Goal: Information Seeking & Learning: Check status

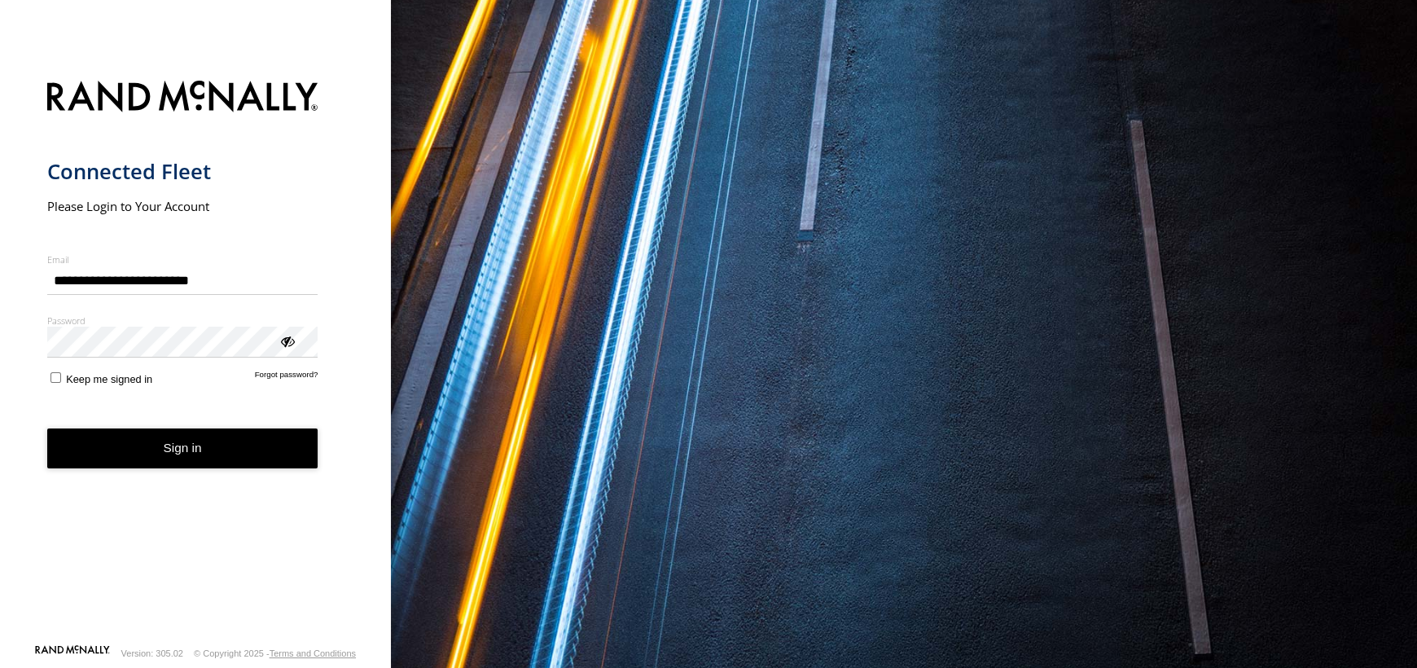
click at [153, 454] on button "Sign in" at bounding box center [182, 448] width 271 height 40
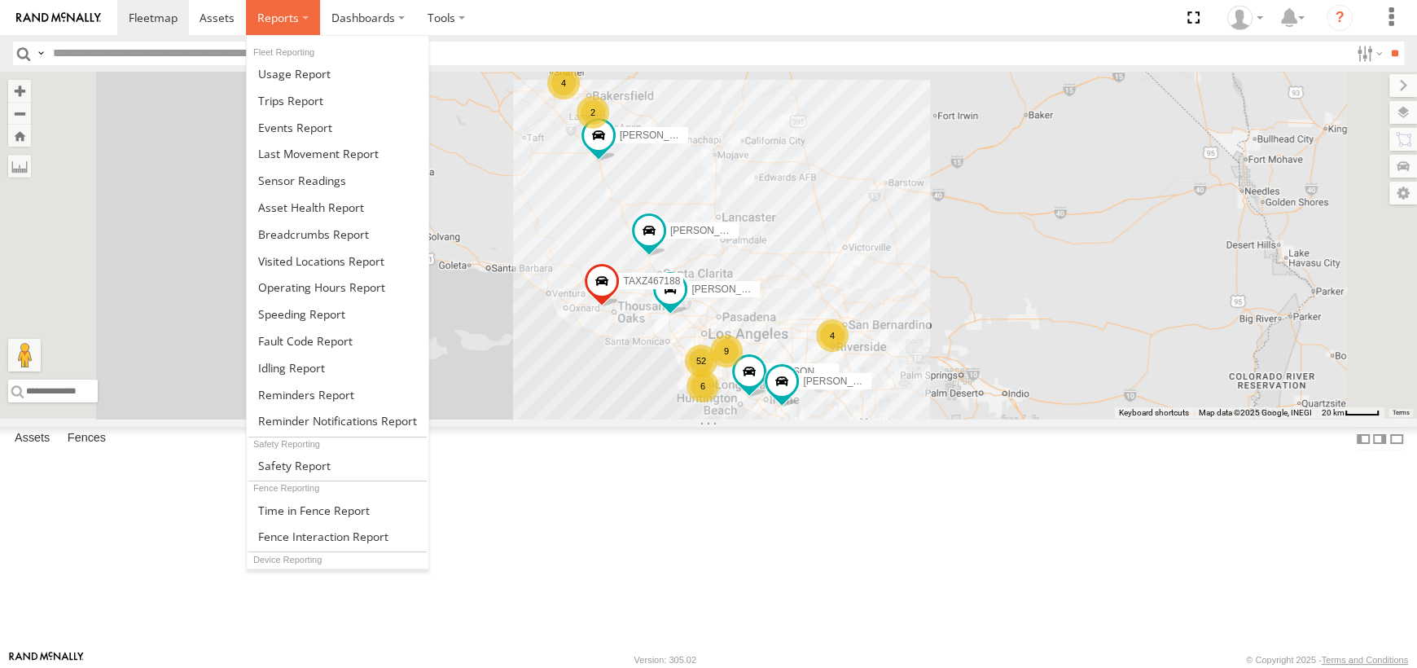
click at [267, 7] on label at bounding box center [283, 17] width 74 height 35
drag, startPoint x: 261, startPoint y: 223, endPoint x: 326, endPoint y: 231, distance: 66.4
click at [261, 226] on span at bounding box center [313, 233] width 111 height 15
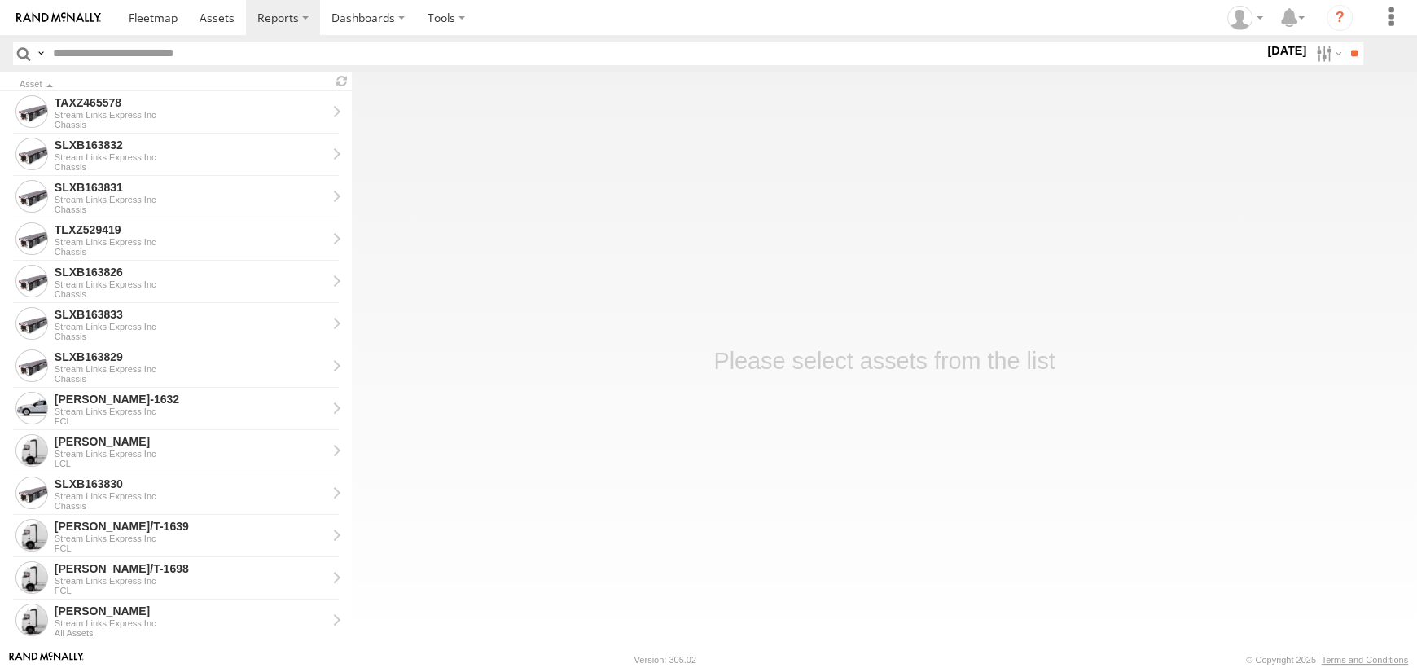
click at [244, 61] on input "text" at bounding box center [654, 54] width 1217 height 24
type input "*"
type input "******"
click at [1344, 42] on input "**" at bounding box center [1353, 54] width 19 height 24
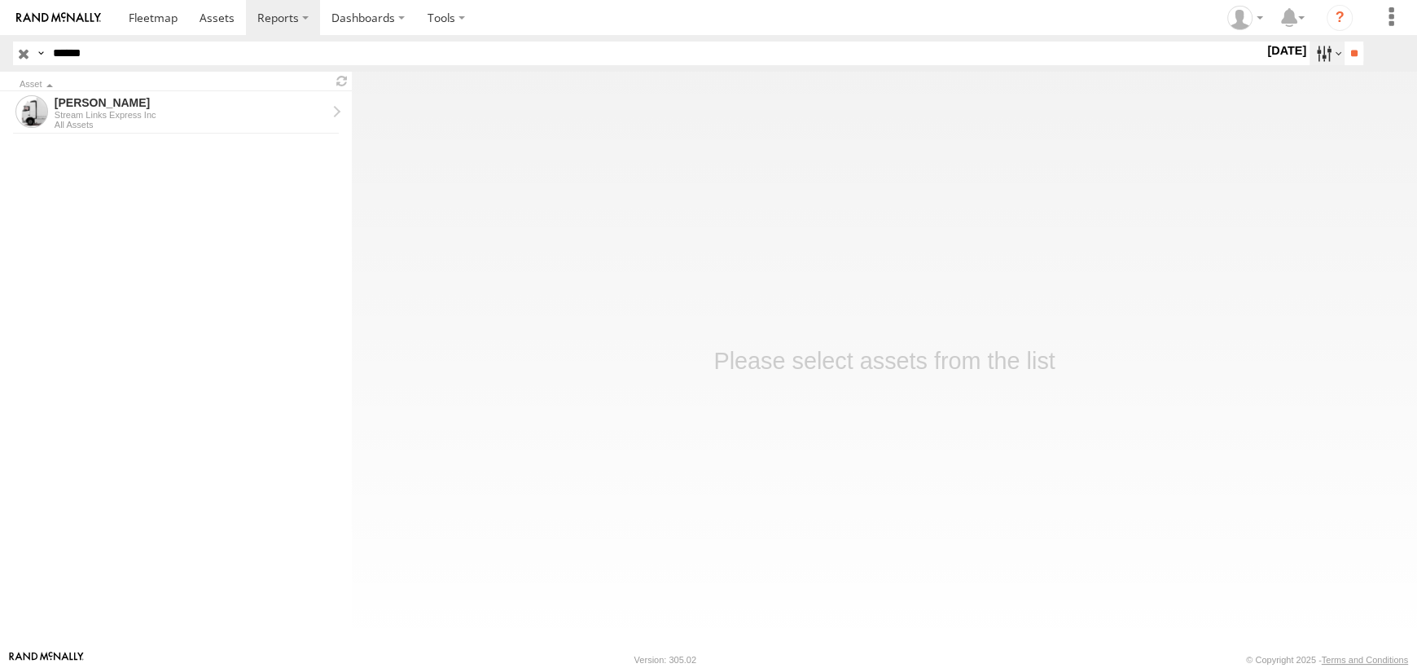
click at [1322, 51] on label at bounding box center [1326, 54] width 35 height 24
click at [0, 0] on label at bounding box center [0, 0] width 0 height 0
click at [1345, 54] on input "**" at bounding box center [1353, 54] width 19 height 24
click at [88, 119] on div "Stream Links Express Inc" at bounding box center [191, 115] width 272 height 10
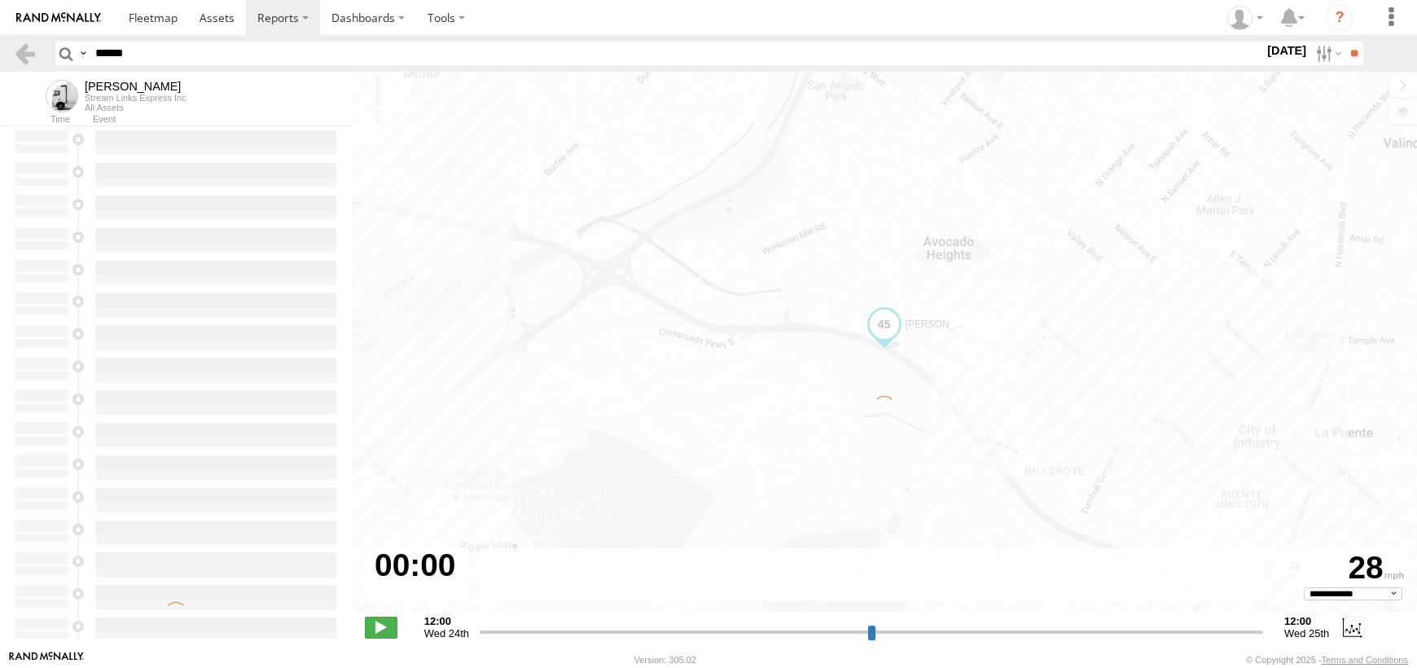
select select "**********"
type input "**********"
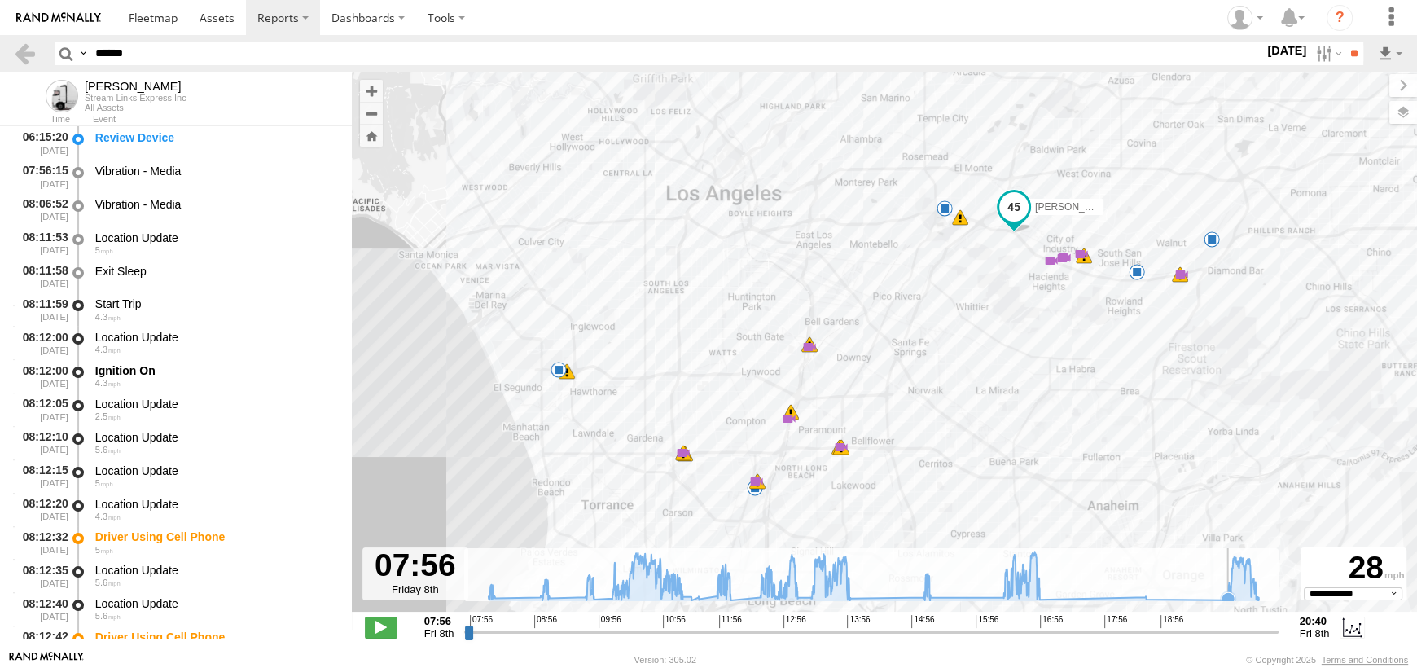
click at [1227, 597] on icon at bounding box center [1227, 598] width 13 height 13
click at [1260, 596] on icon at bounding box center [1257, 599] width 13 height 13
click at [1262, 593] on icon at bounding box center [1257, 599] width 13 height 13
click at [1223, 599] on icon at bounding box center [1224, 599] width 13 height 13
click at [565, 351] on span at bounding box center [557, 343] width 29 height 29
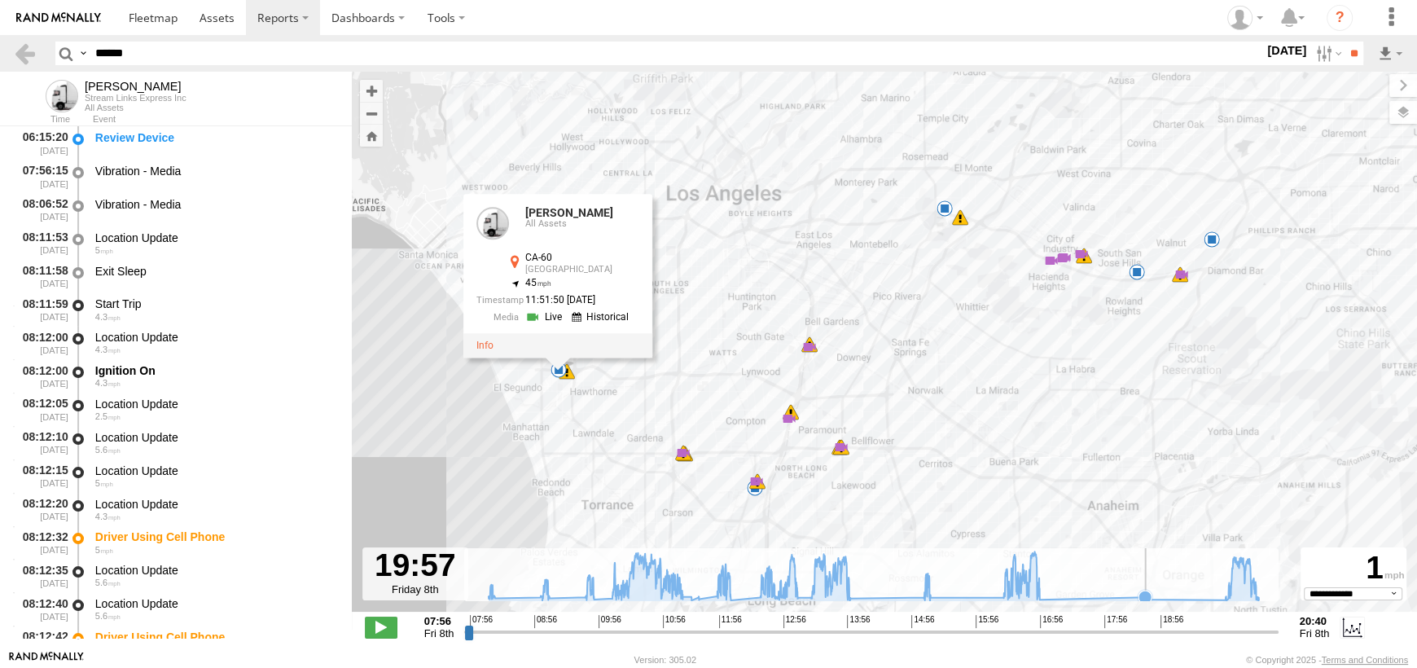
click at [1119, 585] on rect at bounding box center [870, 574] width 813 height 53
click at [1145, 595] on icon at bounding box center [1144, 596] width 13 height 13
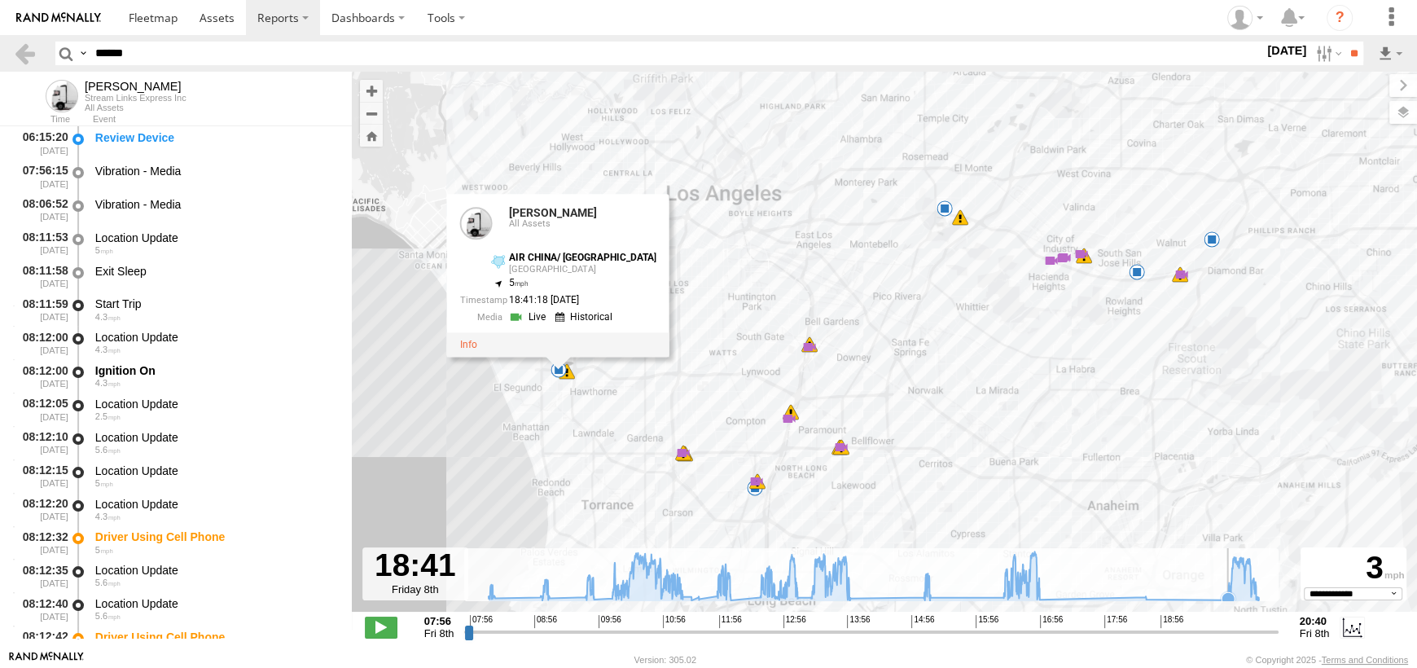
click at [1228, 593] on icon at bounding box center [1227, 598] width 13 height 13
click at [1267, 594] on rect at bounding box center [870, 574] width 813 height 53
click at [1266, 596] on icon at bounding box center [873, 575] width 786 height 49
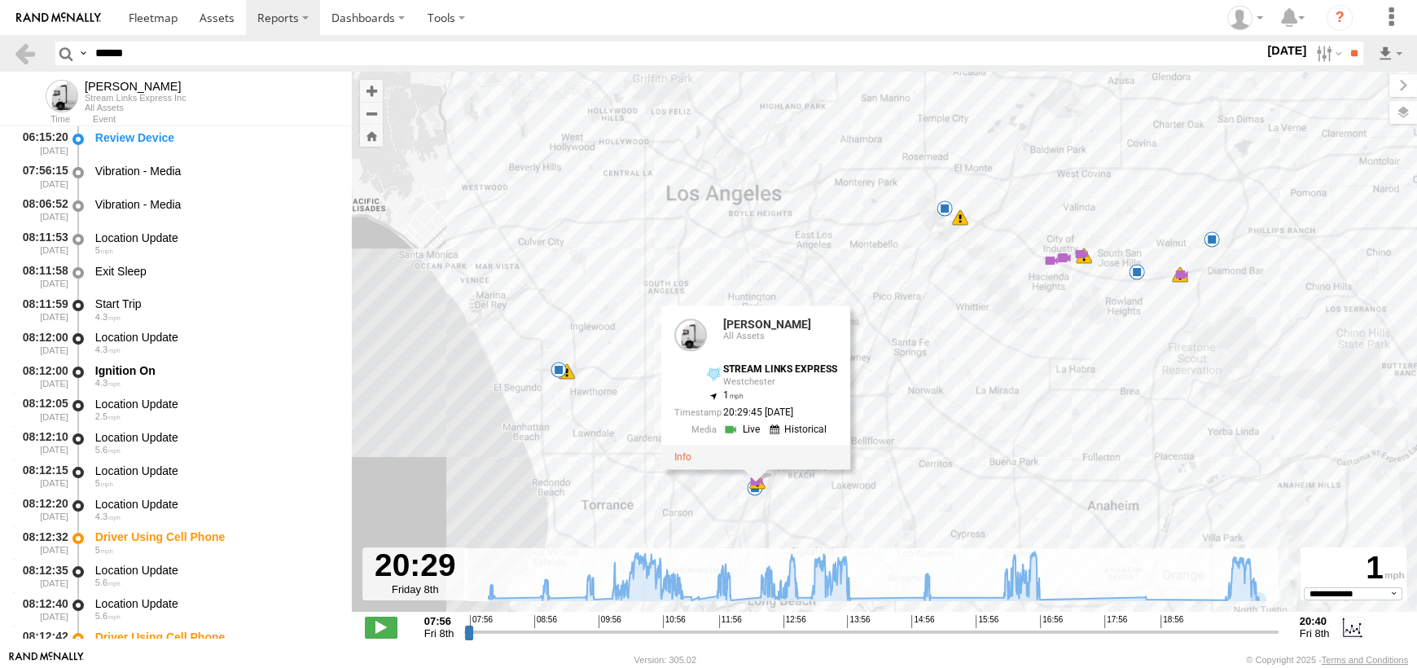
click at [1316, 65] on header "Search Query Asset ID Asset Label Registration Manufacturer Model VIN Job ID **…" at bounding box center [708, 53] width 1417 height 37
click at [1316, 56] on label at bounding box center [1326, 54] width 35 height 24
click at [0, 0] on label at bounding box center [0, 0] width 0 height 0
click at [1350, 59] on input "**" at bounding box center [1353, 54] width 19 height 24
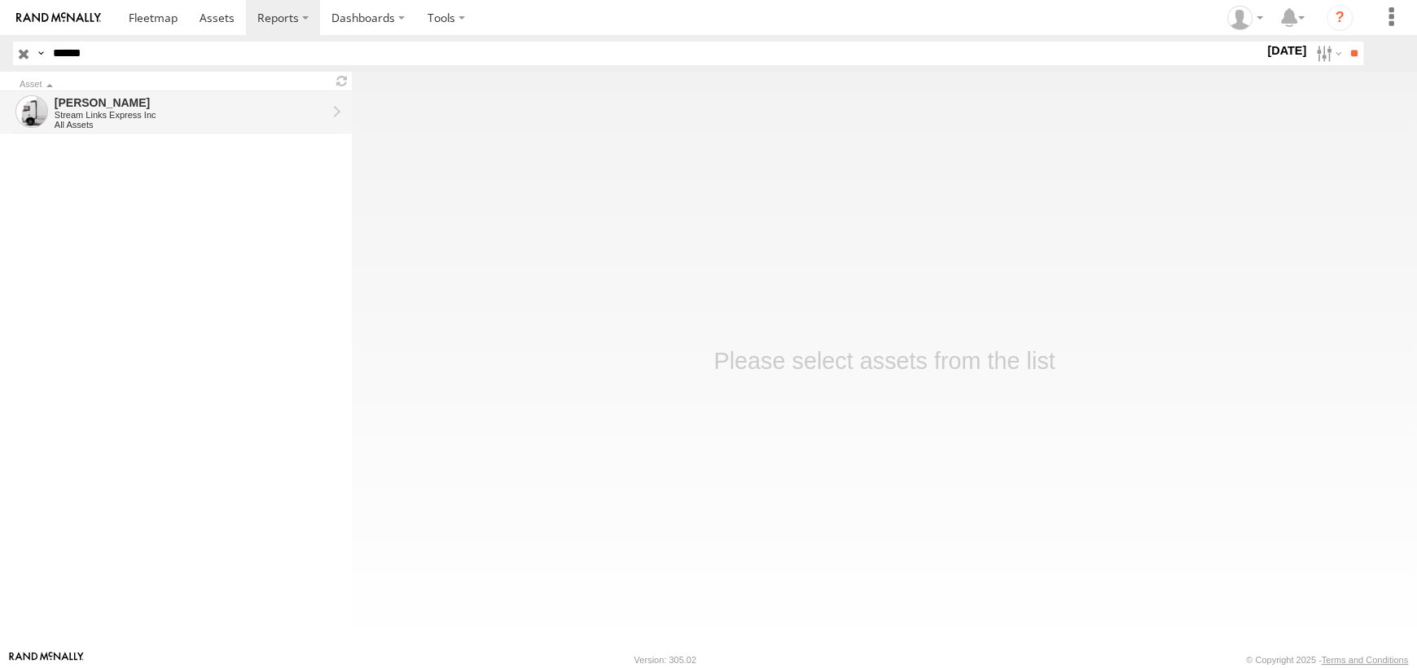
click at [85, 104] on div "[PERSON_NAME]" at bounding box center [191, 102] width 272 height 15
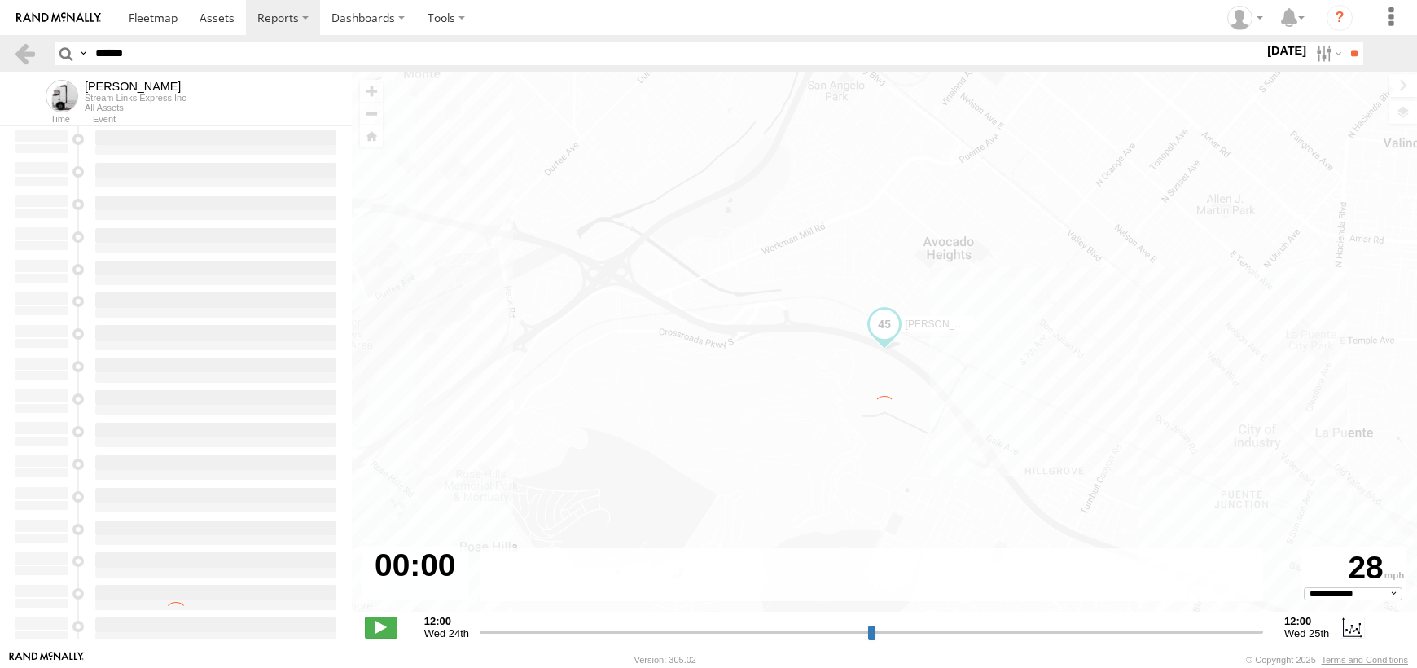
select select "**********"
type input "**********"
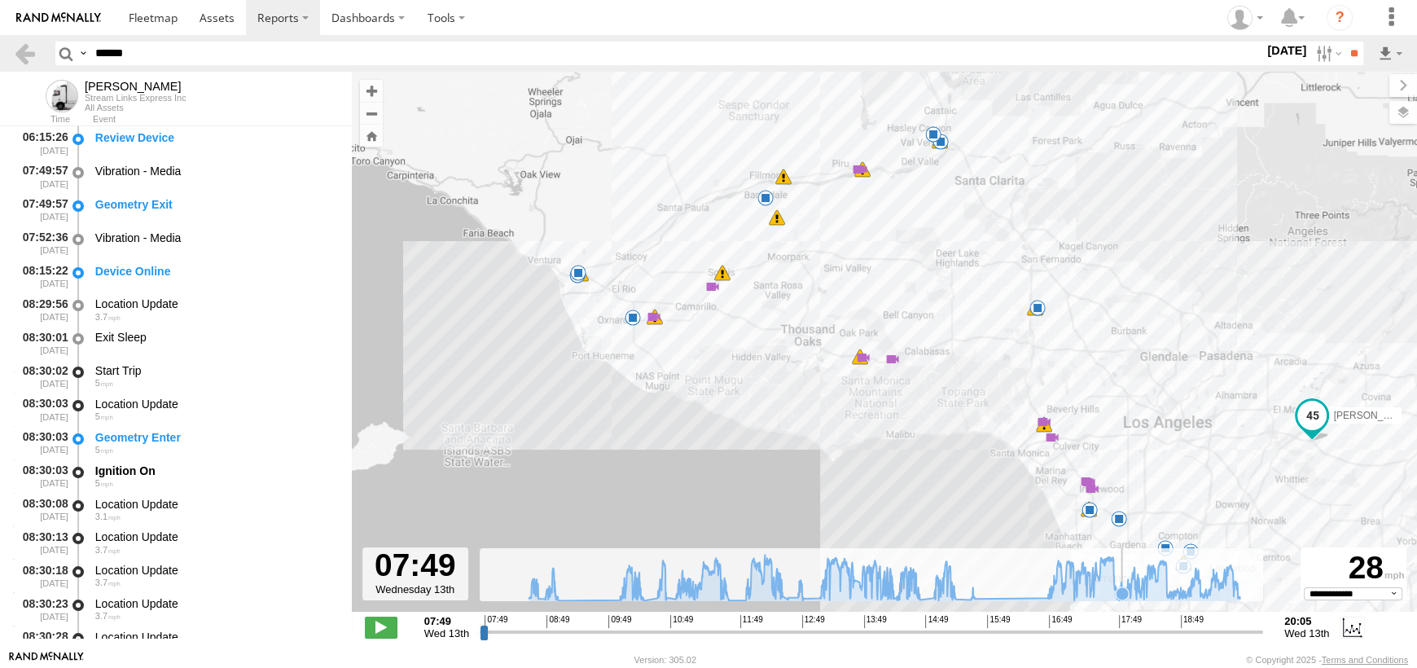
click at [1122, 591] on icon at bounding box center [1121, 593] width 13 height 13
click at [1152, 589] on icon at bounding box center [884, 577] width 727 height 46
click at [1163, 585] on icon at bounding box center [884, 577] width 727 height 46
click at [1167, 591] on icon at bounding box center [1167, 595] width 13 height 13
click at [1200, 594] on icon at bounding box center [1199, 595] width 13 height 13
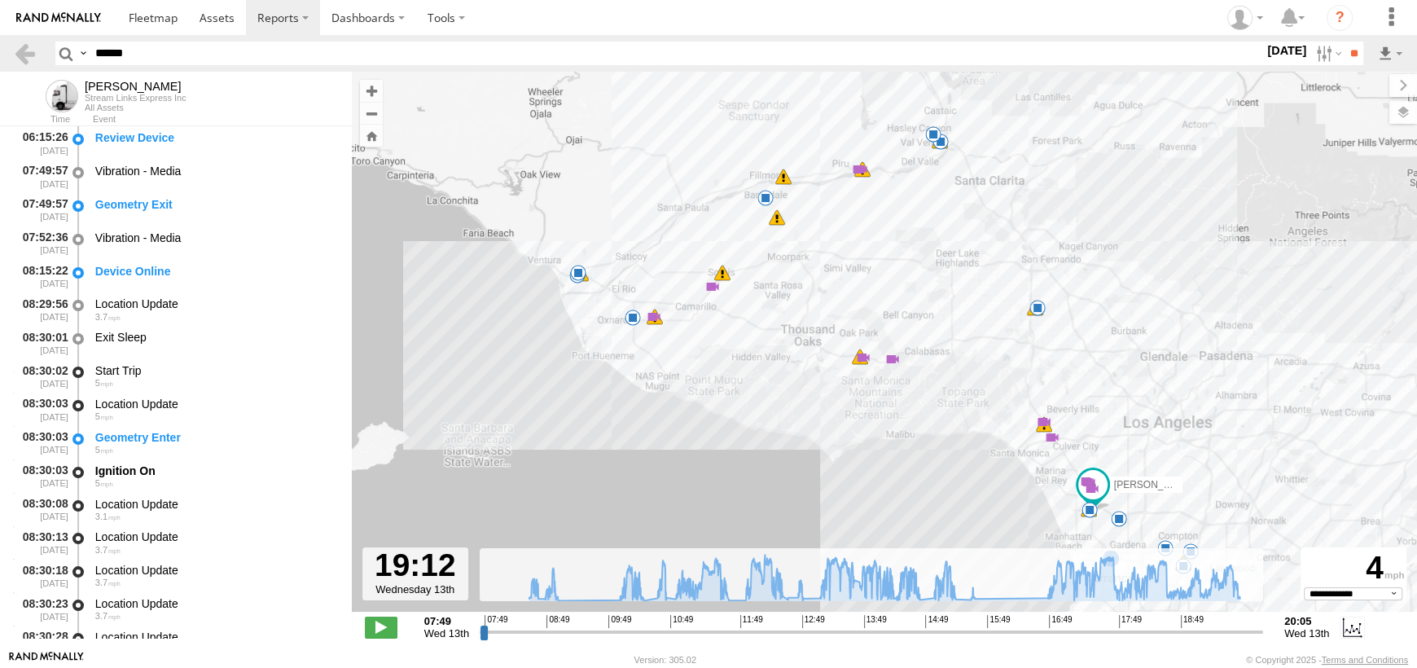
click at [1101, 494] on span at bounding box center [1092, 485] width 29 height 29
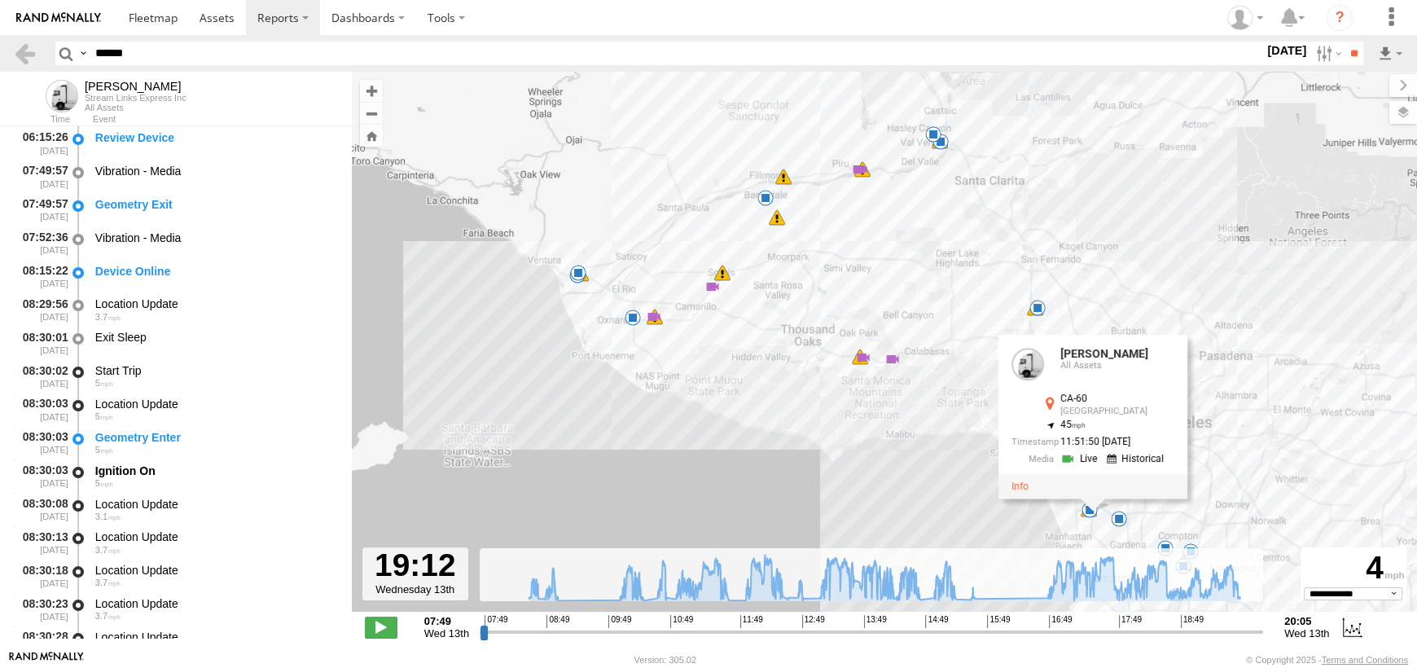
click at [1213, 602] on div "CARLOS 08:39 Wed 08:57 Wed 10:19 Wed 10:41 Wed 10:51 Wed 10:58 Wed 11:19 Wed 11…" at bounding box center [884, 350] width 1065 height 557
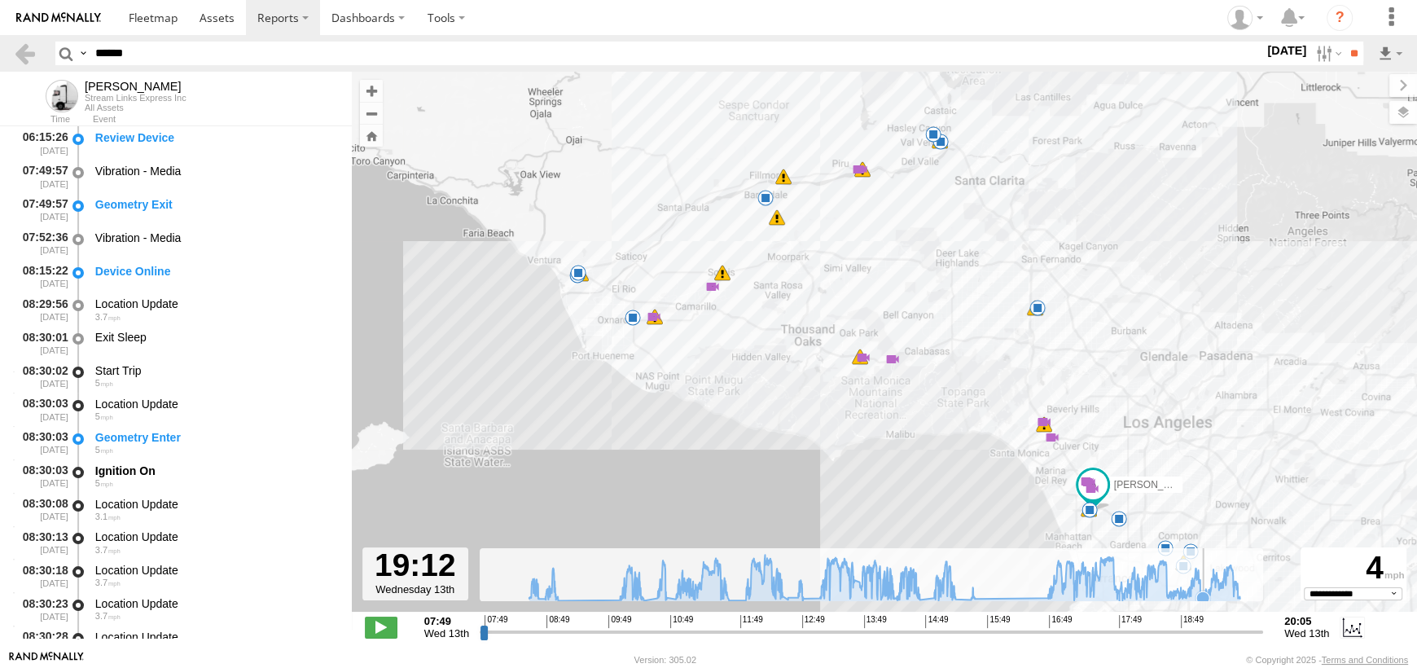
click at [1203, 591] on icon at bounding box center [1202, 597] width 13 height 13
click at [1213, 589] on icon at bounding box center [884, 577] width 727 height 46
click at [1233, 589] on icon at bounding box center [1232, 592] width 13 height 13
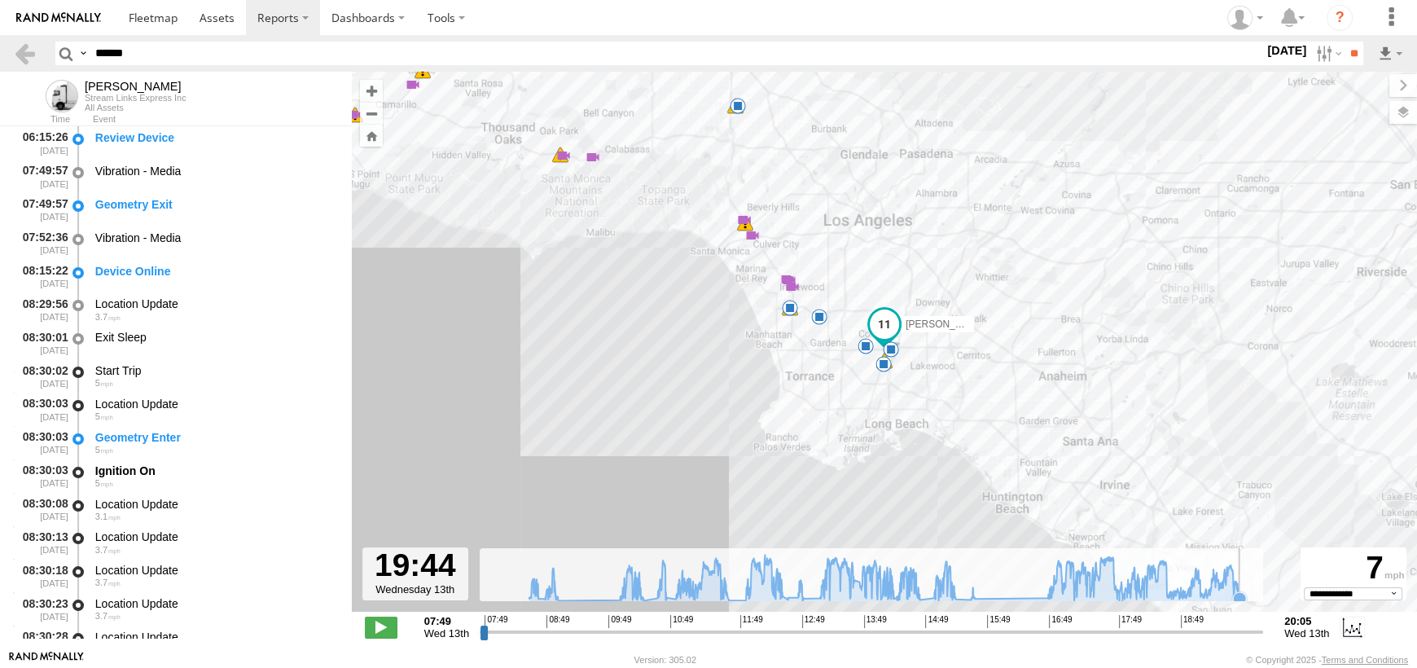
click at [1241, 597] on icon at bounding box center [1239, 598] width 13 height 13
click at [1243, 595] on icon at bounding box center [1239, 598] width 13 height 13
click at [1240, 592] on icon at bounding box center [1239, 598] width 13 height 13
click at [1246, 593] on icon at bounding box center [884, 577] width 727 height 46
click at [1319, 55] on label at bounding box center [1326, 54] width 35 height 24
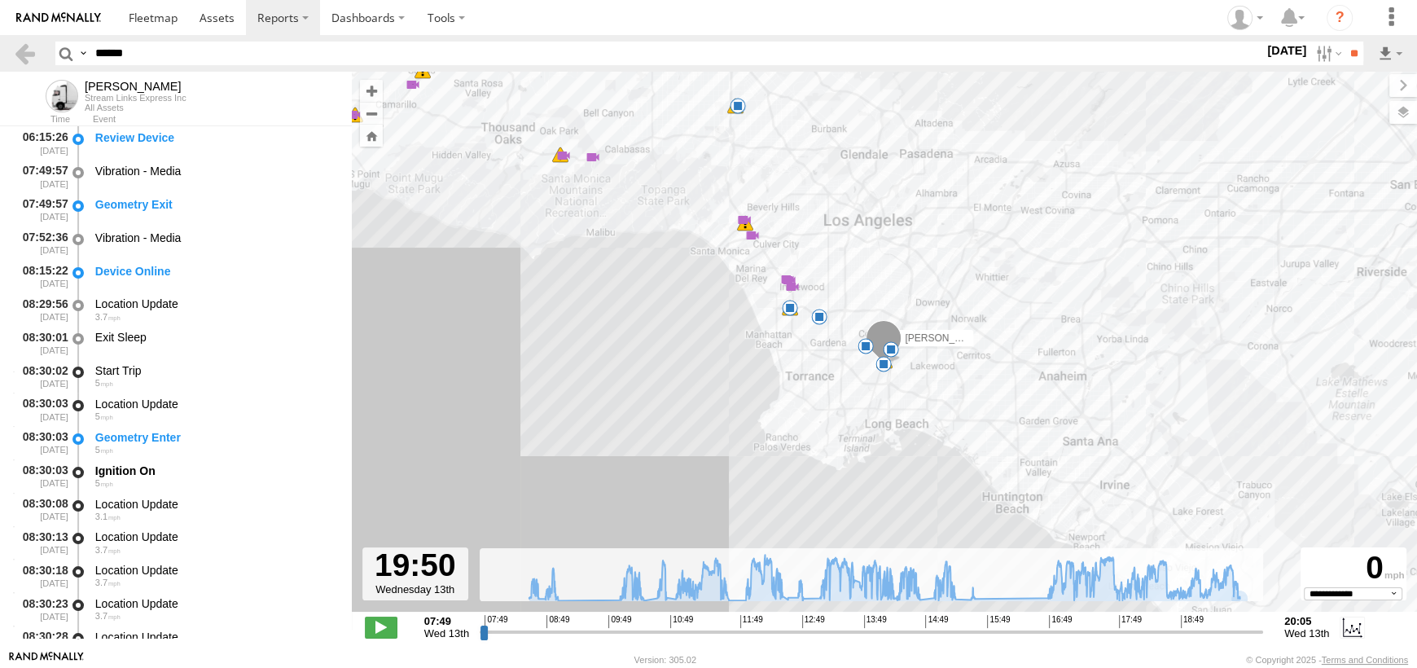
drag, startPoint x: 1285, startPoint y: 143, endPoint x: 1315, endPoint y: 101, distance: 51.5
click at [0, 0] on label at bounding box center [0, 0] width 0 height 0
click at [1344, 56] on input "**" at bounding box center [1353, 54] width 19 height 24
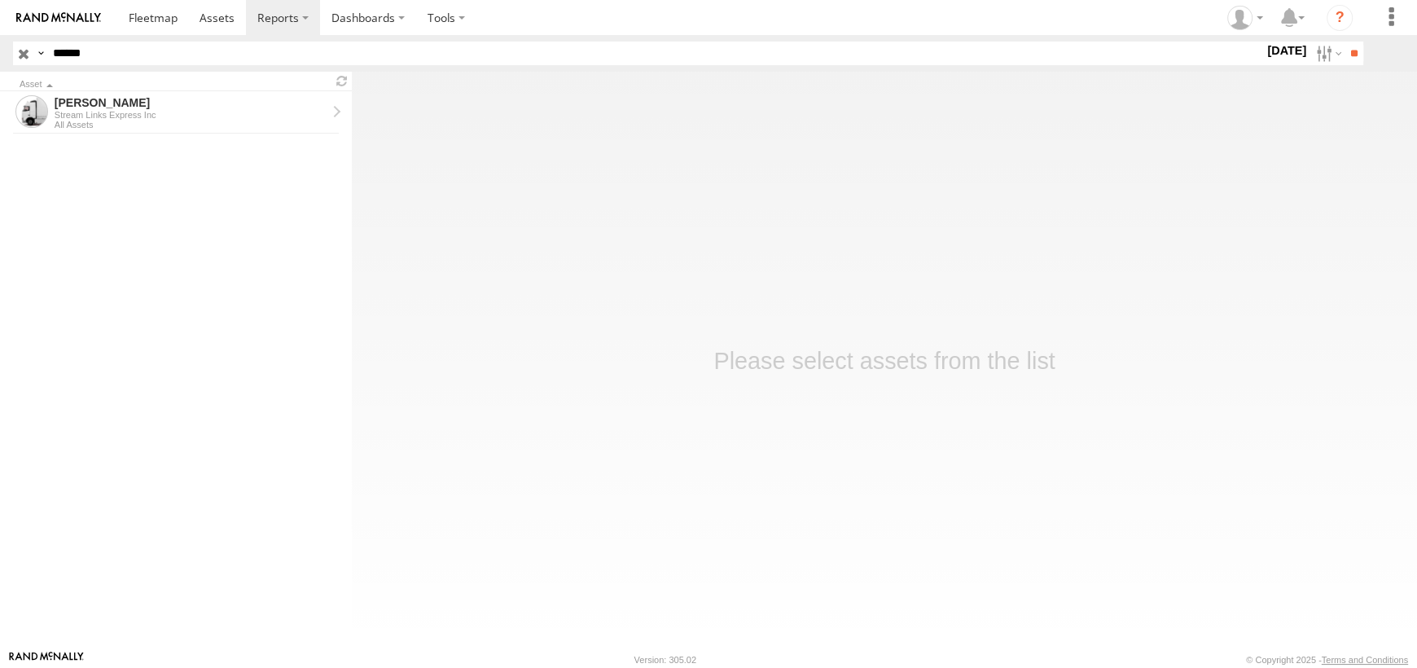
click at [0, 42] on header "Search Query Asset ID Asset Label Registration Manufacturer Model VIN FCL" at bounding box center [708, 53] width 1417 height 37
type input "****"
click at [1344, 42] on input "**" at bounding box center [1353, 54] width 19 height 24
click at [210, 110] on div "Stream Links Express Inc" at bounding box center [191, 115] width 272 height 10
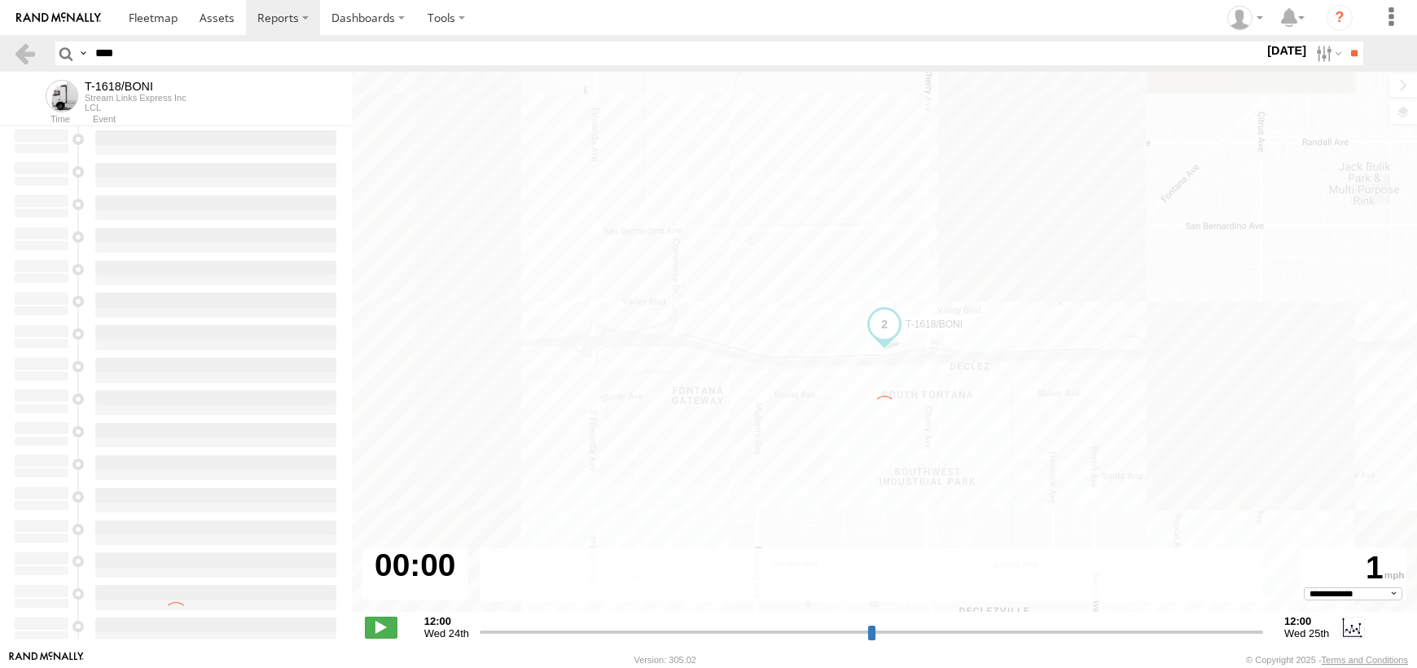
select select "**********"
click at [1344, 53] on input "**" at bounding box center [1353, 54] width 19 height 24
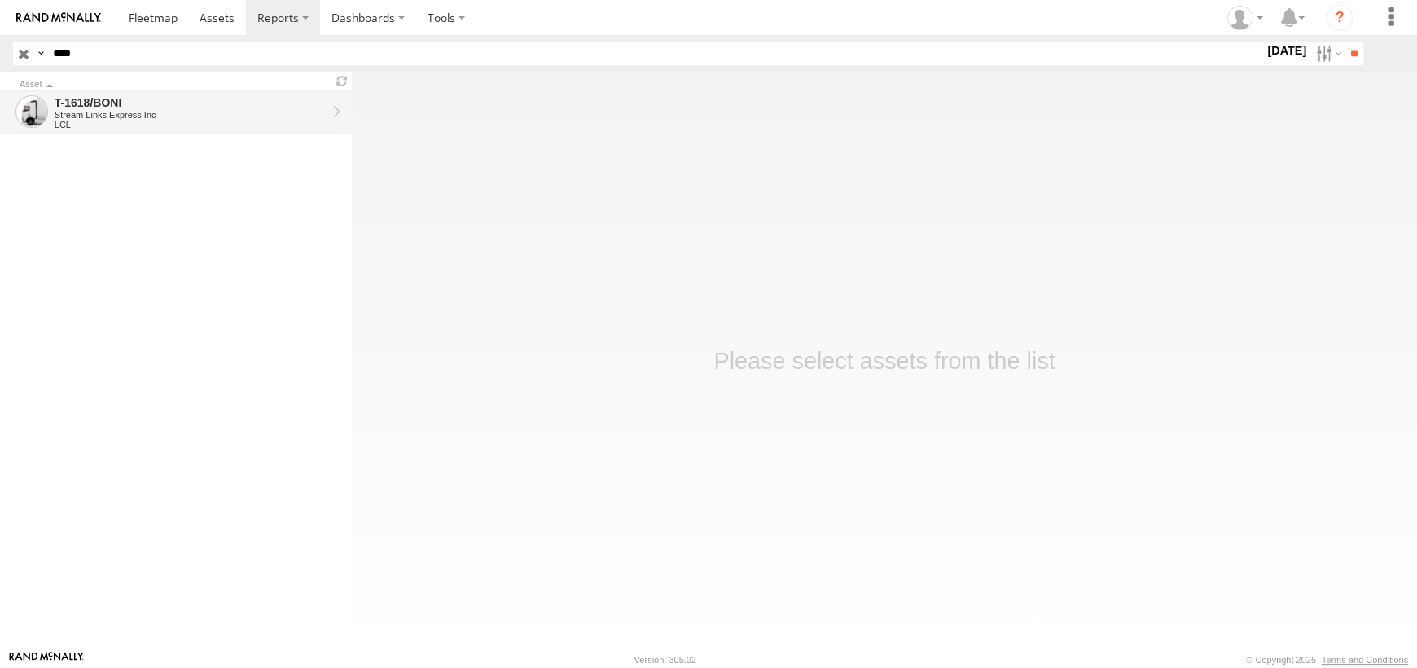
click at [50, 99] on link "T-1618/BONI Stream Links Express Inc LCL" at bounding box center [176, 112] width 352 height 42
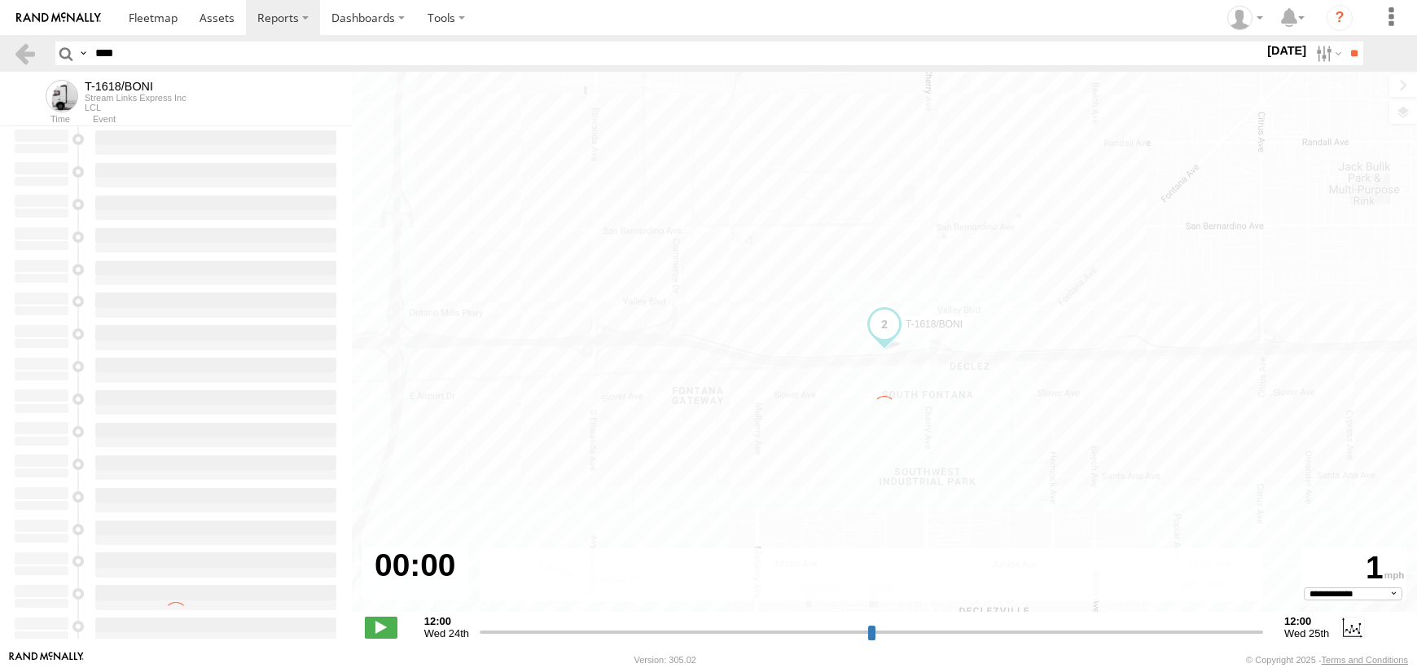
select select "**********"
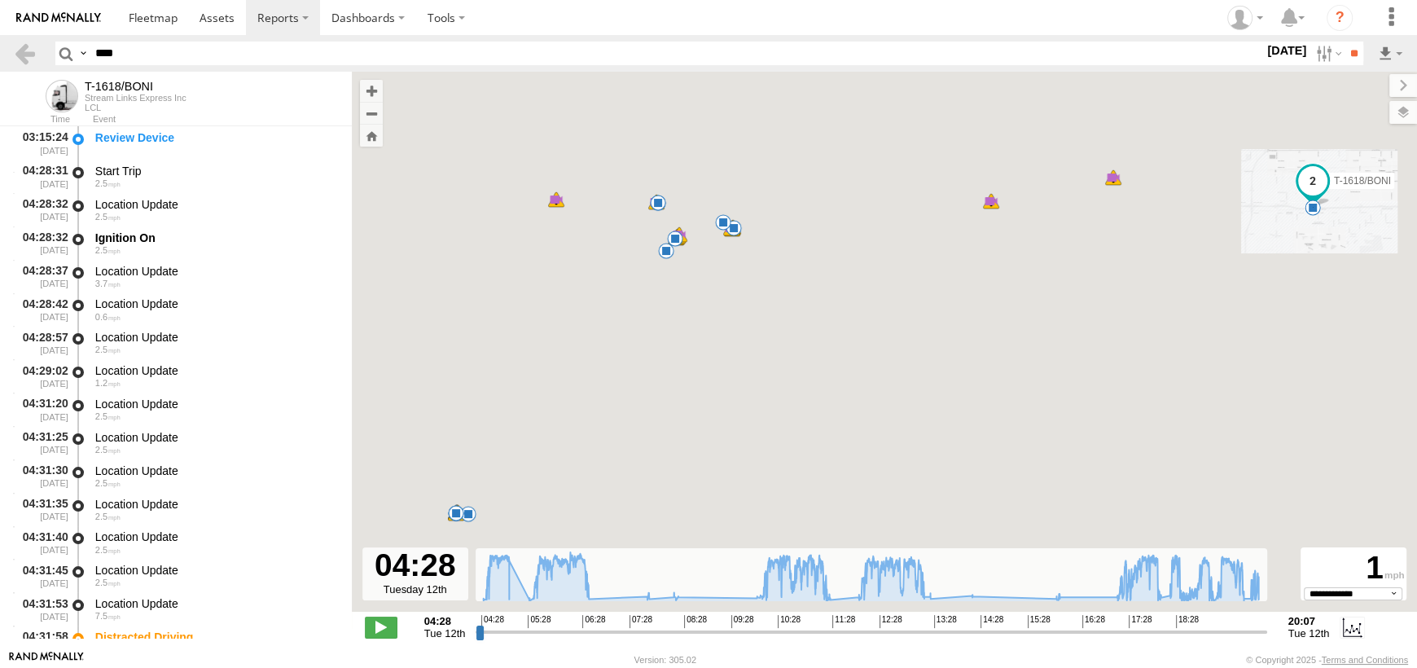
type input "**********"
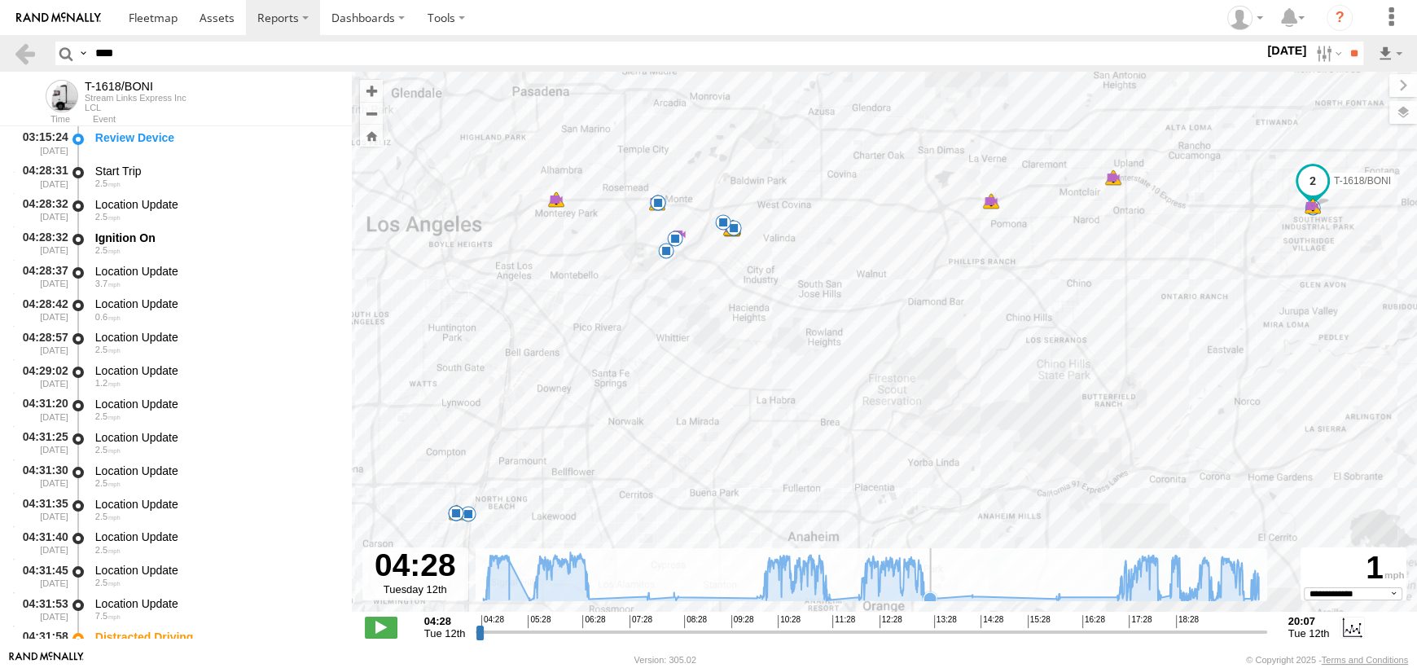
click at [935, 579] on rect at bounding box center [870, 574] width 790 height 53
click at [931, 593] on icon at bounding box center [929, 598] width 13 height 13
click at [1315, 190] on span at bounding box center [1312, 178] width 29 height 29
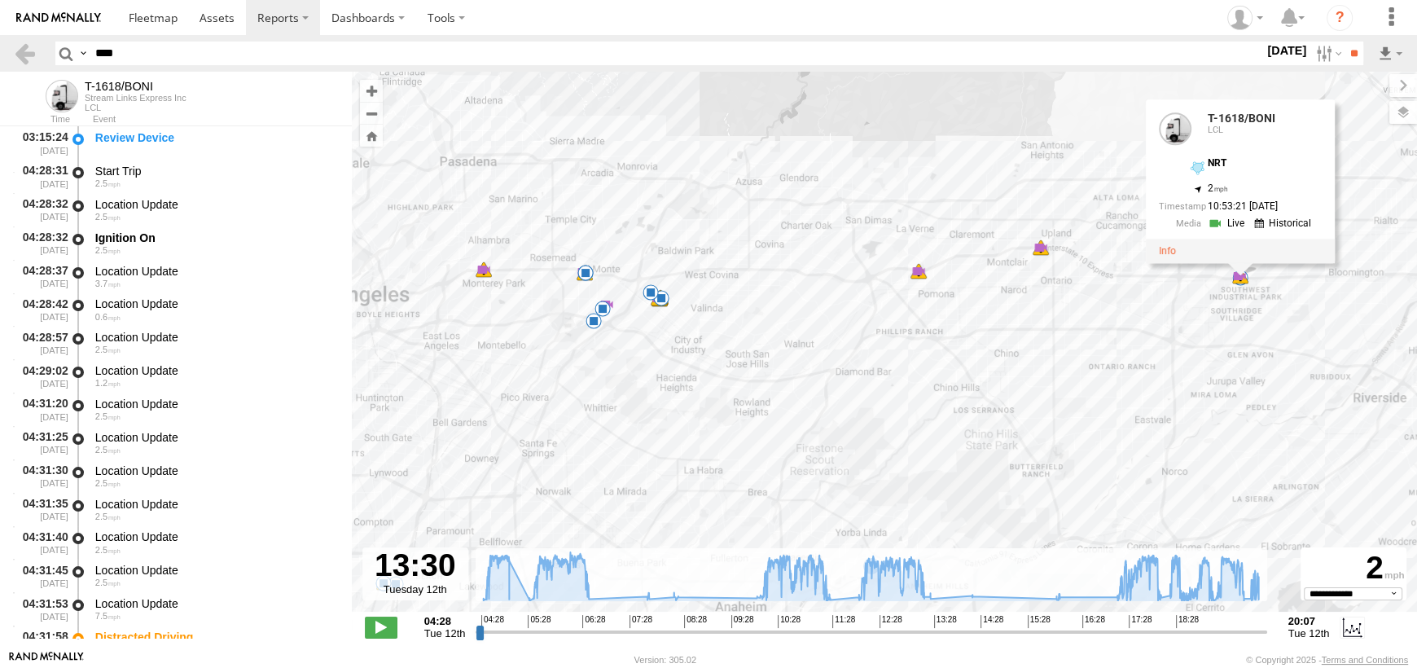
drag, startPoint x: 1100, startPoint y: 272, endPoint x: 1044, endPoint y: 331, distance: 80.6
click at [1044, 331] on div "T-1618/BONI 04:28 Tue 04:31 Tue 04:32 Tue 04:32 Tue 04:32 Tue 04:32 Tue 04:59 T…" at bounding box center [884, 350] width 1065 height 557
click at [1114, 597] on icon at bounding box center [1116, 596] width 13 height 13
click at [1124, 592] on icon at bounding box center [870, 576] width 791 height 49
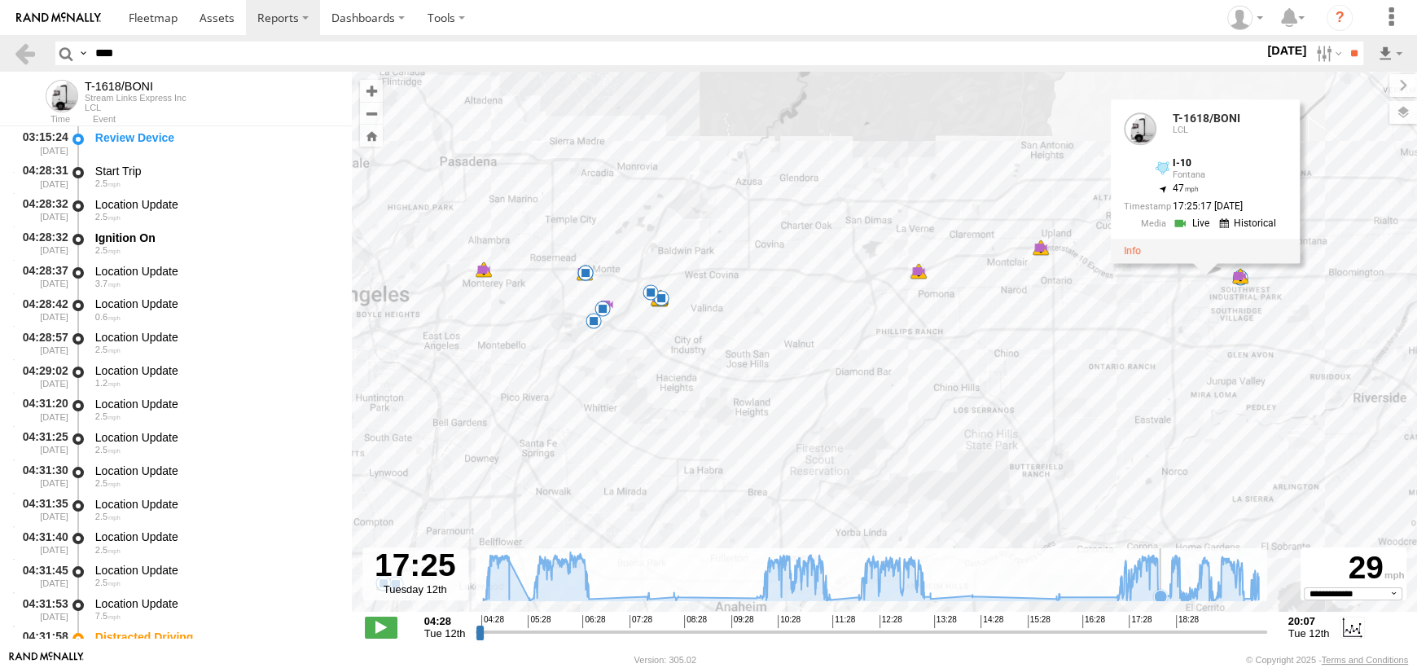
click at [1160, 592] on icon at bounding box center [1160, 595] width 13 height 13
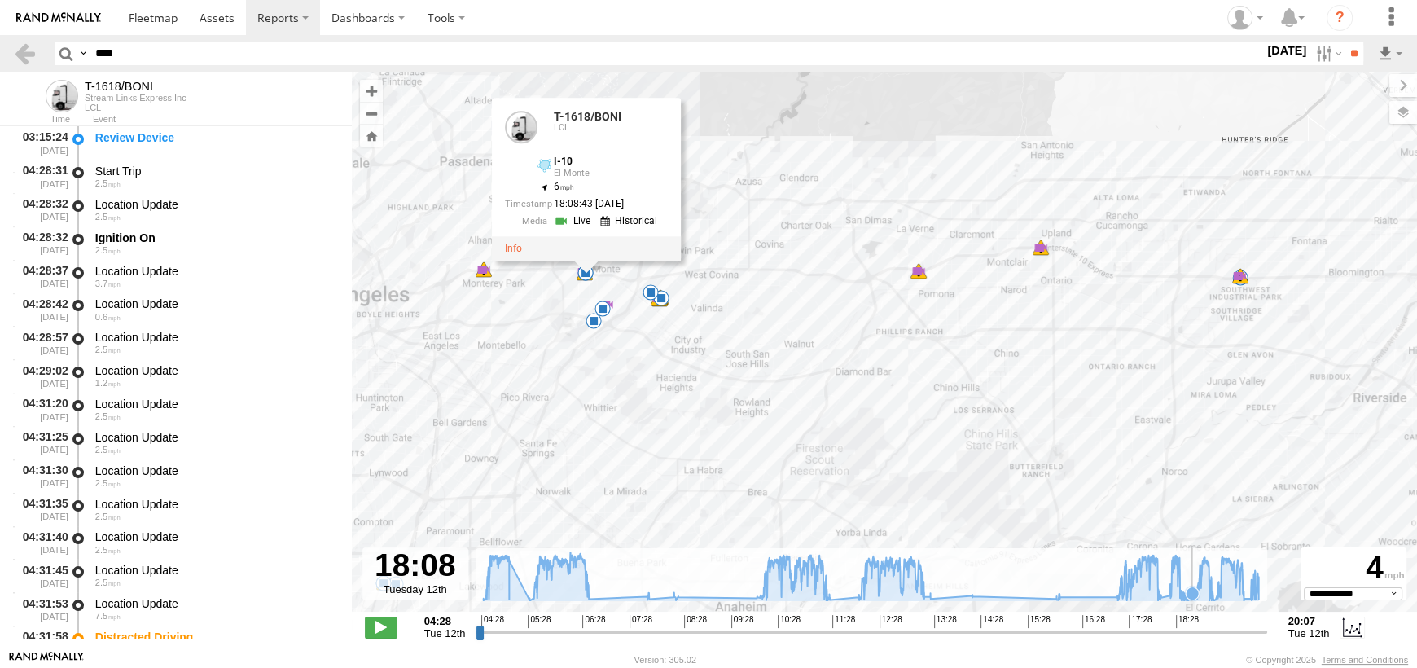
click at [1192, 593] on icon at bounding box center [1191, 592] width 13 height 13
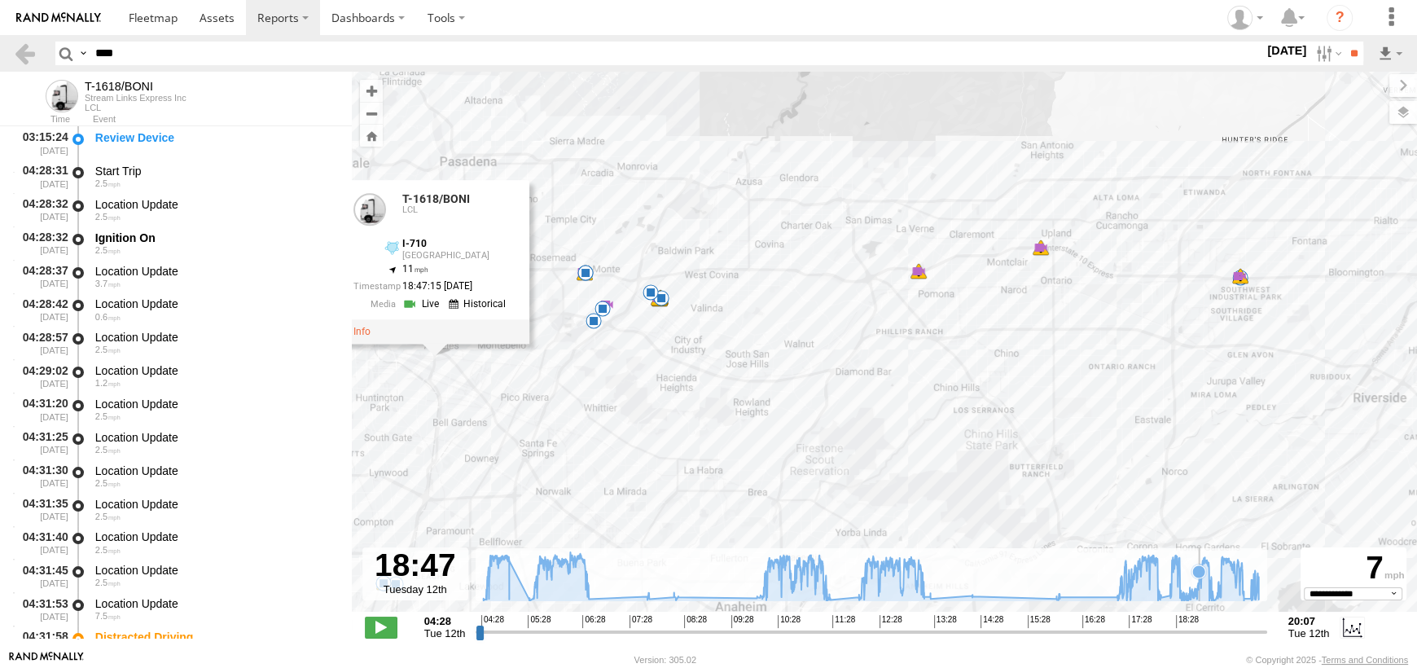
click at [1199, 593] on icon at bounding box center [870, 576] width 791 height 49
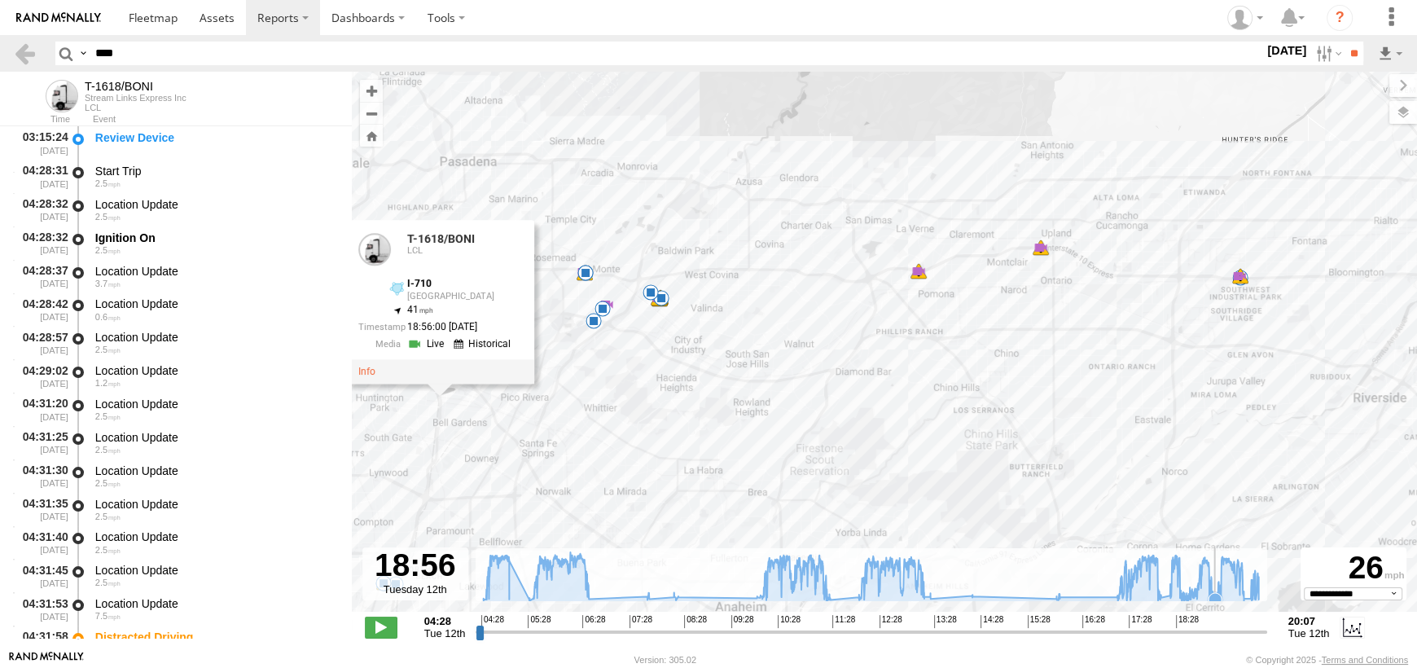
click at [1215, 593] on icon at bounding box center [1214, 599] width 13 height 13
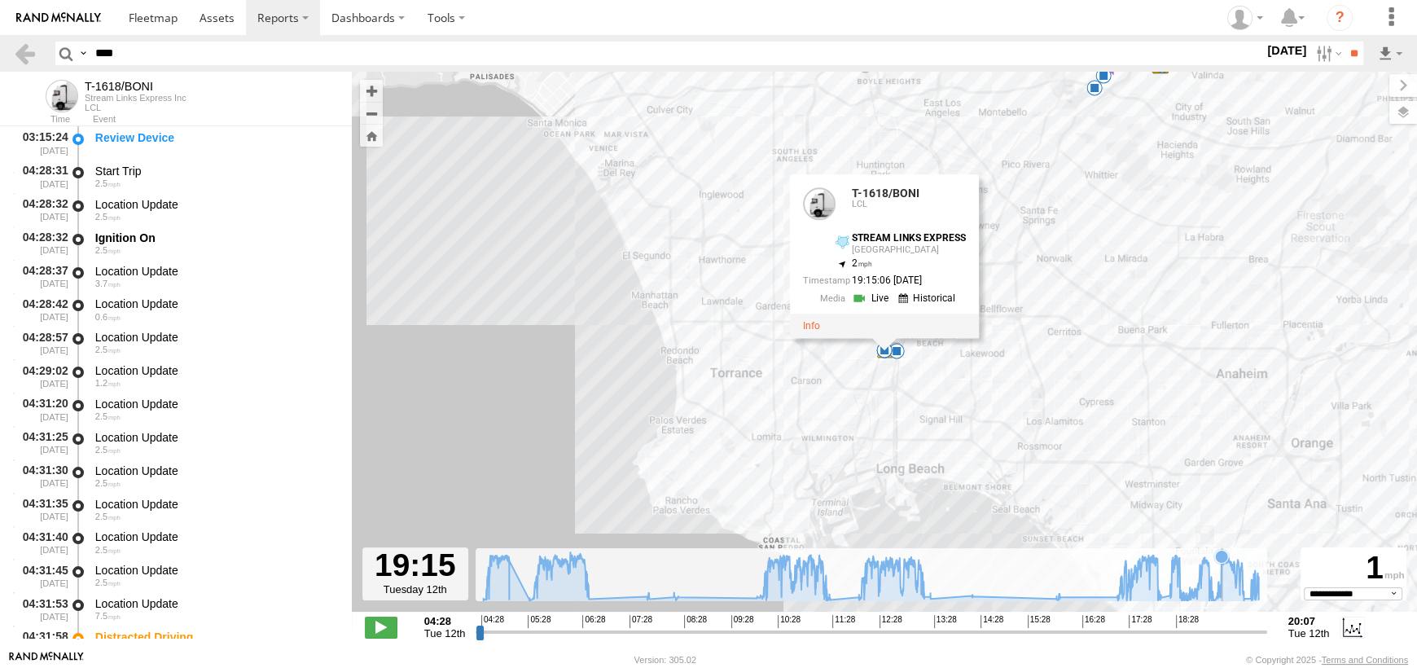
click at [1222, 593] on icon at bounding box center [870, 576] width 791 height 49
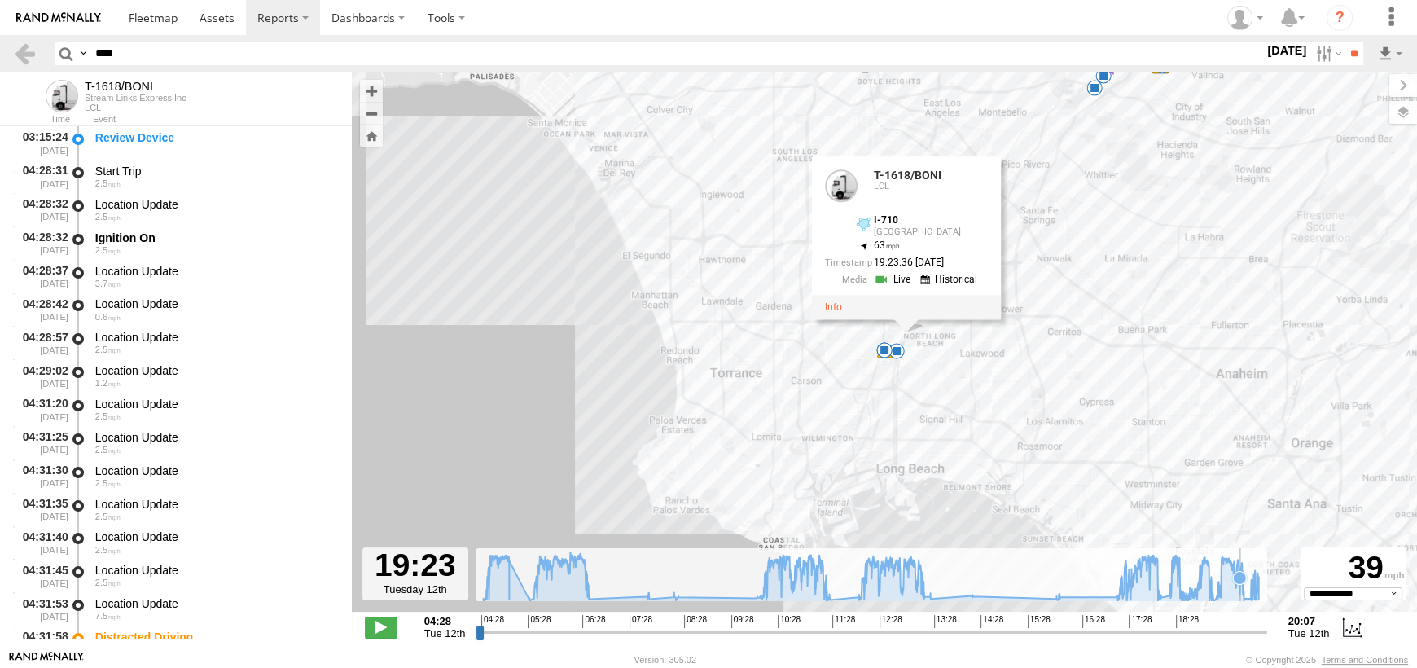
click at [1240, 595] on icon at bounding box center [870, 576] width 791 height 49
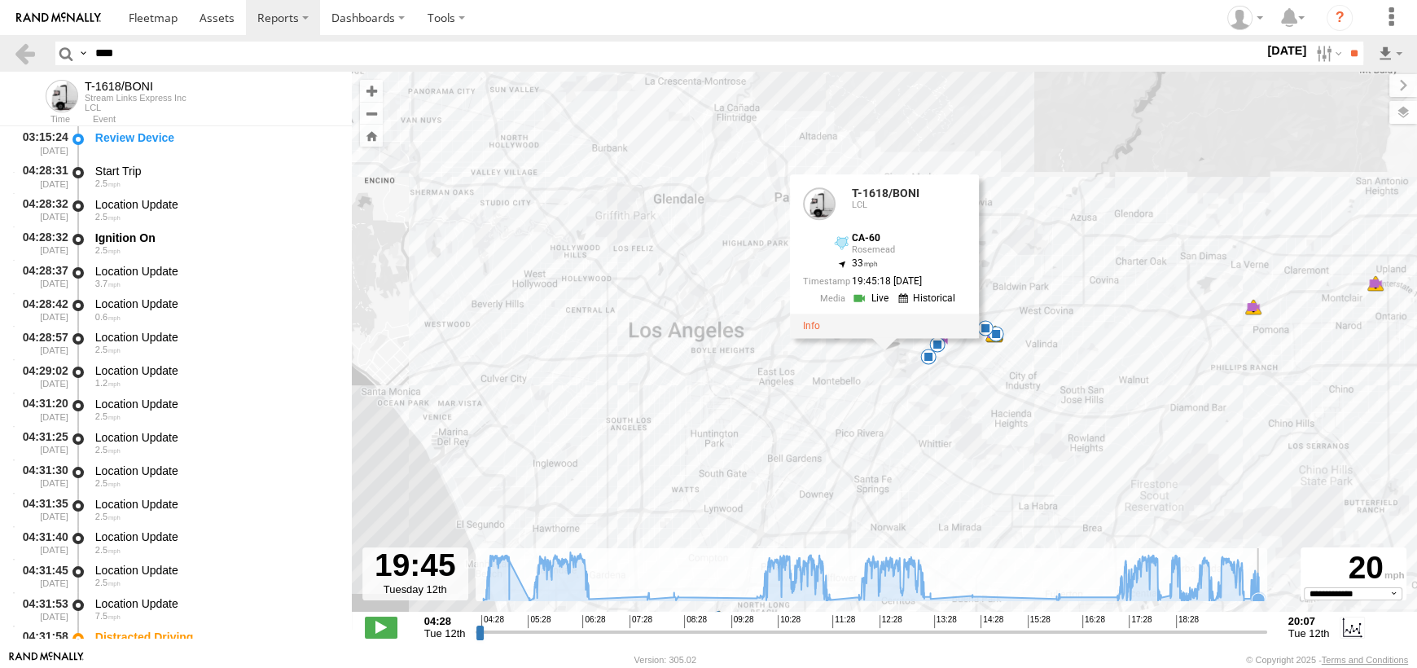
click at [1262, 598] on icon at bounding box center [1257, 599] width 13 height 13
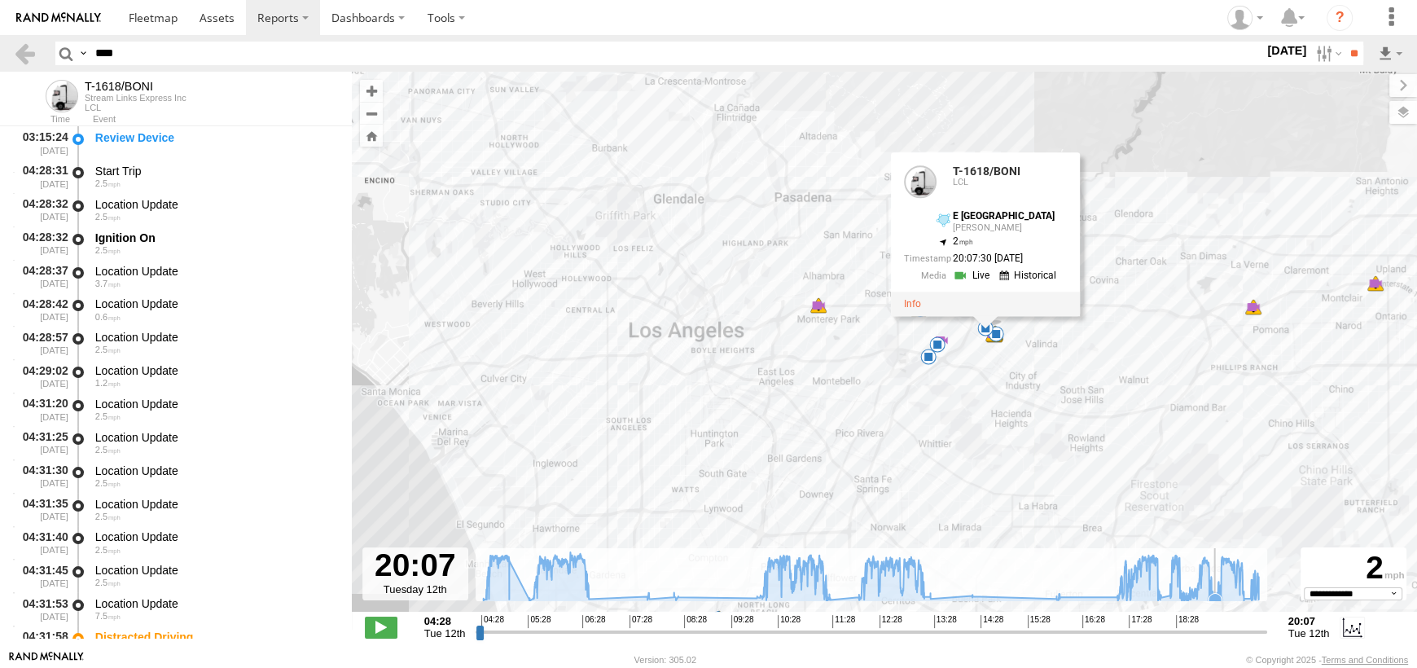
click at [1215, 597] on icon at bounding box center [1214, 599] width 13 height 13
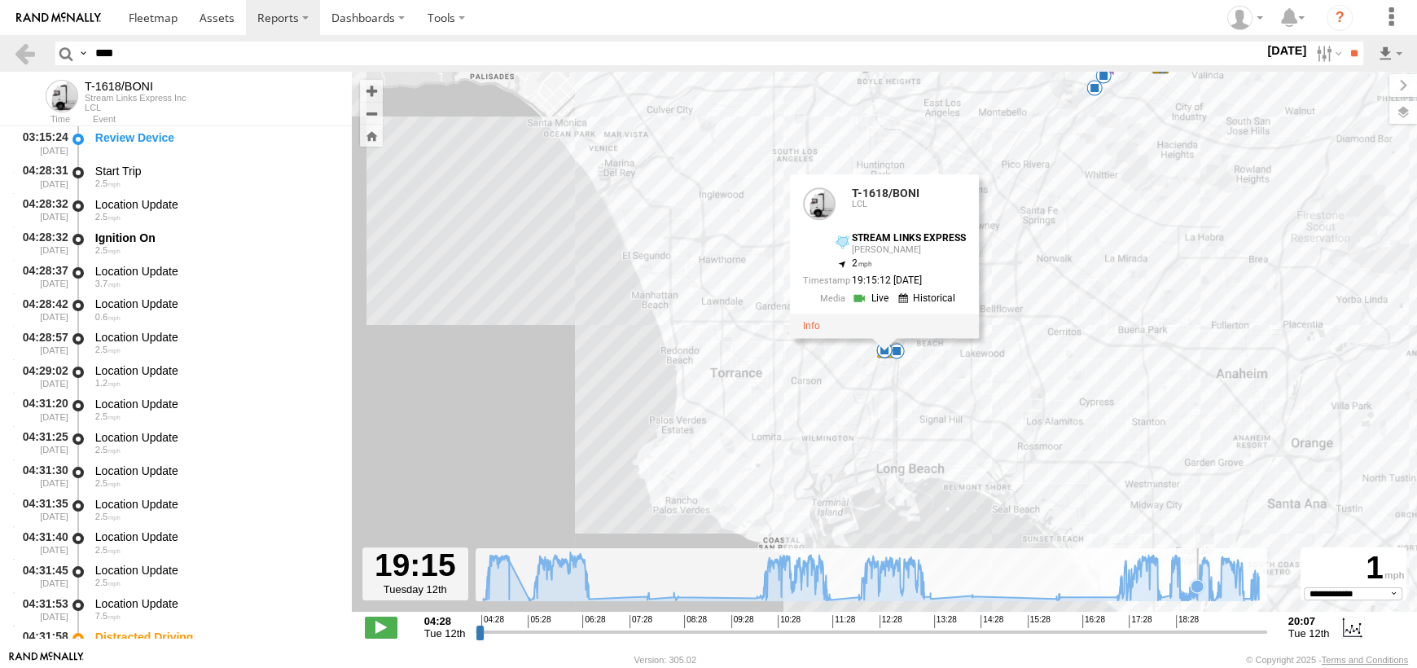
click at [1198, 591] on icon at bounding box center [1196, 586] width 13 height 13
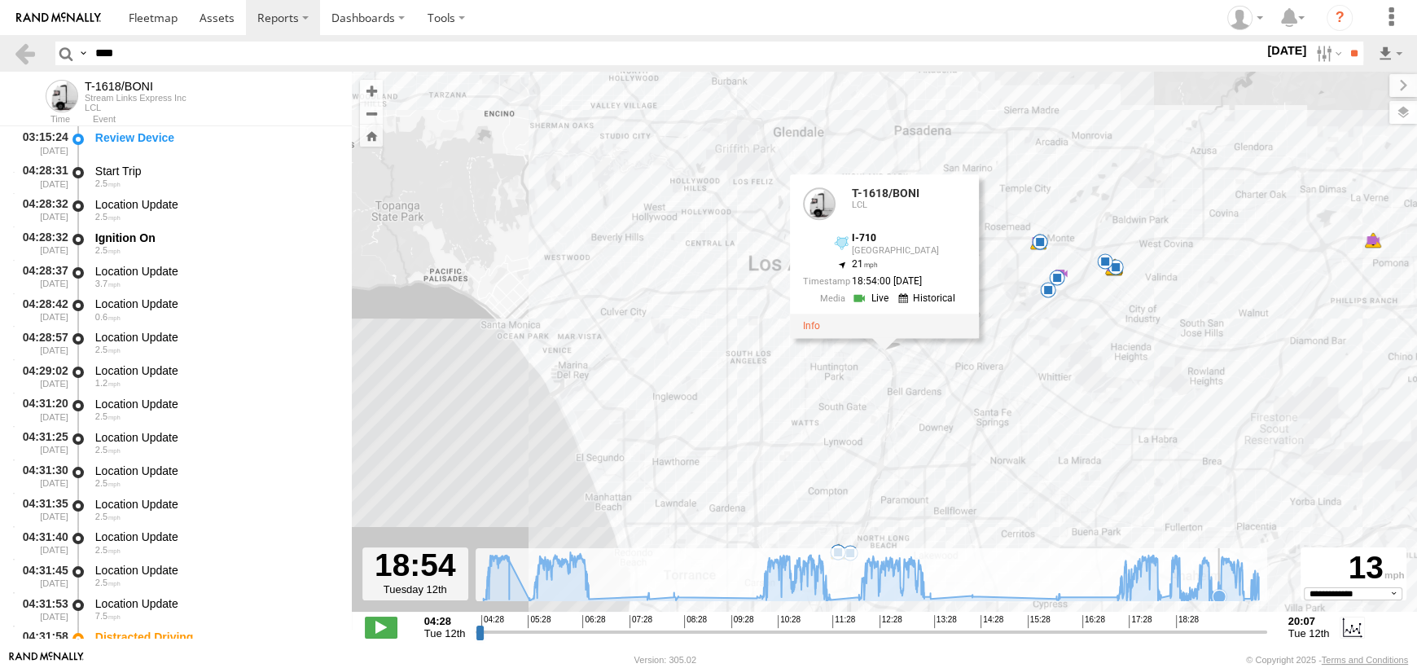
click at [1219, 595] on icon at bounding box center [1218, 595] width 13 height 13
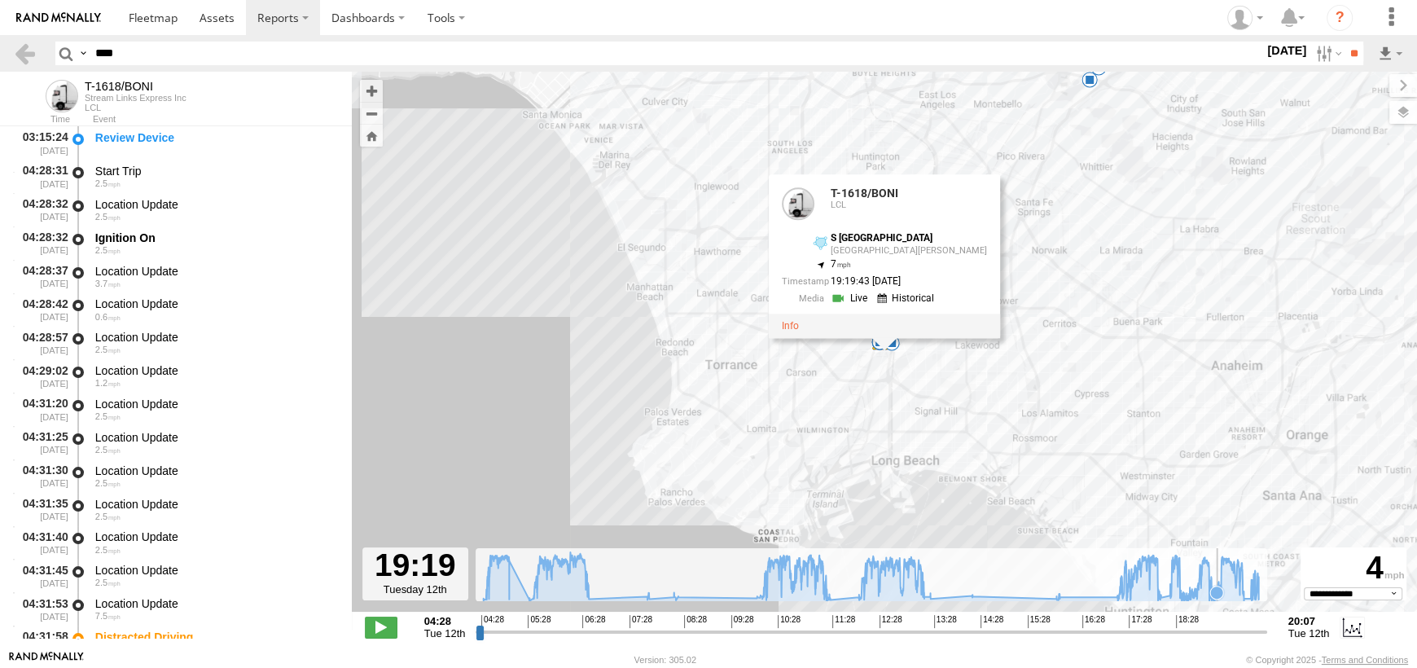
click at [1217, 597] on icon at bounding box center [1216, 592] width 13 height 13
click at [1213, 597] on icon at bounding box center [1212, 598] width 13 height 13
click at [1322, 46] on label at bounding box center [1326, 54] width 35 height 24
click at [0, 0] on label at bounding box center [0, 0] width 0 height 0
click at [1354, 56] on input "**" at bounding box center [1353, 54] width 19 height 24
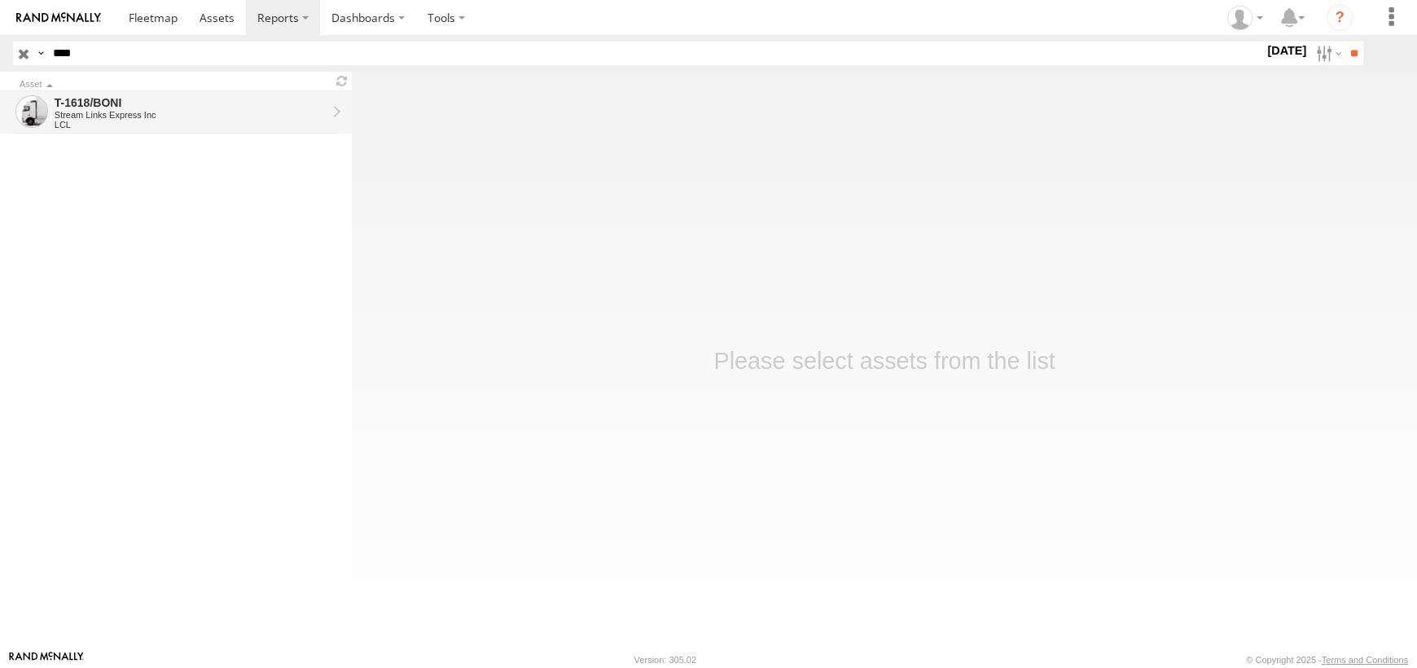
click at [99, 103] on div "T-1618/BONI" at bounding box center [191, 102] width 272 height 15
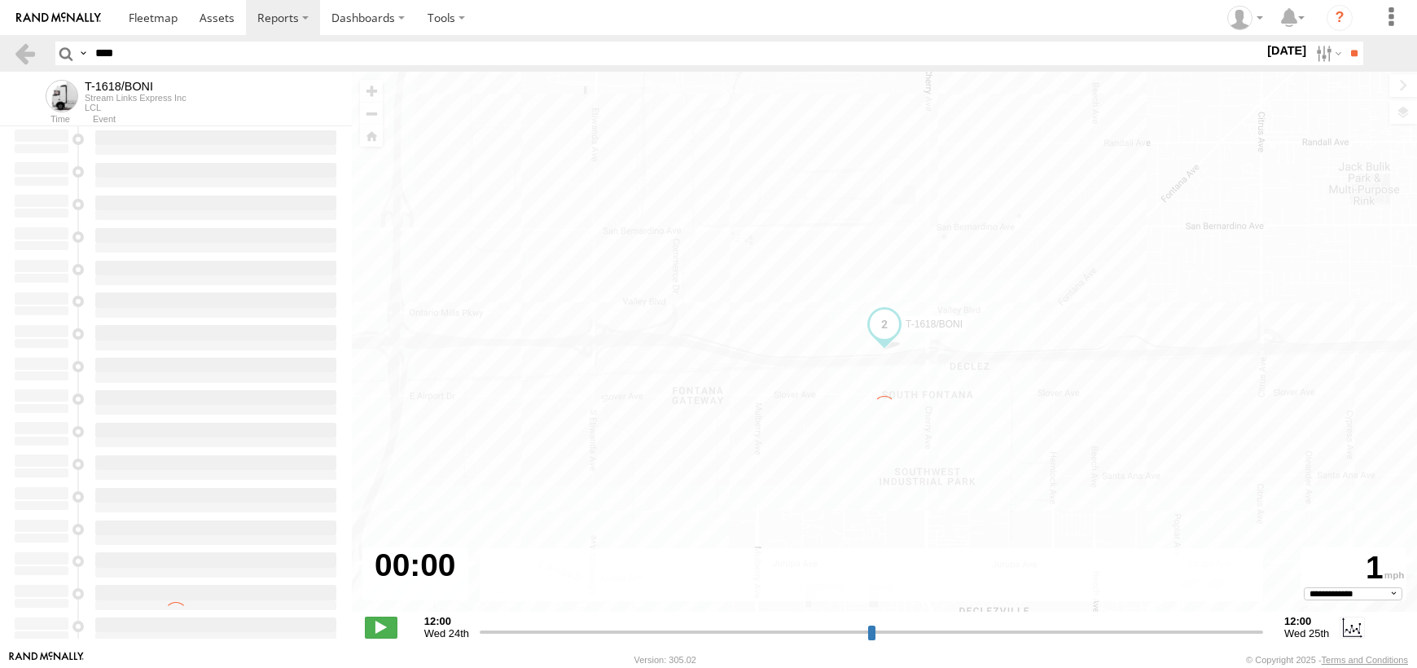
select select "**********"
type input "**********"
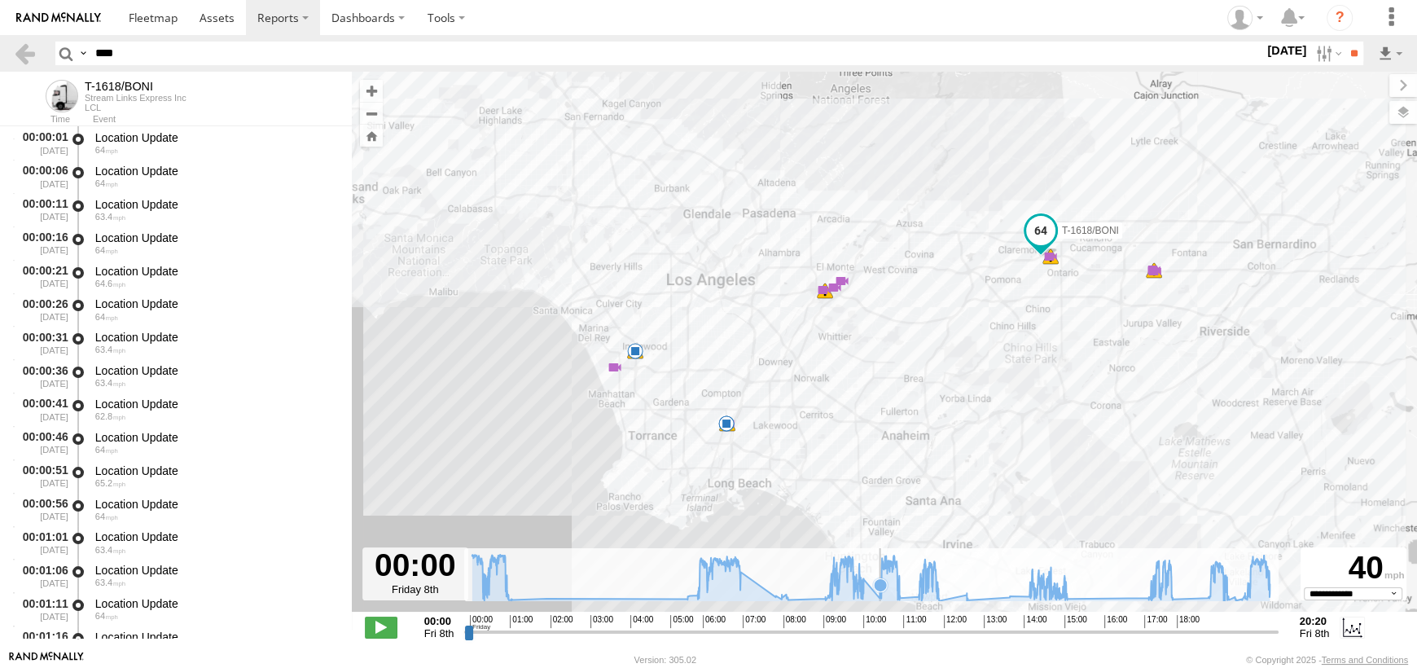
click at [881, 584] on icon at bounding box center [880, 584] width 13 height 13
click at [834, 269] on span at bounding box center [830, 265] width 29 height 29
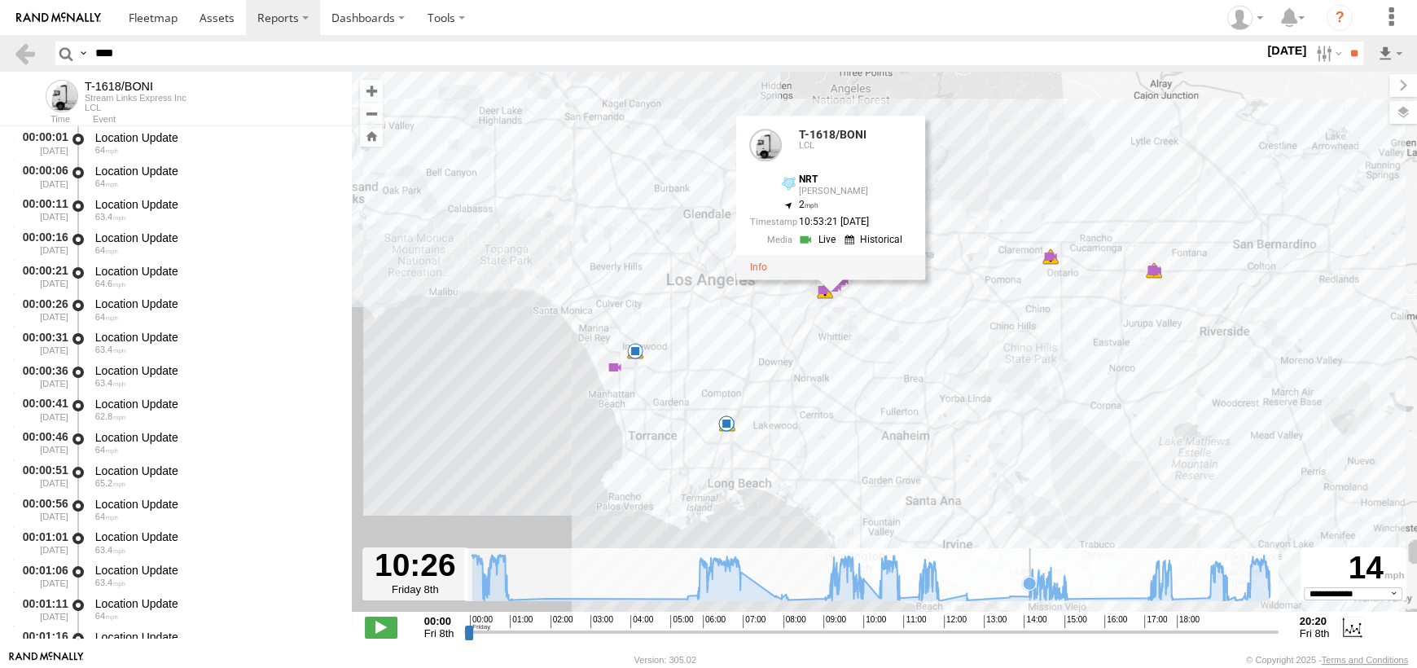
click at [1030, 576] on icon at bounding box center [1029, 582] width 13 height 13
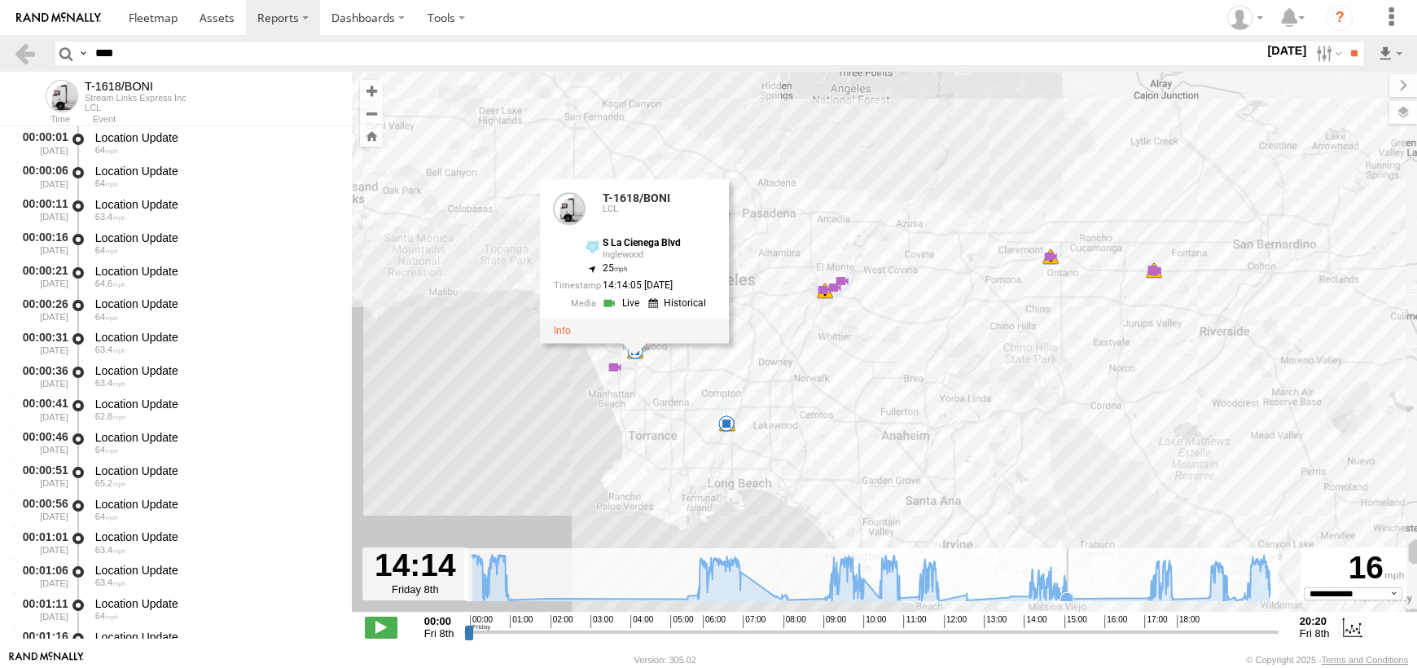
click at [1071, 581] on icon at bounding box center [870, 577] width 813 height 46
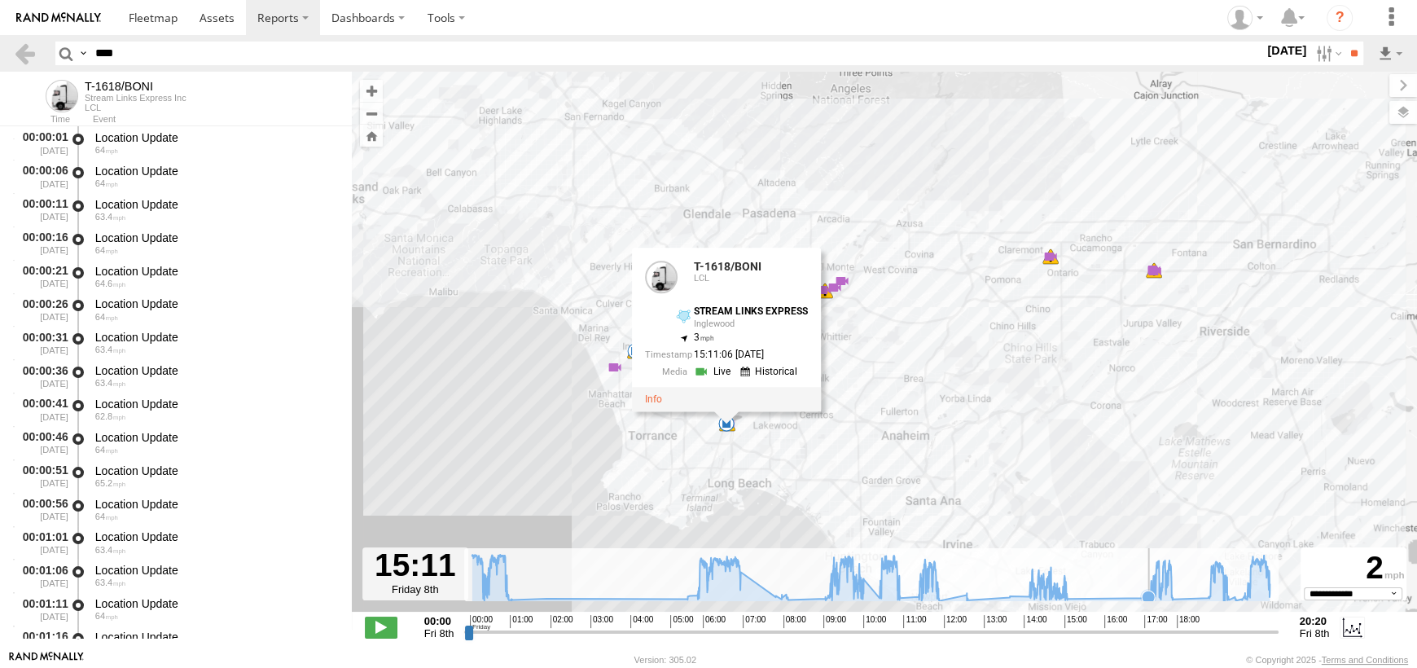
click at [1149, 585] on icon at bounding box center [870, 577] width 813 height 46
click at [1073, 596] on icon at bounding box center [1066, 598] width 16 height 16
click at [1141, 593] on icon at bounding box center [1148, 597] width 16 height 16
click at [1157, 593] on icon at bounding box center [870, 577] width 813 height 46
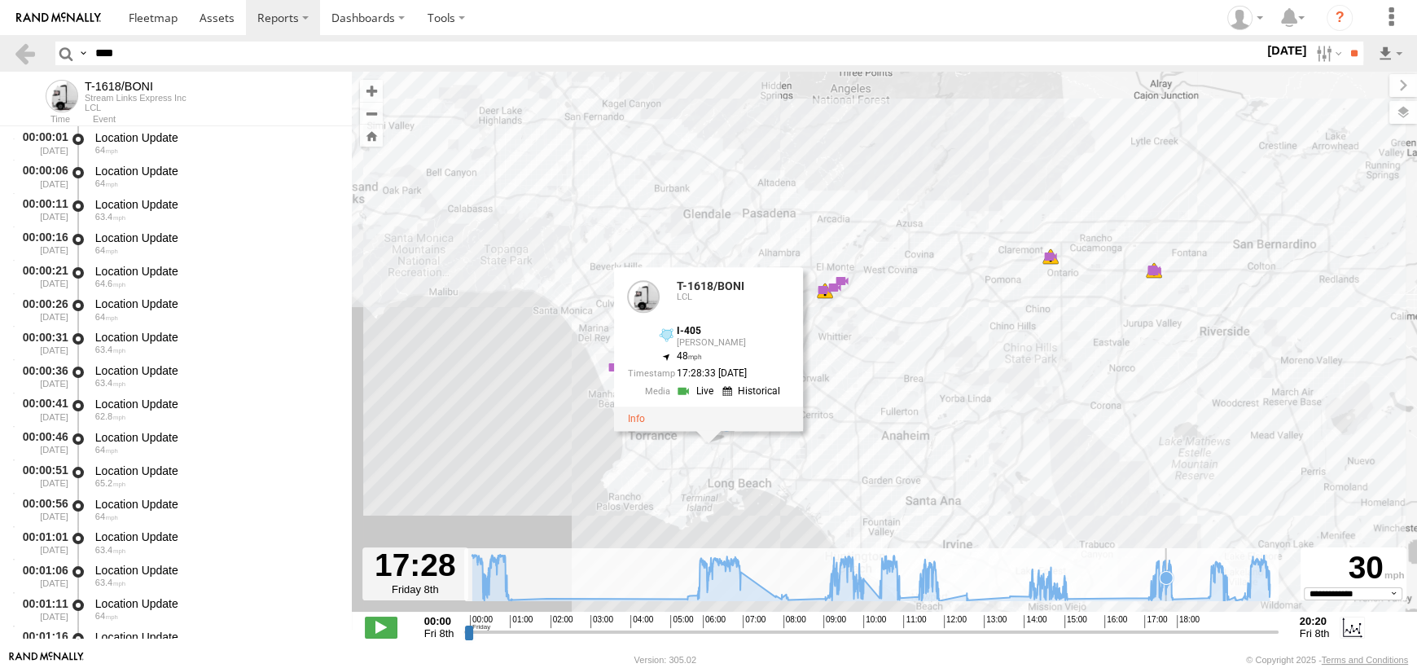
click at [1166, 590] on icon at bounding box center [870, 577] width 813 height 46
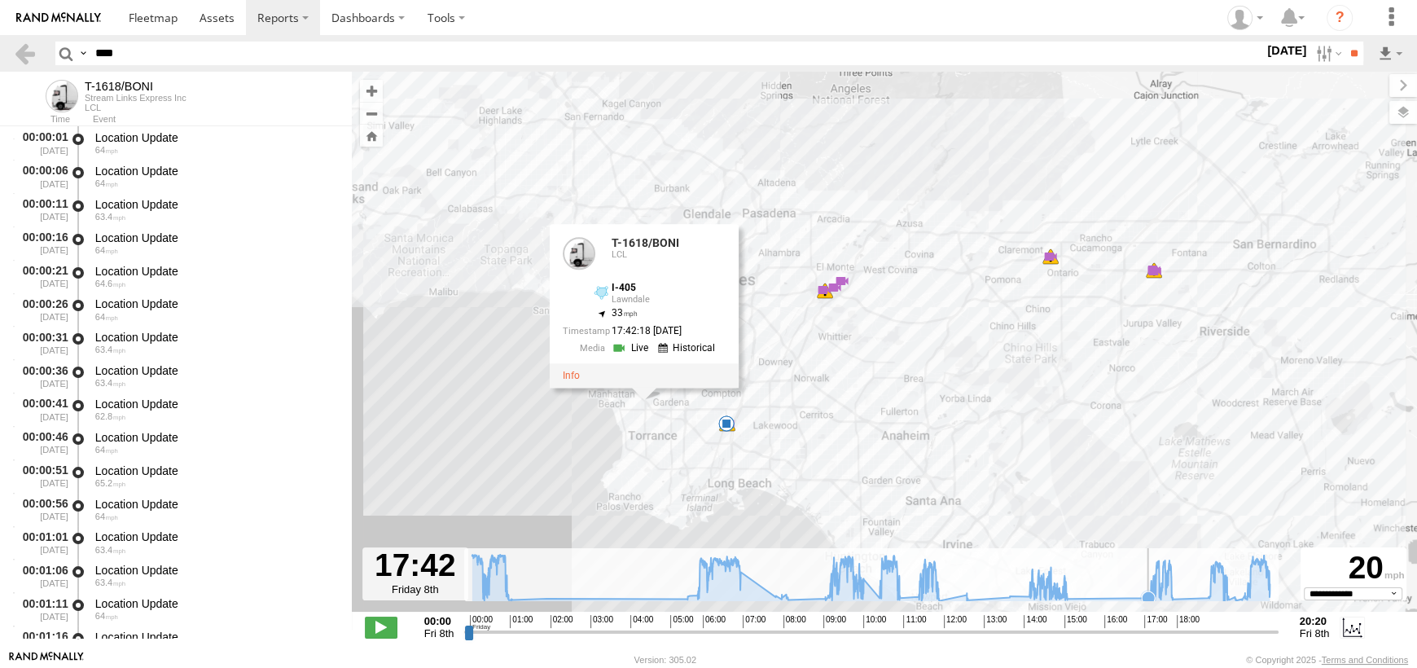
click at [1147, 595] on icon at bounding box center [1147, 597] width 13 height 13
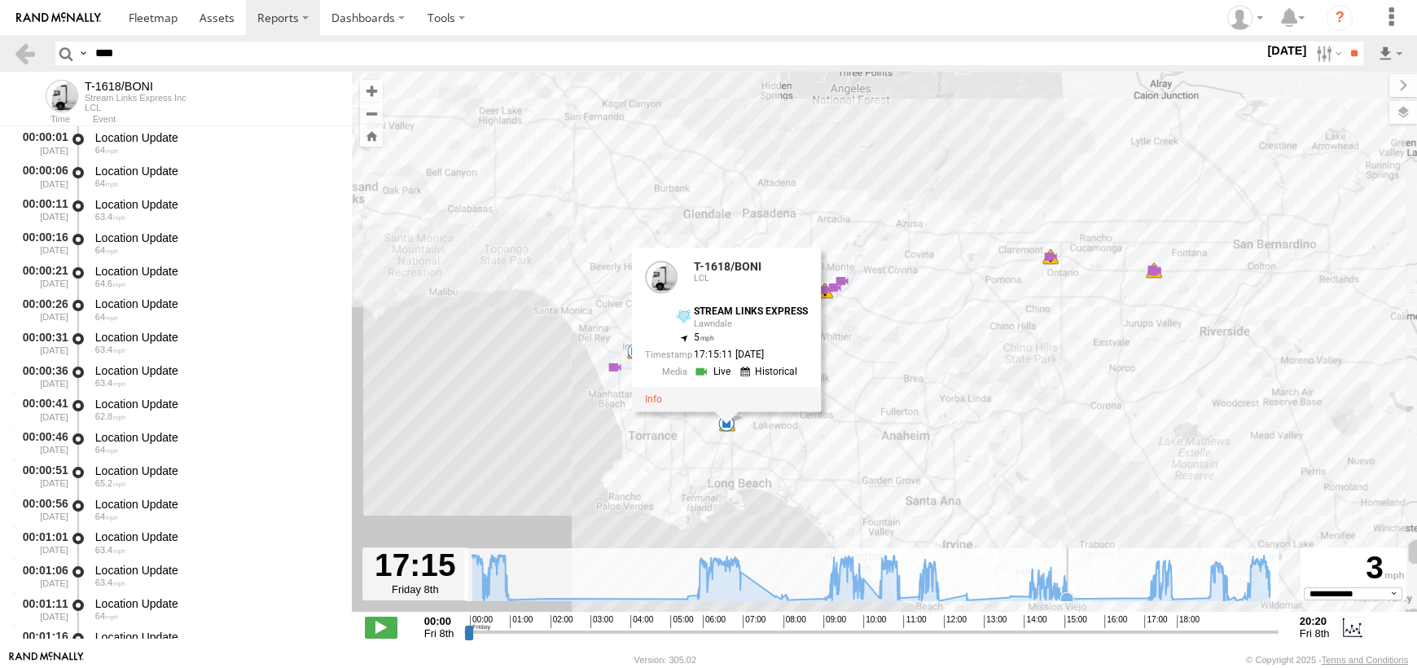
click at [1071, 586] on icon at bounding box center [870, 577] width 813 height 46
click at [1143, 588] on icon at bounding box center [870, 577] width 813 height 46
click at [1174, 579] on icon at bounding box center [870, 577] width 813 height 46
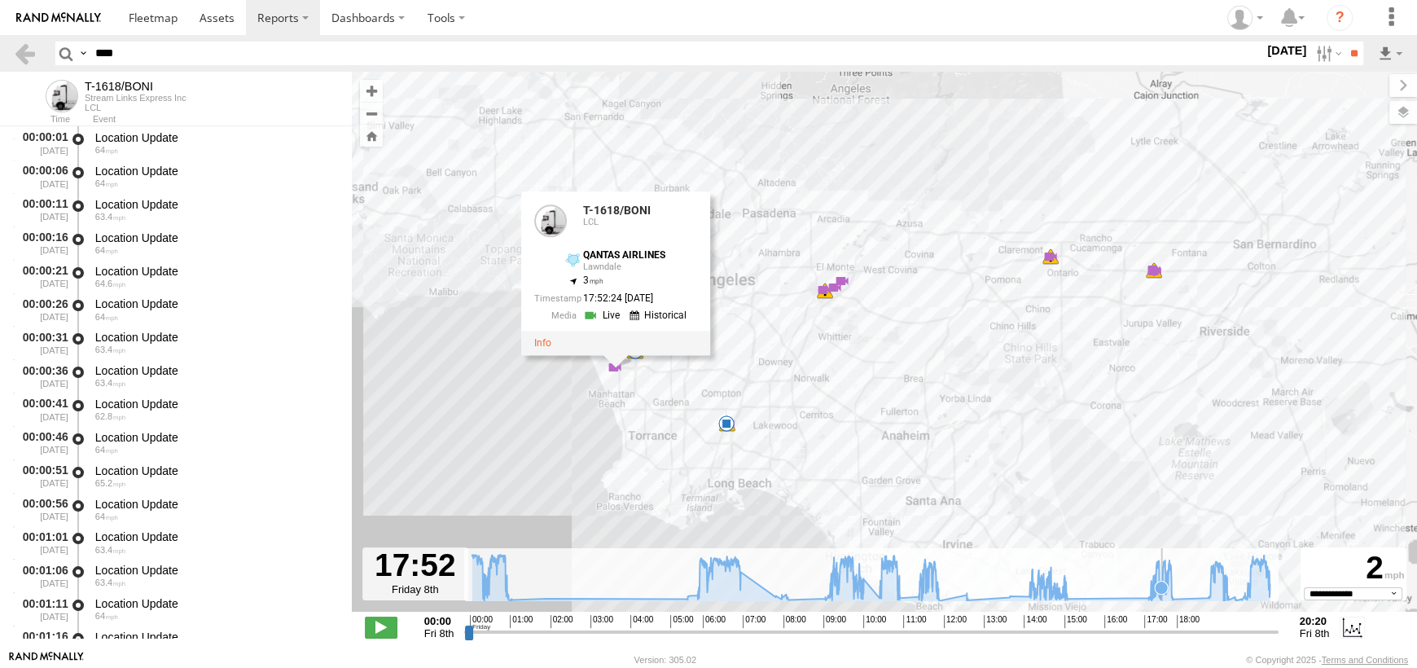
click at [1162, 581] on icon at bounding box center [1160, 586] width 13 height 13
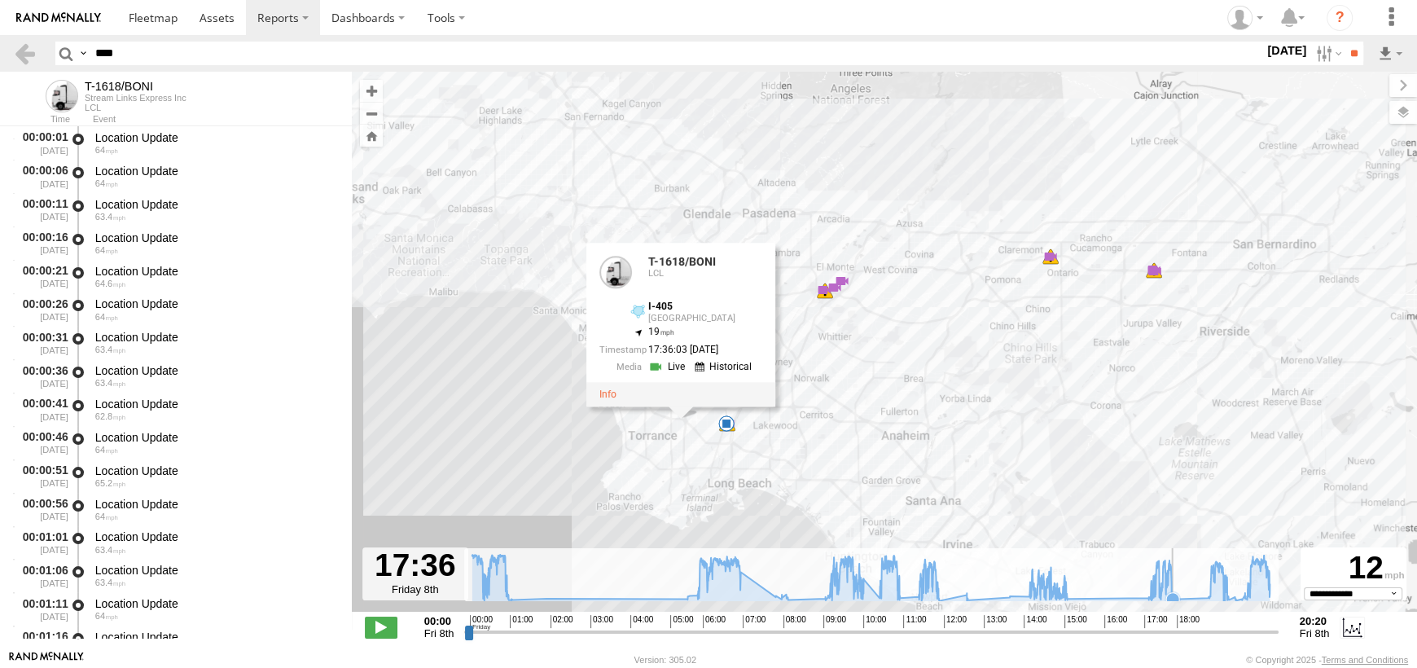
click at [1174, 584] on icon at bounding box center [870, 577] width 813 height 46
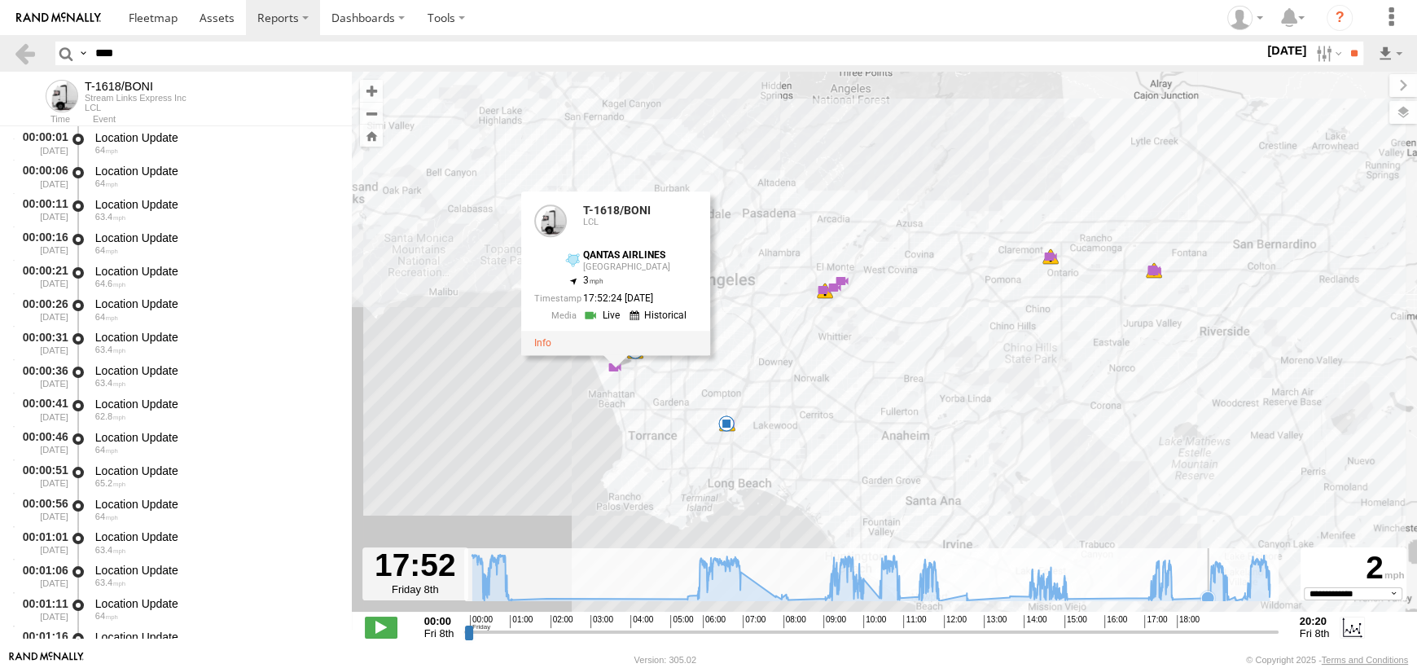
click at [1207, 594] on icon at bounding box center [1207, 597] width 13 height 13
click at [1228, 594] on icon at bounding box center [1226, 597] width 13 height 13
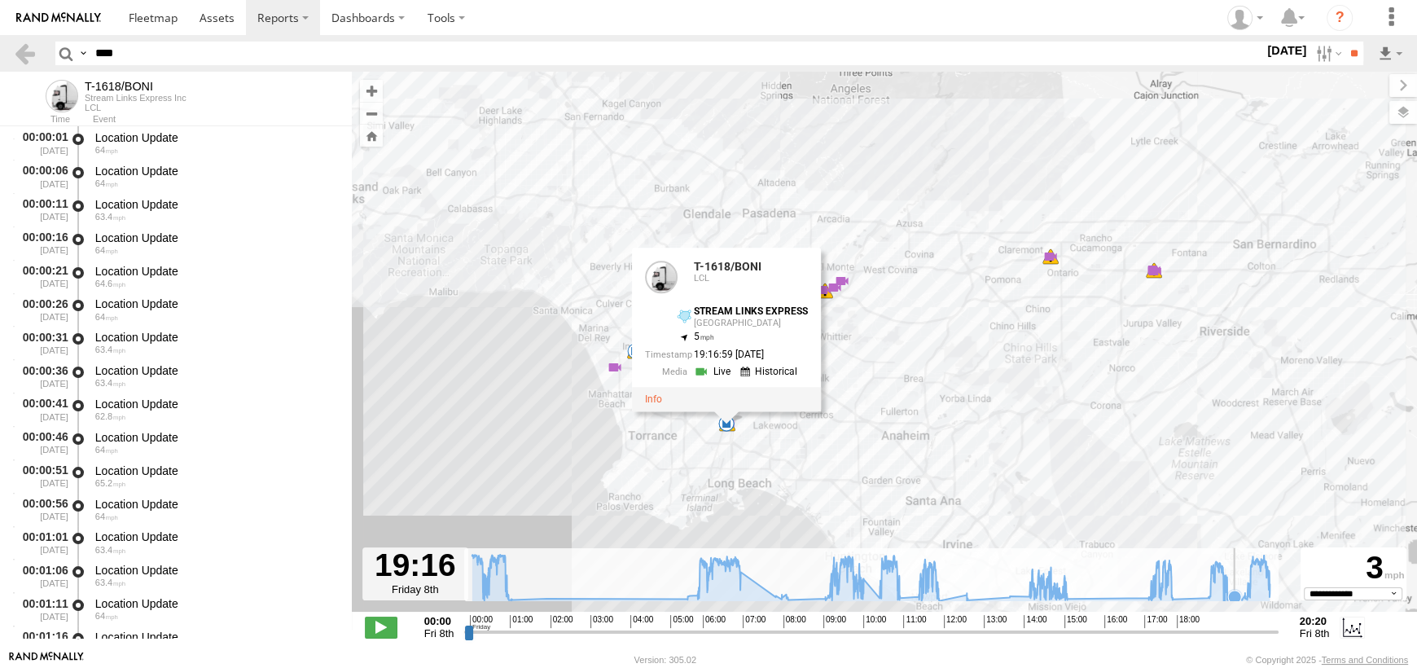
click at [1233, 594] on icon at bounding box center [1234, 596] width 13 height 13
click at [1244, 593] on icon at bounding box center [1243, 594] width 13 height 13
click at [1255, 592] on icon at bounding box center [870, 577] width 813 height 46
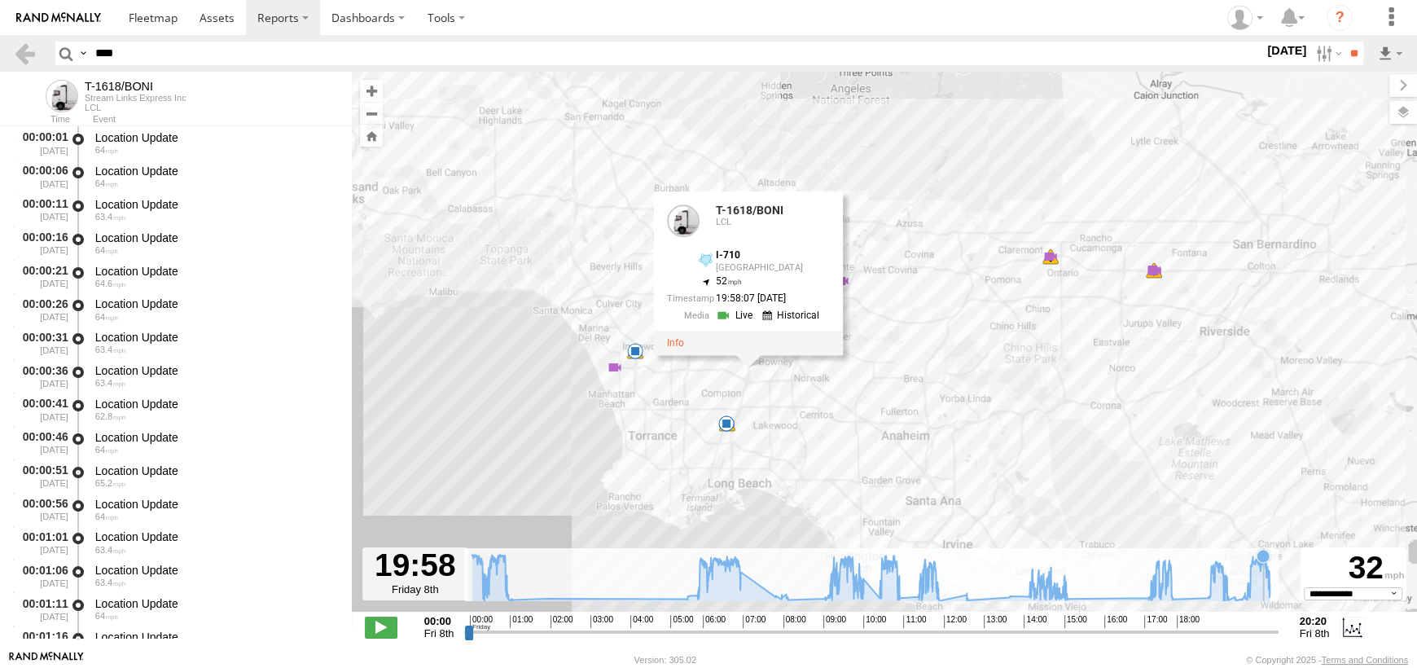
click at [1263, 587] on icon at bounding box center [870, 577] width 813 height 46
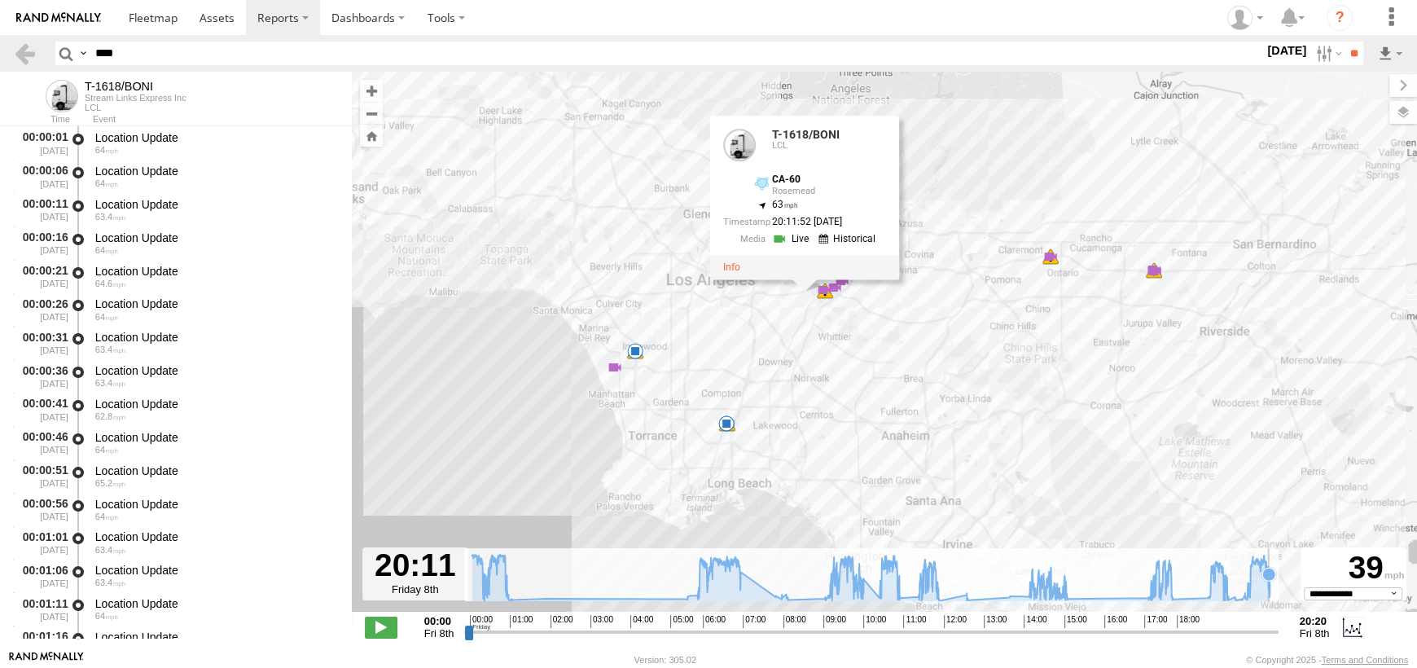
click at [1268, 594] on icon at bounding box center [870, 577] width 813 height 46
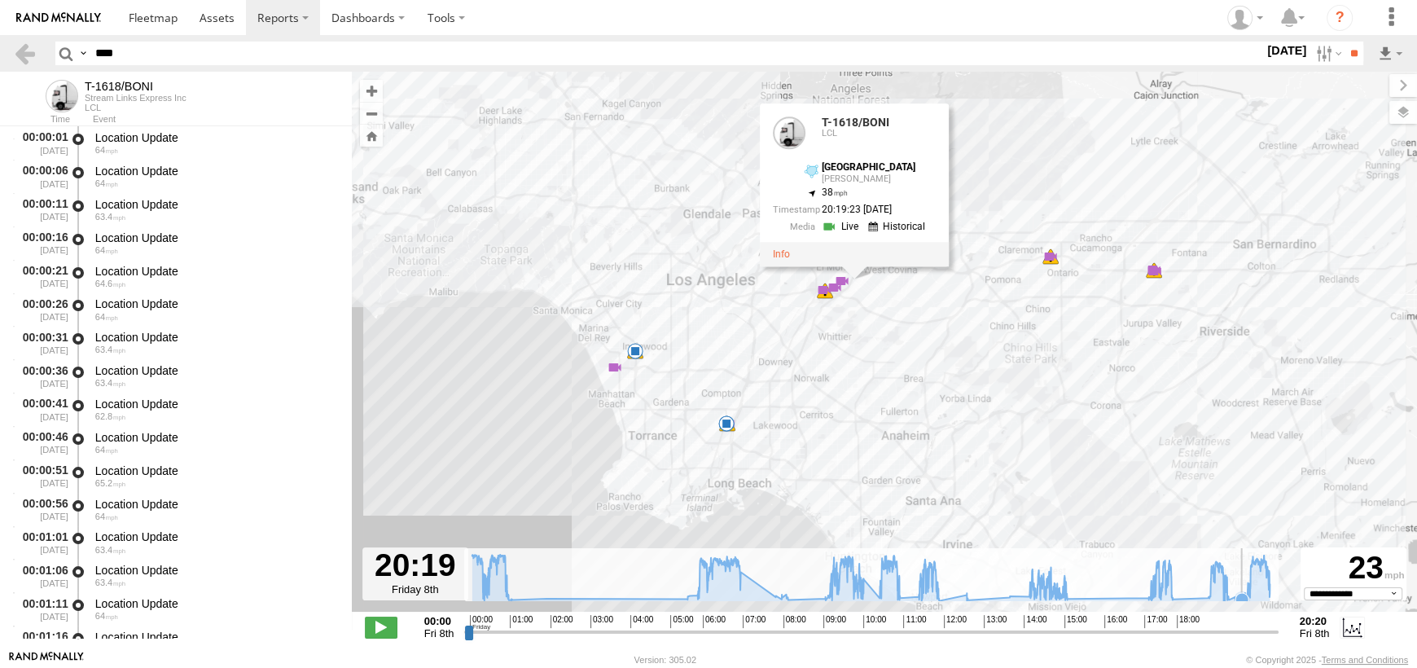
click at [1243, 594] on icon at bounding box center [1241, 599] width 13 height 13
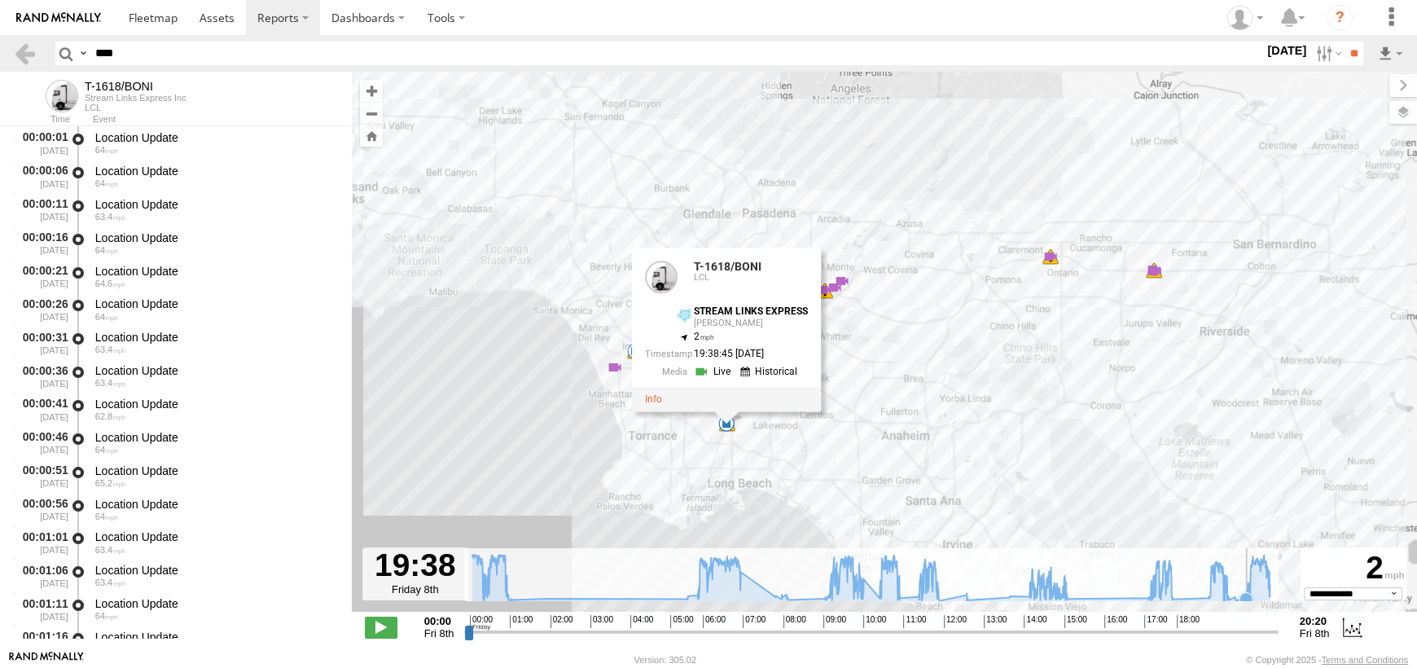
click at [1246, 594] on icon at bounding box center [1245, 598] width 13 height 13
click at [1250, 594] on icon at bounding box center [870, 577] width 813 height 46
click at [1240, 598] on icon at bounding box center [1241, 598] width 13 height 13
click at [1235, 598] on icon at bounding box center [1234, 598] width 13 height 13
click at [1242, 598] on icon at bounding box center [1241, 599] width 13 height 13
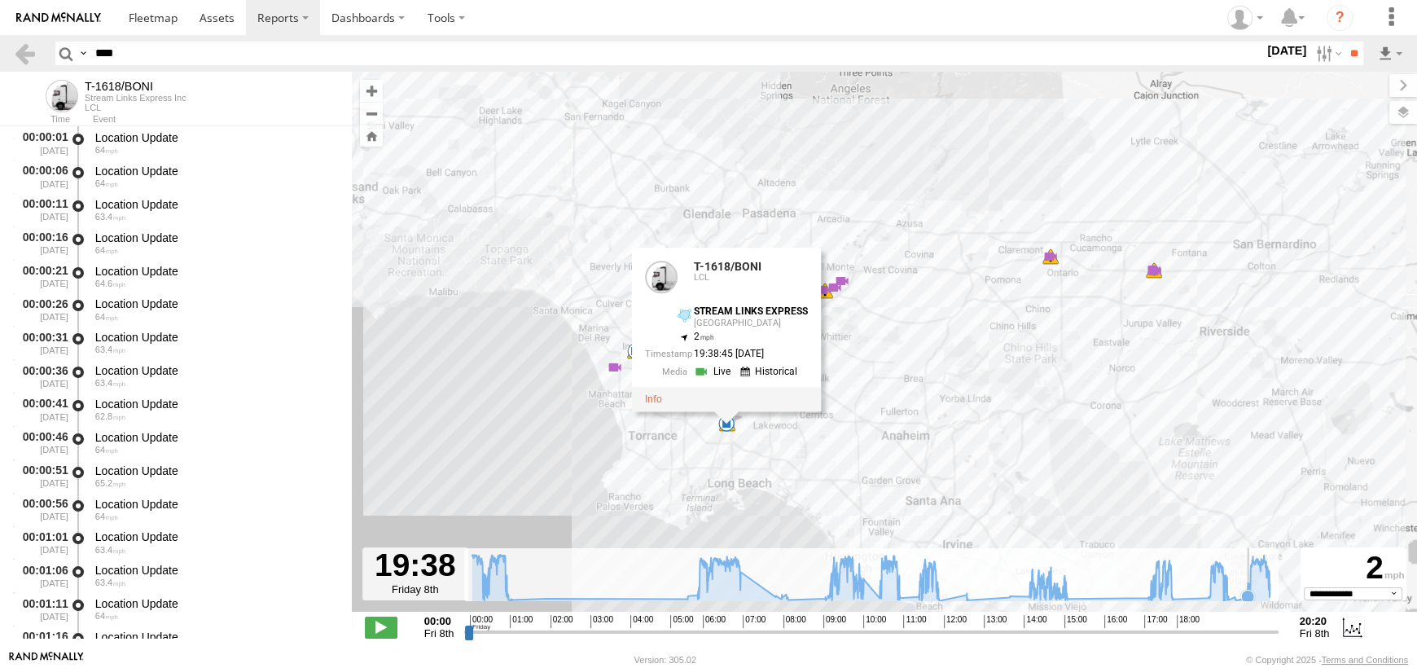
click at [1248, 598] on icon at bounding box center [1247, 595] width 13 height 13
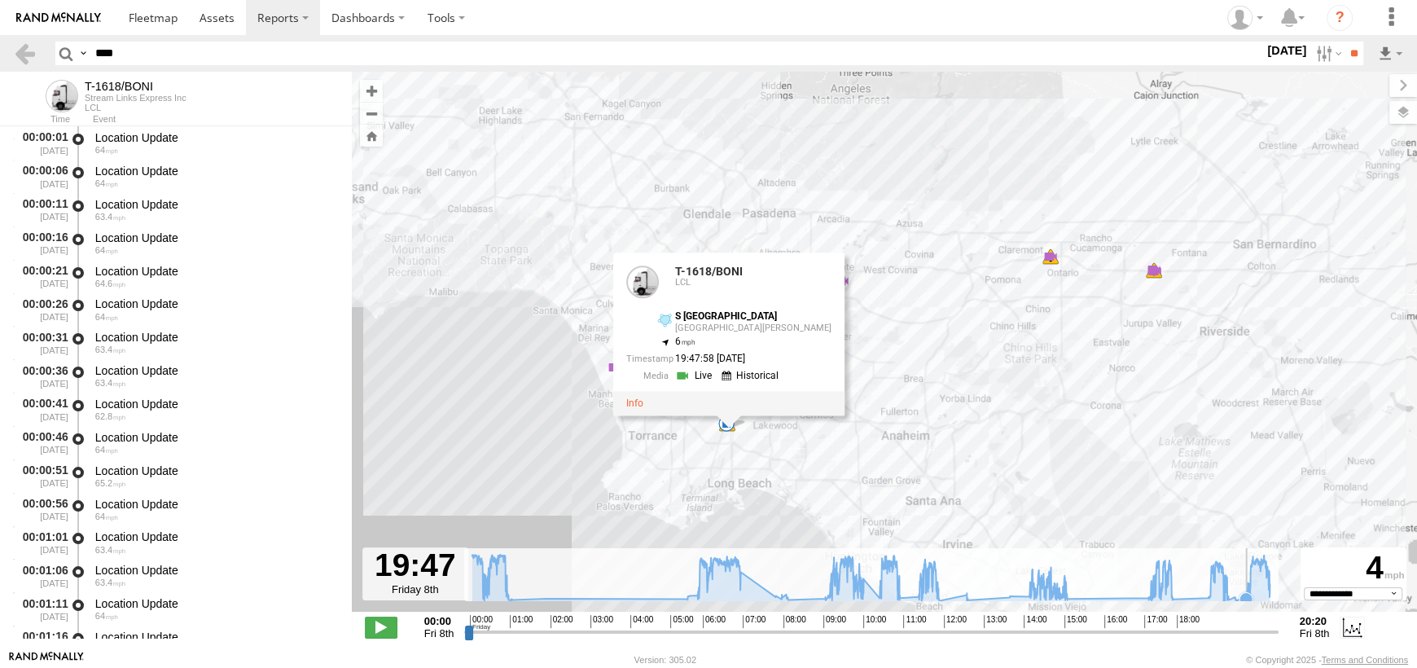
click at [1246, 598] on icon at bounding box center [1245, 598] width 13 height 13
click at [1309, 45] on label at bounding box center [1326, 54] width 35 height 24
drag, startPoint x: 1256, startPoint y: 143, endPoint x: 1302, endPoint y: 104, distance: 60.0
click at [0, 0] on label at bounding box center [0, 0] width 0 height 0
click at [1357, 50] on input "**" at bounding box center [1353, 54] width 19 height 24
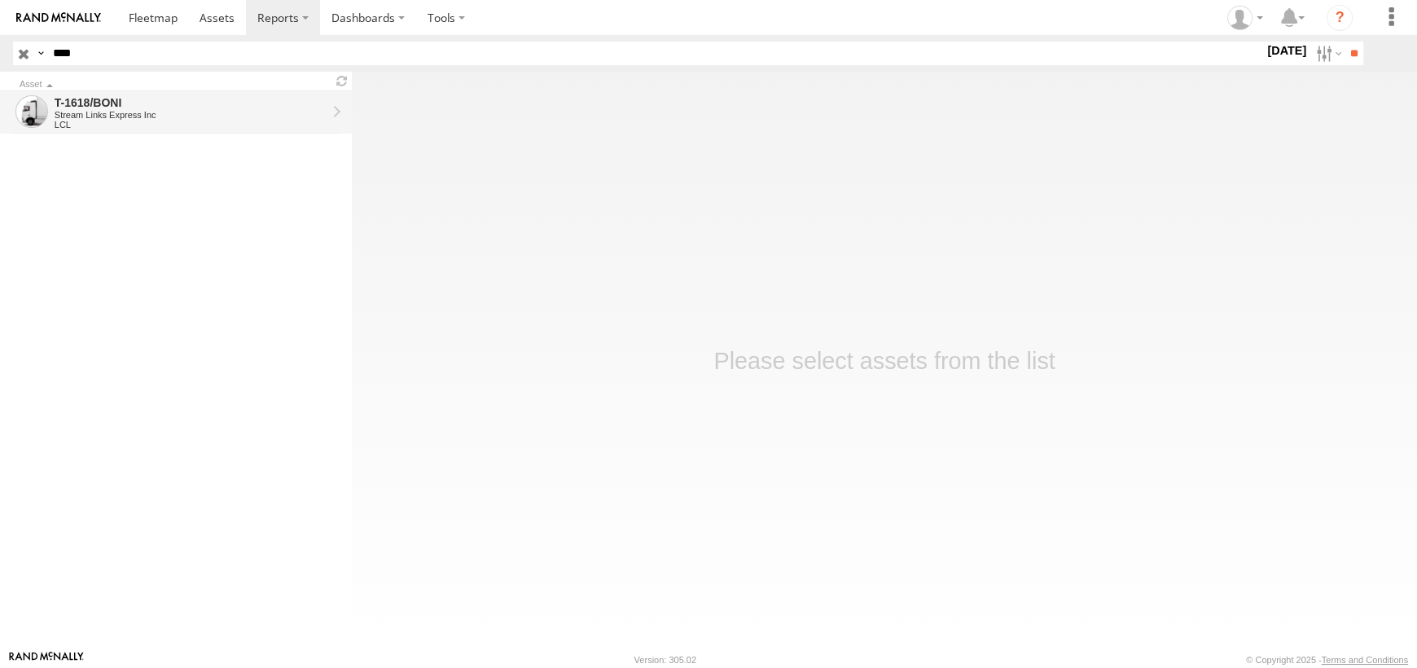
click at [142, 106] on div "T-1618/BONI" at bounding box center [191, 102] width 272 height 15
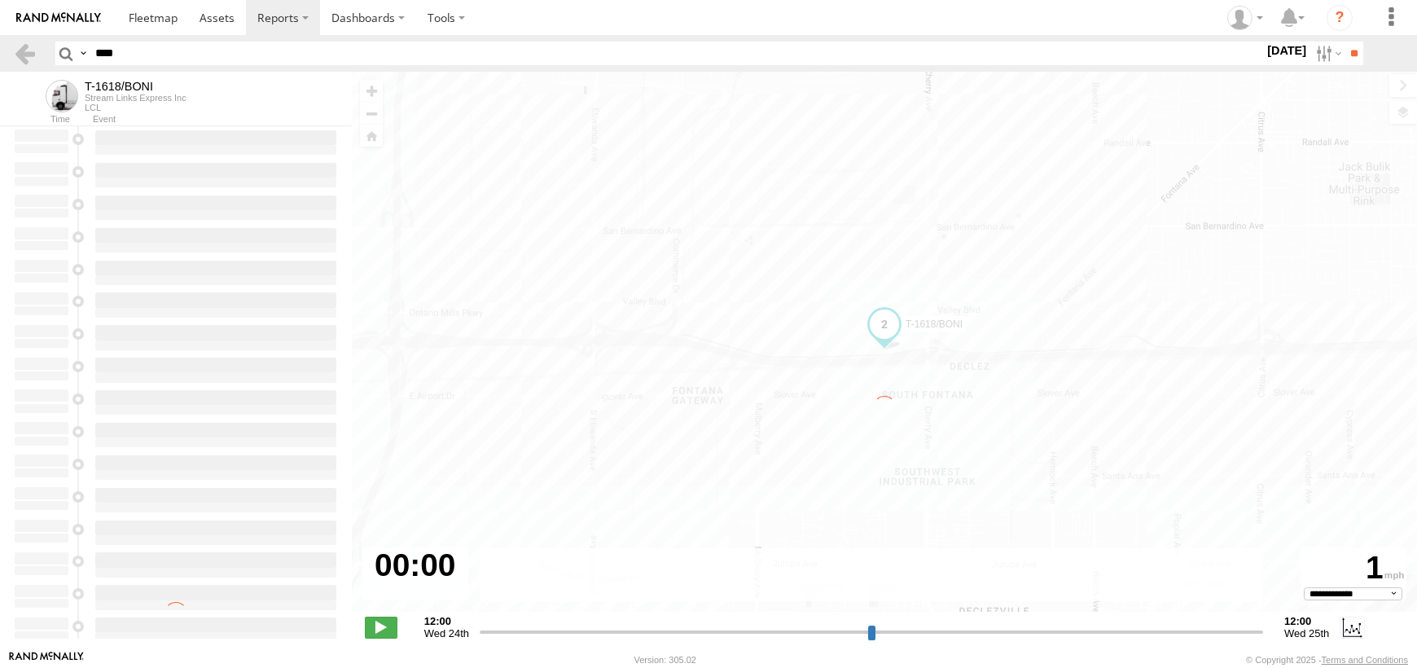
select select "**********"
type input "**********"
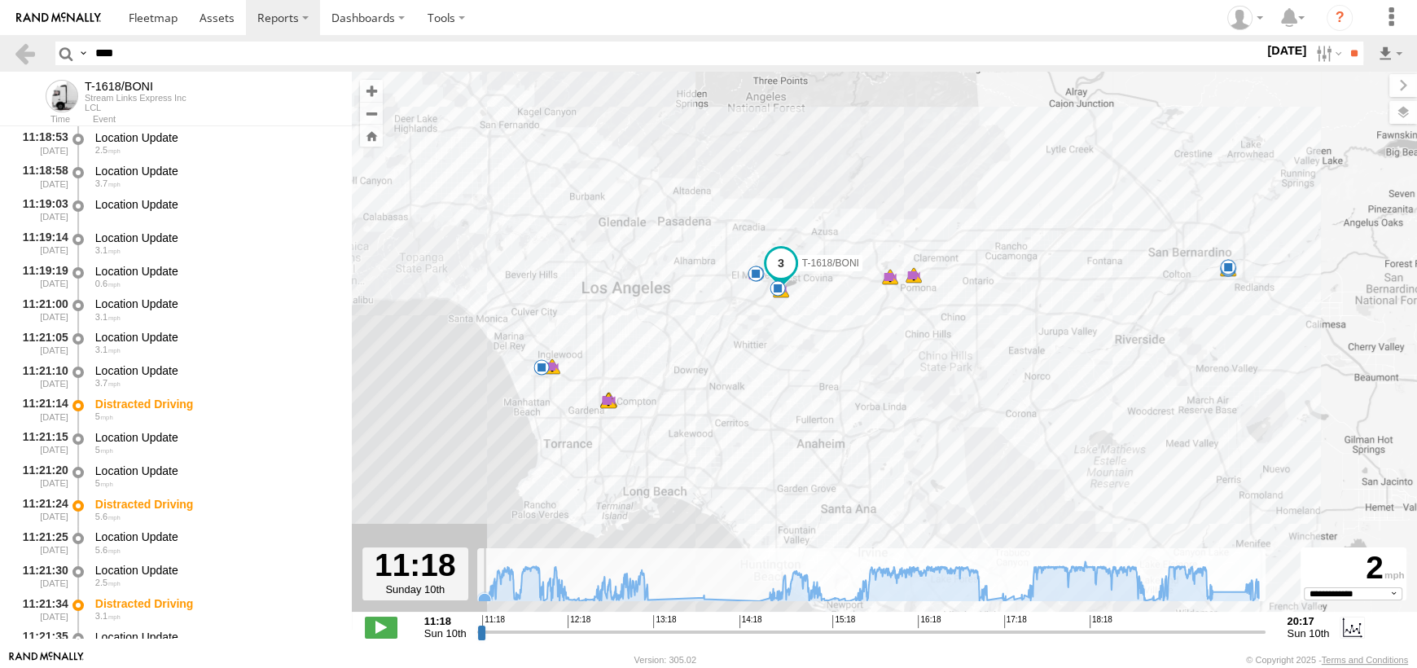
click at [484, 598] on icon at bounding box center [484, 599] width 13 height 13
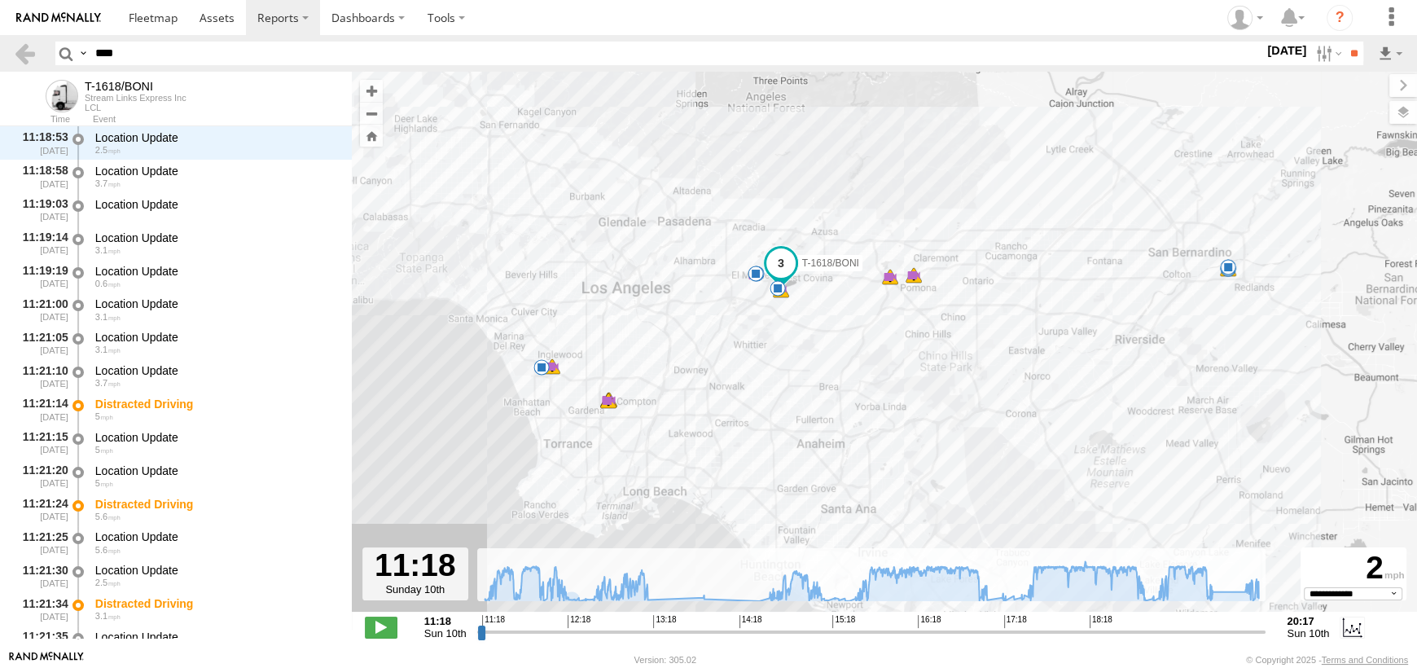
click at [786, 261] on span at bounding box center [780, 262] width 29 height 29
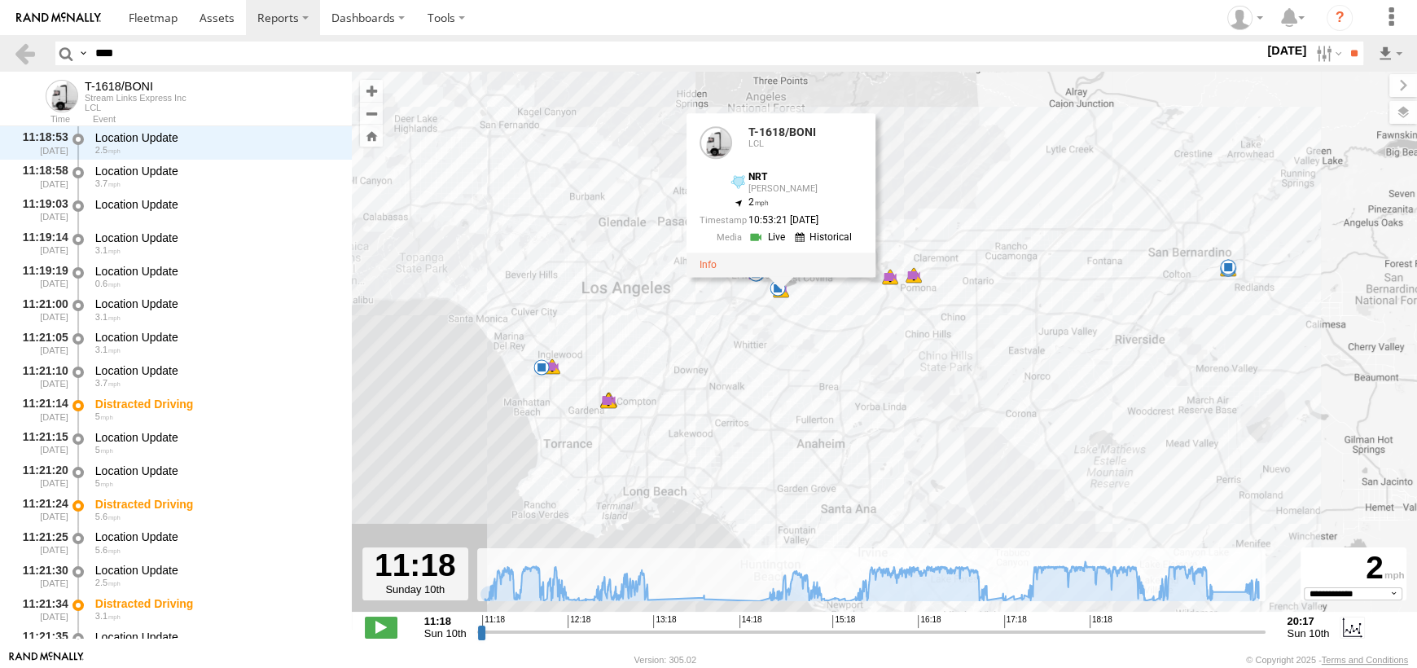
click at [484, 609] on div "T-1618/BONI 11:21 Sun 12:15 Sun 12:15 Sun 13:09 Sun 13:51 Sun 14:36 Sun 14:37 S…" at bounding box center [884, 350] width 1065 height 557
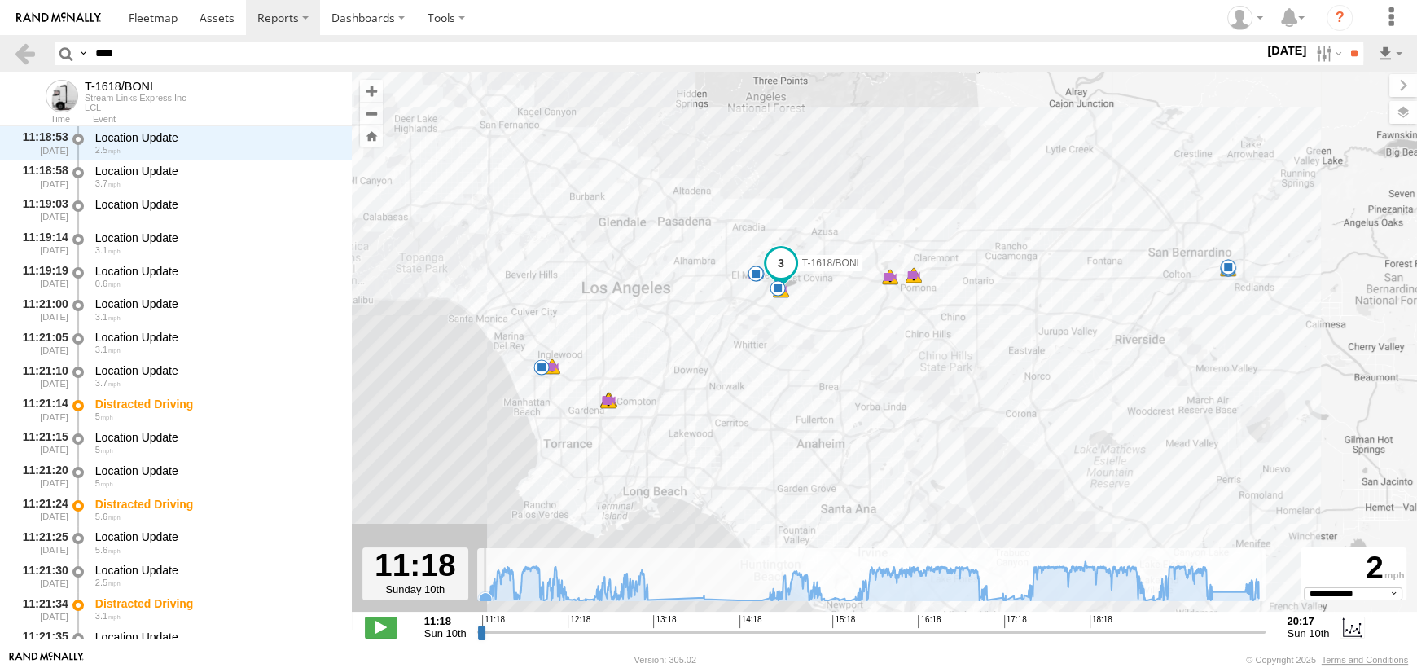
click at [484, 598] on icon at bounding box center [485, 598] width 13 height 13
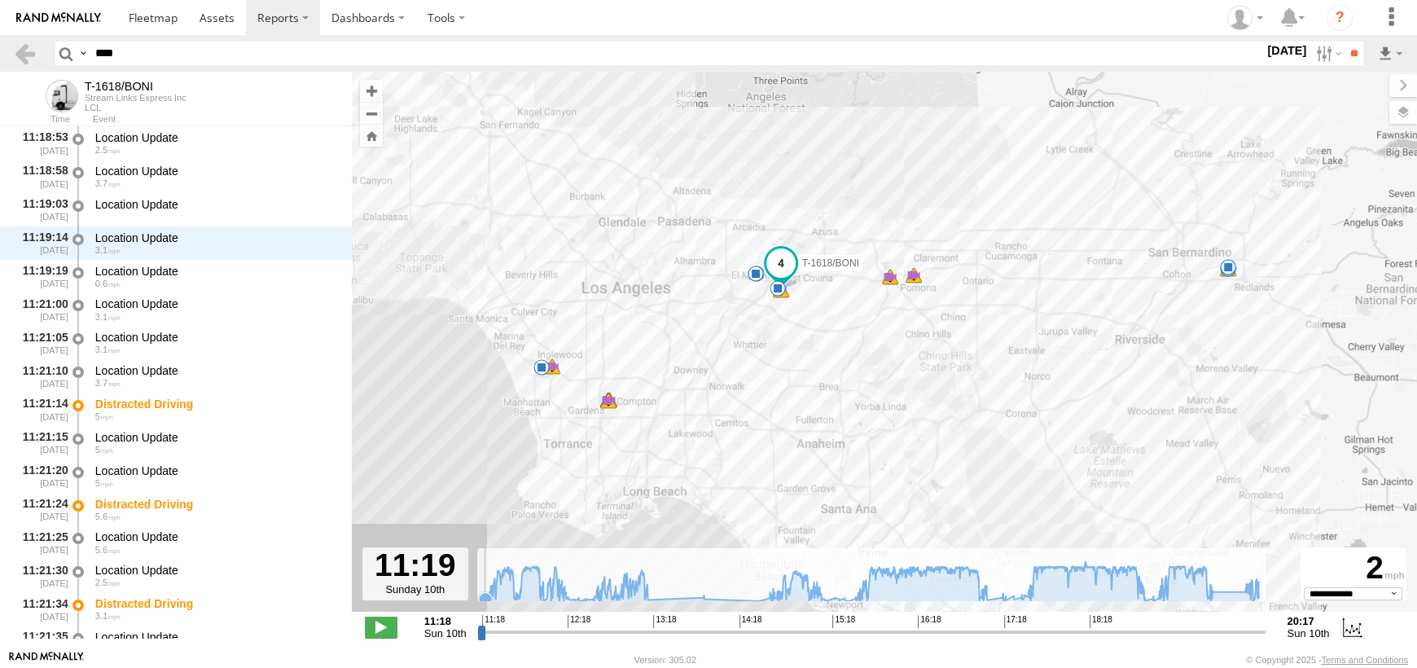
scroll to position [99, 0]
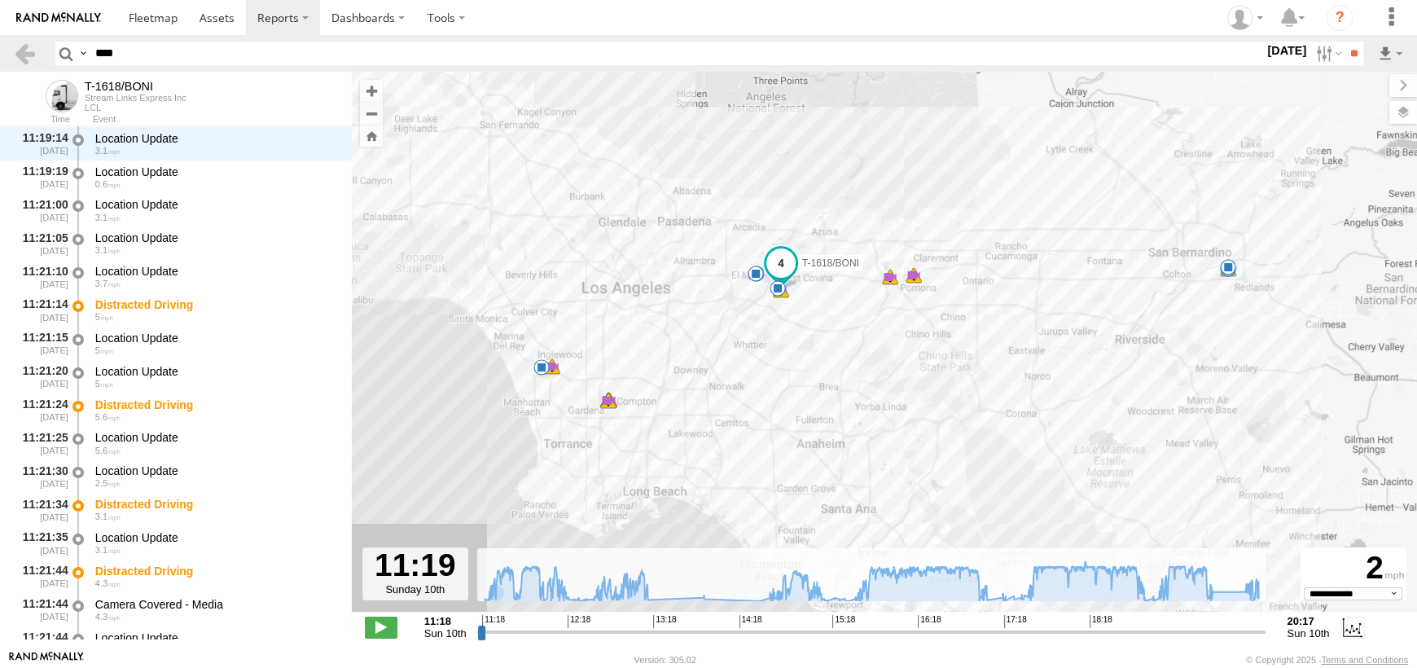
click at [779, 266] on span at bounding box center [780, 263] width 29 height 29
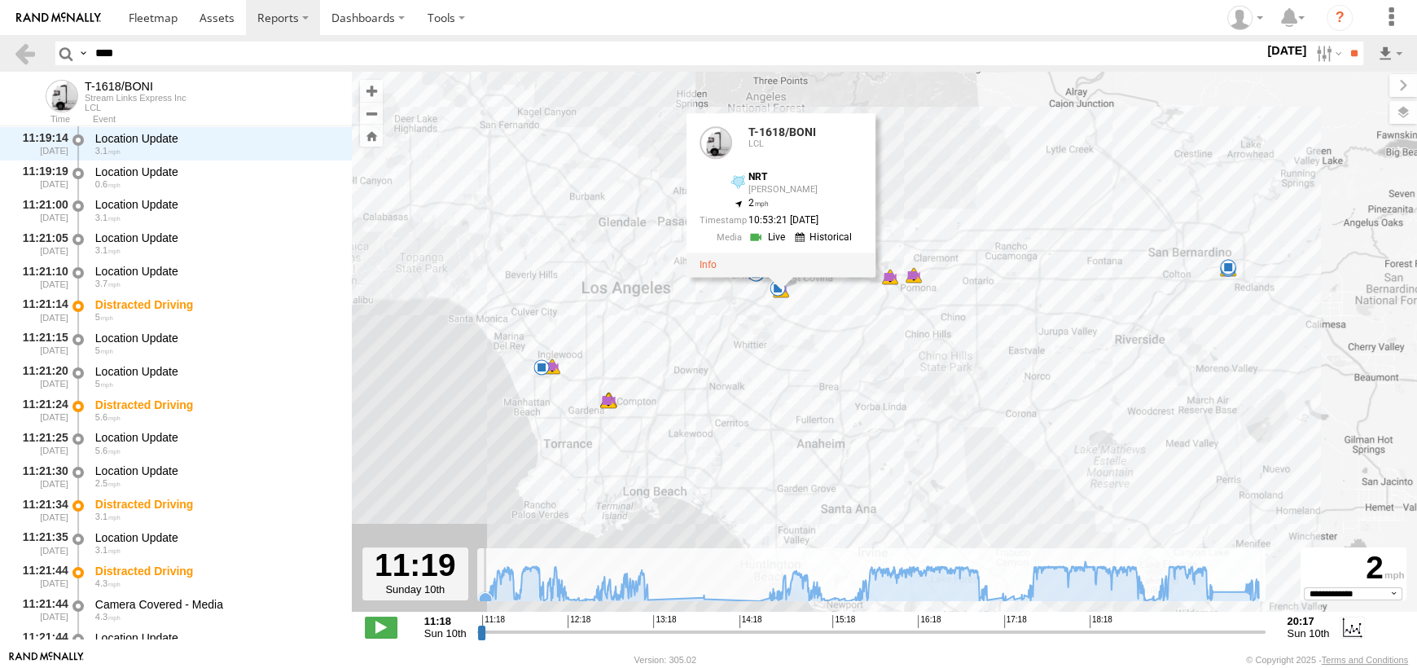
click at [484, 593] on icon at bounding box center [485, 598] width 13 height 13
click at [480, 599] on icon at bounding box center [484, 599] width 13 height 13
click at [474, 599] on div "← Move left → Move right ↑ Move up ↓ Move down + Zoom in - Zoom out Home Jump l…" at bounding box center [884, 361] width 1065 height 578
click at [482, 596] on icon at bounding box center [484, 599] width 13 height 13
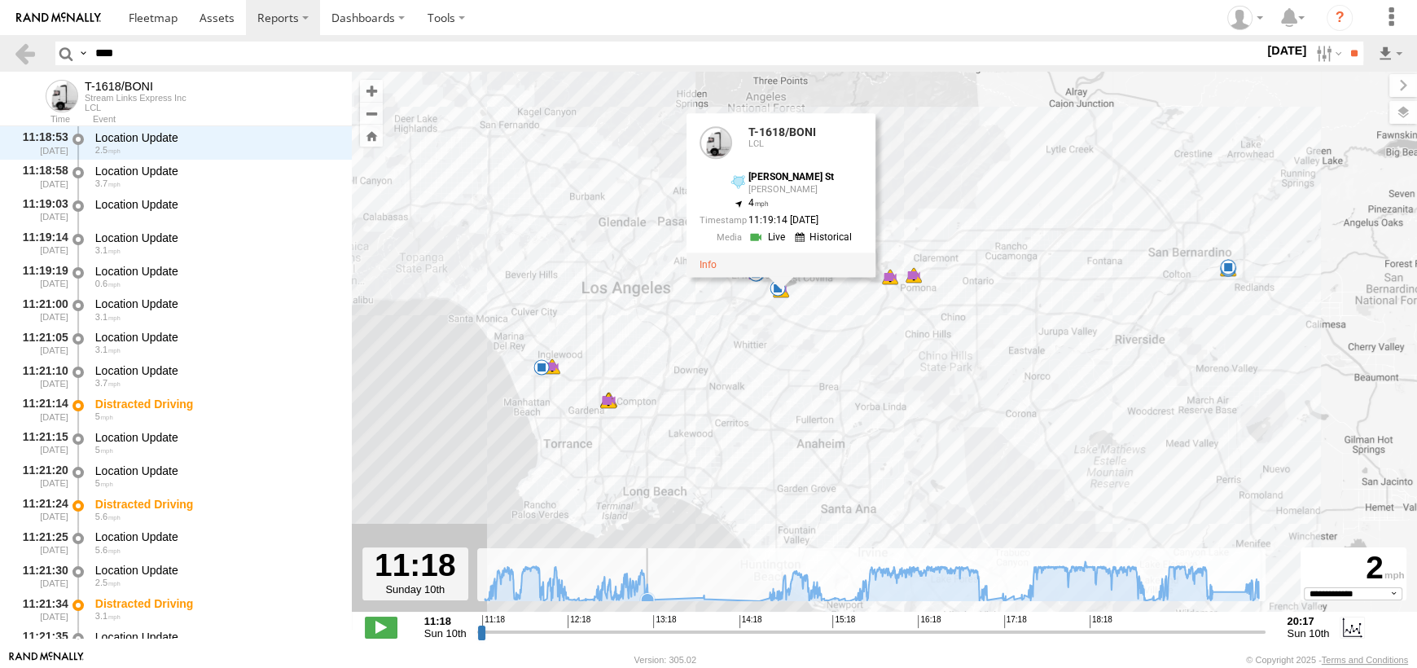
click at [659, 595] on icon at bounding box center [871, 581] width 790 height 40
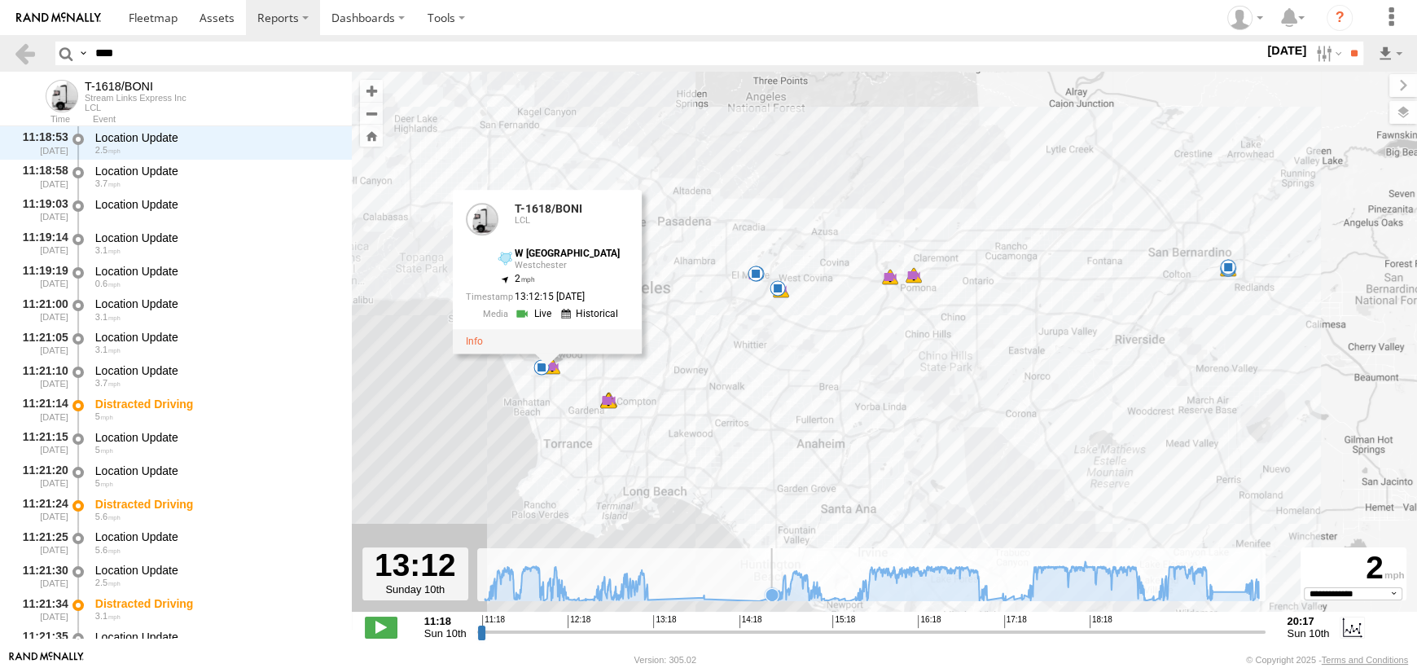
click at [771, 596] on icon at bounding box center [771, 594] width 13 height 13
click at [865, 588] on icon at bounding box center [865, 594] width 13 height 13
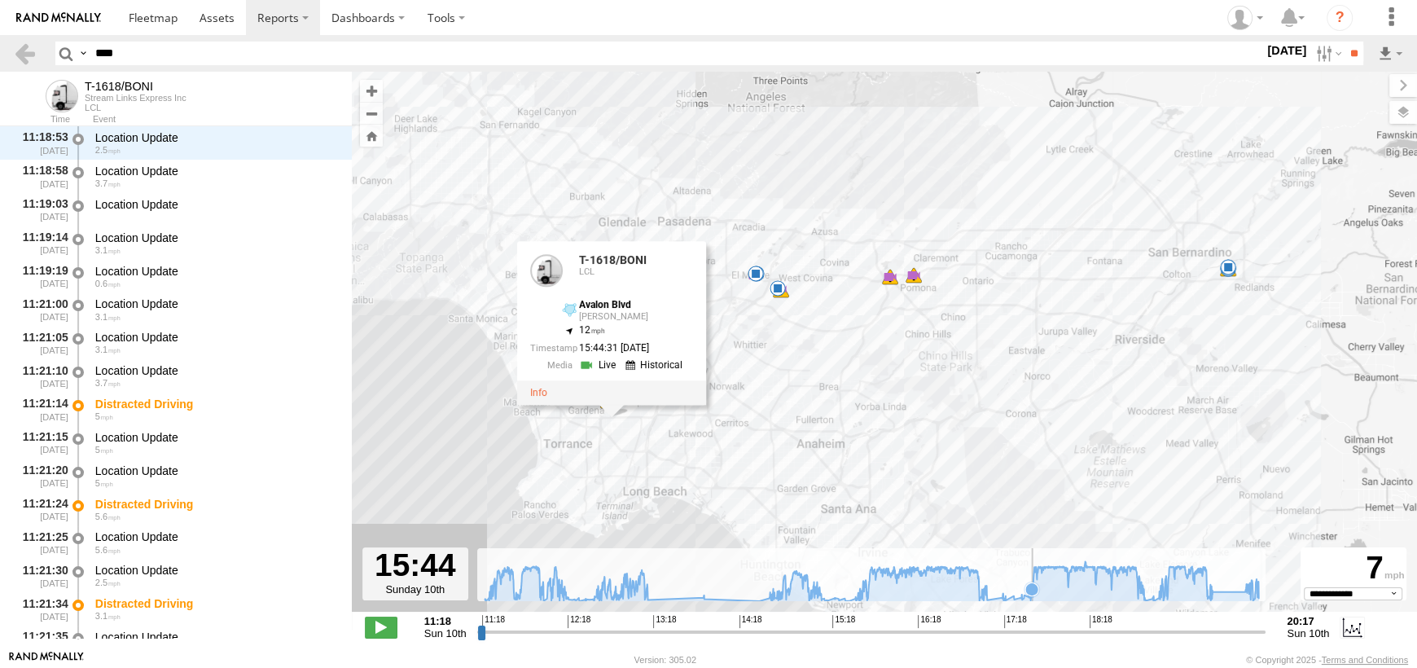
click at [1031, 589] on icon at bounding box center [1031, 588] width 13 height 13
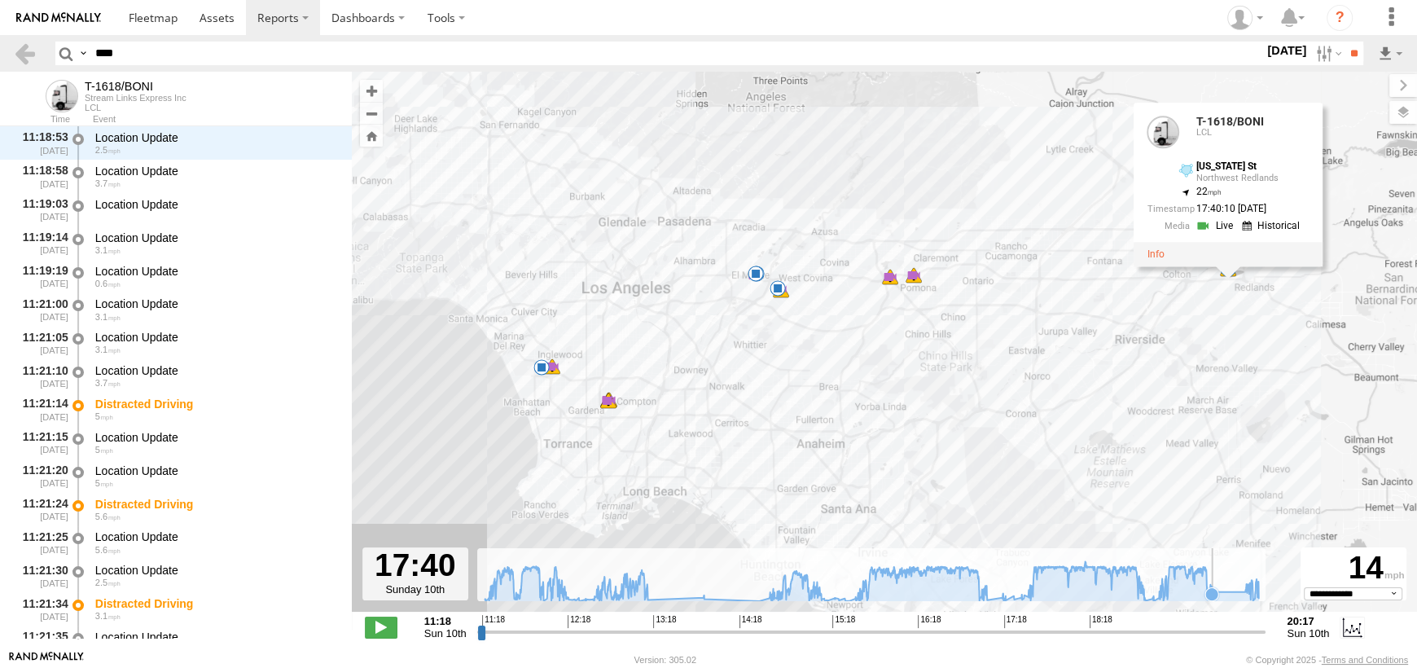
click at [1227, 592] on icon at bounding box center [871, 581] width 790 height 40
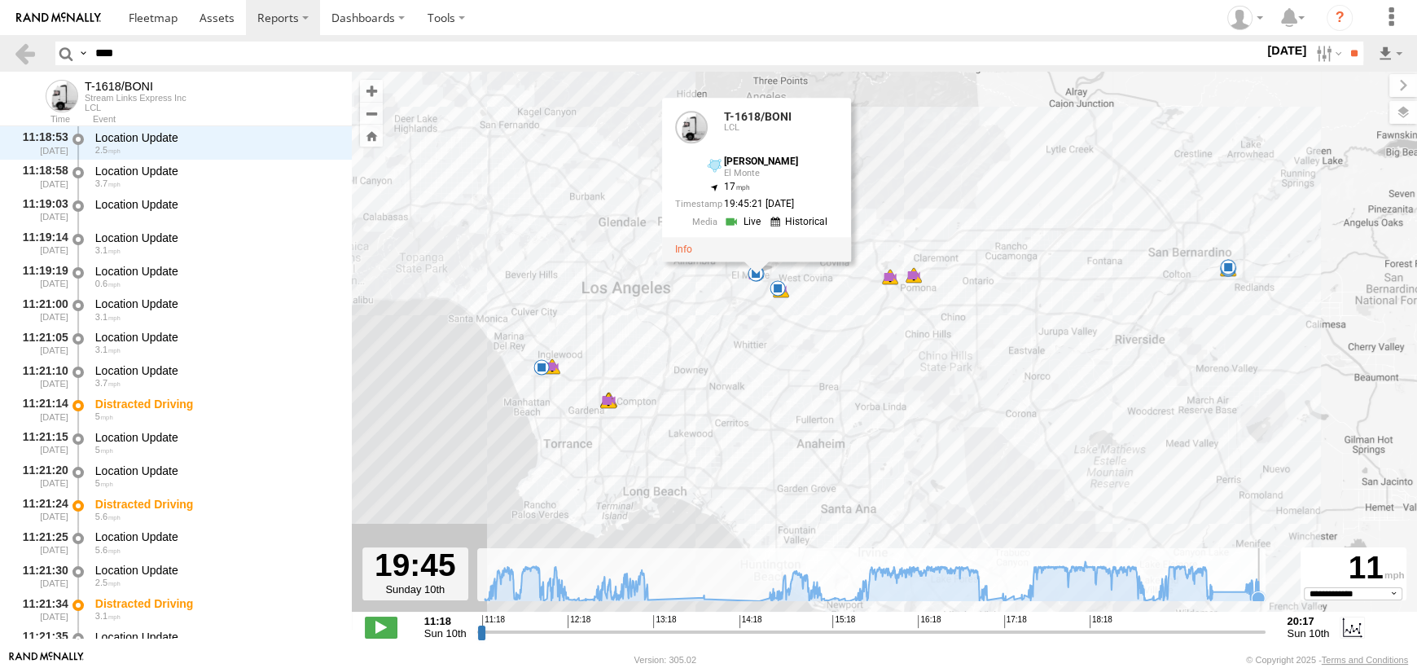
click at [1263, 594] on icon at bounding box center [1257, 597] width 13 height 13
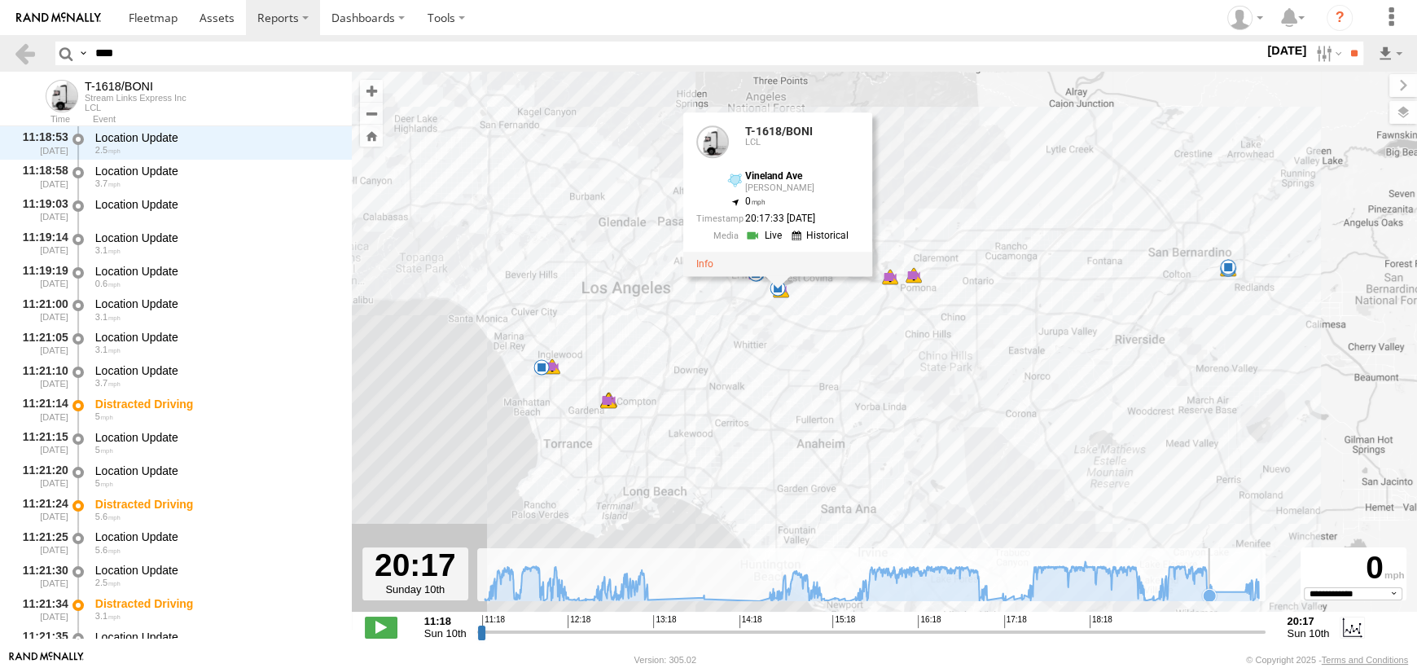
click at [1208, 589] on icon at bounding box center [1208, 595] width 13 height 13
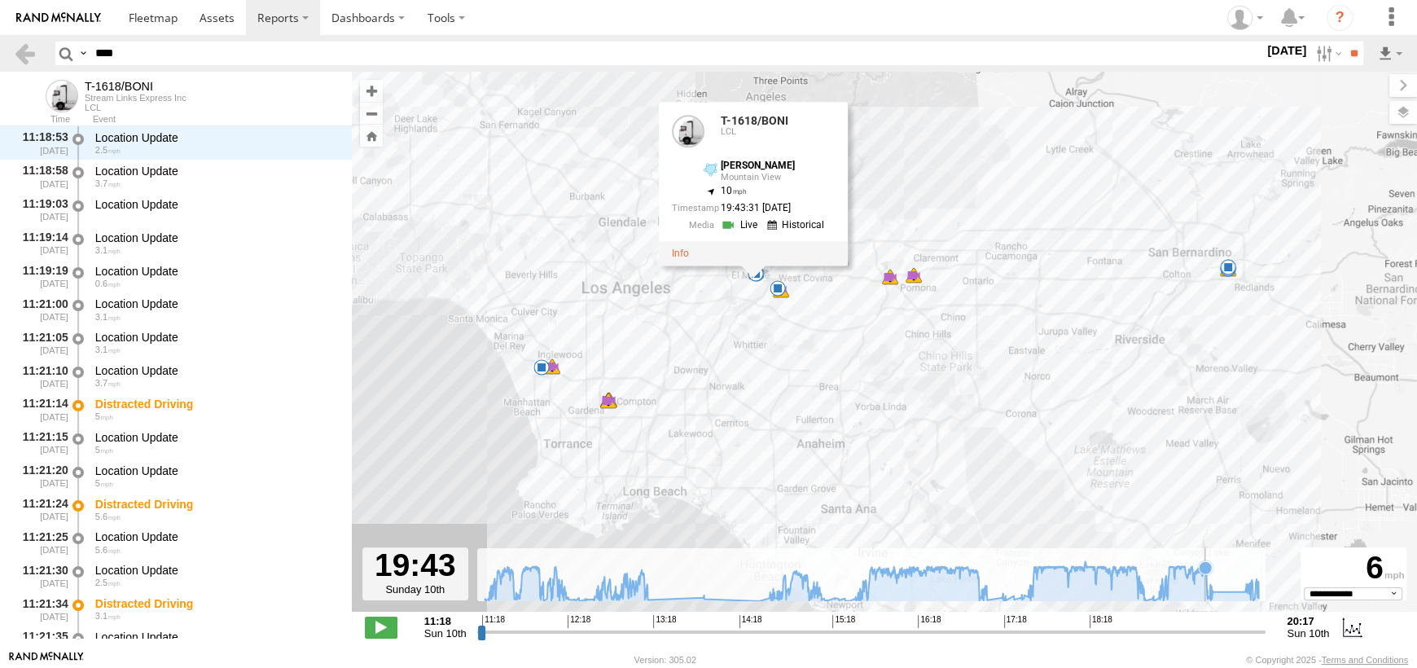
click at [1204, 589] on icon at bounding box center [871, 581] width 790 height 40
click at [1200, 589] on icon at bounding box center [871, 581] width 790 height 40
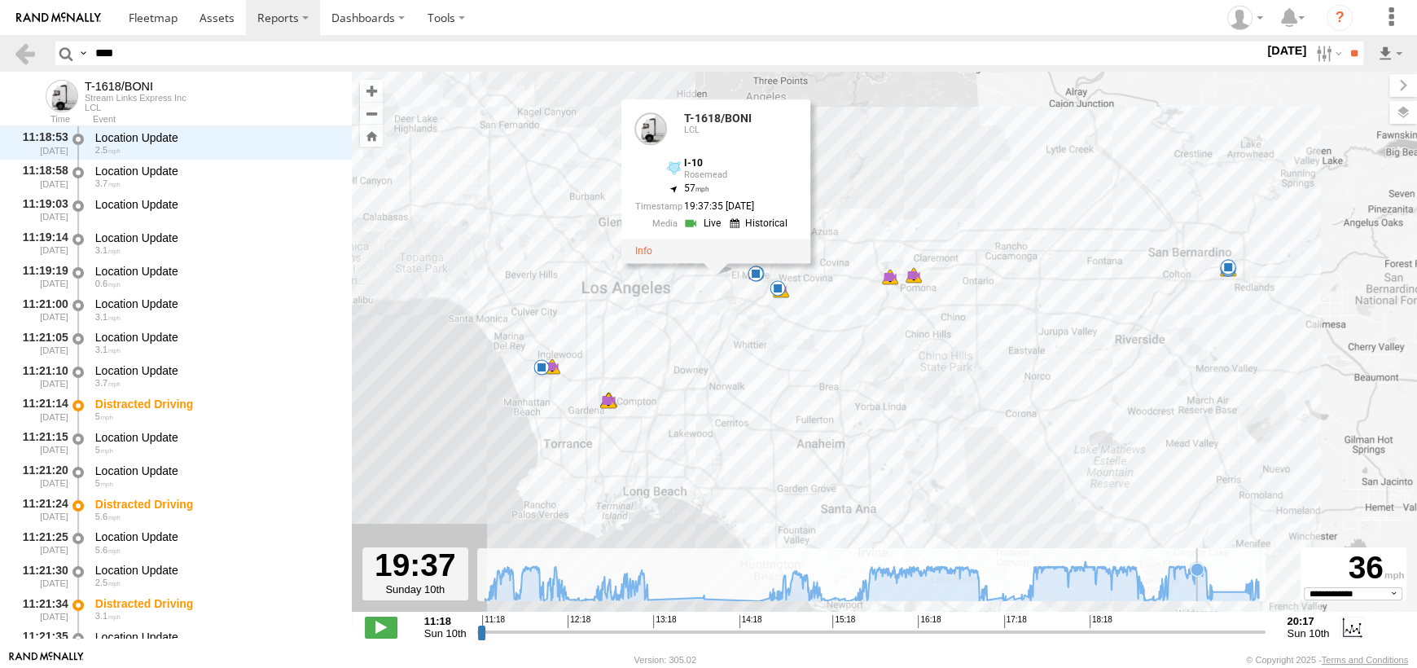
click at [1196, 589] on icon at bounding box center [871, 581] width 790 height 40
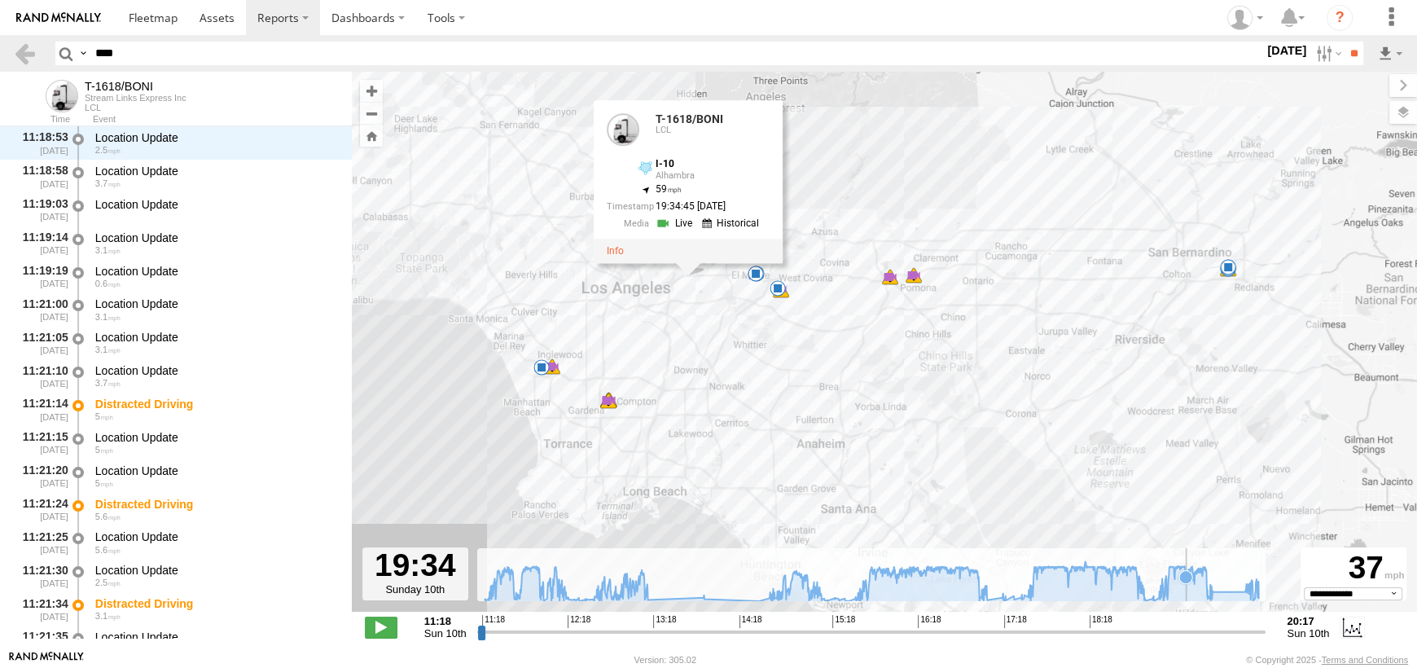
click at [1185, 589] on icon at bounding box center [870, 581] width 773 height 40
click at [1160, 588] on icon at bounding box center [1160, 593] width 13 height 13
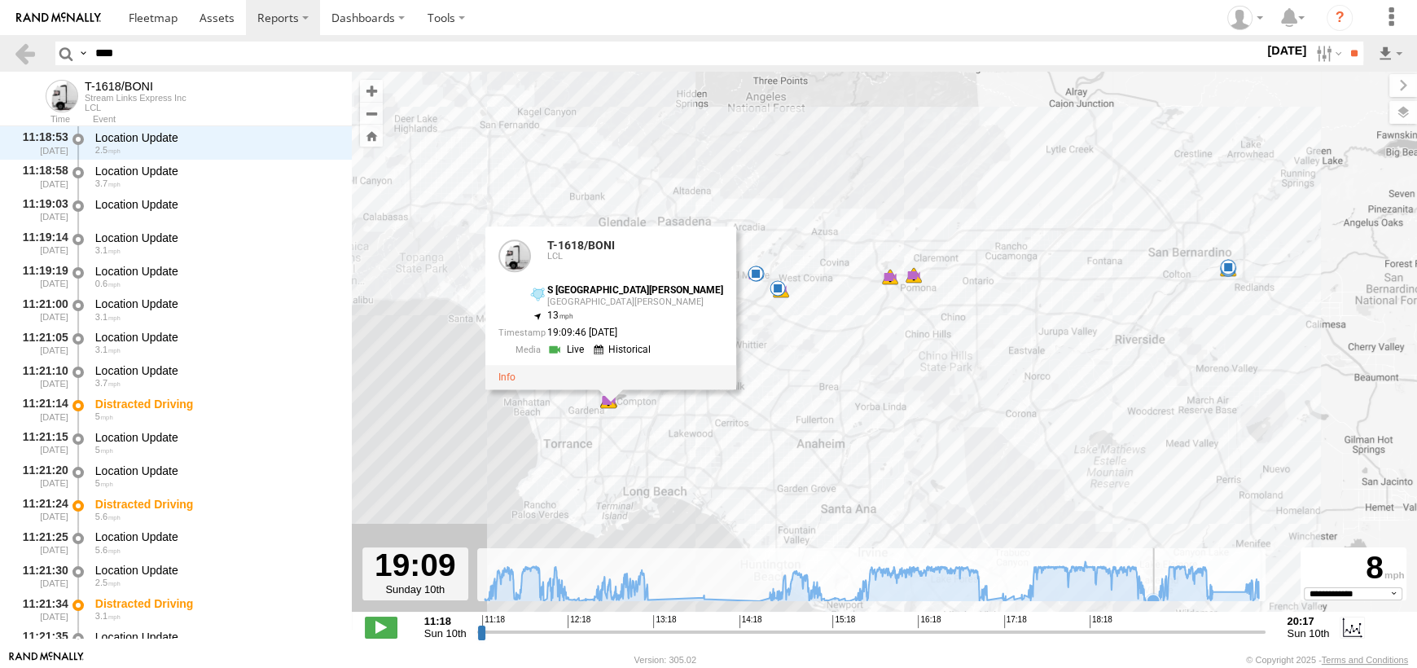
click at [1153, 589] on icon at bounding box center [871, 581] width 790 height 40
click at [1145, 590] on icon at bounding box center [871, 581] width 790 height 40
click at [1167, 589] on icon at bounding box center [871, 581] width 790 height 40
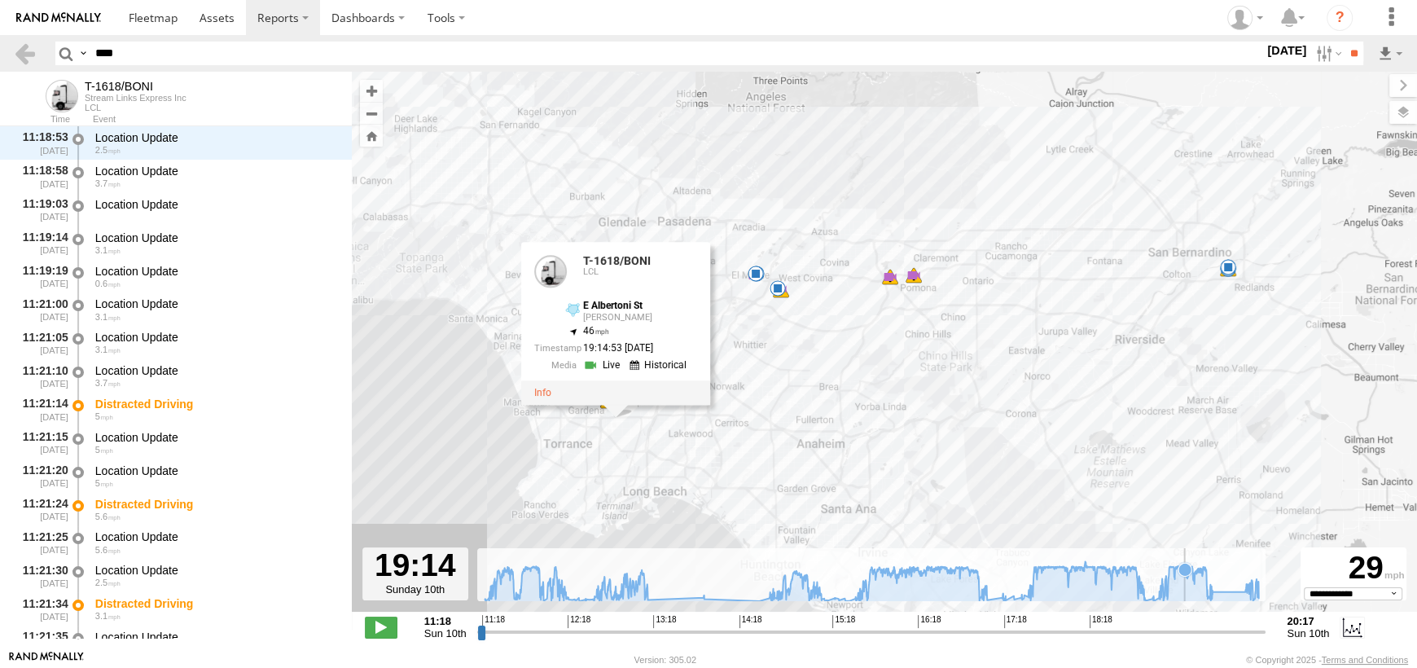
click at [1184, 587] on icon at bounding box center [870, 581] width 773 height 40
click at [1195, 585] on icon at bounding box center [871, 581] width 790 height 40
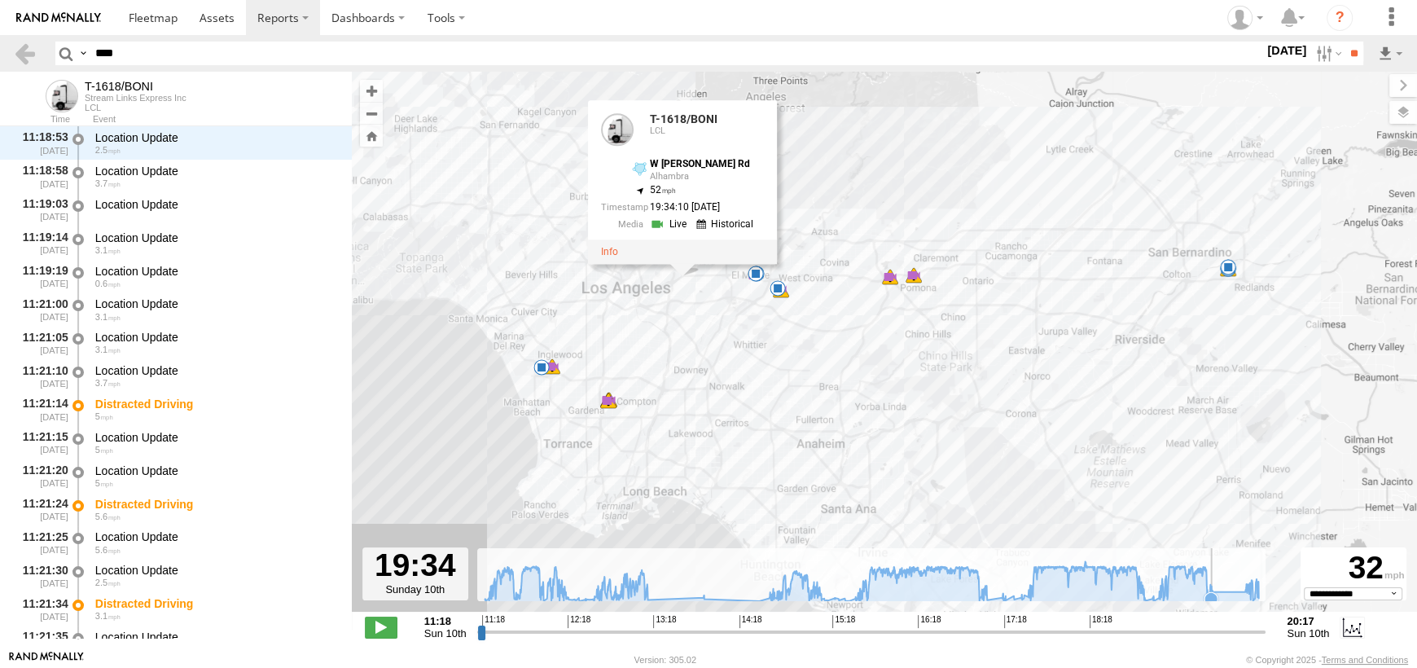
click at [1211, 588] on icon at bounding box center [871, 581] width 790 height 40
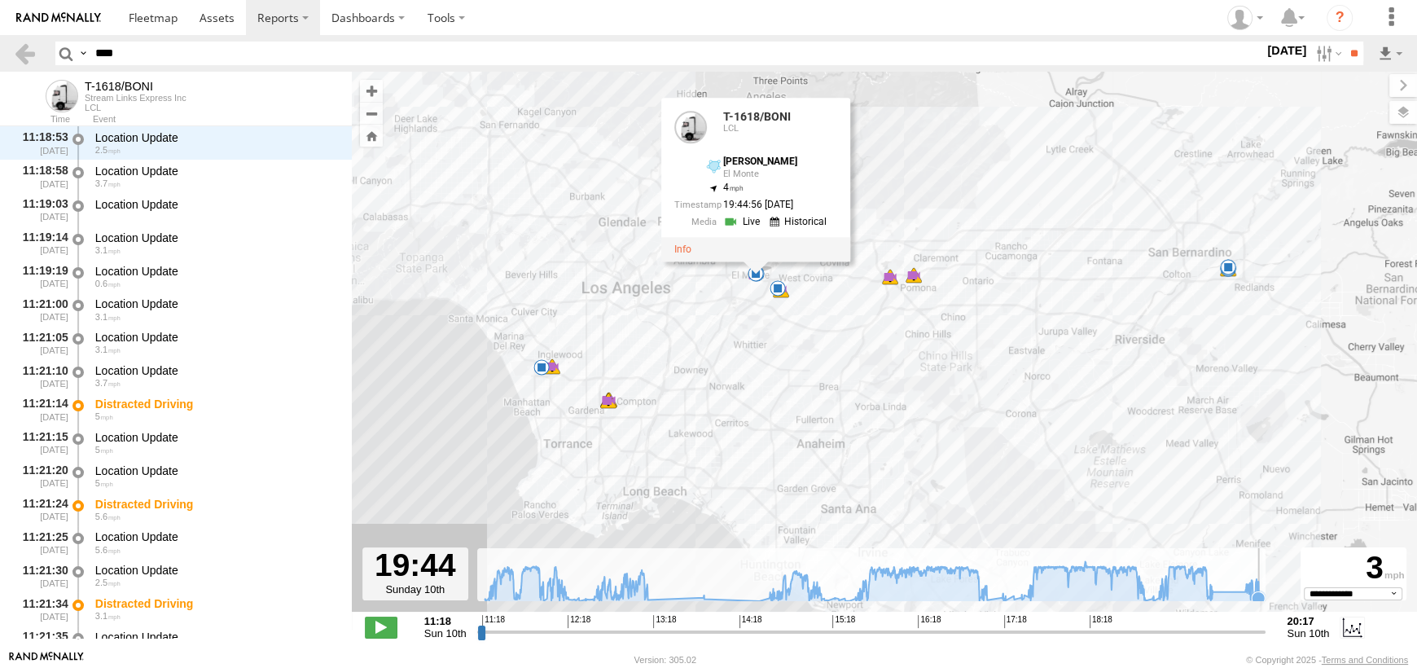
click at [1259, 591] on icon at bounding box center [1257, 597] width 13 height 13
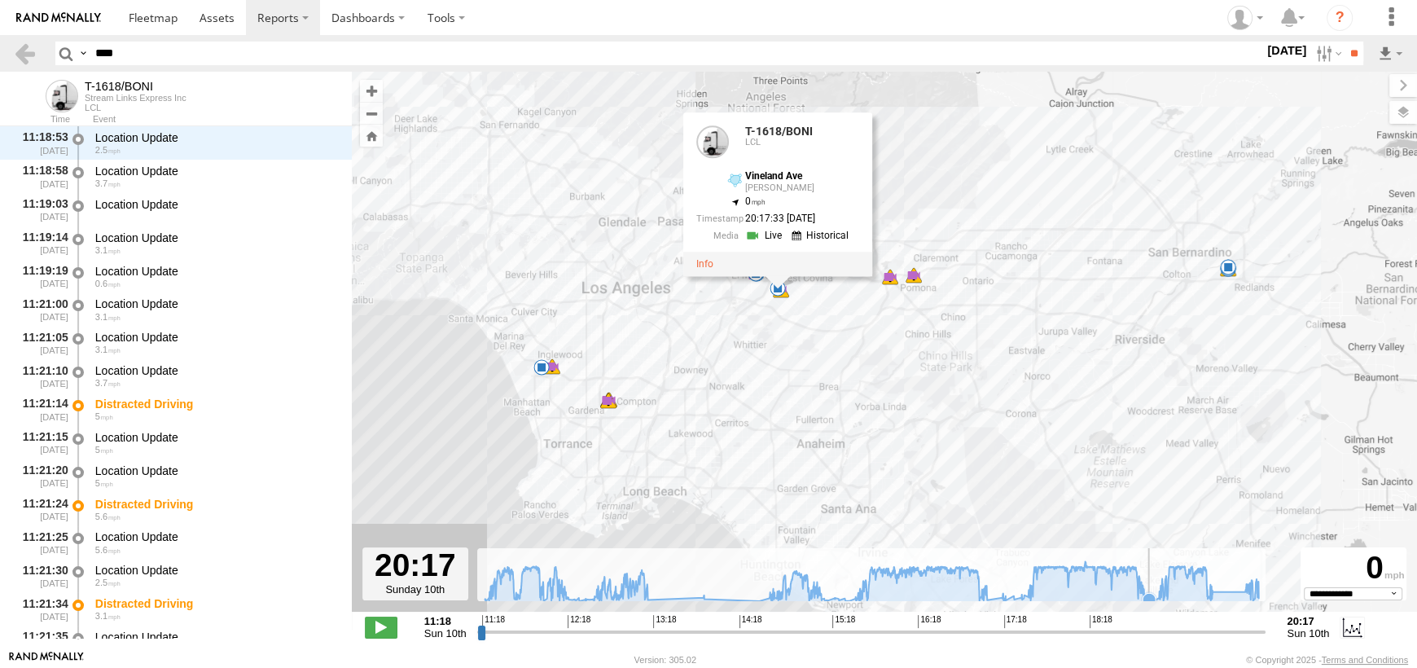
click at [1147, 598] on icon at bounding box center [1148, 599] width 13 height 13
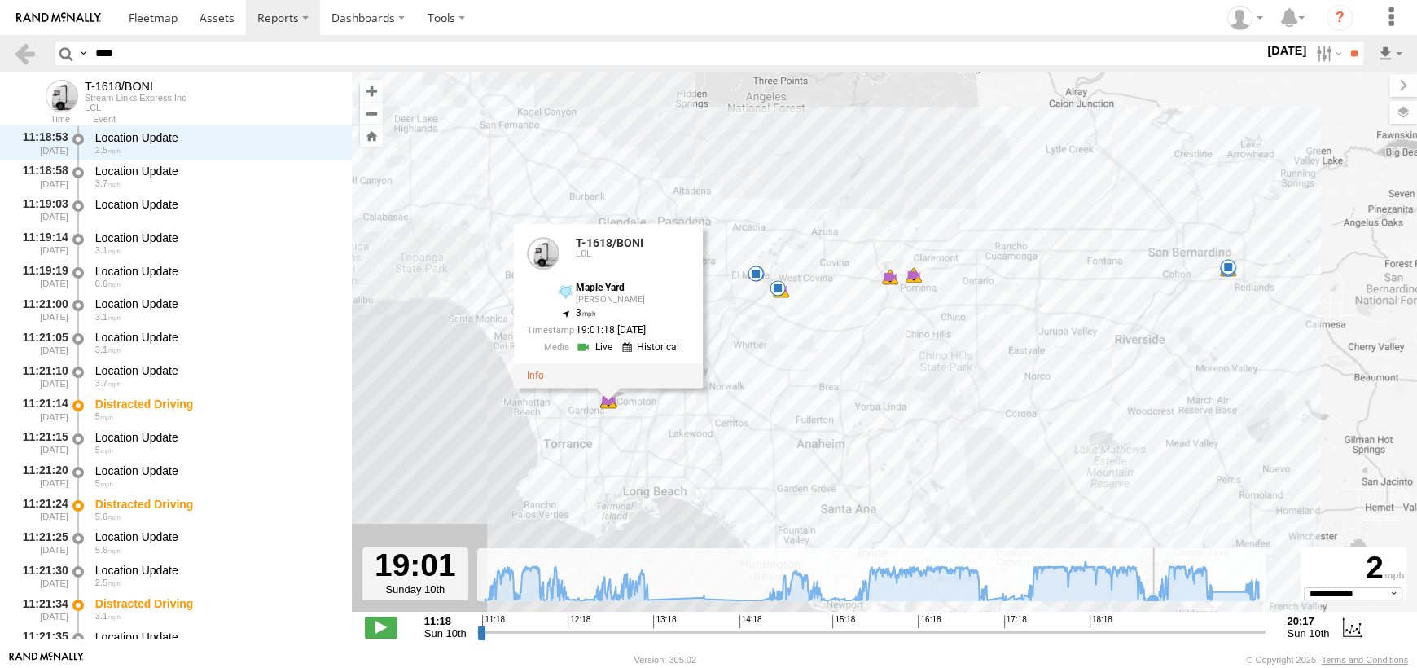
click at [1153, 597] on icon at bounding box center [1152, 599] width 13 height 13
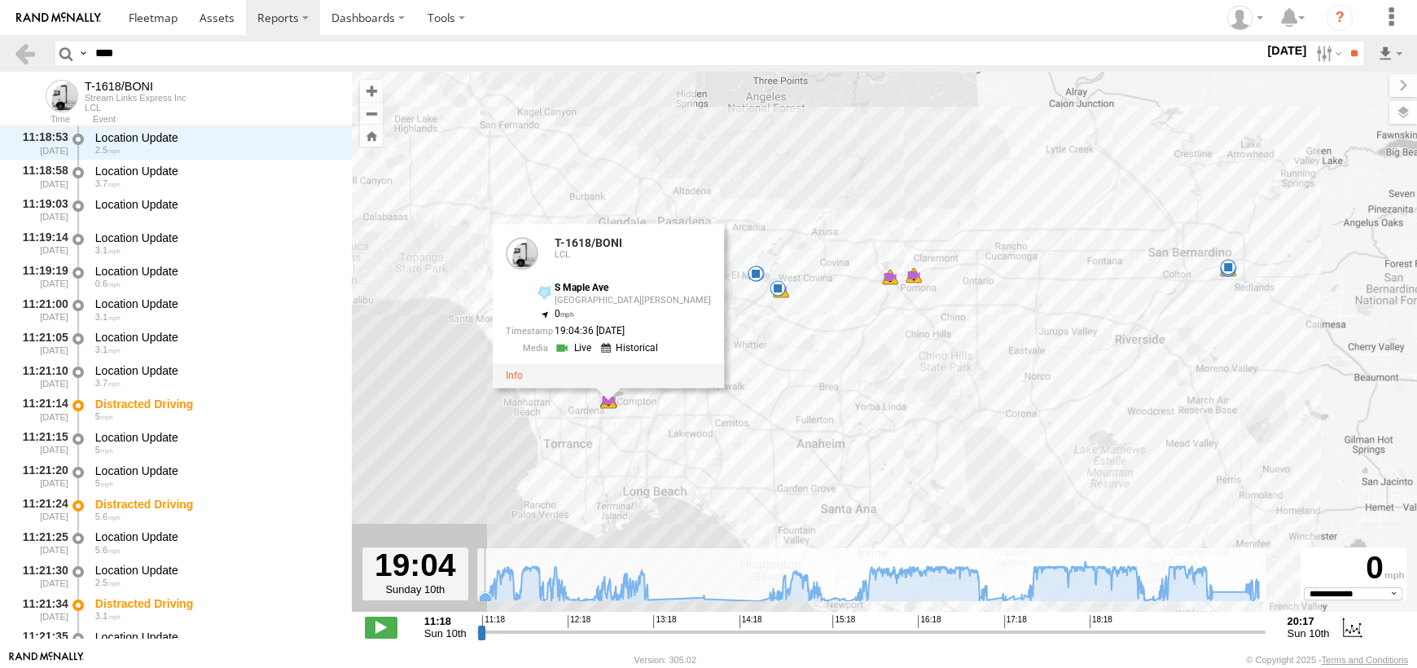
click at [484, 589] on icon at bounding box center [871, 581] width 790 height 40
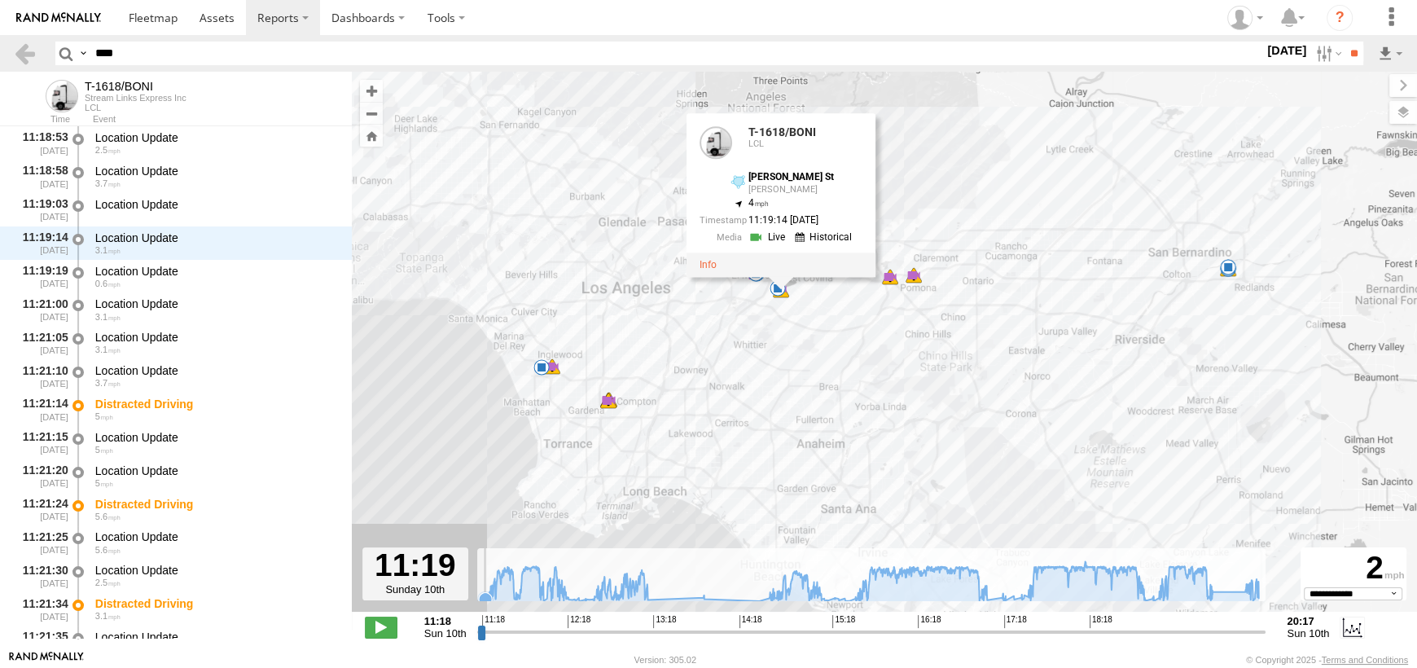
scroll to position [99, 0]
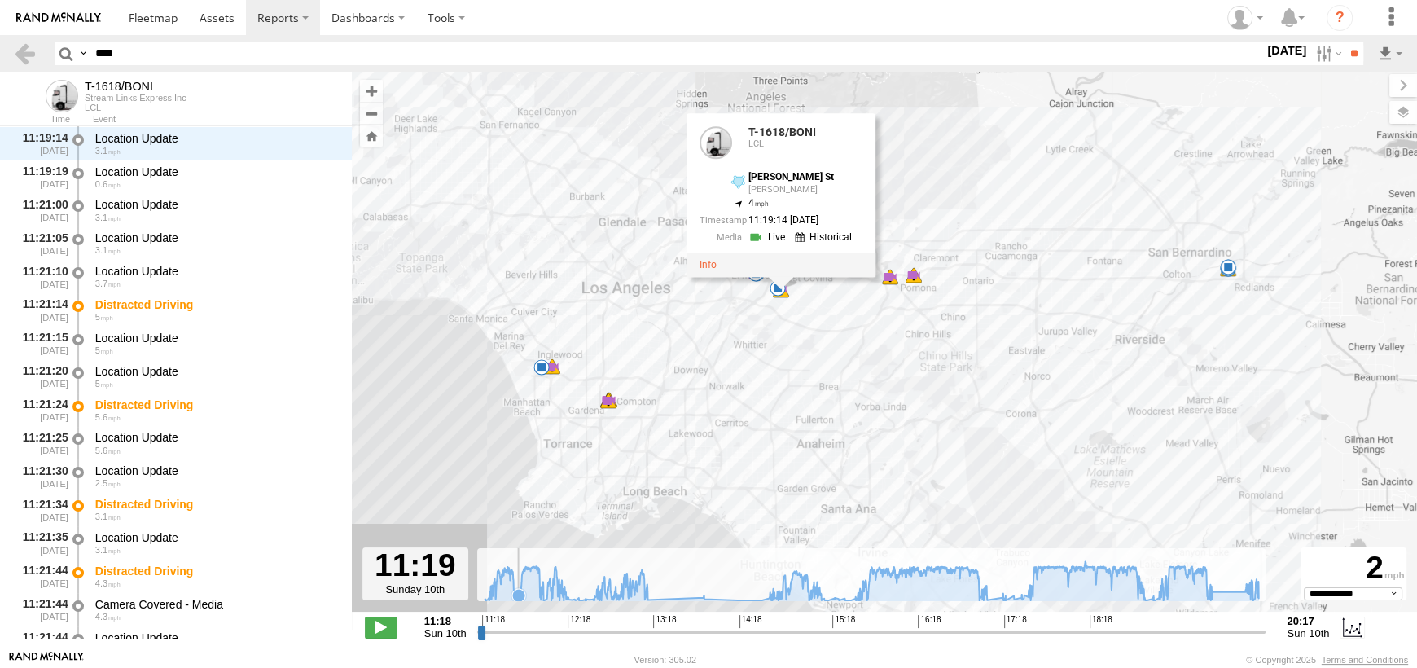
click at [518, 595] on icon at bounding box center [518, 595] width 13 height 13
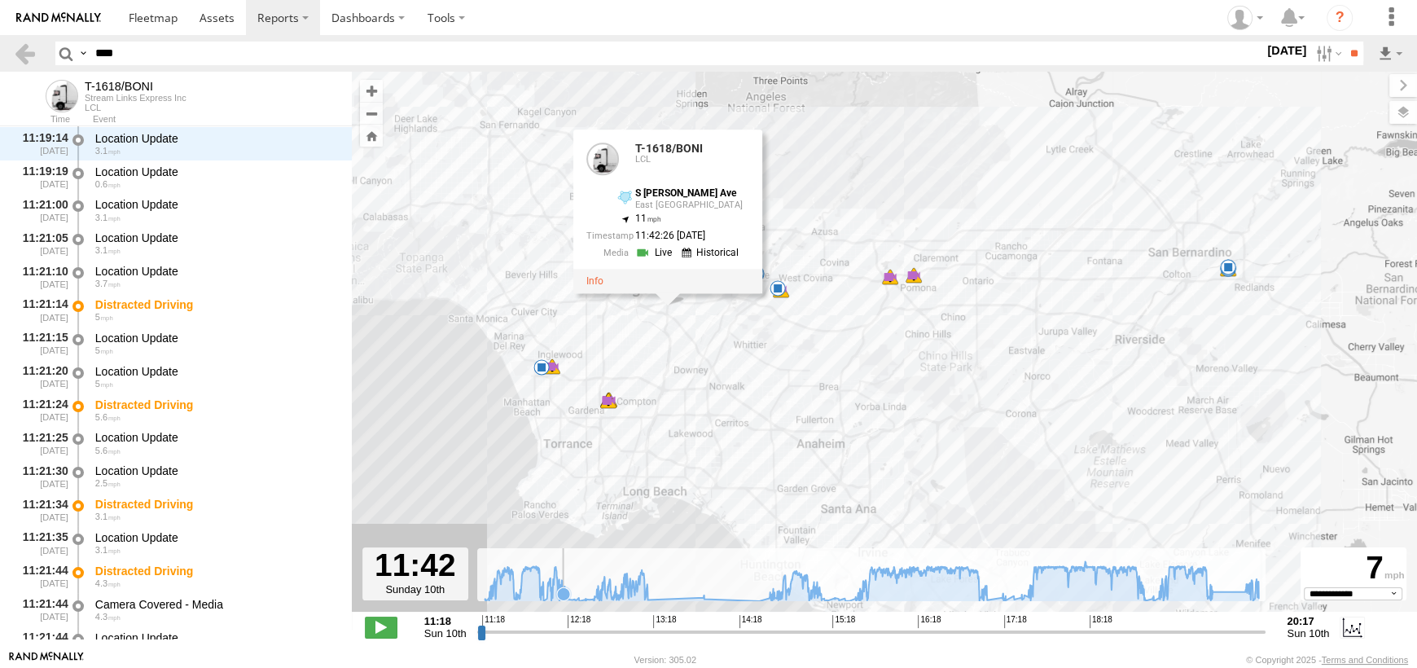
click at [563, 595] on icon at bounding box center [563, 593] width 13 height 13
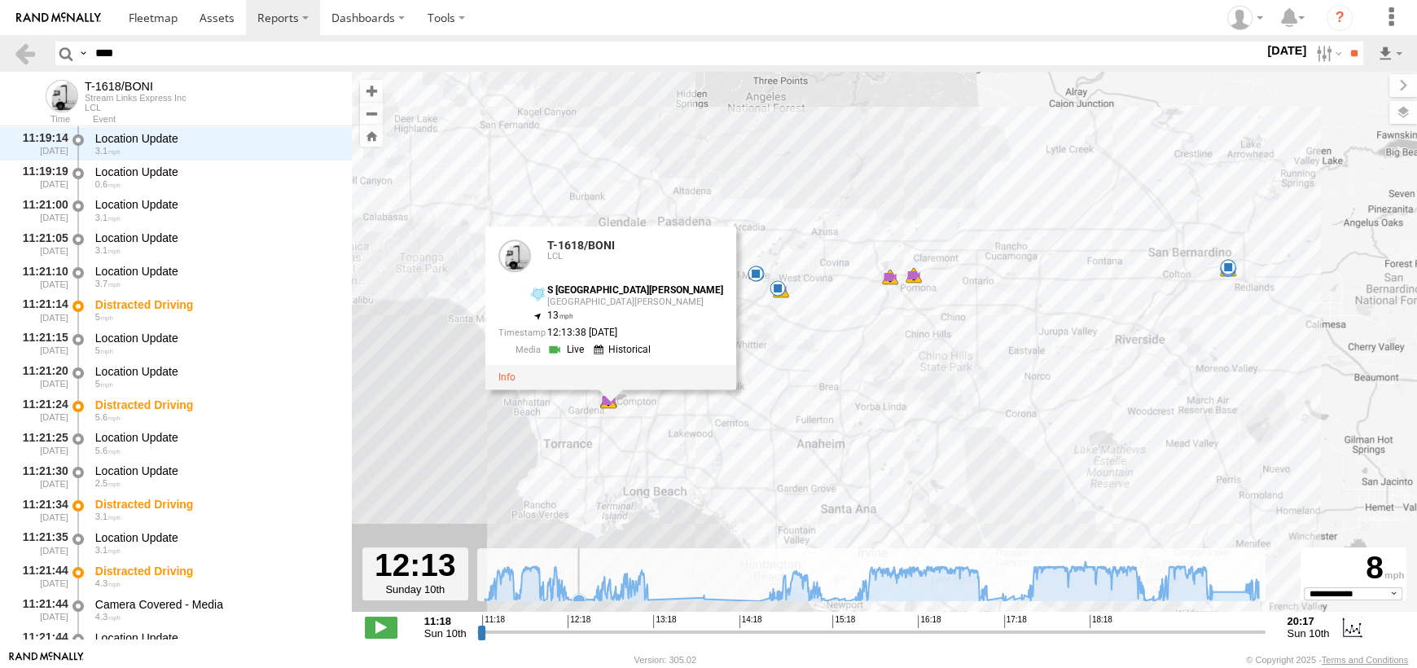
click at [580, 595] on icon at bounding box center [578, 600] width 13 height 13
click at [555, 596] on icon at bounding box center [871, 581] width 790 height 40
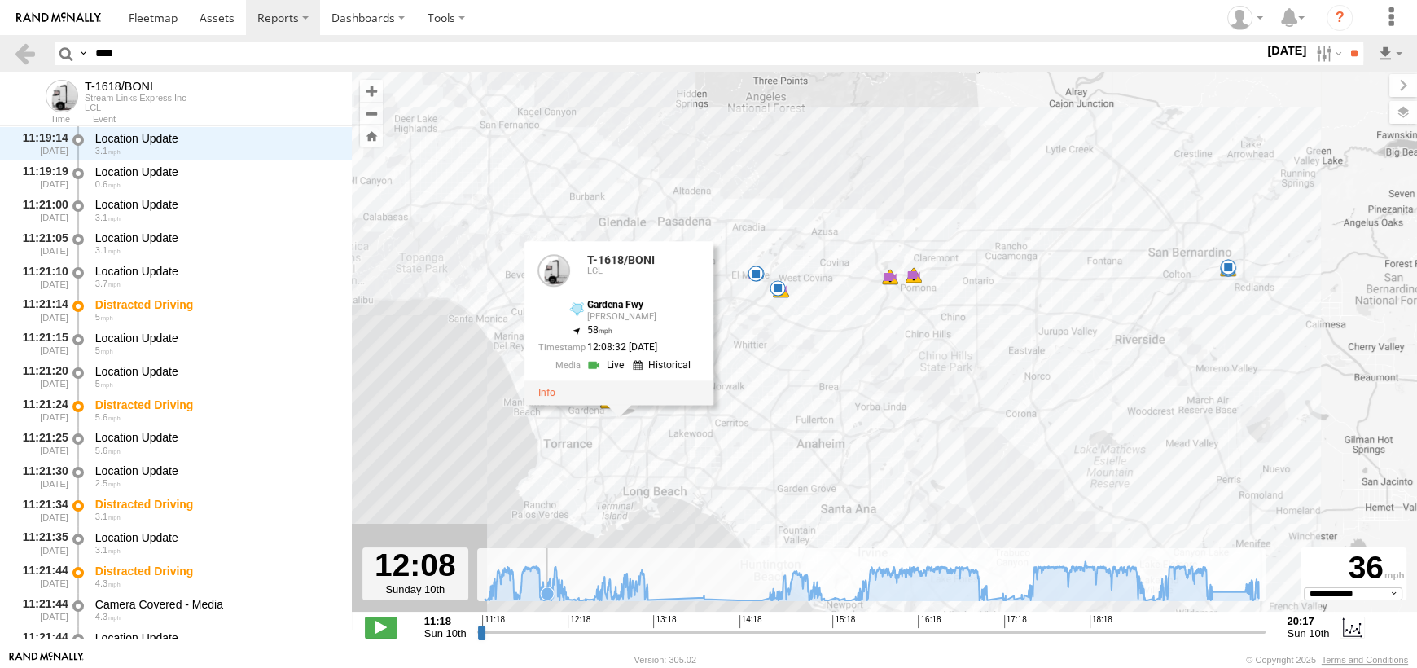
click at [546, 596] on icon at bounding box center [547, 593] width 13 height 13
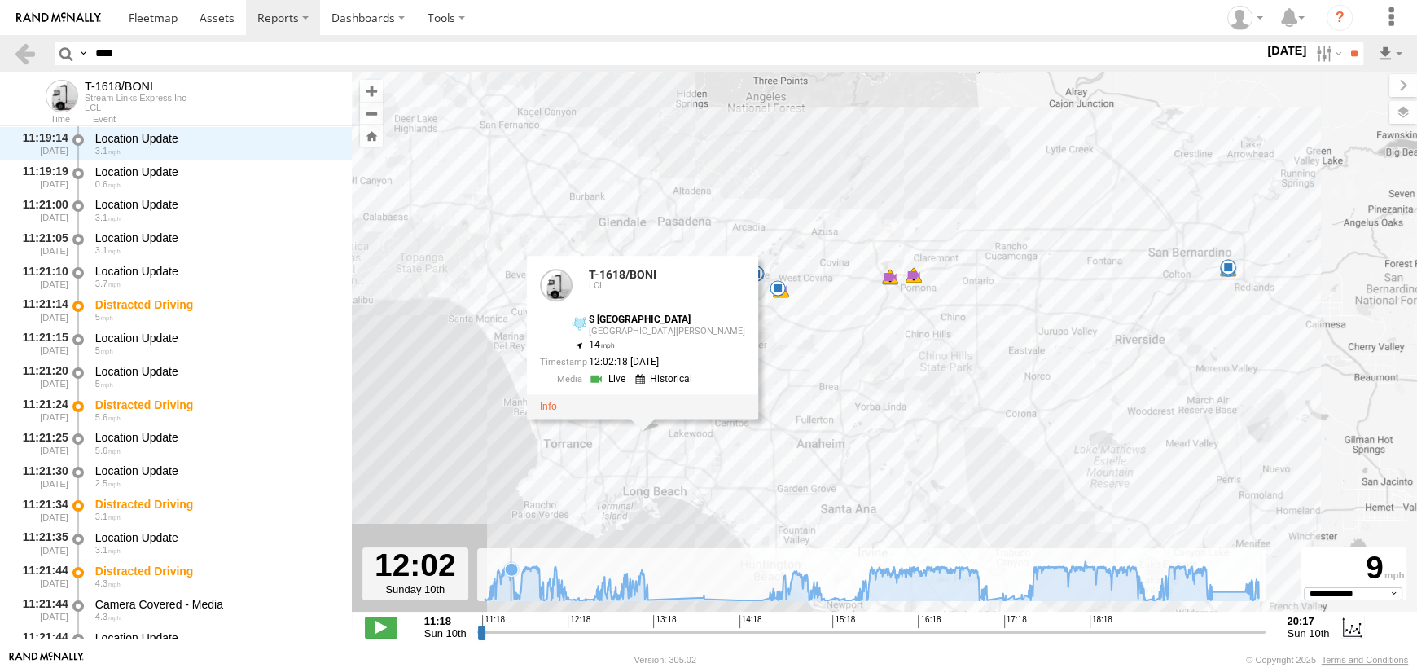
click at [510, 596] on icon at bounding box center [871, 581] width 790 height 40
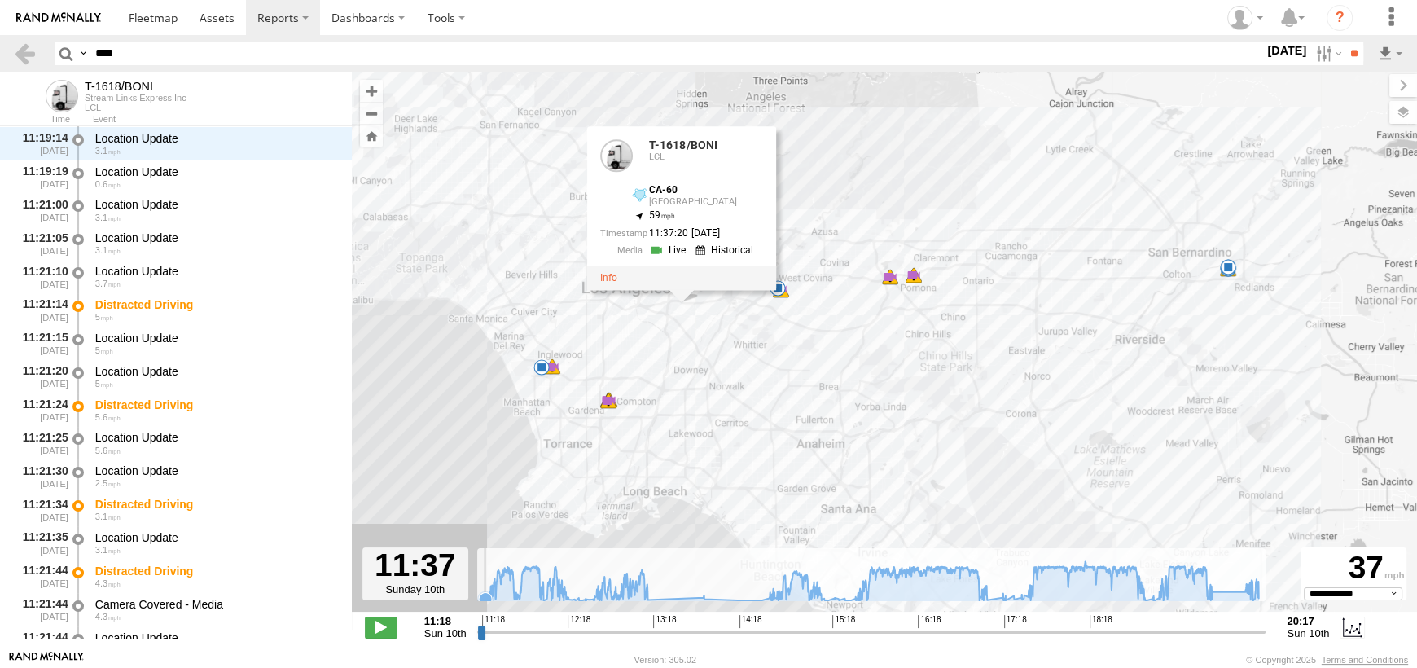
click at [484, 597] on icon at bounding box center [485, 598] width 13 height 13
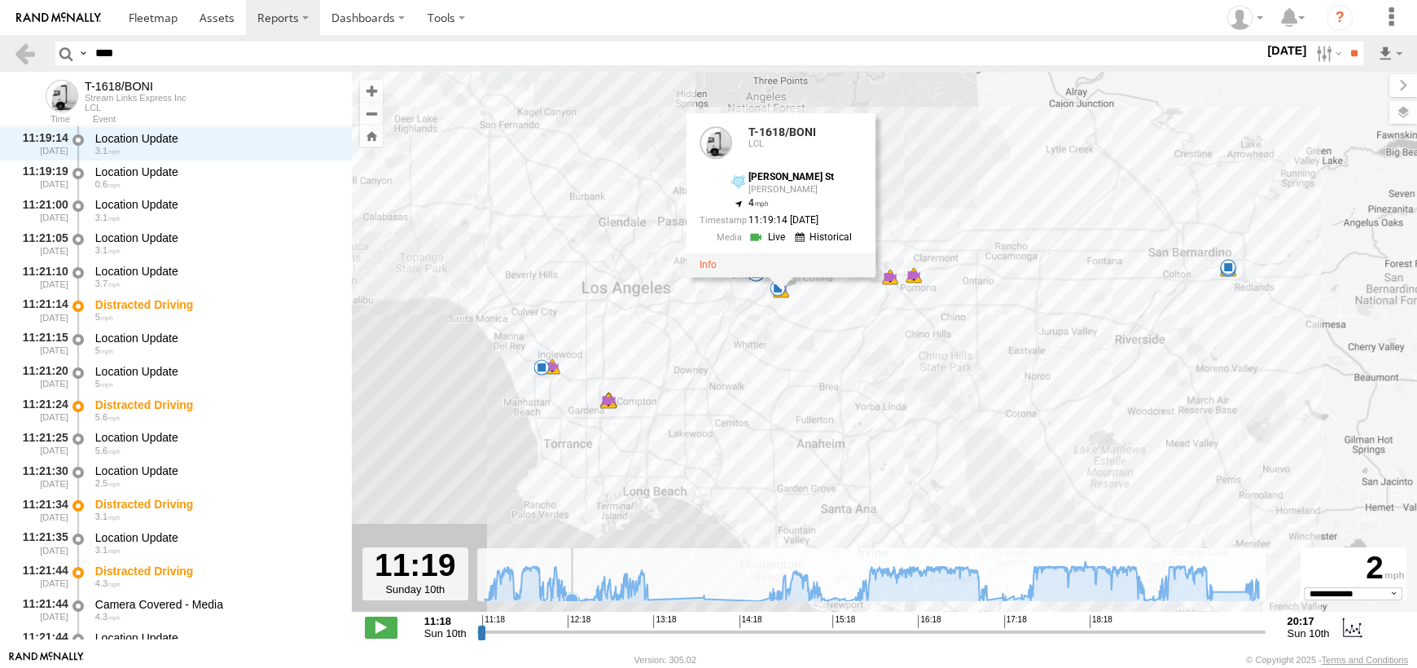
click at [570, 593] on icon at bounding box center [571, 599] width 13 height 13
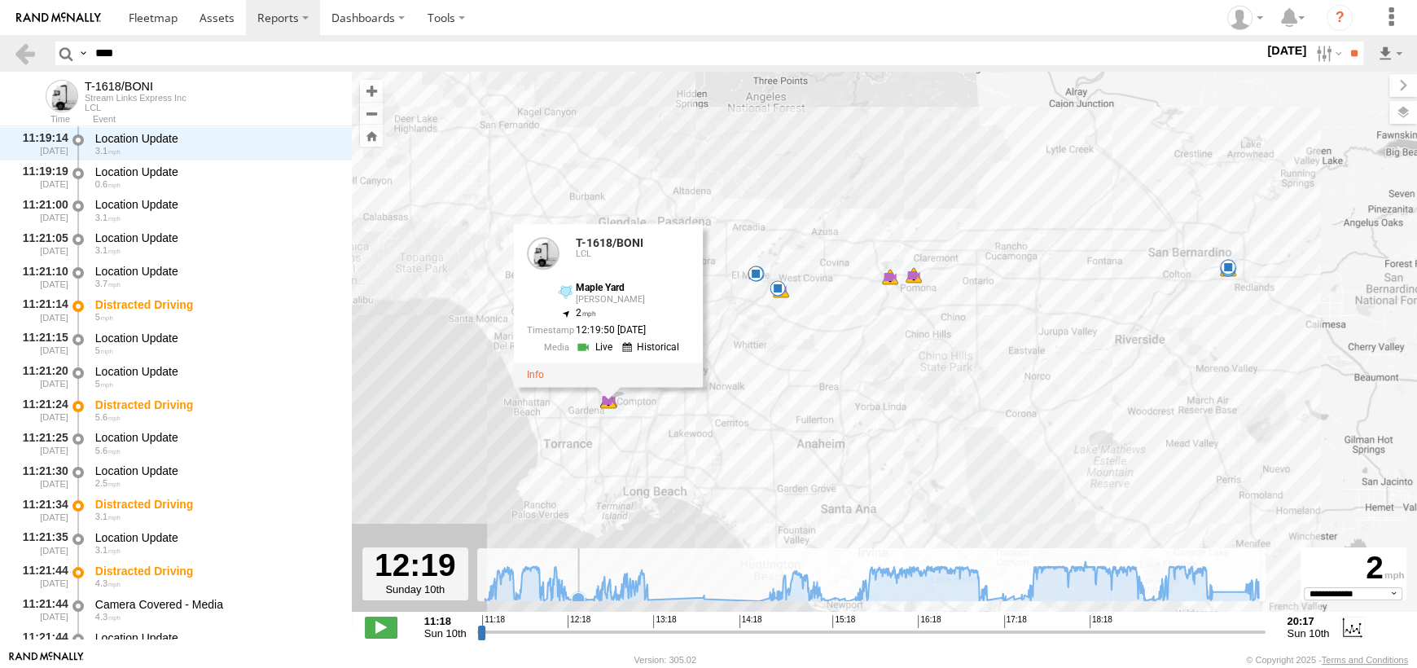
click at [578, 593] on icon at bounding box center [577, 598] width 13 height 13
click at [568, 597] on icon at bounding box center [568, 599] width 13 height 13
click at [580, 597] on icon at bounding box center [578, 600] width 13 height 13
click at [570, 598] on icon at bounding box center [571, 599] width 13 height 13
click at [561, 590] on icon at bounding box center [871, 581] width 790 height 40
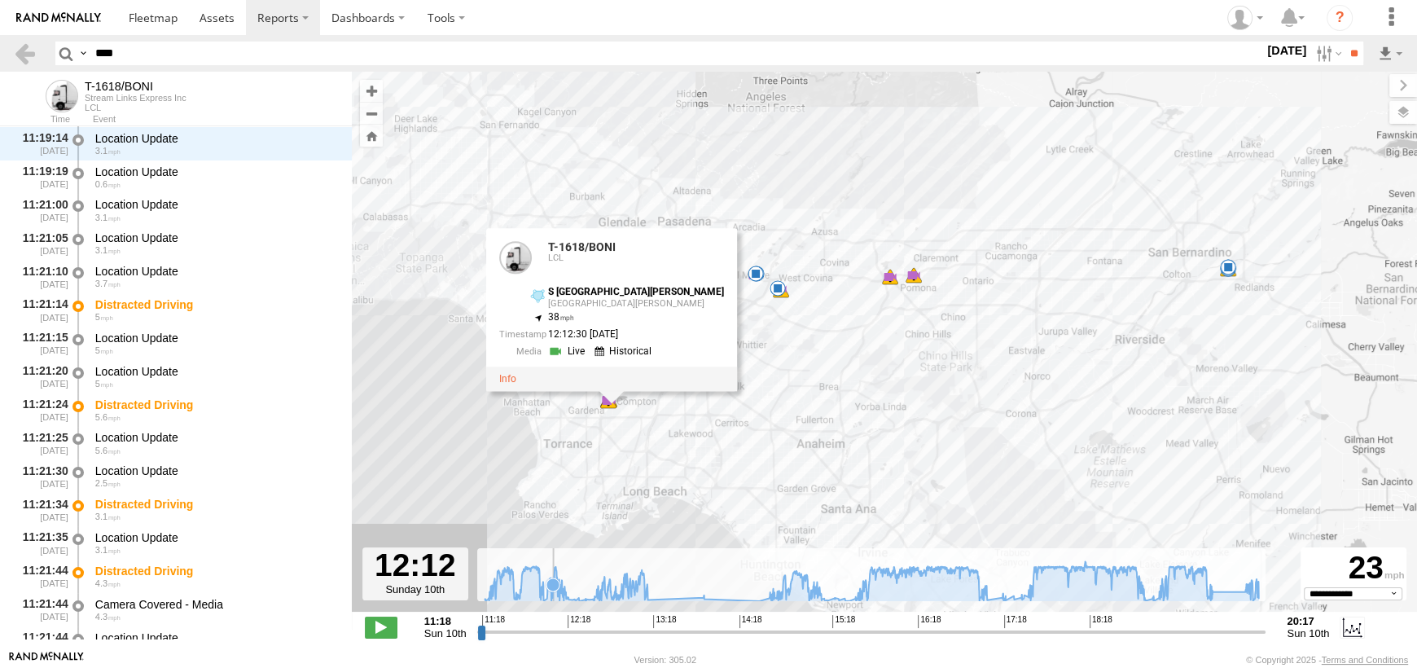
click at [553, 590] on icon at bounding box center [552, 584] width 13 height 13
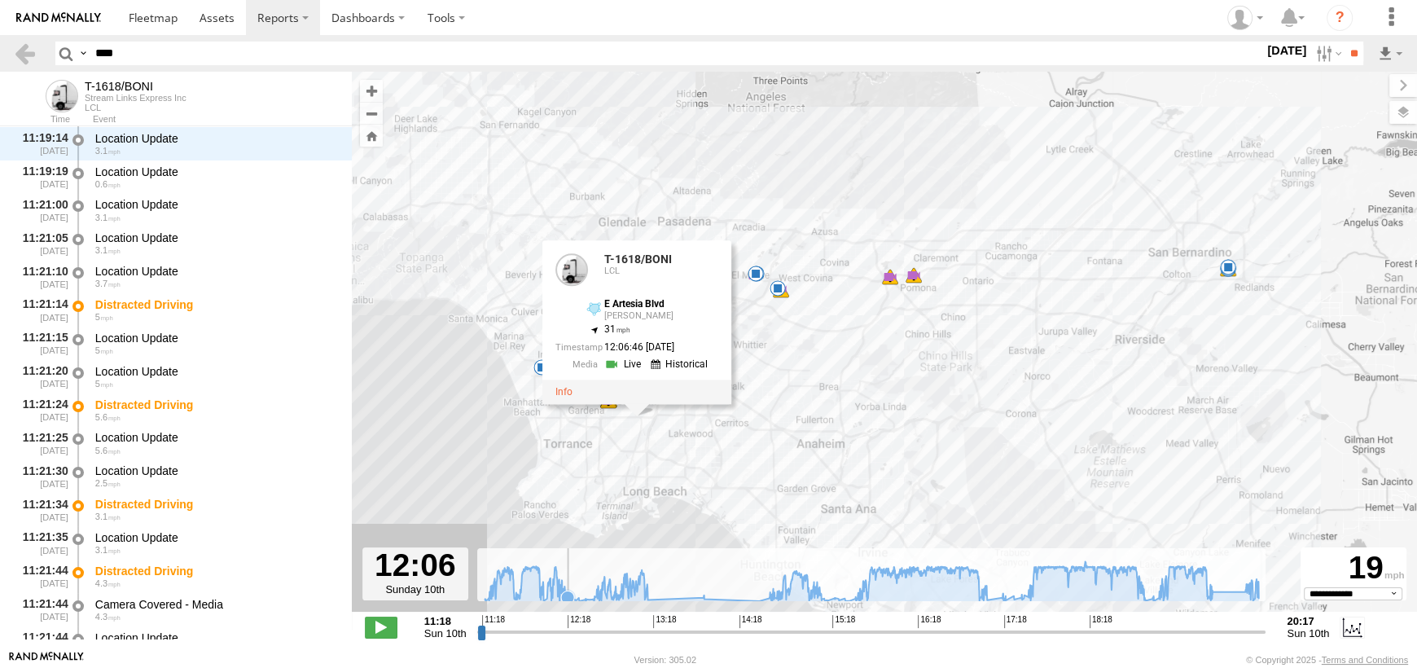
click at [567, 594] on icon at bounding box center [567, 596] width 13 height 13
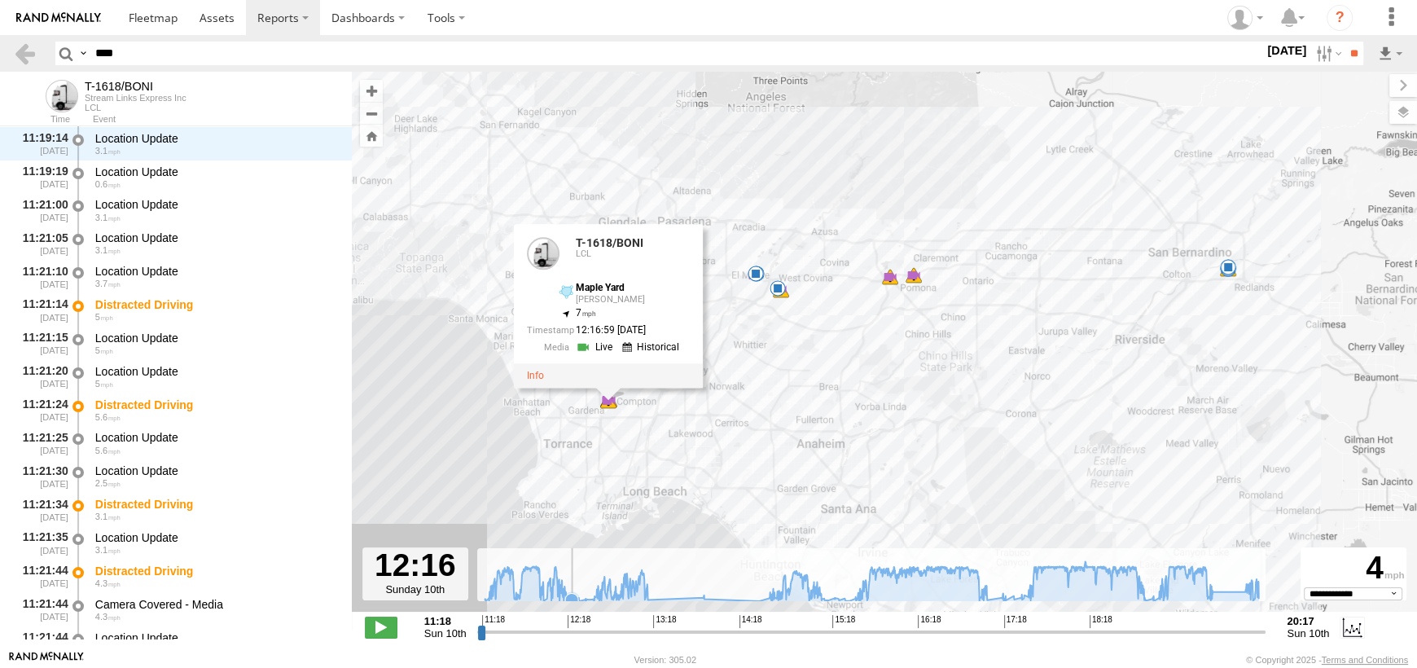
click at [570, 594] on icon at bounding box center [571, 599] width 13 height 13
click at [576, 594] on icon at bounding box center [575, 599] width 13 height 13
click at [578, 593] on icon at bounding box center [577, 598] width 13 height 13
click at [581, 593] on icon at bounding box center [584, 599] width 13 height 13
click at [593, 593] on icon at bounding box center [593, 598] width 13 height 13
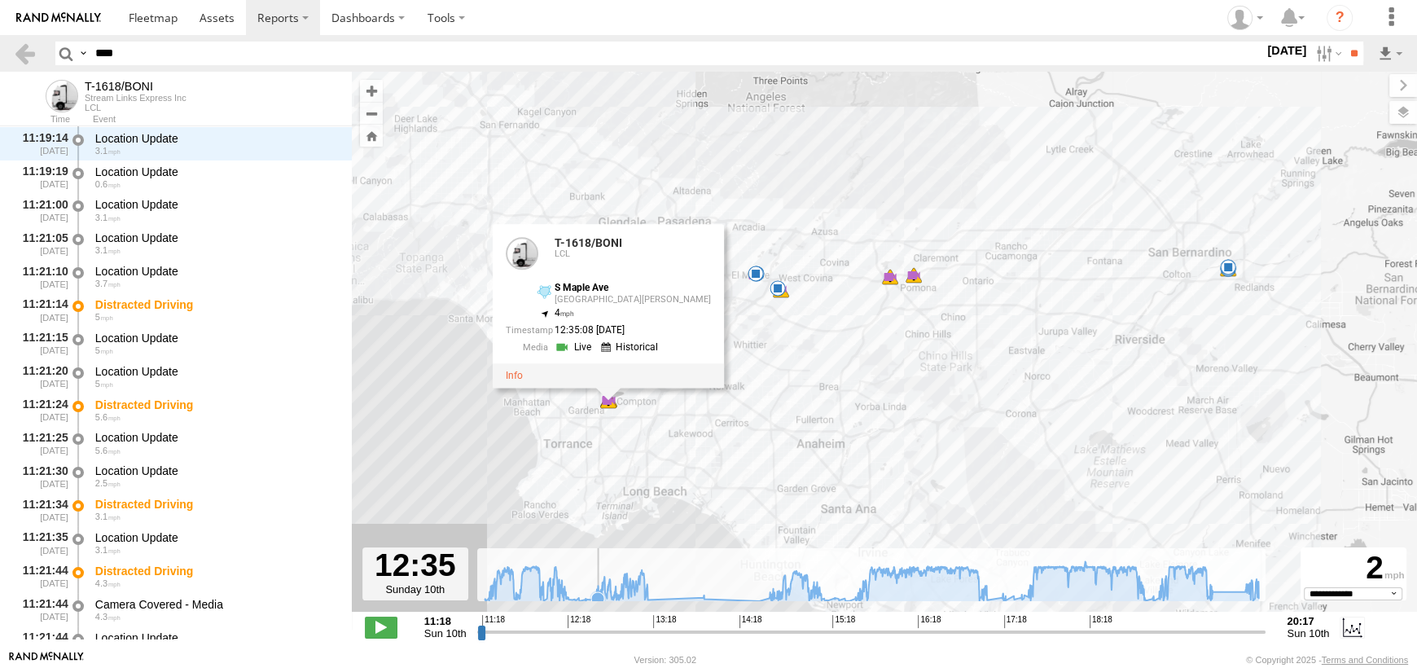
click at [598, 593] on icon at bounding box center [597, 598] width 13 height 13
click at [1154, 593] on icon at bounding box center [1153, 600] width 16 height 16
click at [1156, 593] on icon at bounding box center [1158, 597] width 13 height 13
click at [1153, 598] on icon at bounding box center [1152, 599] width 13 height 13
click at [576, 597] on icon at bounding box center [575, 599] width 13 height 13
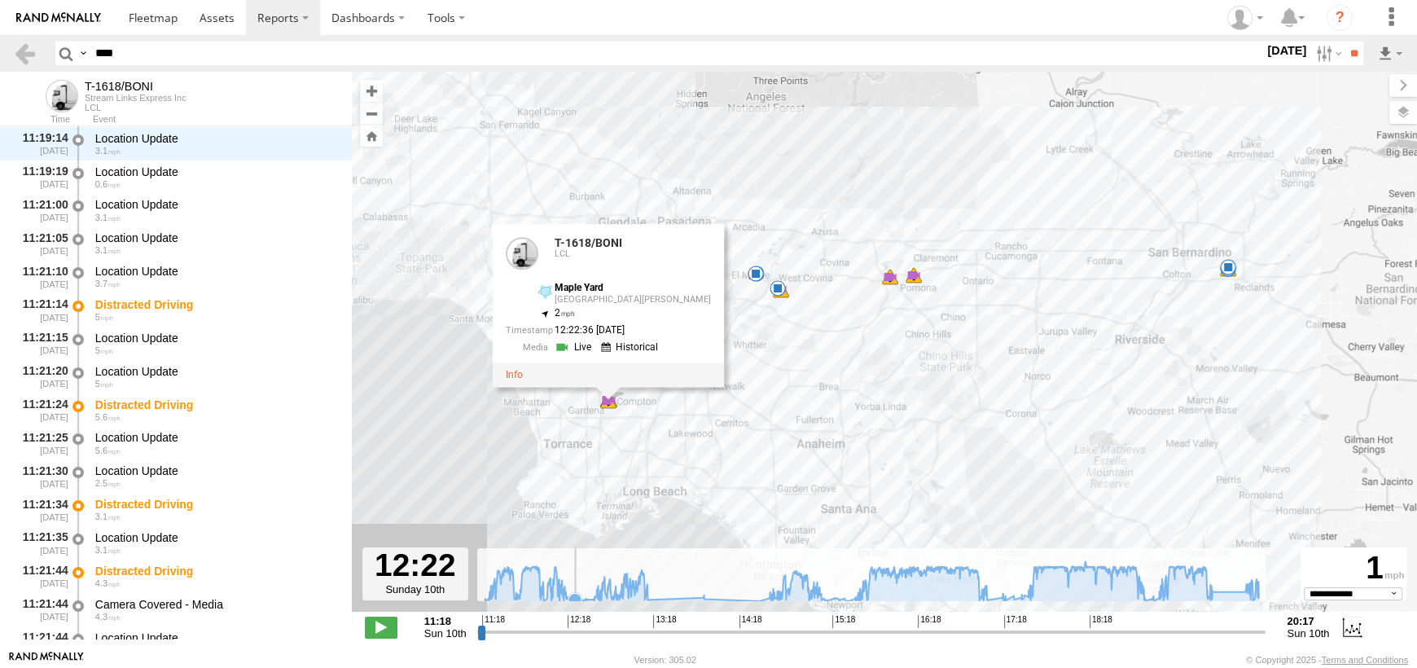
click at [575, 595] on icon at bounding box center [574, 599] width 13 height 13
click at [572, 595] on icon at bounding box center [571, 599] width 13 height 13
click at [567, 597] on icon at bounding box center [566, 598] width 13 height 13
click at [564, 597] on icon at bounding box center [564, 592] width 13 height 13
click at [570, 597] on icon at bounding box center [571, 599] width 13 height 13
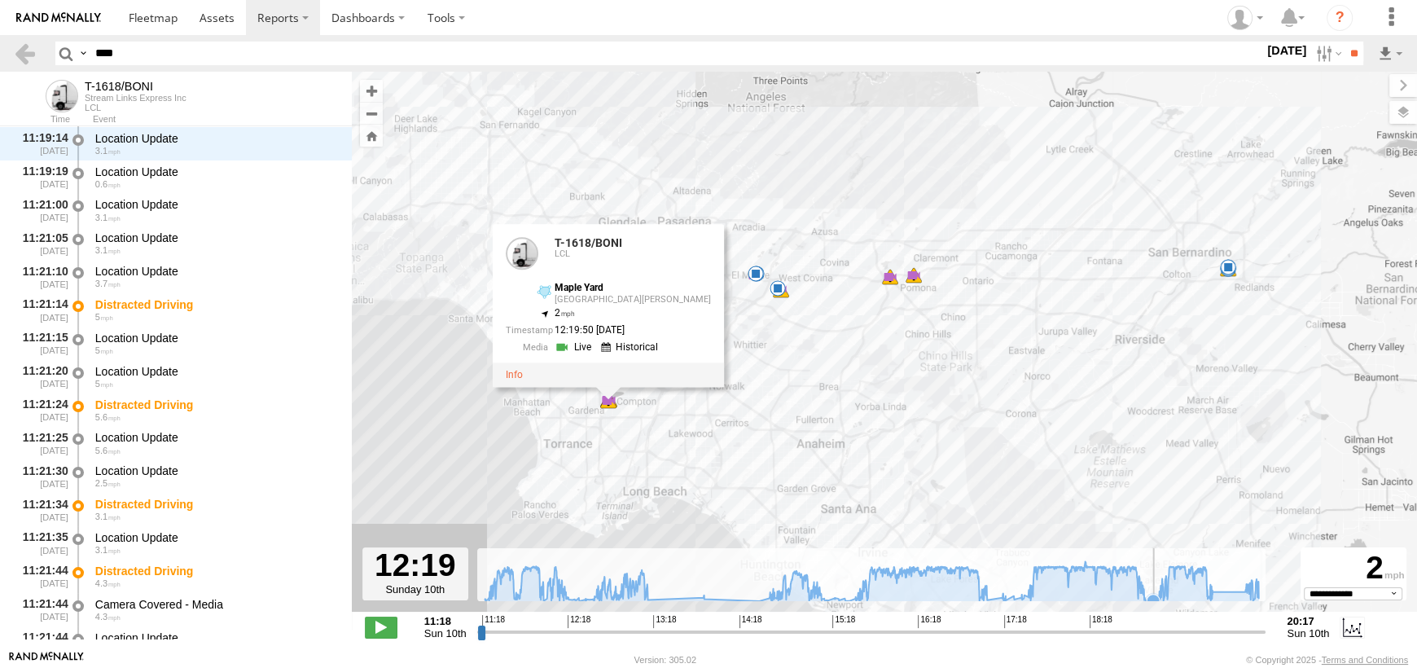
click at [1153, 595] on icon at bounding box center [1152, 599] width 13 height 13
click at [1179, 593] on icon at bounding box center [870, 581] width 773 height 40
click at [1198, 593] on icon at bounding box center [871, 581] width 790 height 40
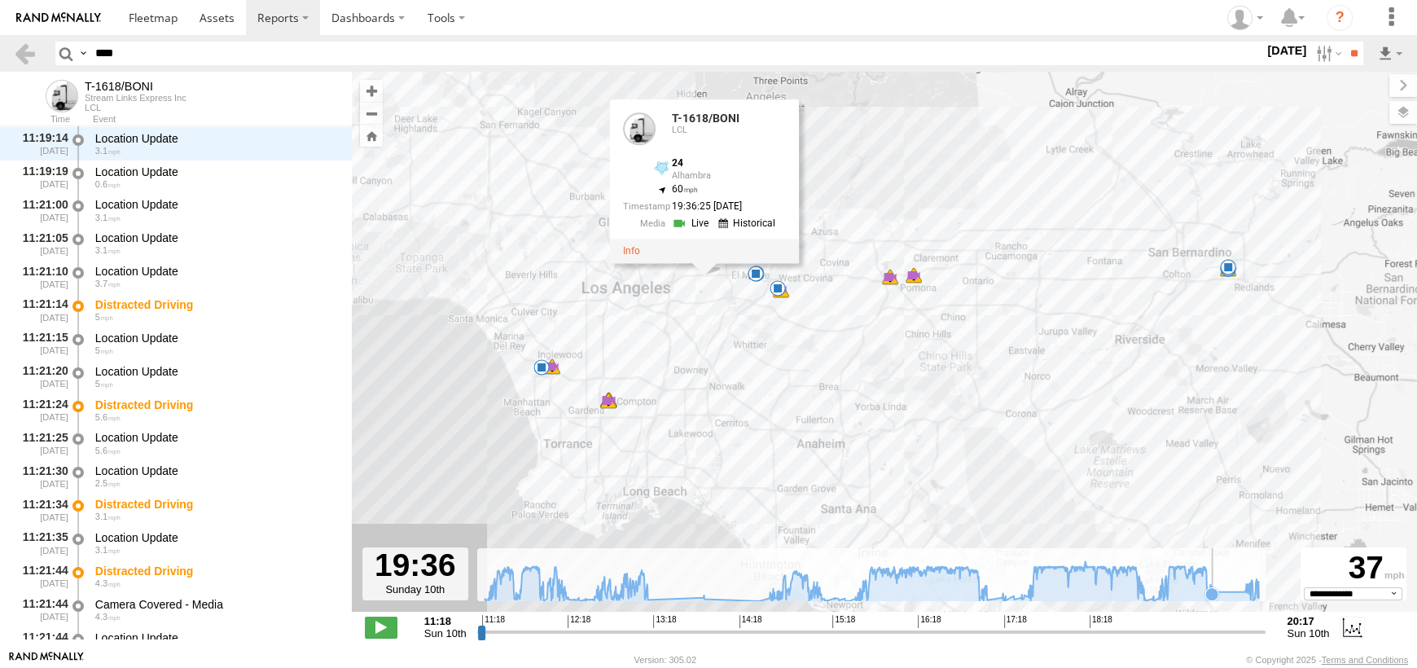
click at [1217, 593] on icon at bounding box center [1211, 593] width 13 height 13
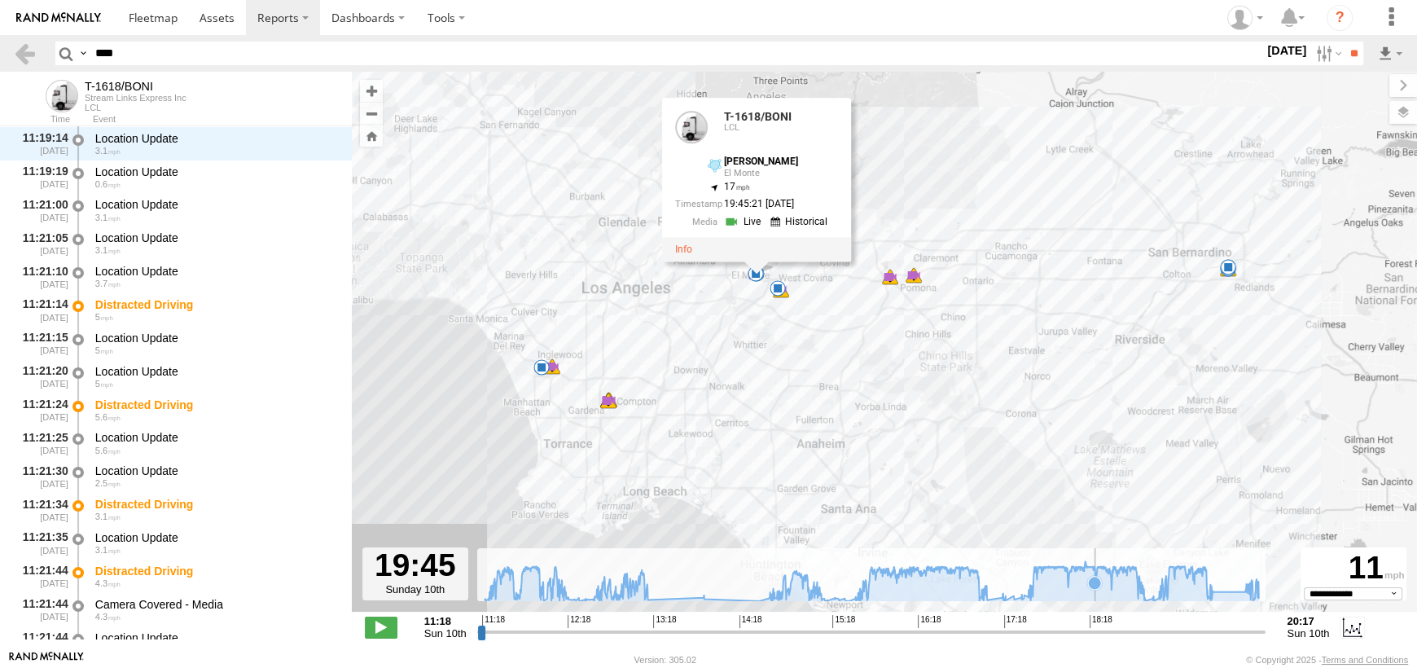
click at [1094, 598] on icon at bounding box center [870, 581] width 773 height 40
click at [1059, 596] on icon at bounding box center [870, 581] width 773 height 40
click at [1032, 599] on icon at bounding box center [871, 581] width 790 height 40
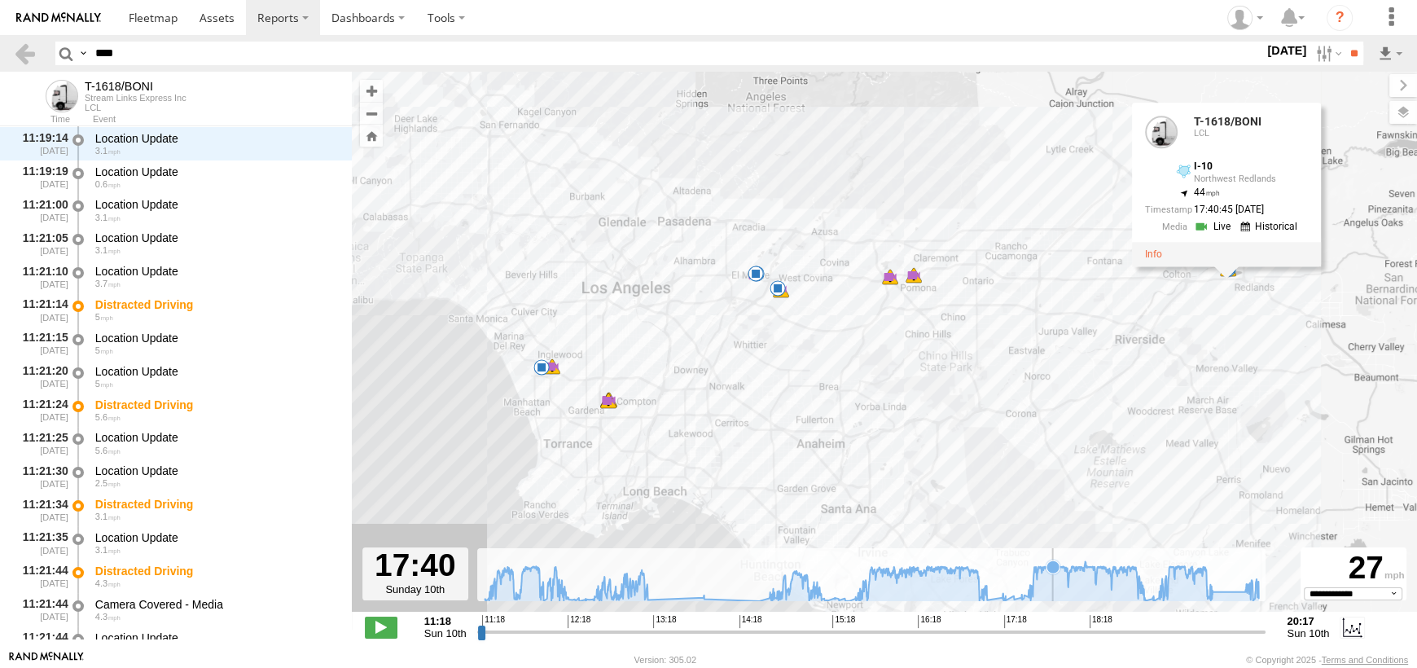
click at [1052, 596] on icon at bounding box center [870, 581] width 773 height 40
click at [1096, 596] on icon at bounding box center [870, 581] width 773 height 40
click at [1136, 596] on icon at bounding box center [871, 581] width 790 height 40
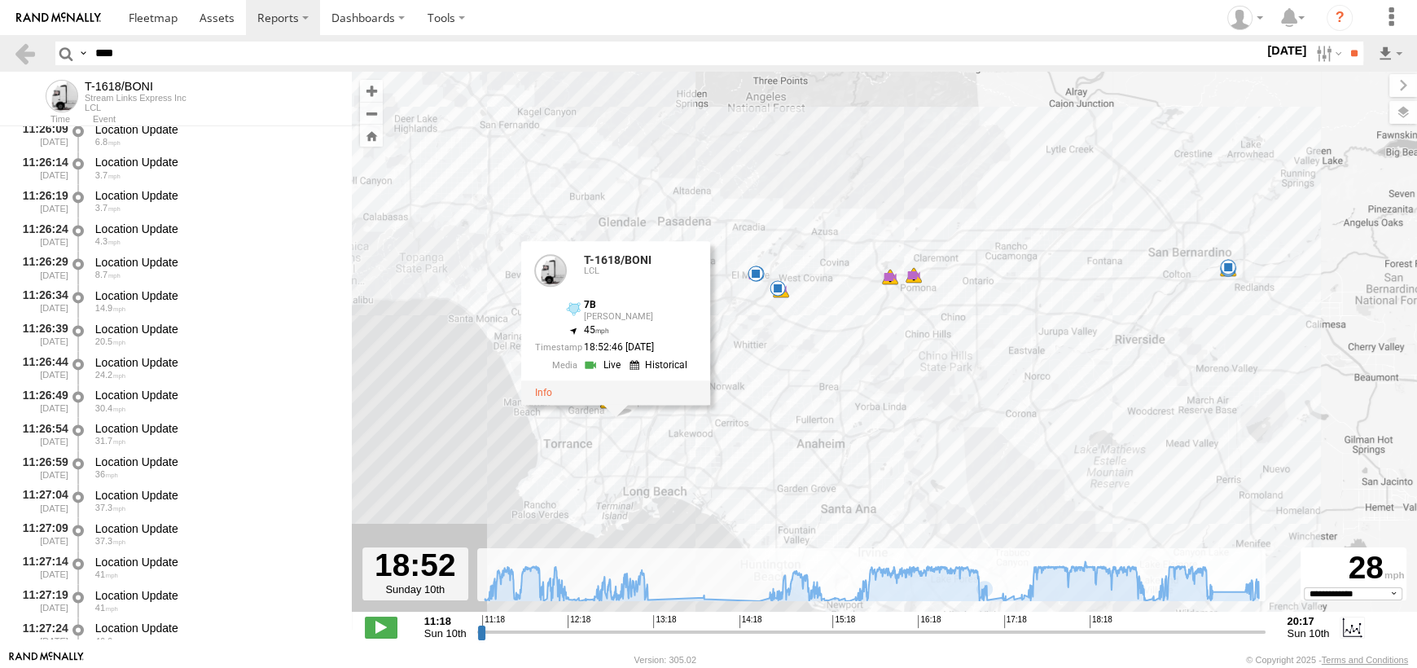
scroll to position [2379, 0]
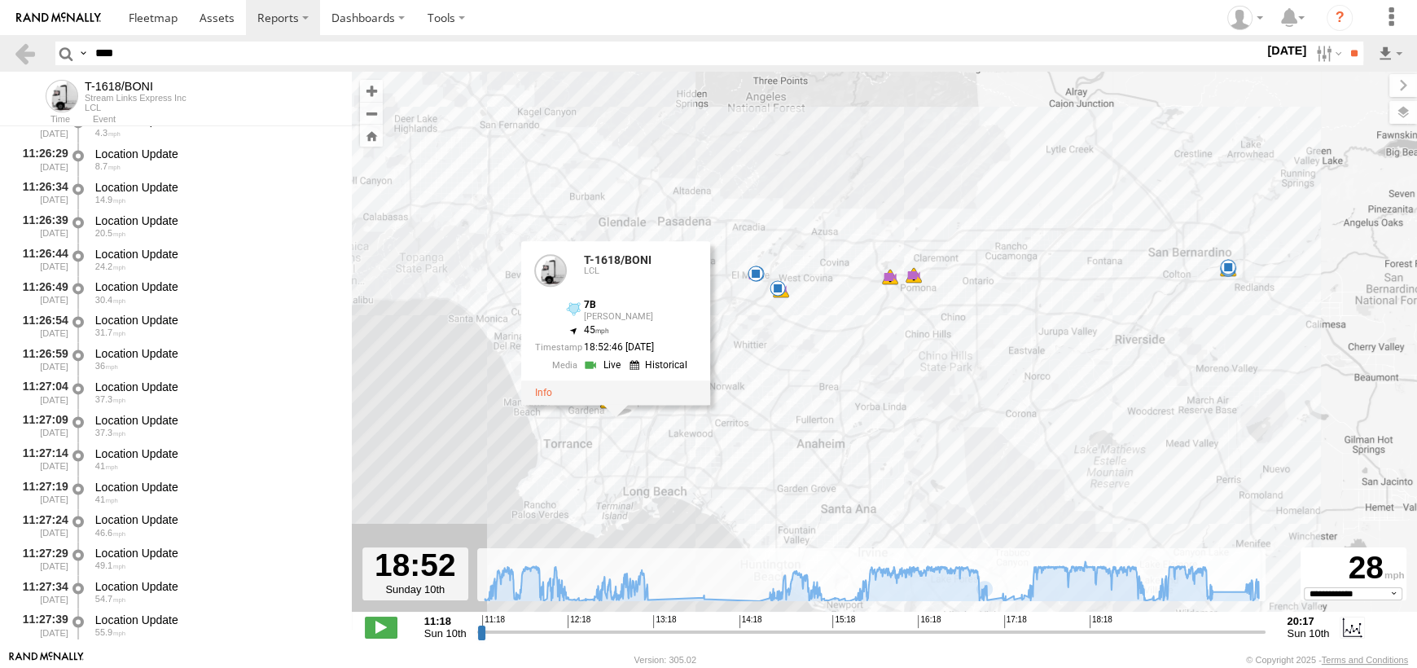
click at [1060, 13] on section at bounding box center [764, 17] width 1295 height 35
drag, startPoint x: 142, startPoint y: 58, endPoint x: 0, endPoint y: 54, distance: 142.5
click at [0, 54] on header "Search Query Asset ID Asset Label Registration Manufacturer Model VIN Job ID **…" at bounding box center [708, 53] width 1417 height 37
type input "****"
click at [1344, 42] on input "**" at bounding box center [1353, 54] width 19 height 24
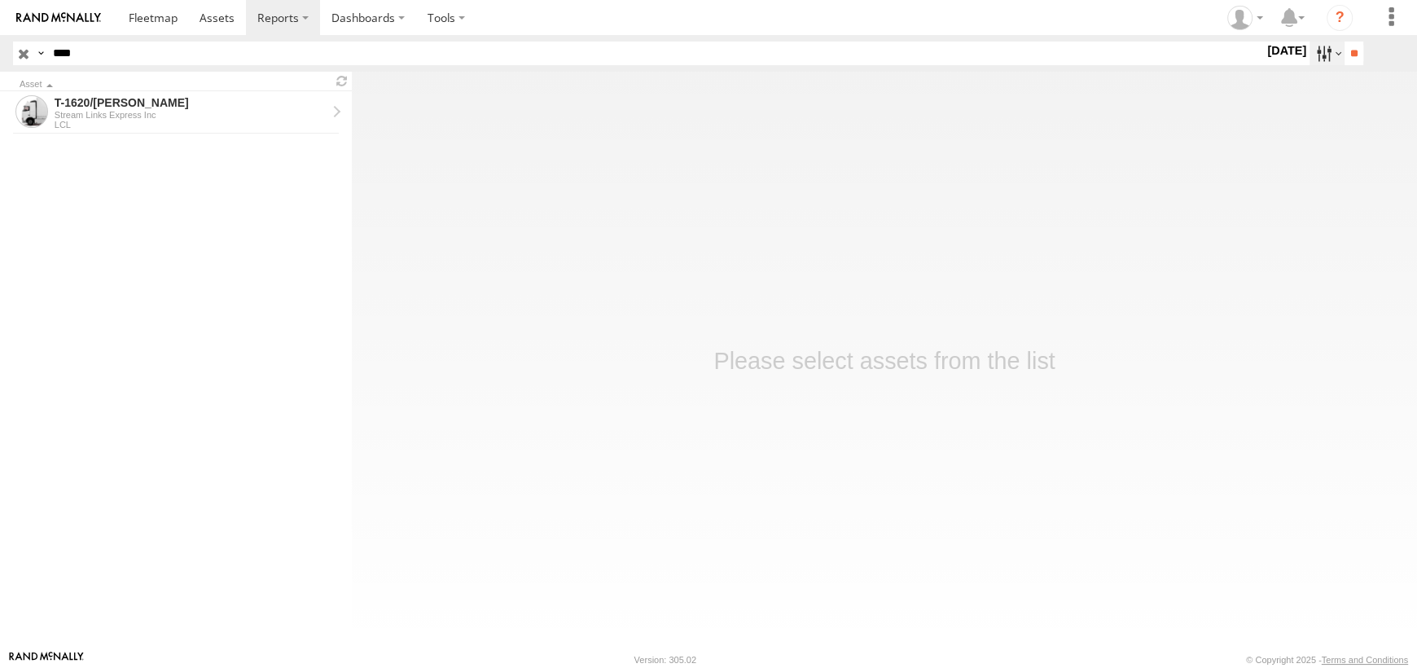
click at [1325, 55] on label at bounding box center [1326, 54] width 35 height 24
click at [0, 0] on label at bounding box center [0, 0] width 0 height 0
click at [1344, 58] on input "**" at bounding box center [1353, 54] width 19 height 24
click at [141, 120] on div "LCL" at bounding box center [191, 125] width 272 height 10
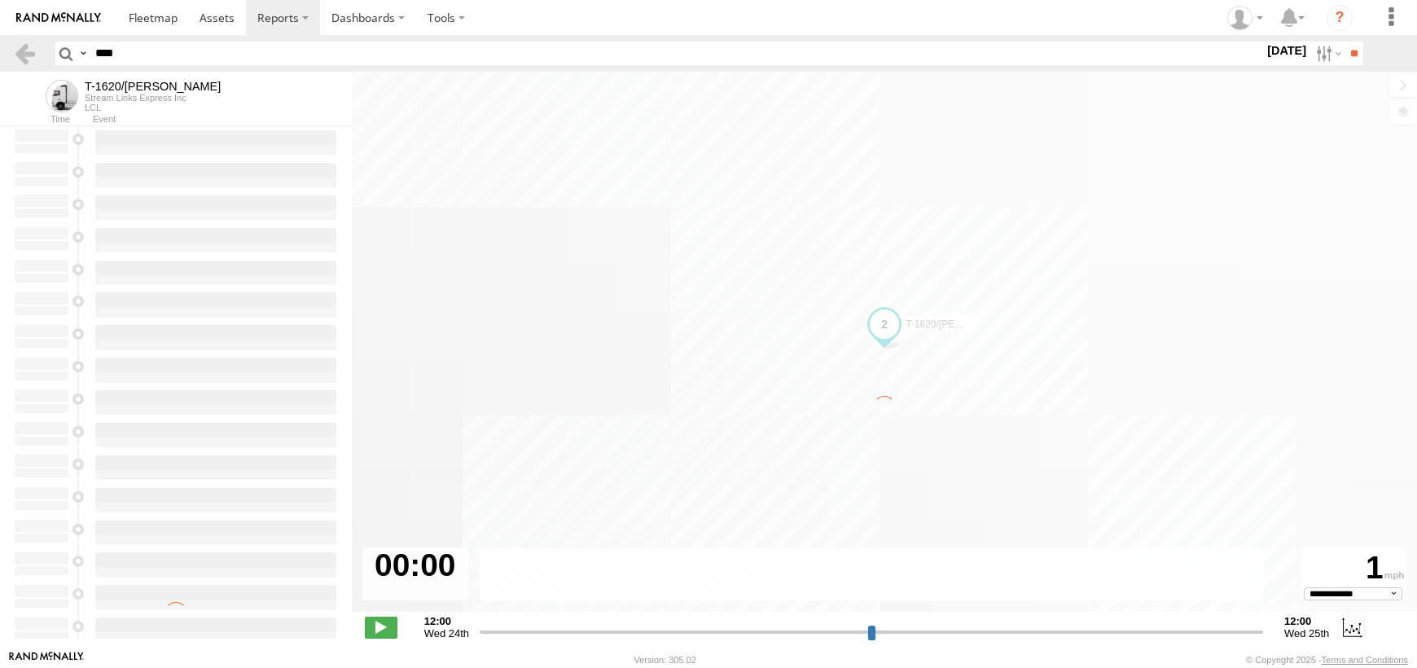
select select "**********"
type input "**********"
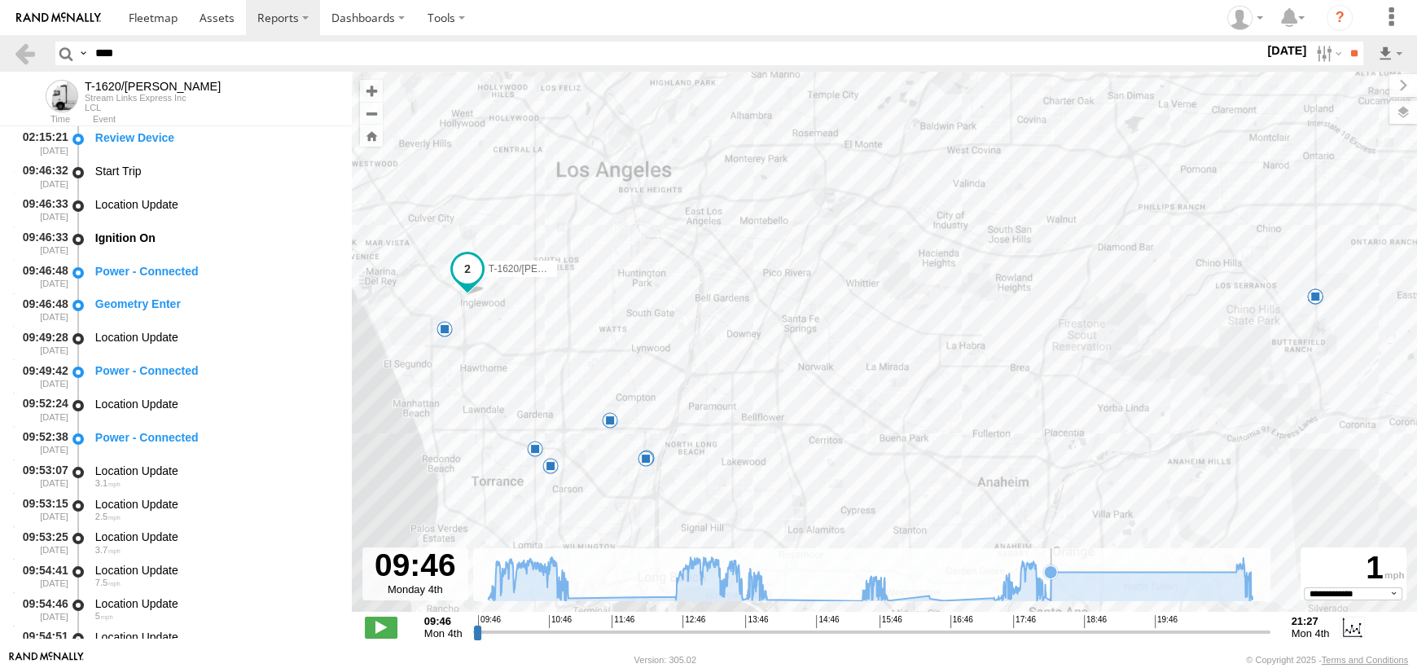
click at [1055, 584] on icon at bounding box center [870, 579] width 780 height 44
click at [437, 305] on span at bounding box center [444, 303] width 29 height 29
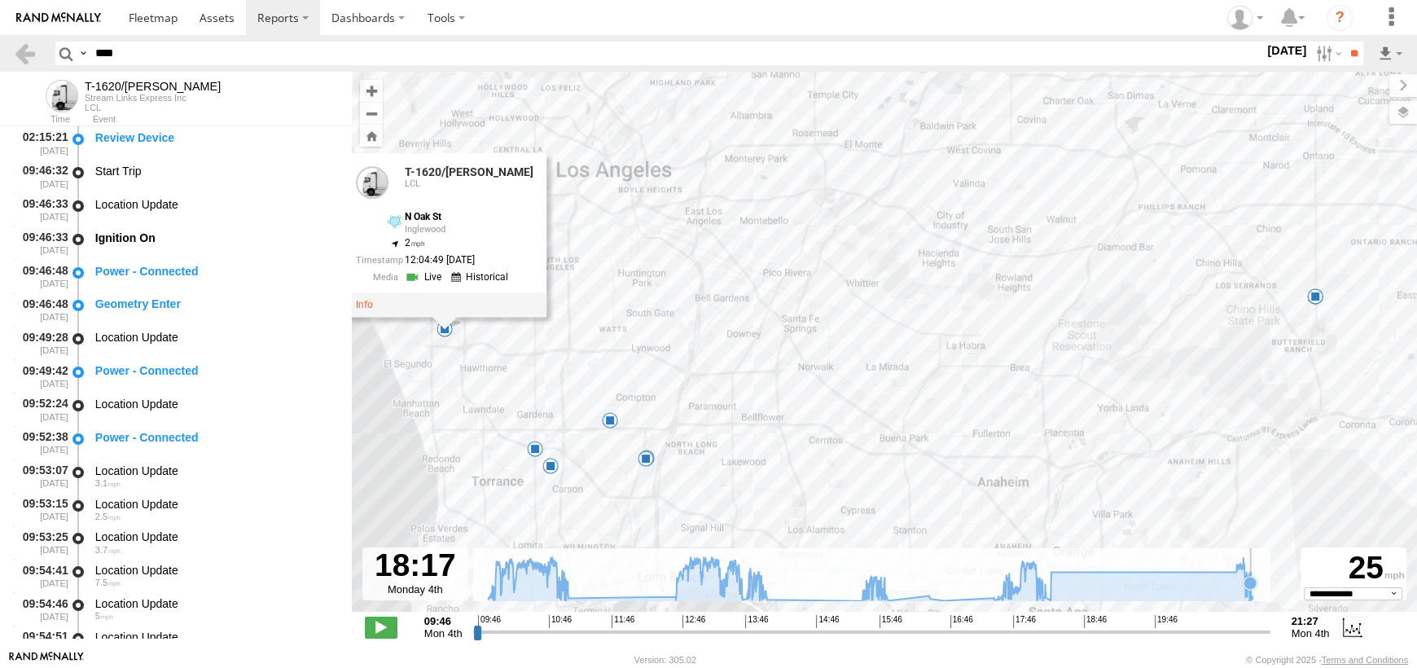
click at [1250, 583] on icon at bounding box center [1249, 582] width 13 height 13
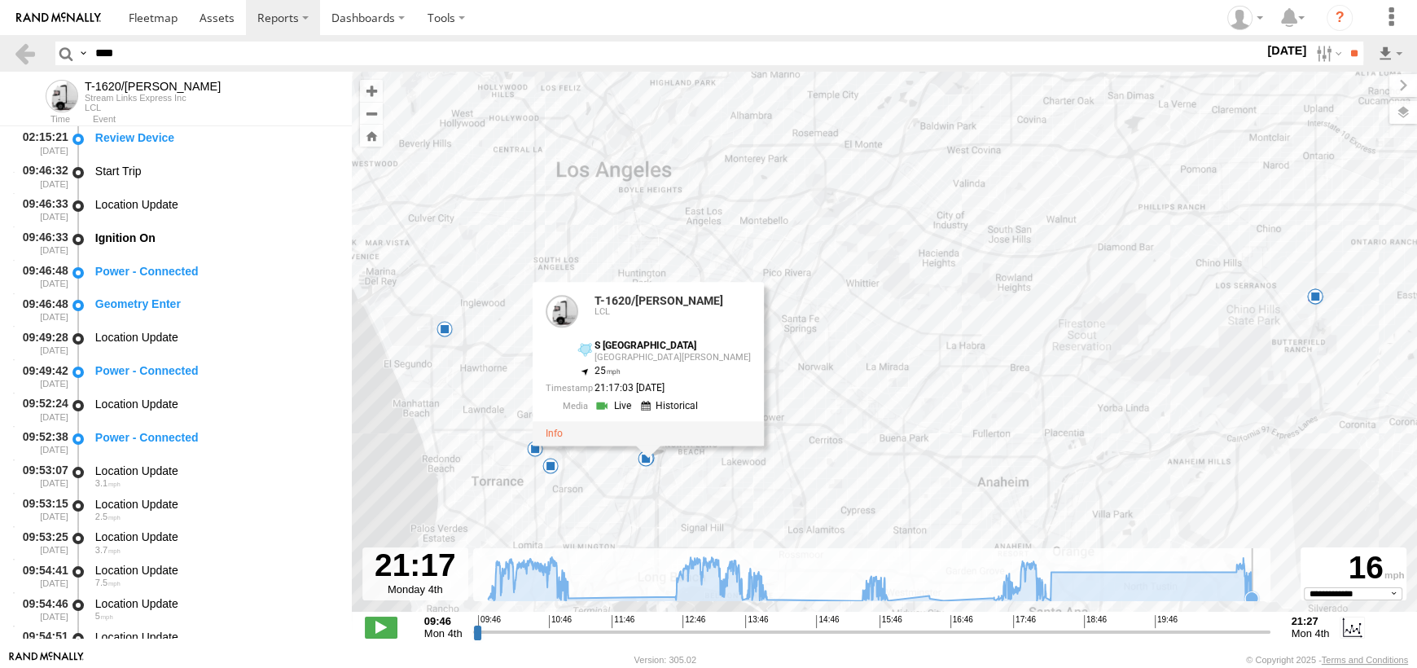
click at [1257, 589] on icon at bounding box center [870, 579] width 780 height 44
click at [1254, 594] on icon at bounding box center [1251, 597] width 13 height 13
click at [1310, 47] on label at bounding box center [1326, 54] width 35 height 24
click at [0, 0] on label at bounding box center [0, 0] width 0 height 0
click at [1365, 53] on div "Search Query Asset ID Asset Label Registration Manufacturer Model VIN Job ID" at bounding box center [729, 54] width 1348 height 24
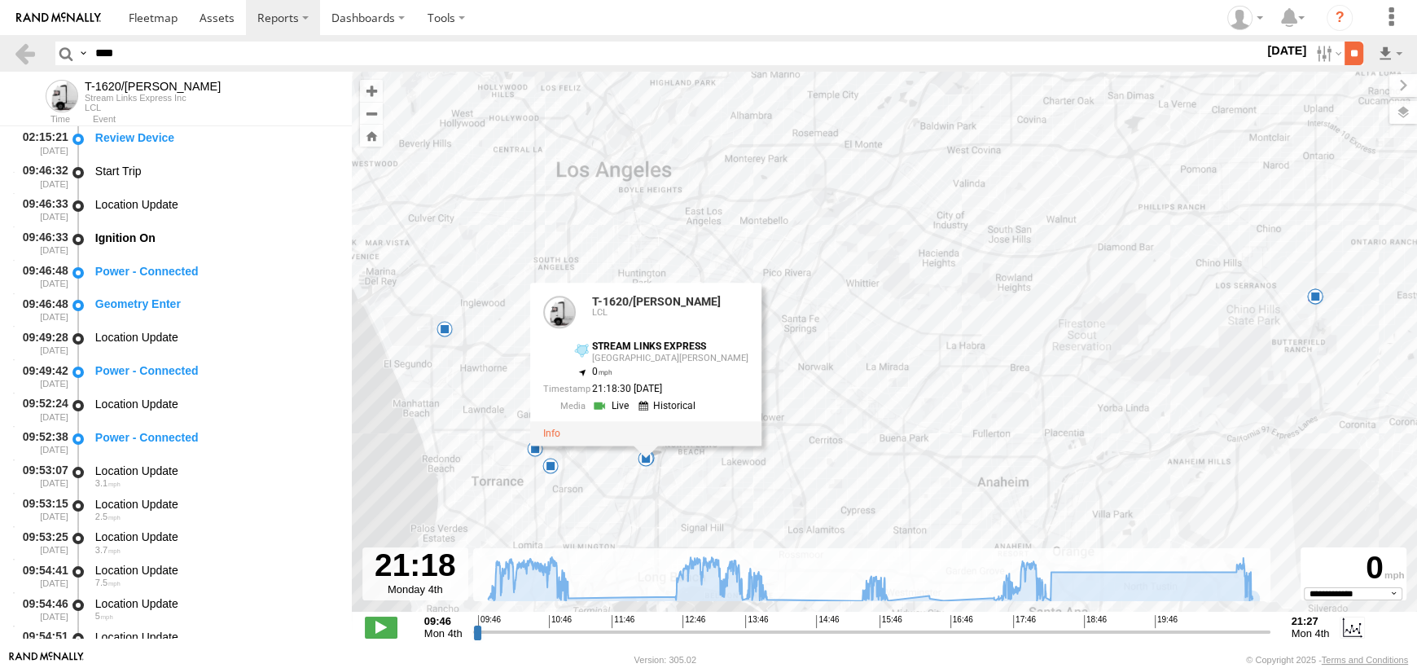
click at [1357, 51] on input "**" at bounding box center [1353, 54] width 19 height 24
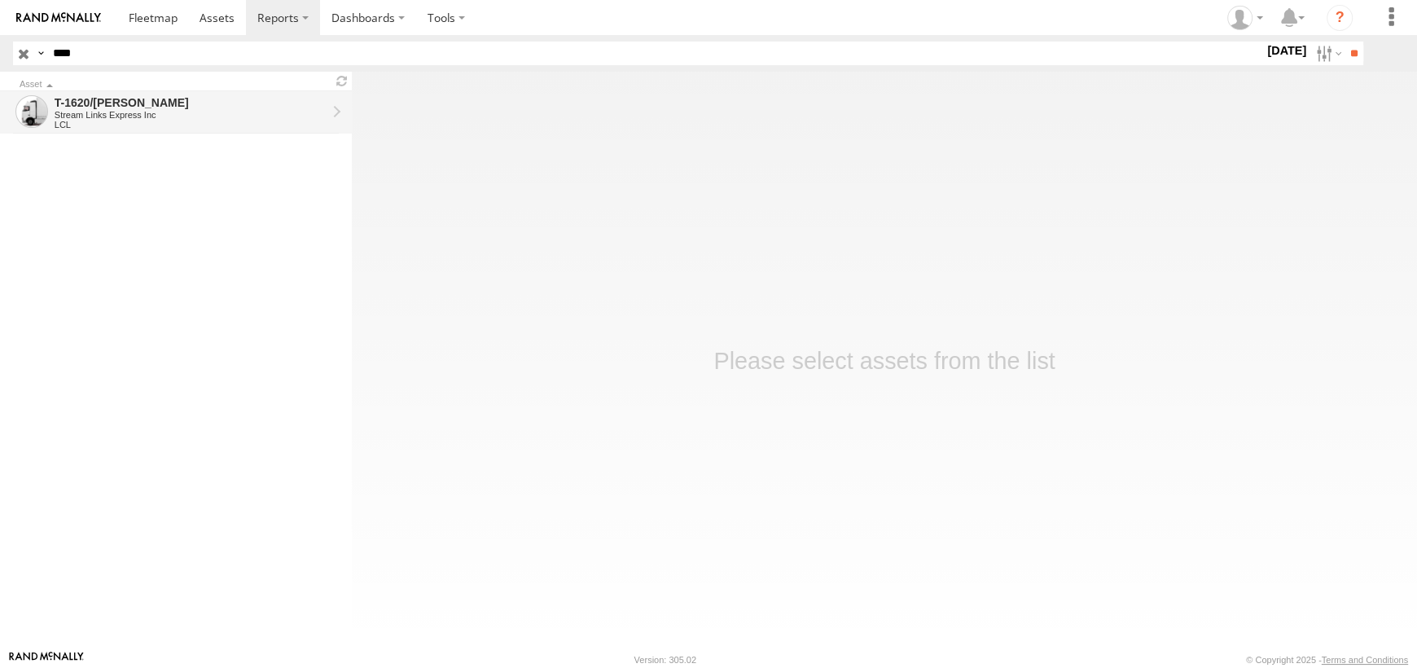
click at [116, 125] on div "LCL" at bounding box center [191, 125] width 272 height 10
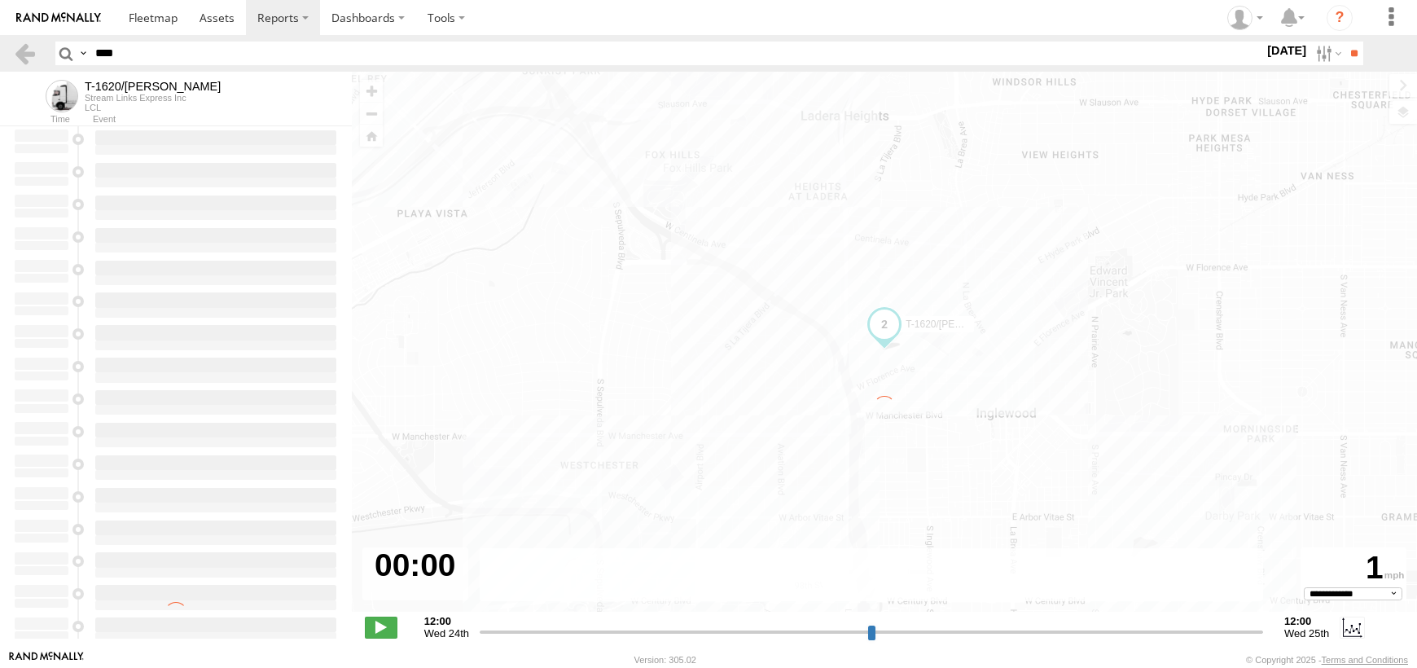
select select "**********"
type input "**********"
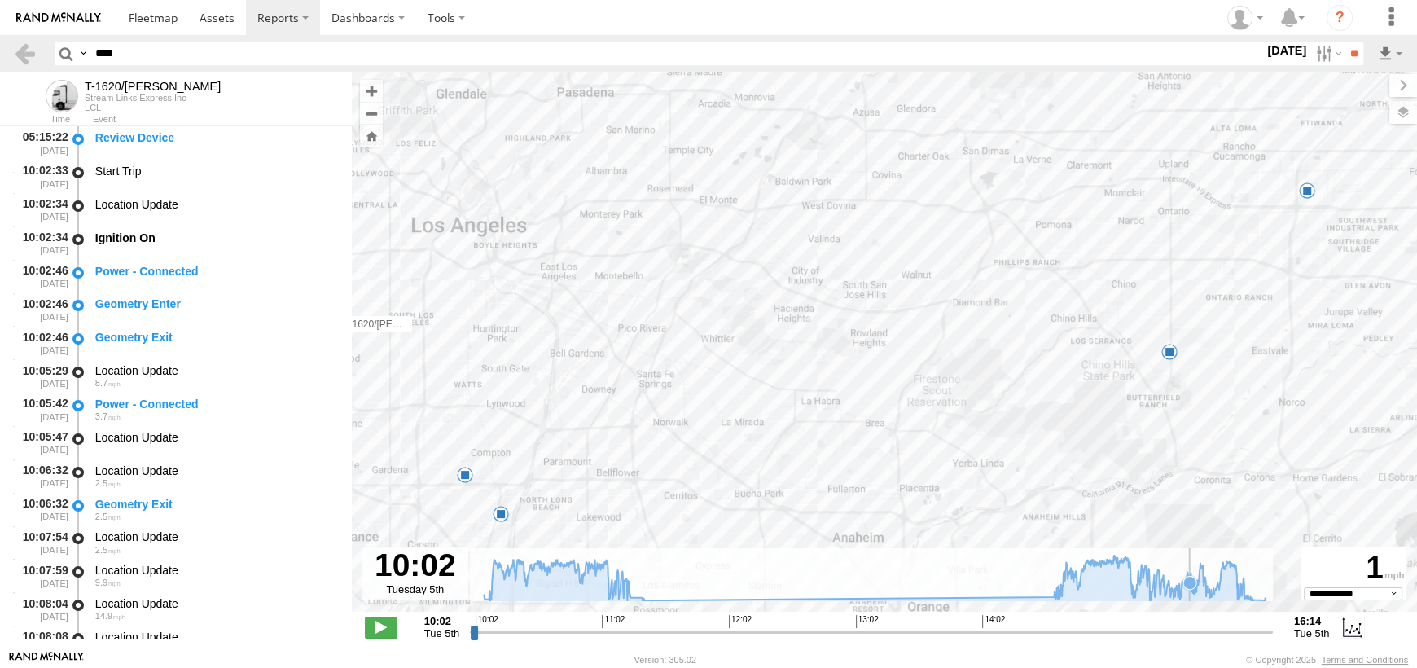
click at [1189, 596] on icon at bounding box center [873, 578] width 797 height 46
click at [648, 344] on span at bounding box center [650, 342] width 29 height 29
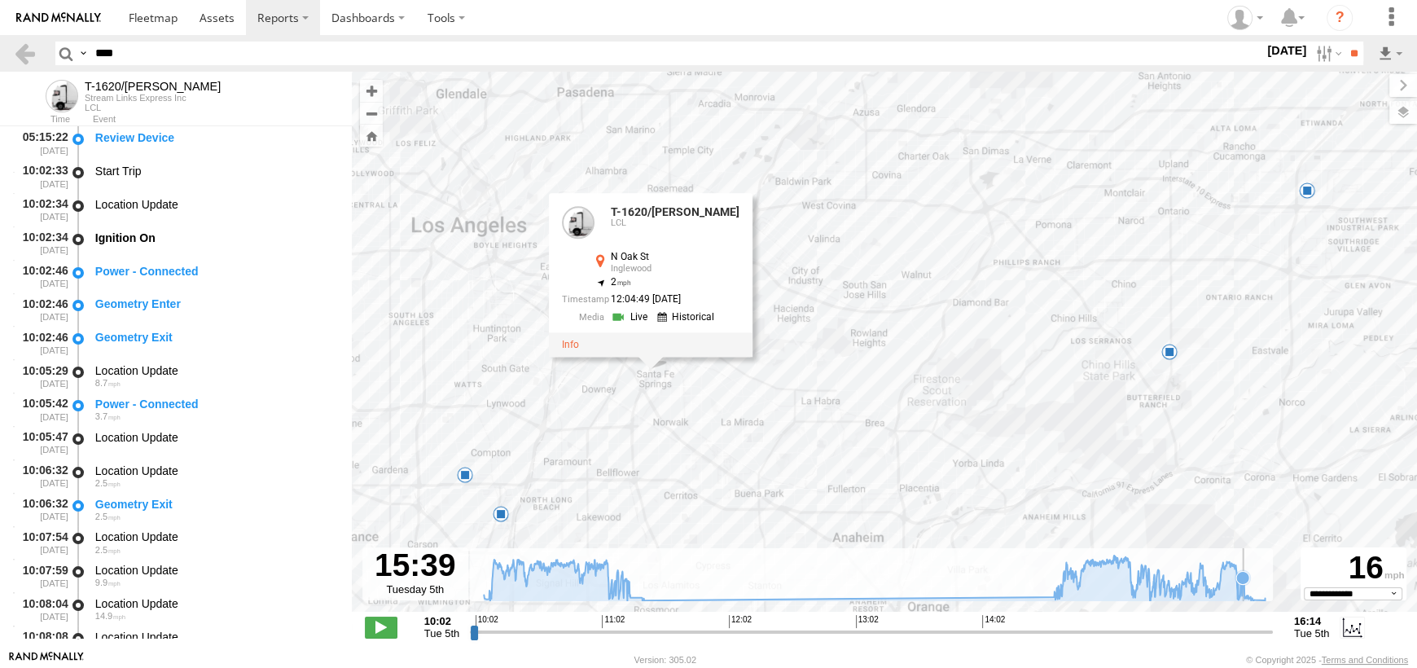
click at [1243, 583] on icon at bounding box center [1242, 577] width 13 height 13
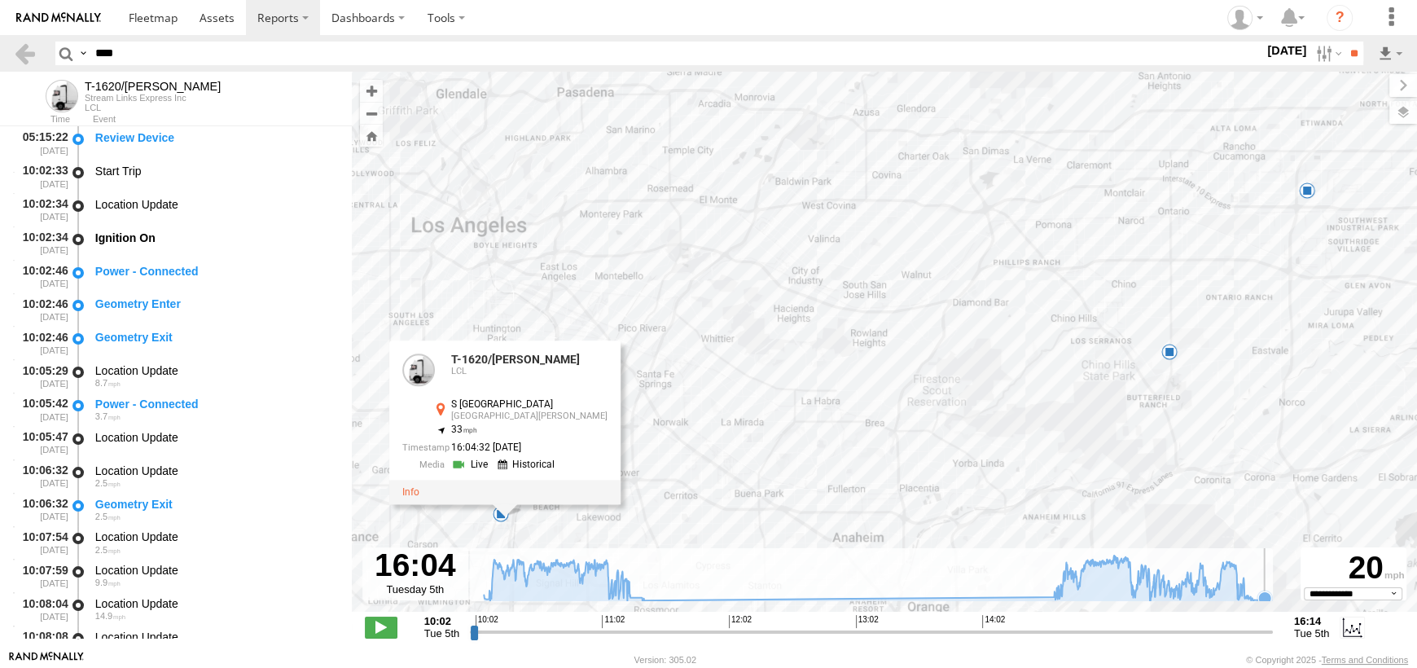
click at [1269, 587] on rect at bounding box center [871, 574] width 803 height 53
click at [1320, 60] on label at bounding box center [1326, 54] width 35 height 24
click at [0, 0] on label at bounding box center [0, 0] width 0 height 0
click at [1347, 52] on input "**" at bounding box center [1353, 54] width 19 height 24
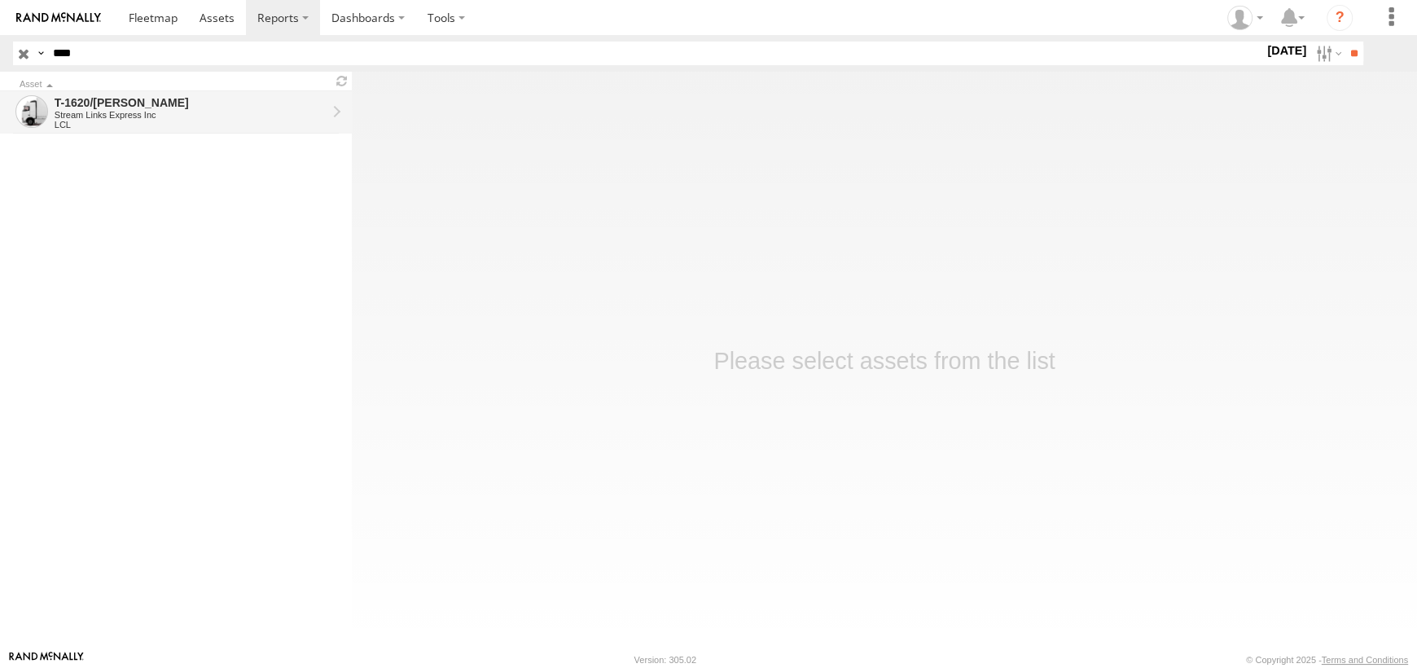
click at [85, 91] on link "T-1620/[PERSON_NAME] Stream Links Express Inc LCL" at bounding box center [176, 112] width 352 height 42
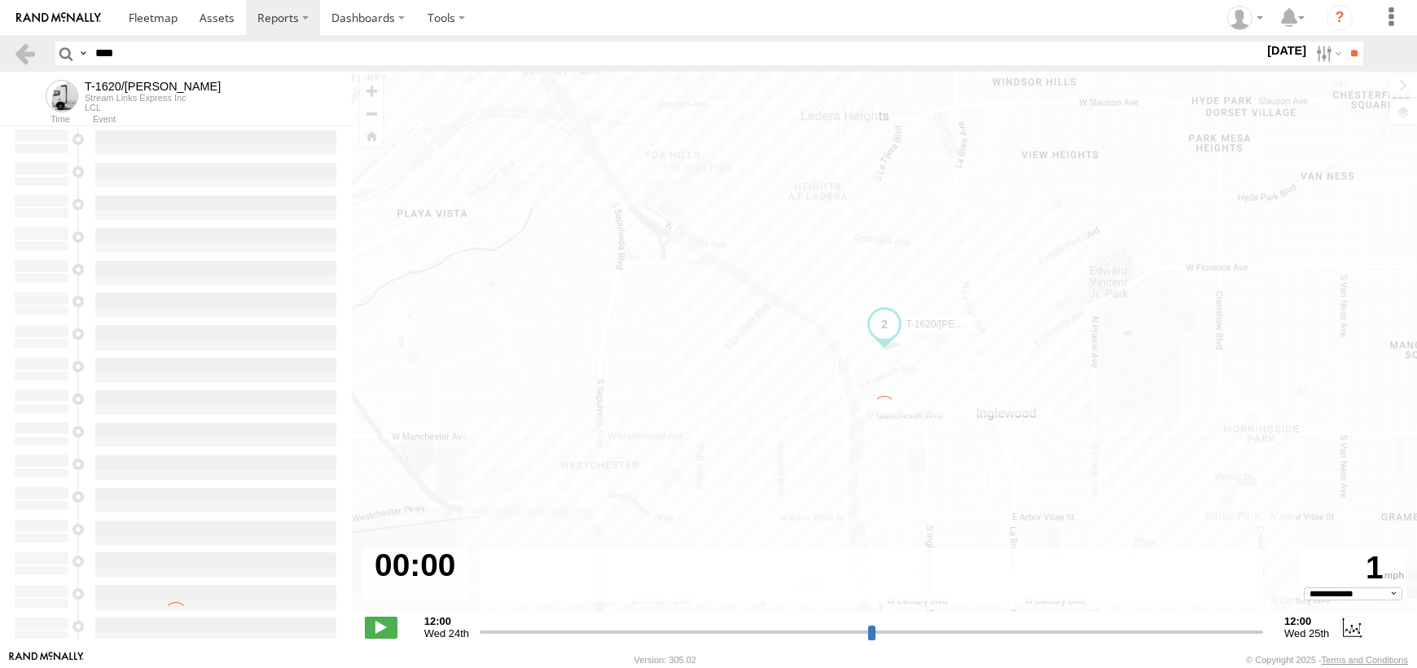
select select "**********"
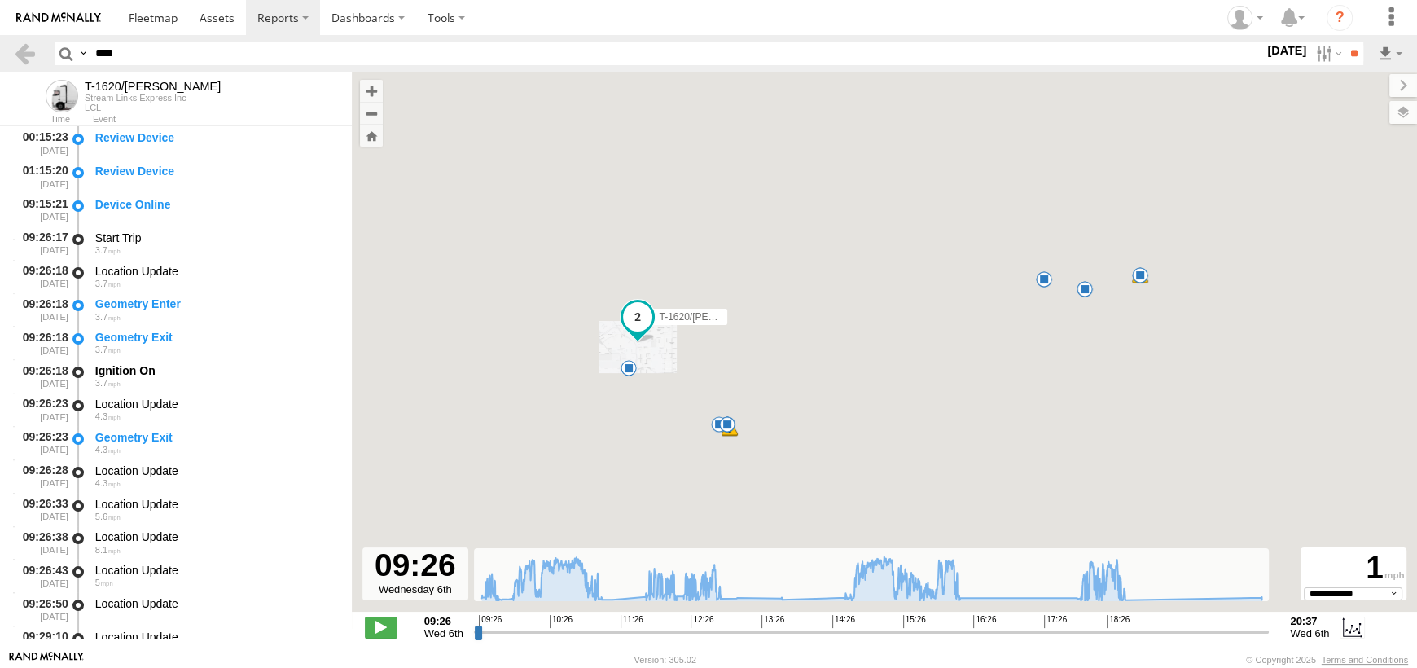
type input "**********"
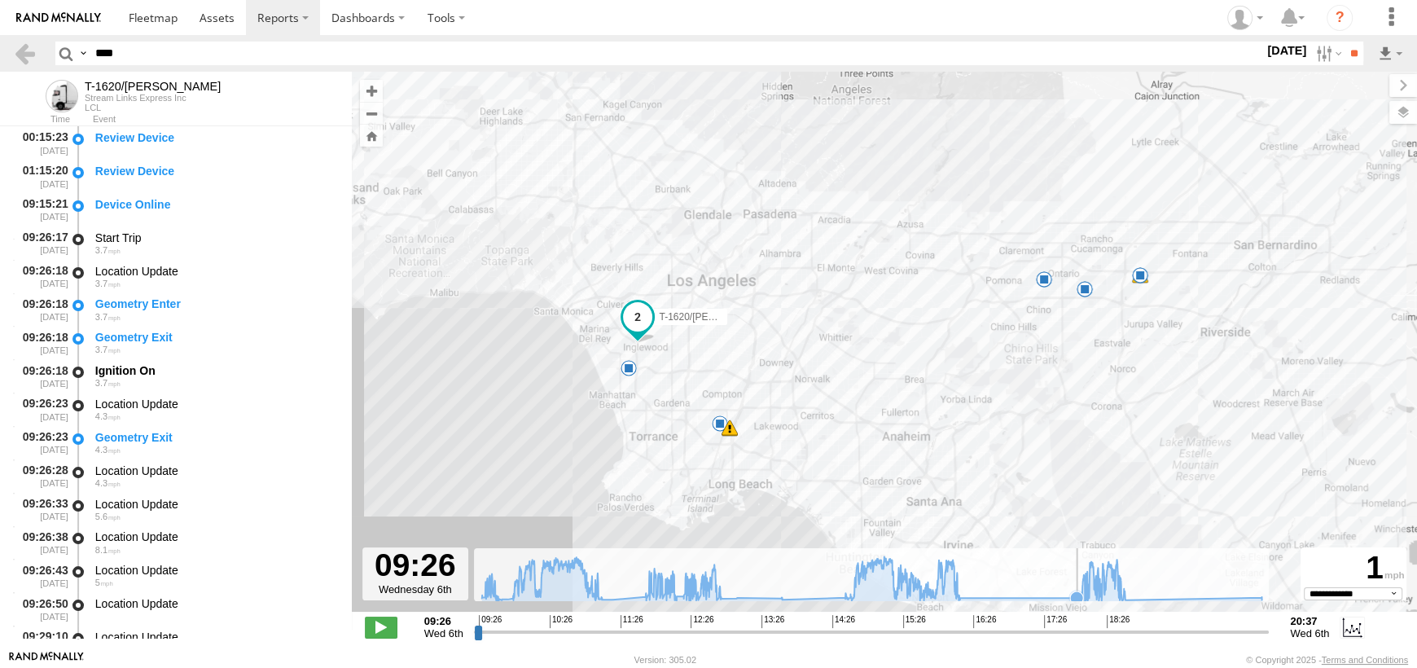
click at [1066, 585] on rect at bounding box center [871, 574] width 795 height 53
click at [651, 315] on span at bounding box center [637, 316] width 29 height 29
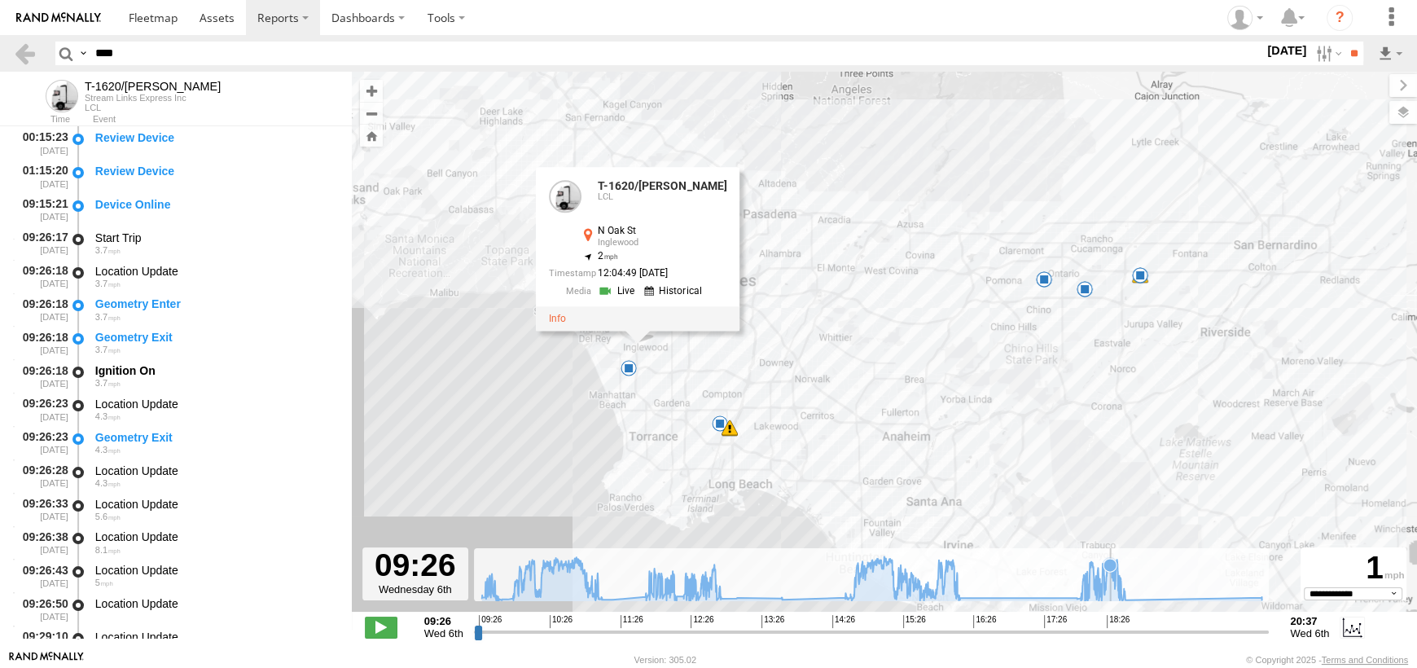
click at [1110, 559] on icon at bounding box center [1109, 564] width 13 height 13
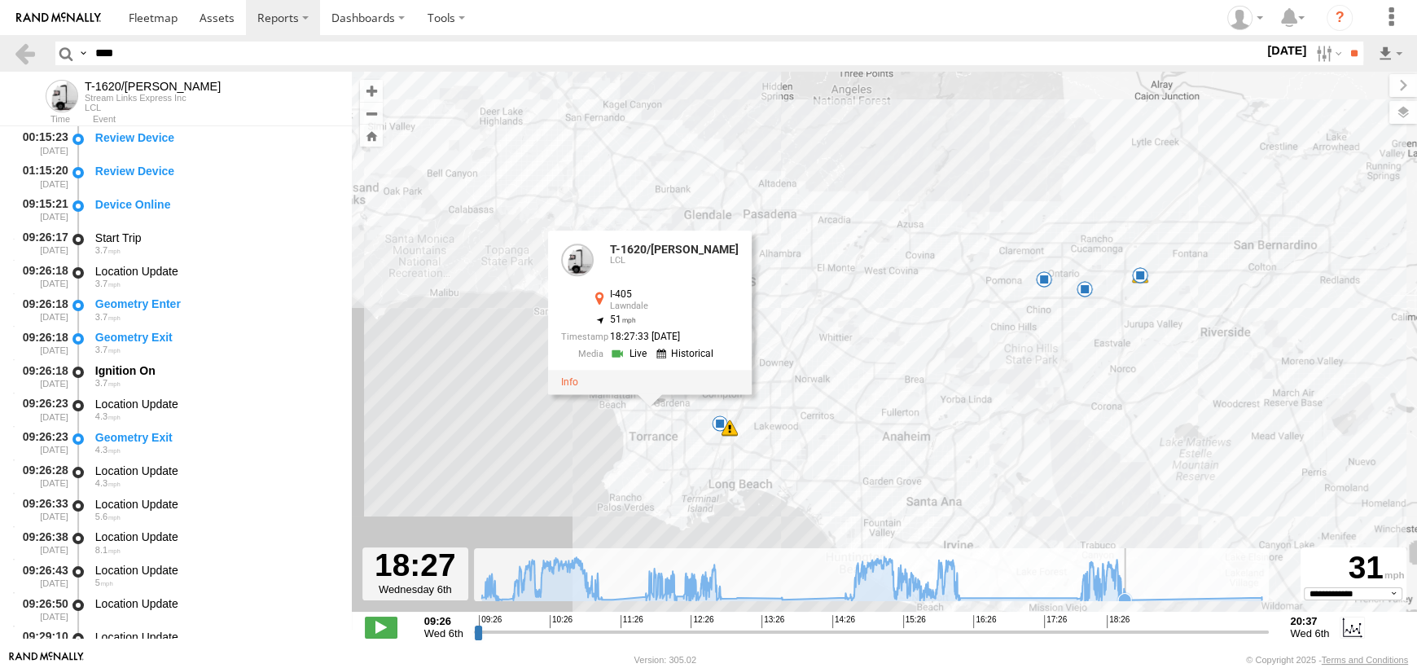
click at [1127, 599] on icon at bounding box center [1124, 599] width 13 height 13
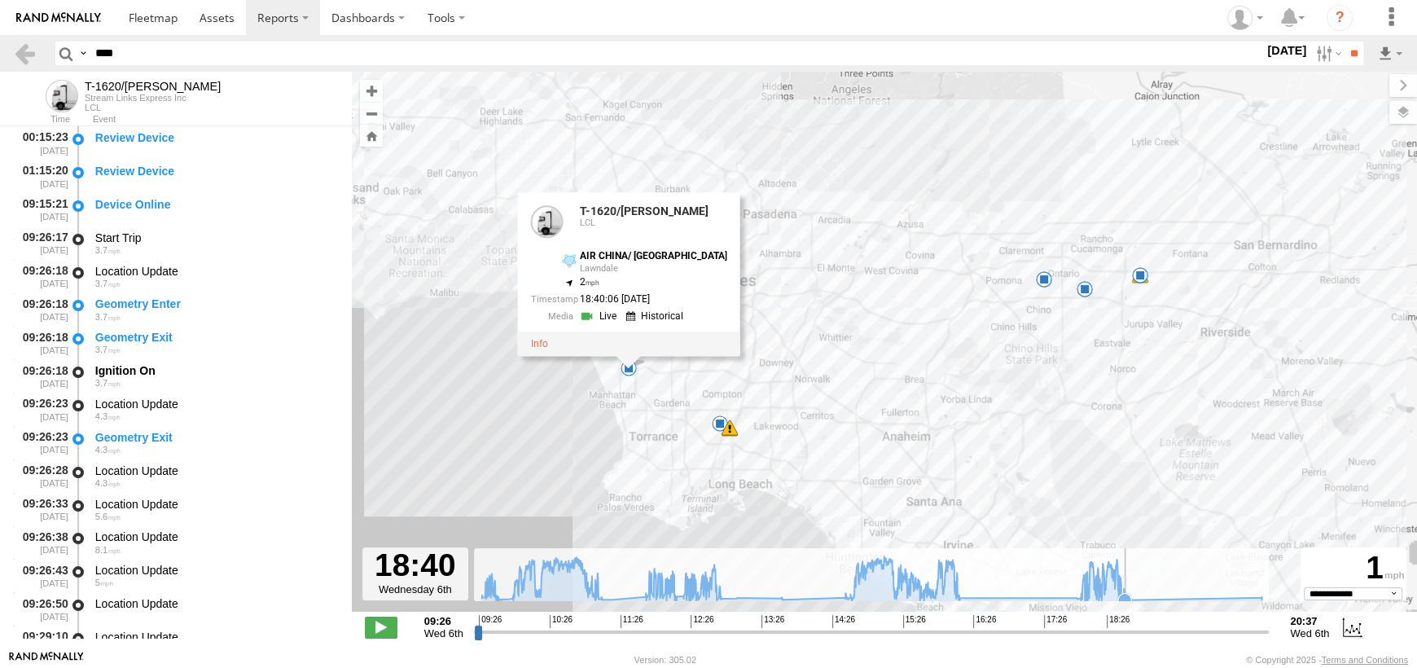
click at [1133, 594] on icon at bounding box center [871, 578] width 796 height 44
click at [1260, 595] on icon at bounding box center [1261, 597] width 13 height 13
click at [1132, 597] on icon at bounding box center [871, 578] width 796 height 44
click at [1248, 595] on icon at bounding box center [871, 578] width 796 height 44
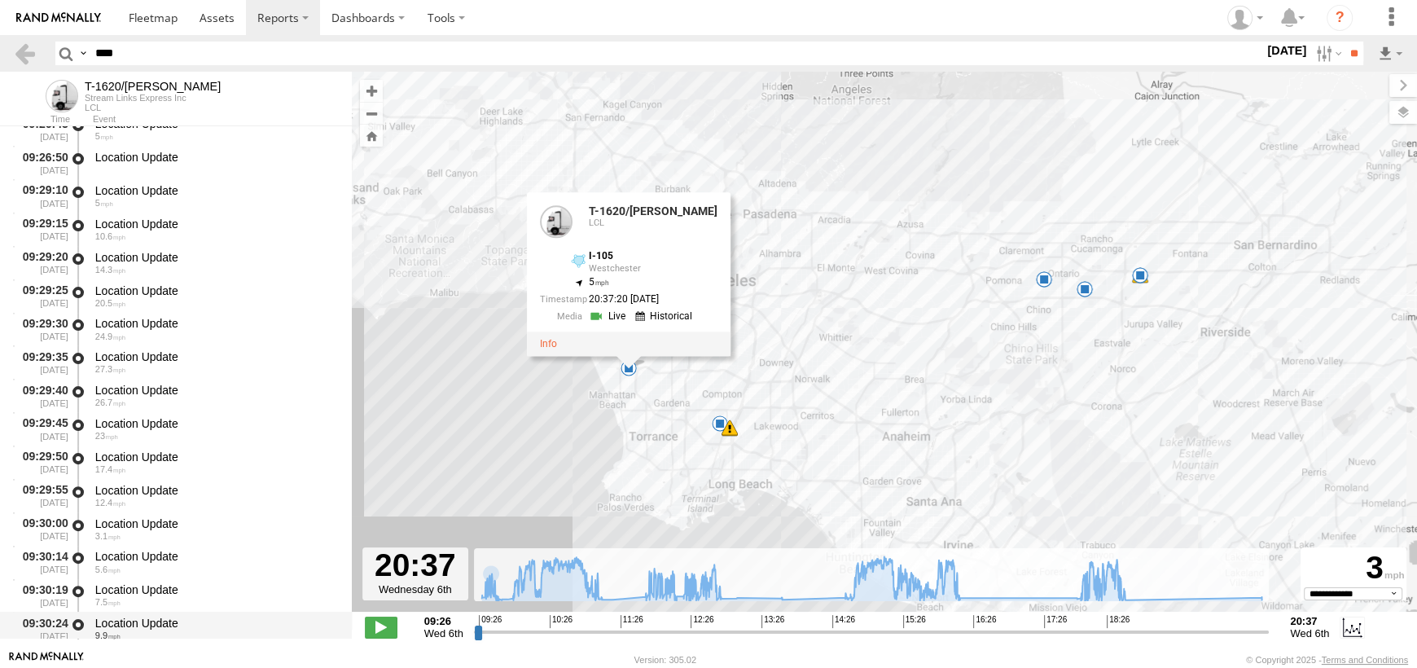
click at [345, 614] on div "09:30:24 08/06/2025 Location Update 9.9" at bounding box center [176, 627] width 352 height 33
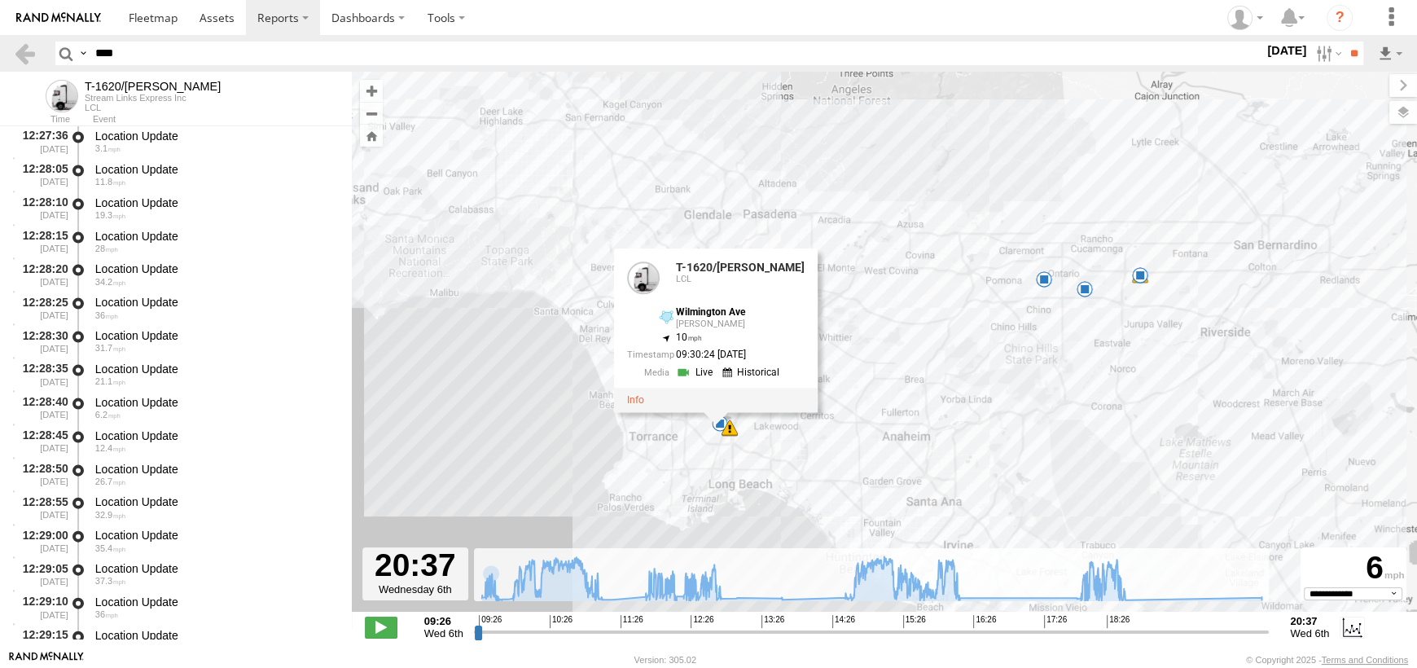
scroll to position [41135, 0]
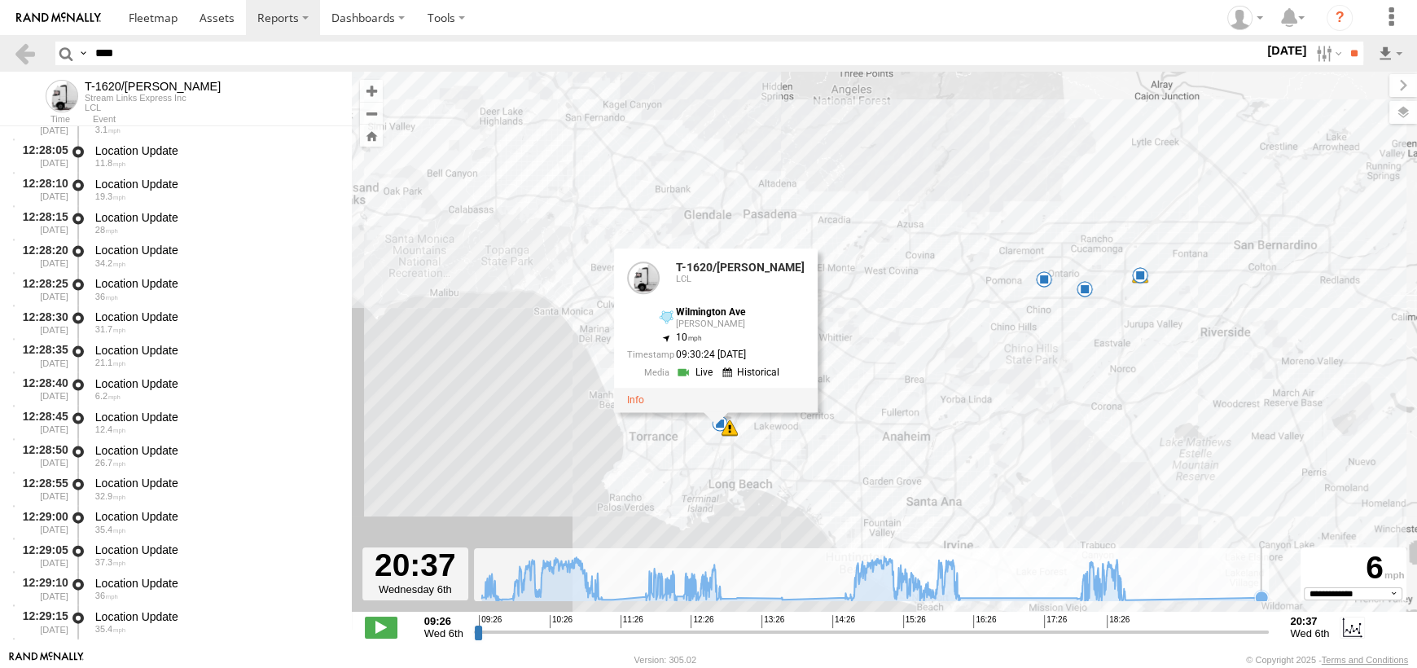
click at [1258, 595] on icon at bounding box center [1261, 597] width 13 height 13
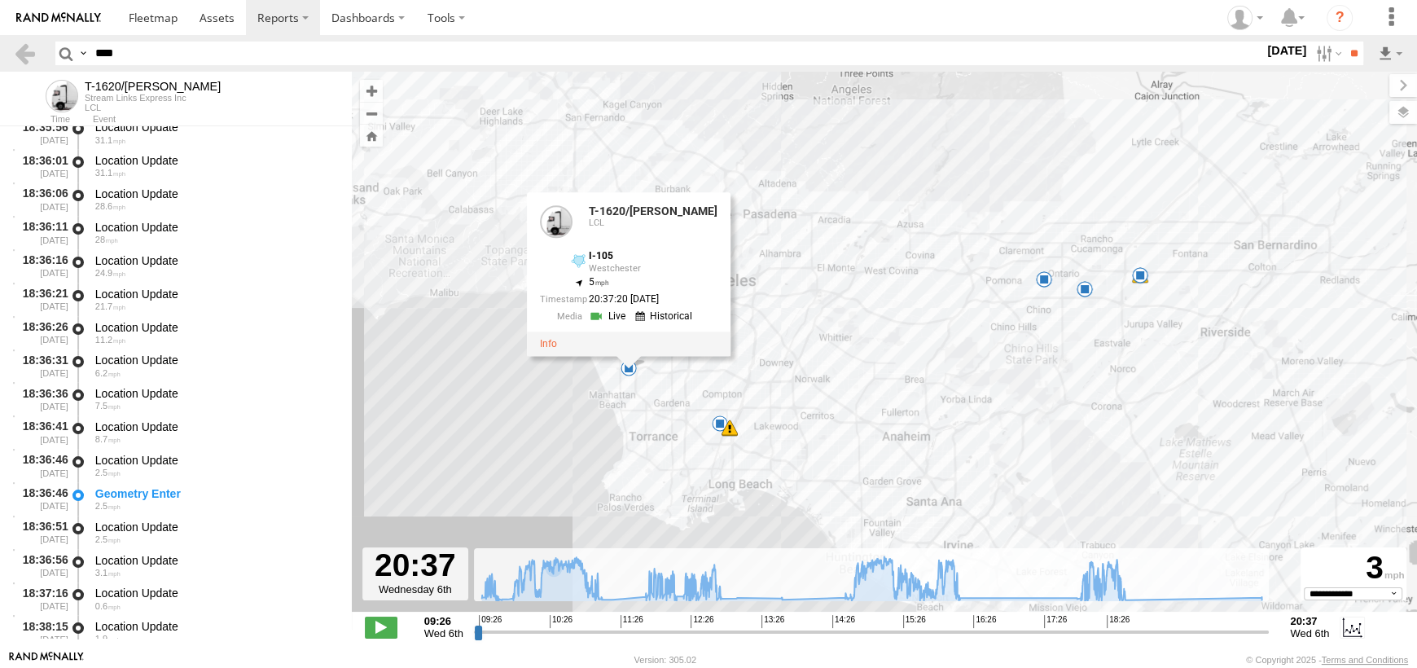
scroll to position [97545, 0]
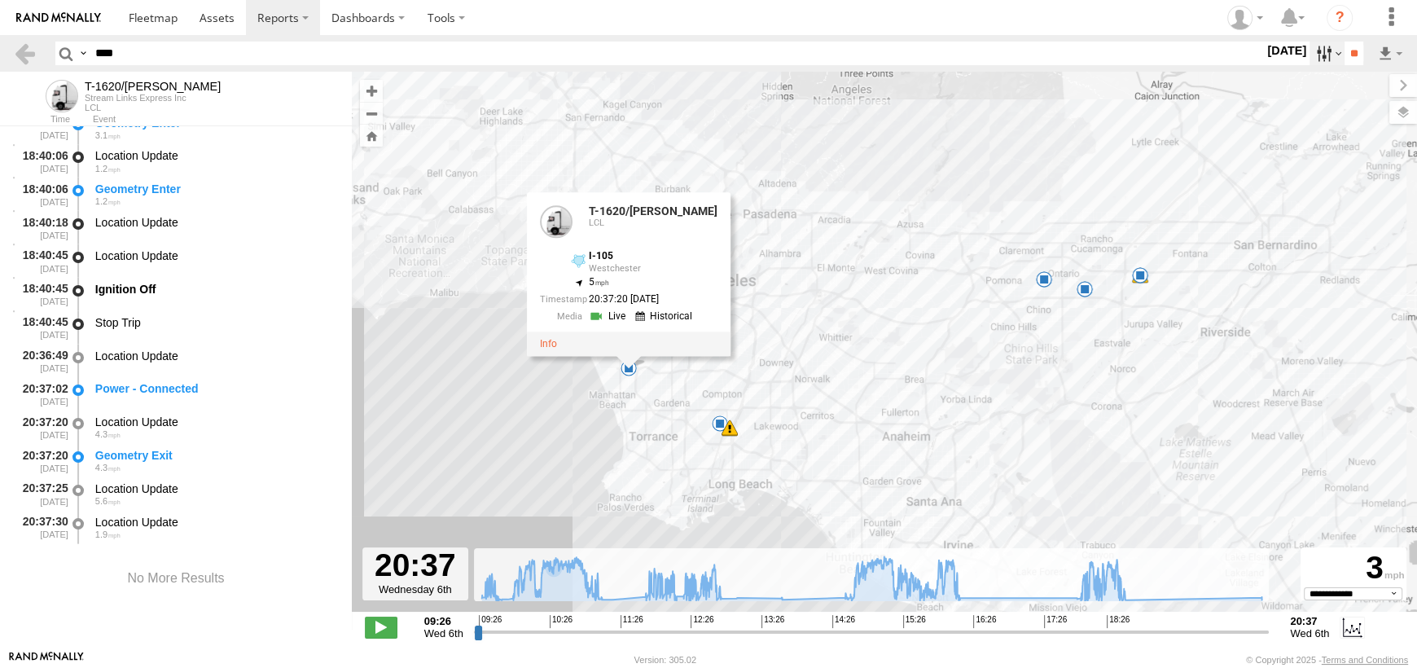
click at [1316, 48] on label at bounding box center [1326, 54] width 35 height 24
click at [0, 0] on label at bounding box center [0, 0] width 0 height 0
click at [1352, 45] on input "**" at bounding box center [1353, 54] width 19 height 24
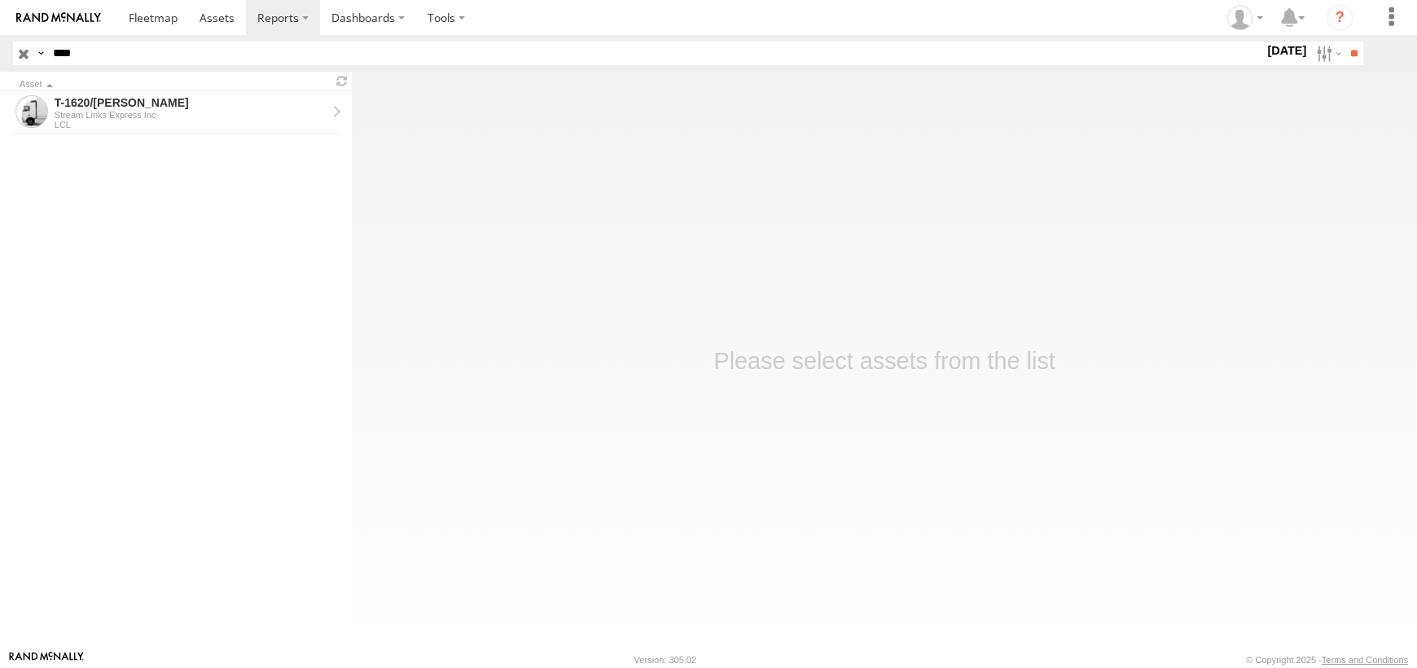
click at [119, 119] on div "Stream Links Express Inc" at bounding box center [191, 115] width 272 height 10
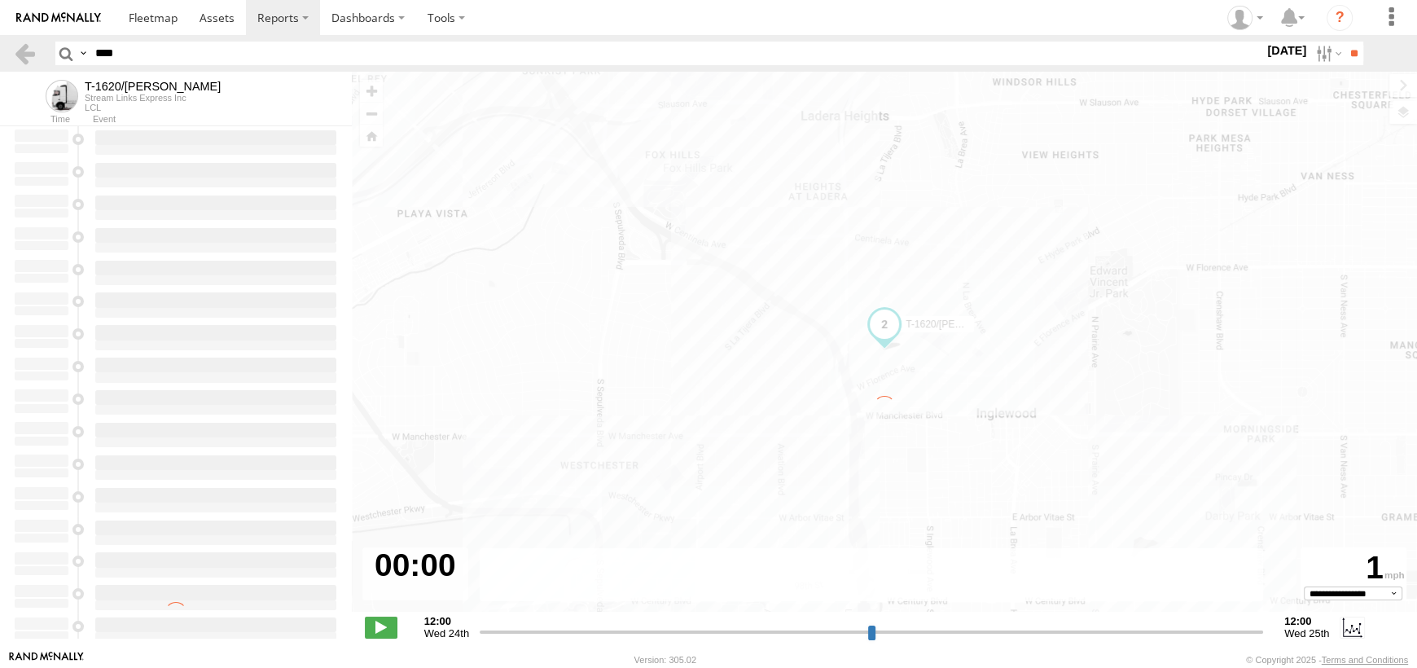
type input "**********"
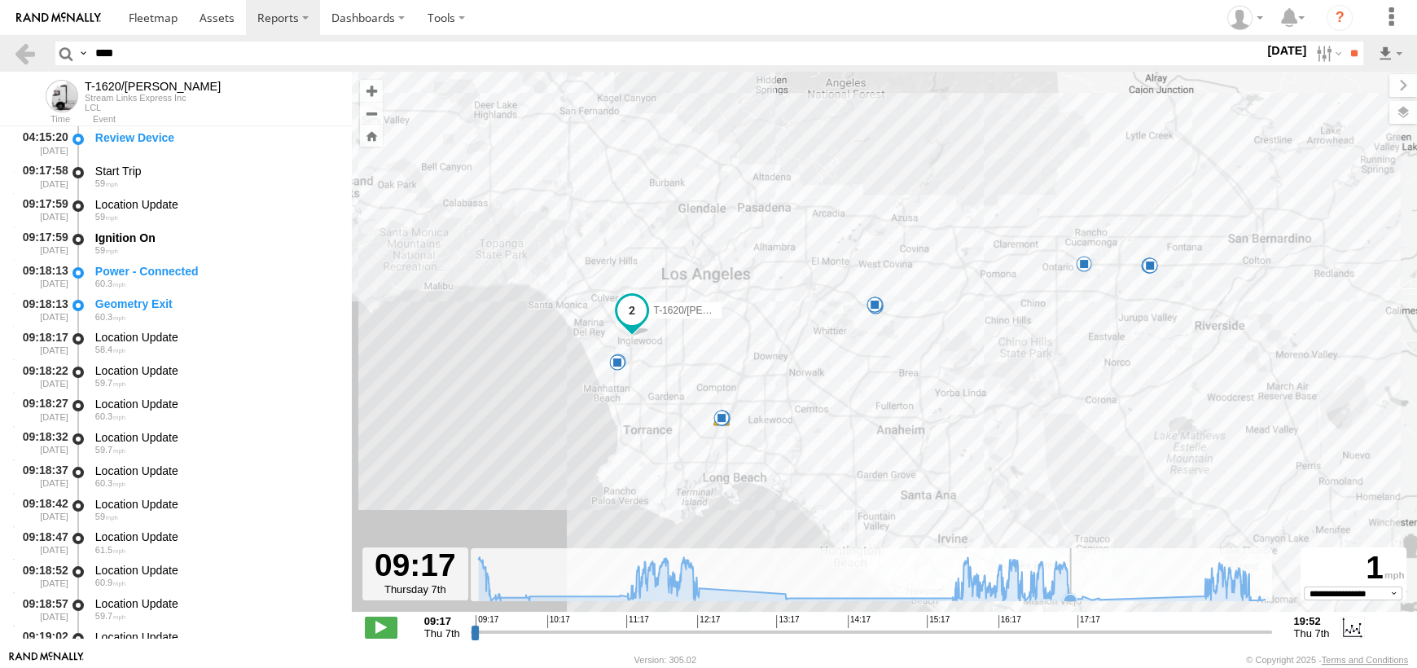
click at [1073, 594] on icon at bounding box center [1069, 599] width 13 height 13
click at [1192, 588] on icon at bounding box center [871, 579] width 802 height 44
click at [623, 339] on span at bounding box center [616, 336] width 29 height 29
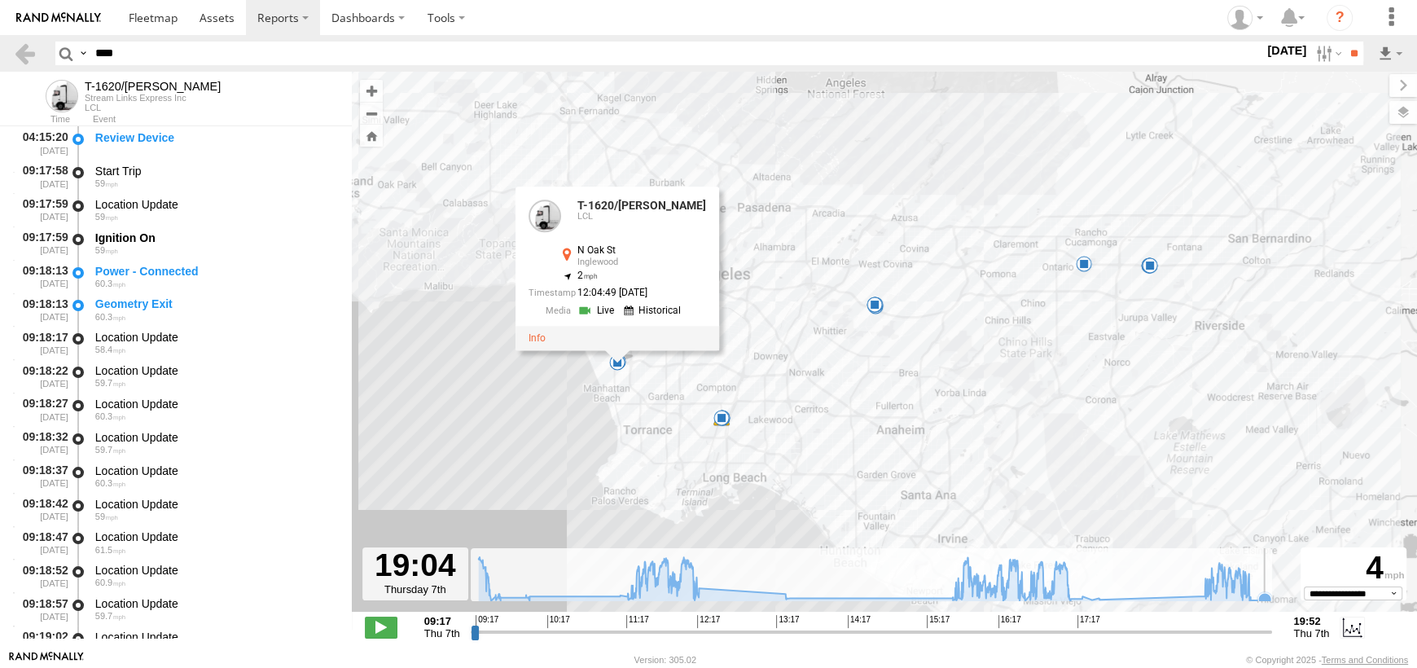
click at [1264, 593] on icon at bounding box center [1264, 599] width 13 height 13
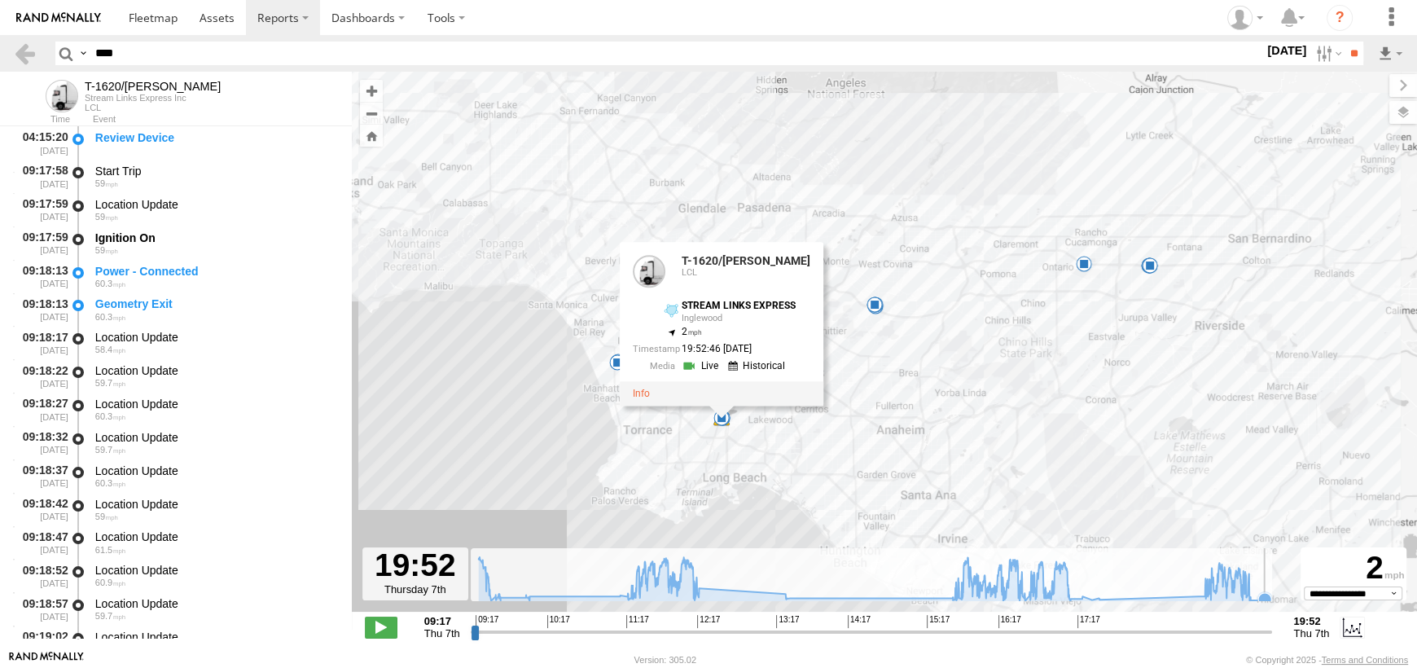
click at [1272, 593] on icon at bounding box center [871, 579] width 802 height 44
click at [1320, 50] on label at bounding box center [1326, 54] width 35 height 24
drag, startPoint x: 1336, startPoint y: 130, endPoint x: 1336, endPoint y: 116, distance: 13.8
click at [0, 0] on label at bounding box center [0, 0] width 0 height 0
click at [1351, 57] on input "**" at bounding box center [1353, 54] width 19 height 24
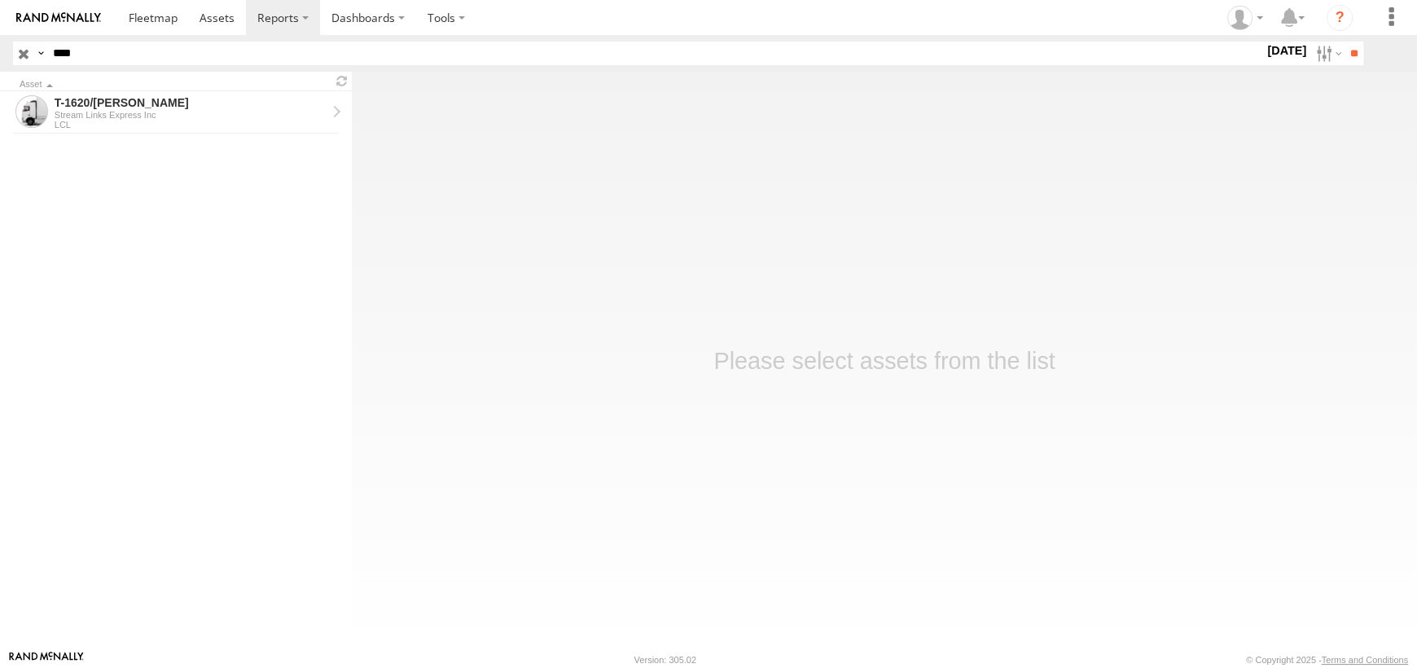
click at [112, 120] on div "LCL" at bounding box center [191, 125] width 272 height 10
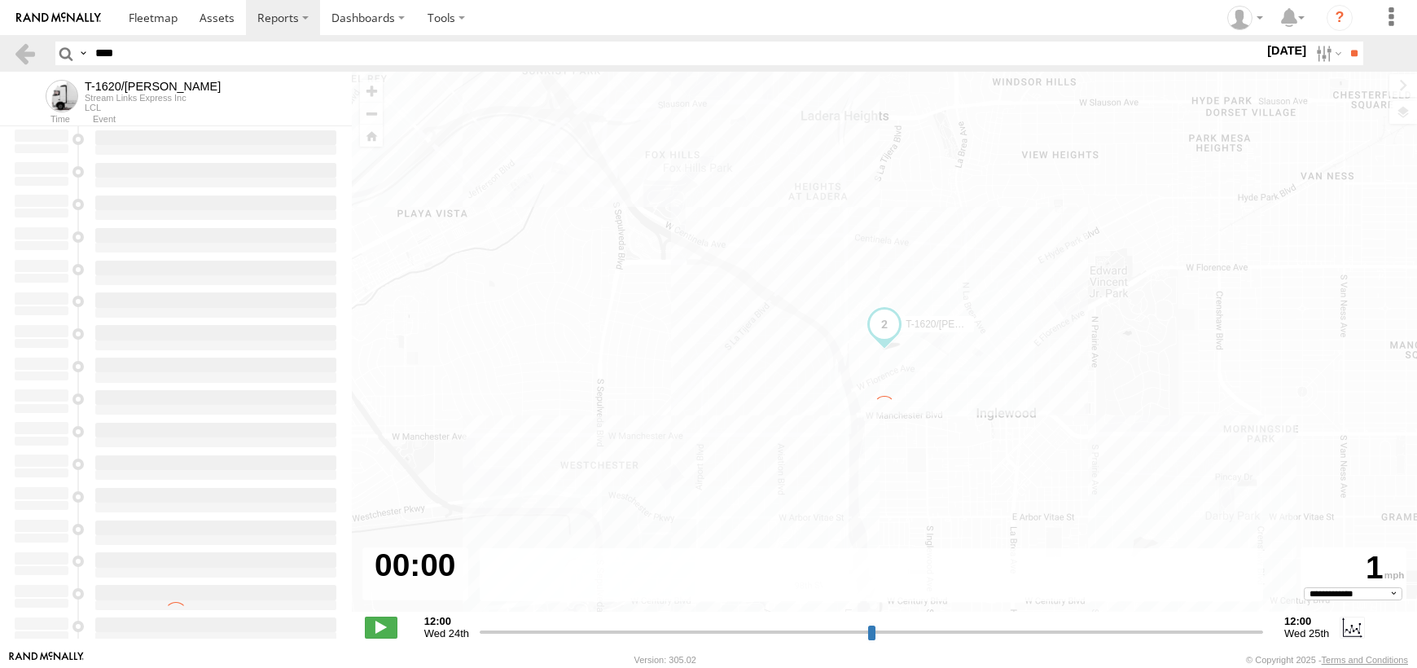
select select "**********"
type input "**********"
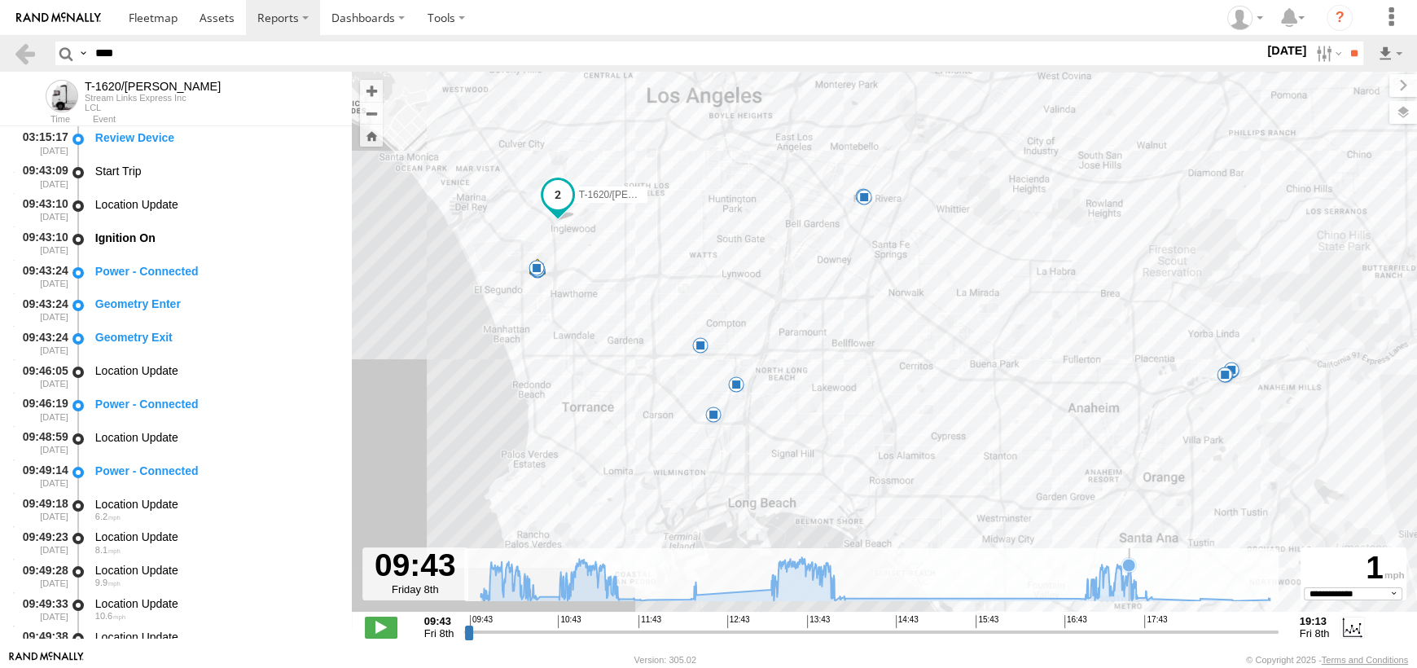
click at [1129, 590] on icon at bounding box center [875, 578] width 805 height 43
click at [1149, 590] on icon at bounding box center [875, 578] width 805 height 43
click at [1175, 590] on icon at bounding box center [875, 578] width 805 height 43
click at [1200, 598] on icon at bounding box center [1199, 598] width 13 height 13
click at [541, 245] on span at bounding box center [537, 241] width 29 height 29
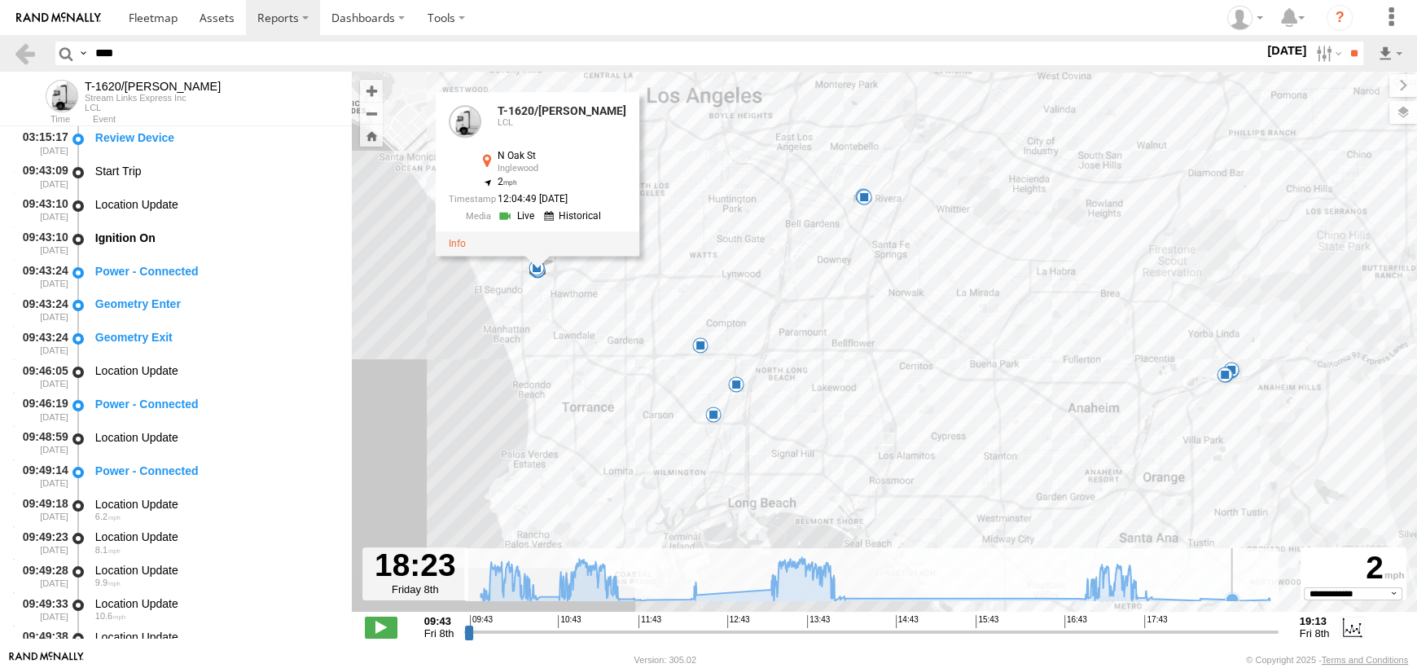
click at [1231, 598] on icon at bounding box center [1231, 599] width 13 height 13
click at [1265, 595] on icon at bounding box center [1267, 599] width 13 height 13
click at [1273, 597] on icon at bounding box center [1269, 599] width 13 height 13
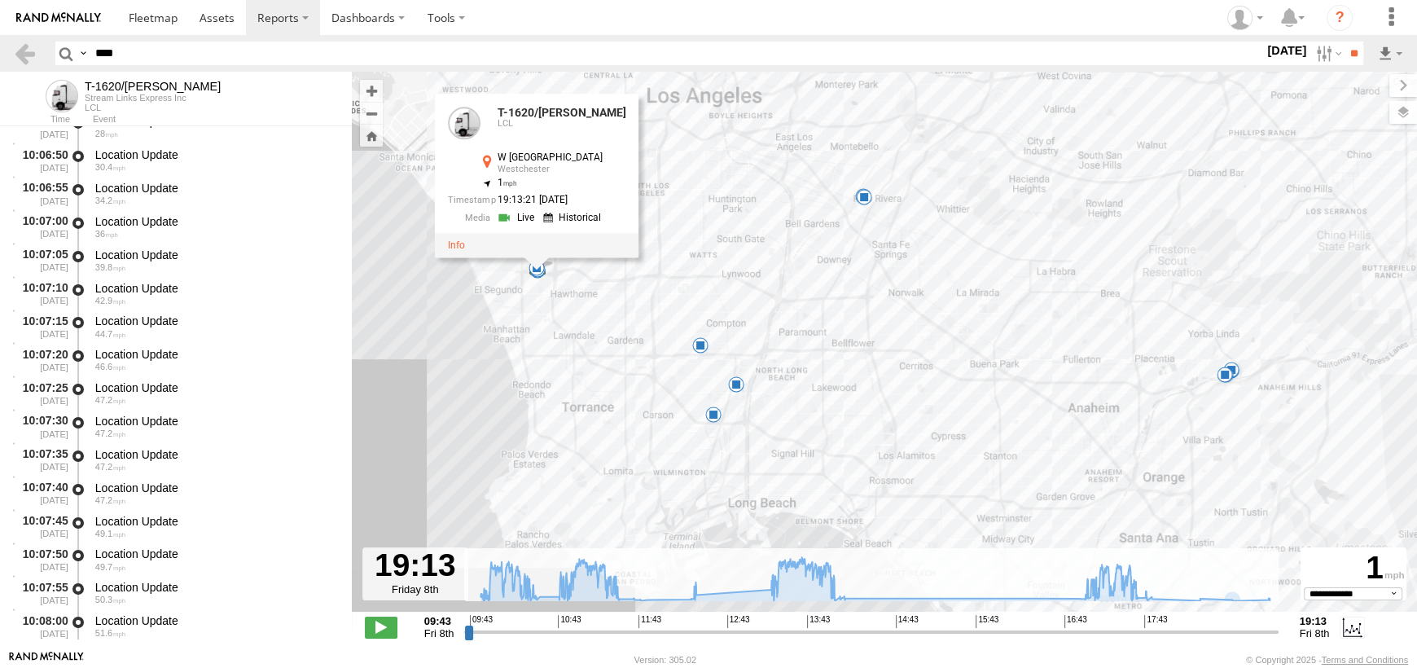
scroll to position [5700, 0]
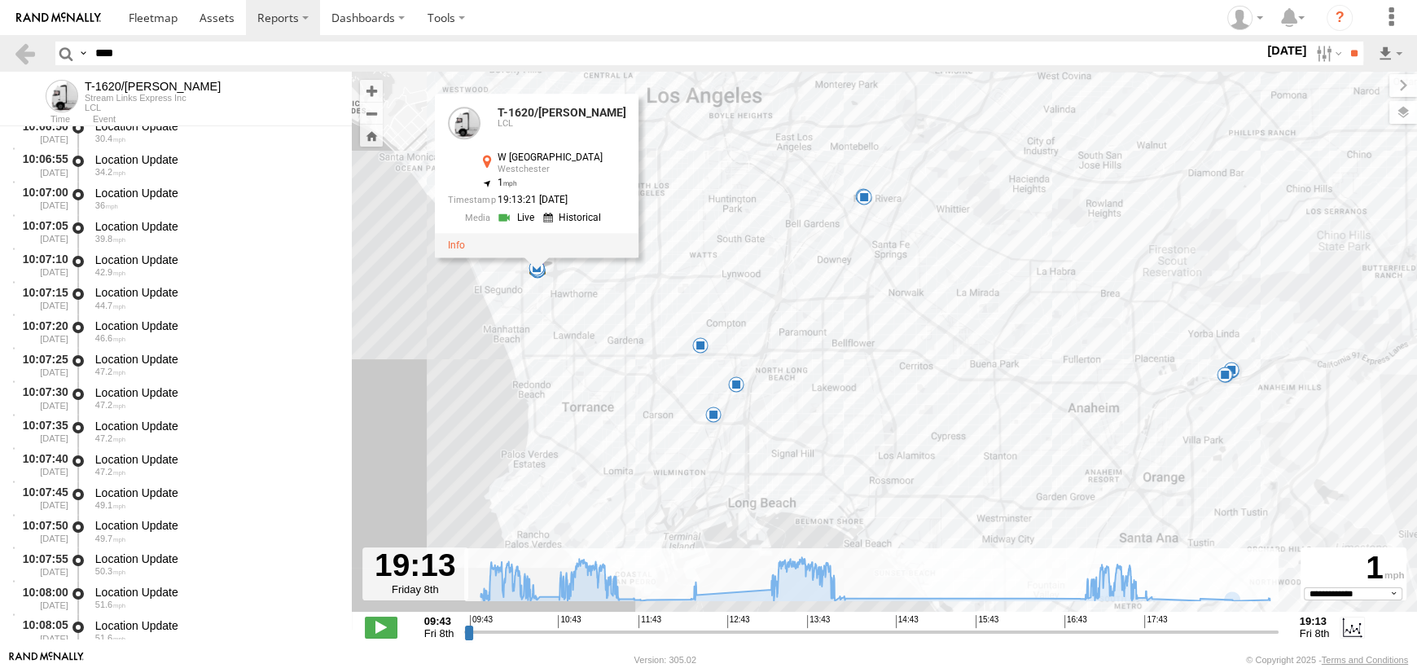
click at [352, 576] on div "T-1620/[PERSON_NAME] 09:43 Fri 10:31 Fri 10:45 Fri 11:28 Fri 12:19 Fri 12:23 Fr…" at bounding box center [884, 350] width 1065 height 557
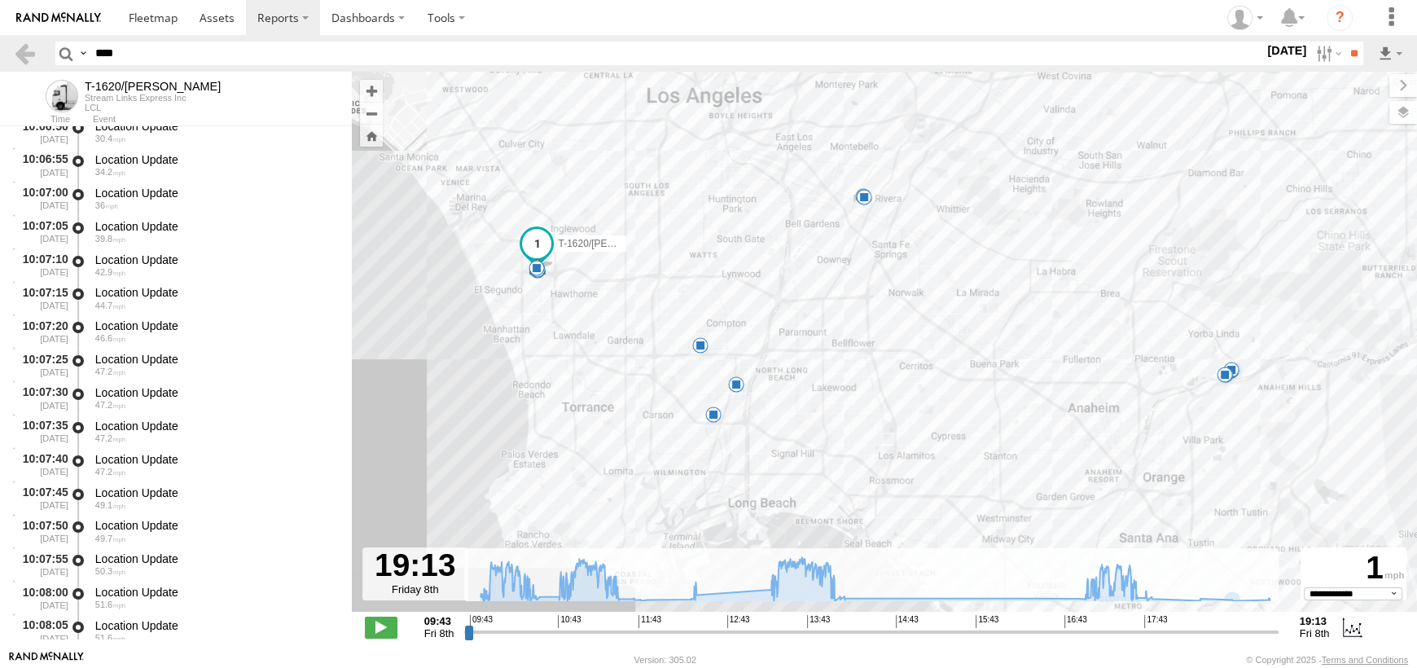
click at [352, 644] on div "**********" at bounding box center [884, 628] width 1065 height 34
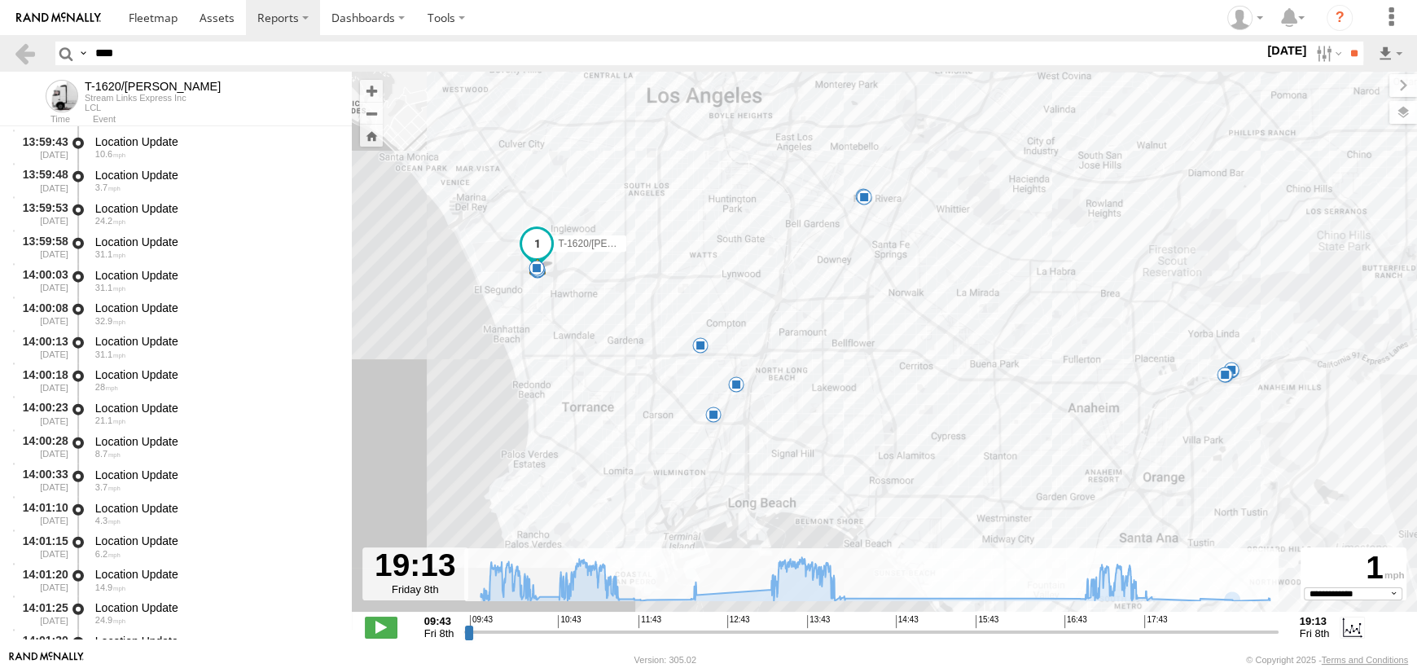
scroll to position [52736, 0]
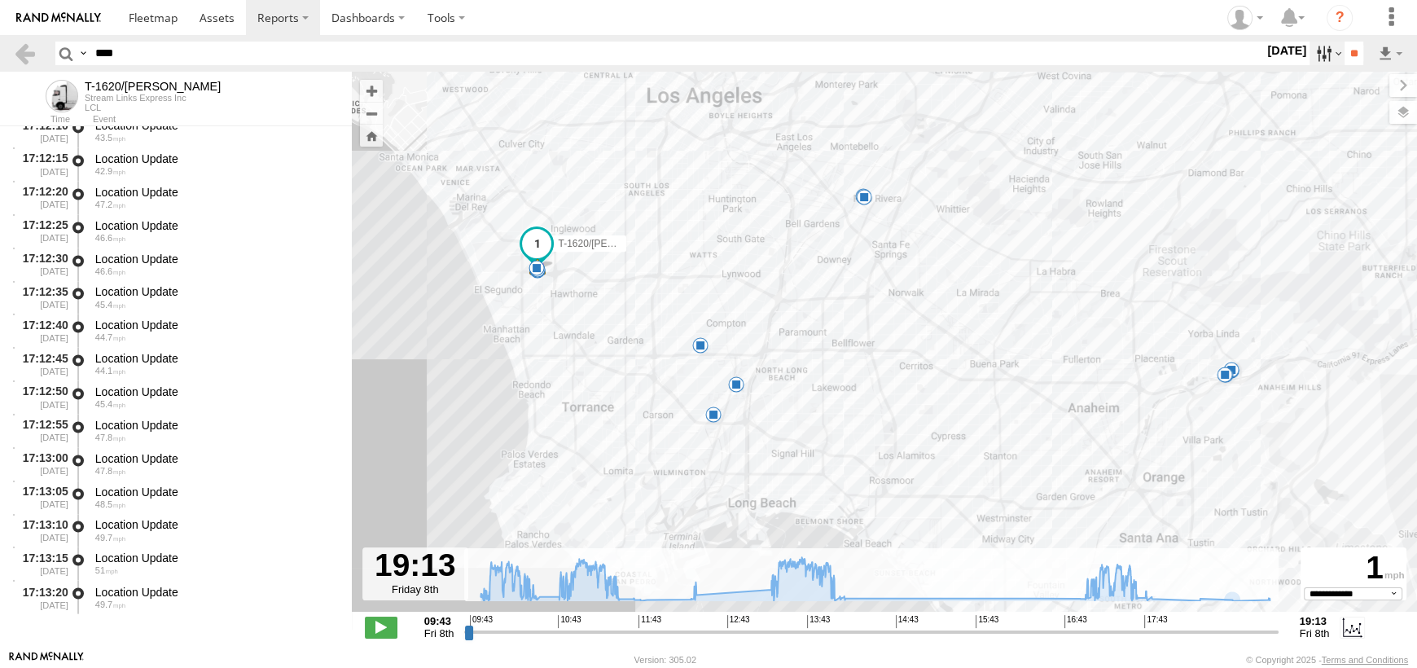
click at [1309, 49] on label at bounding box center [1326, 54] width 35 height 24
click at [0, 0] on label at bounding box center [0, 0] width 0 height 0
click at [1344, 45] on input "**" at bounding box center [1353, 54] width 19 height 24
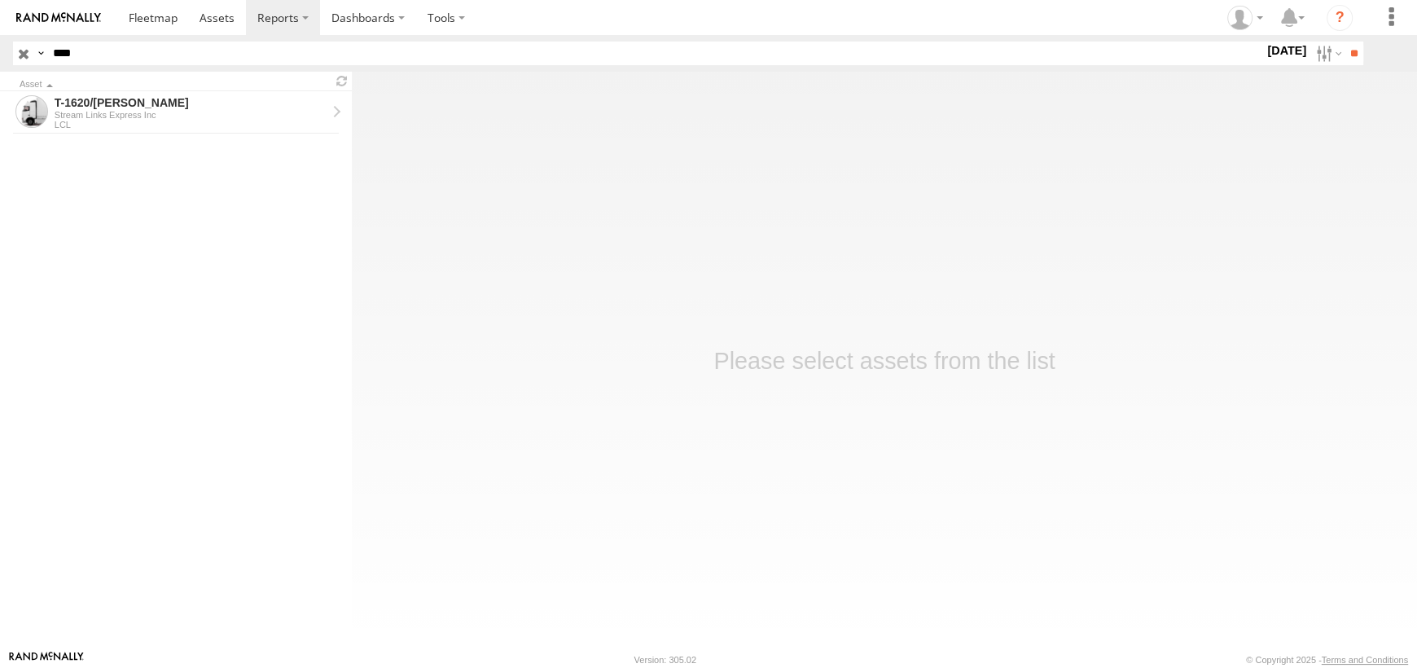
click at [134, 112] on div "Stream Links Express Inc" at bounding box center [191, 115] width 272 height 10
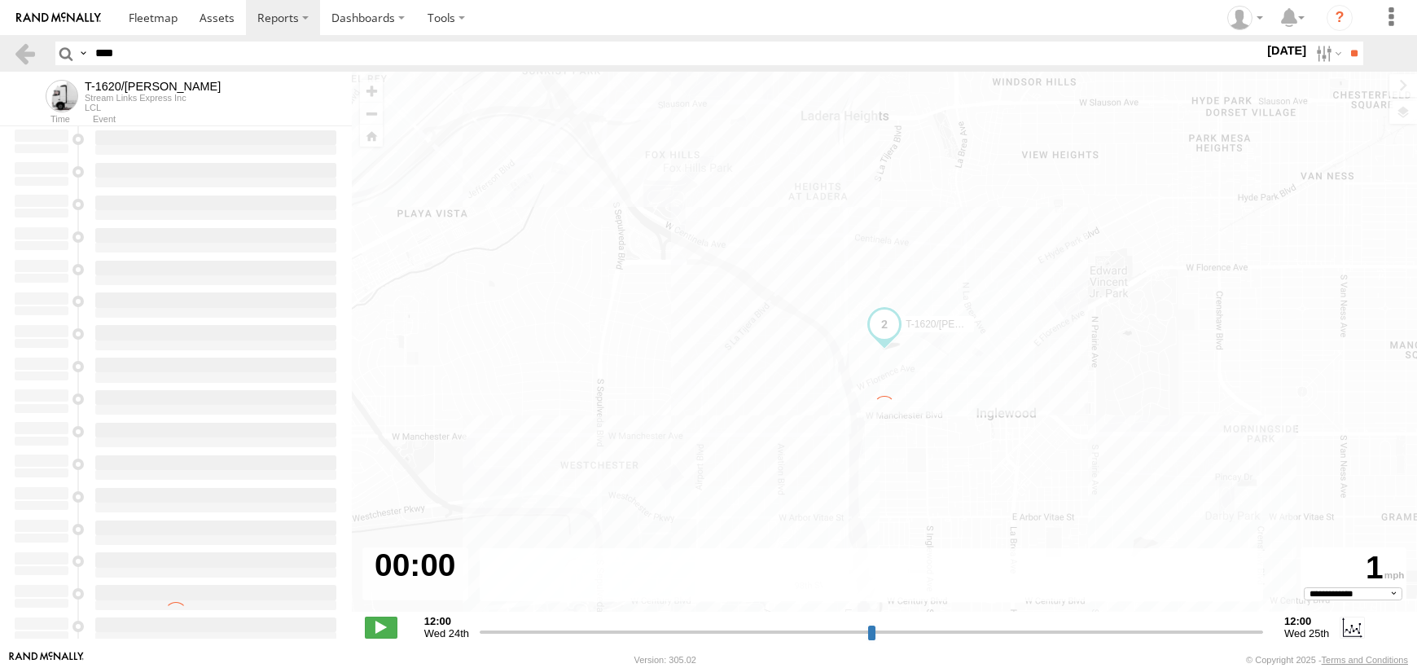
select select "**********"
type input "**********"
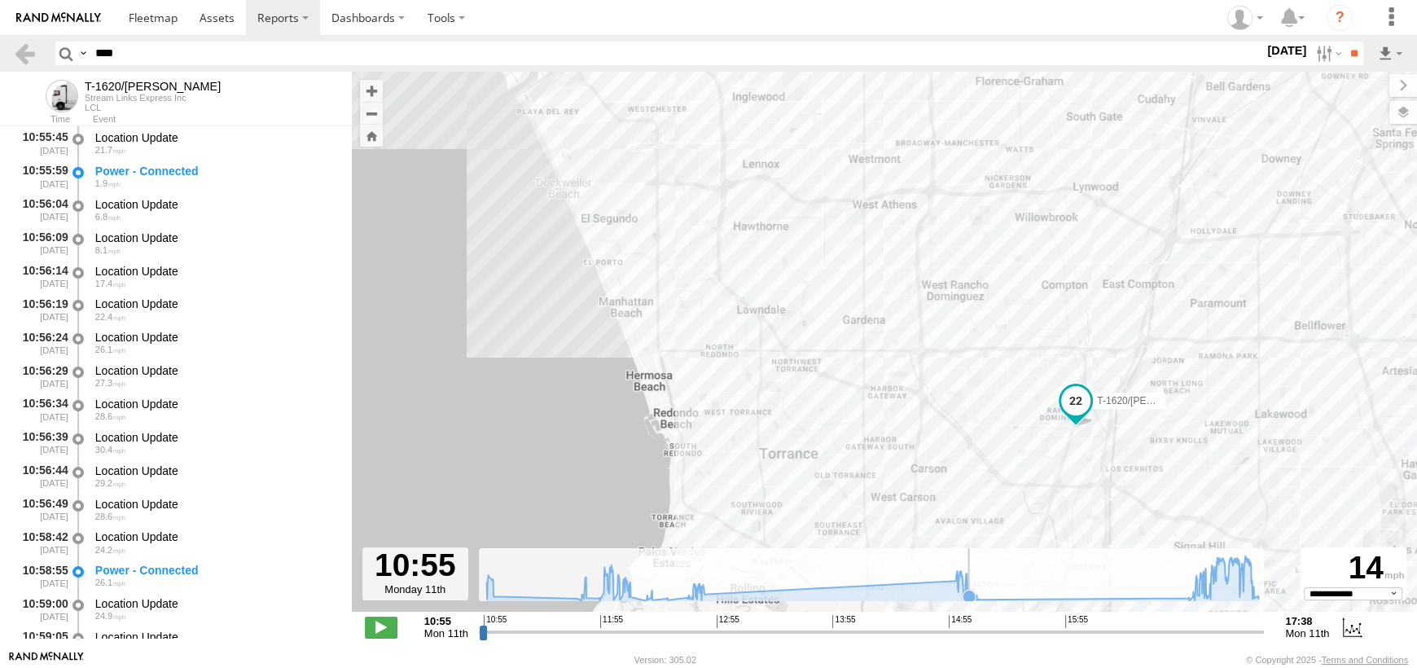
click at [970, 586] on icon at bounding box center [872, 577] width 788 height 45
click at [1082, 383] on span at bounding box center [1085, 380] width 29 height 29
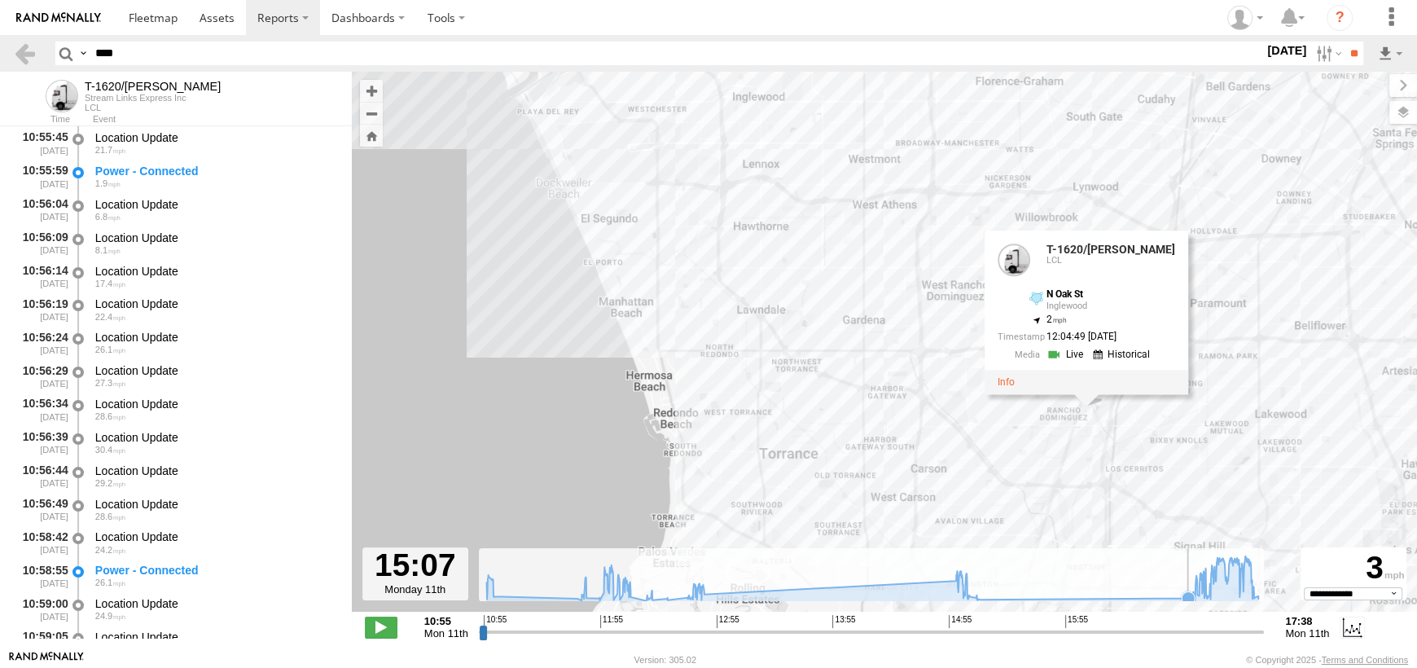
click at [1186, 597] on icon at bounding box center [1187, 597] width 13 height 13
click at [1248, 589] on icon at bounding box center [872, 577] width 788 height 45
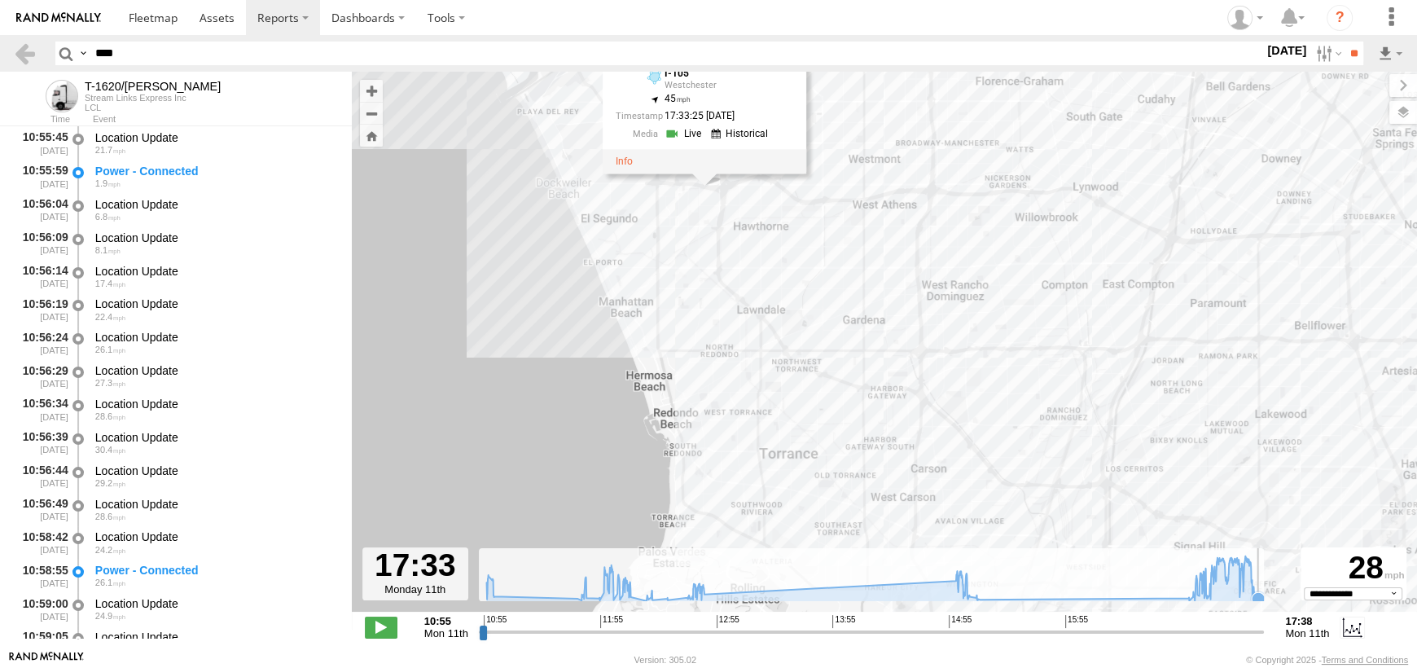
click at [1258, 595] on icon at bounding box center [1257, 598] width 13 height 13
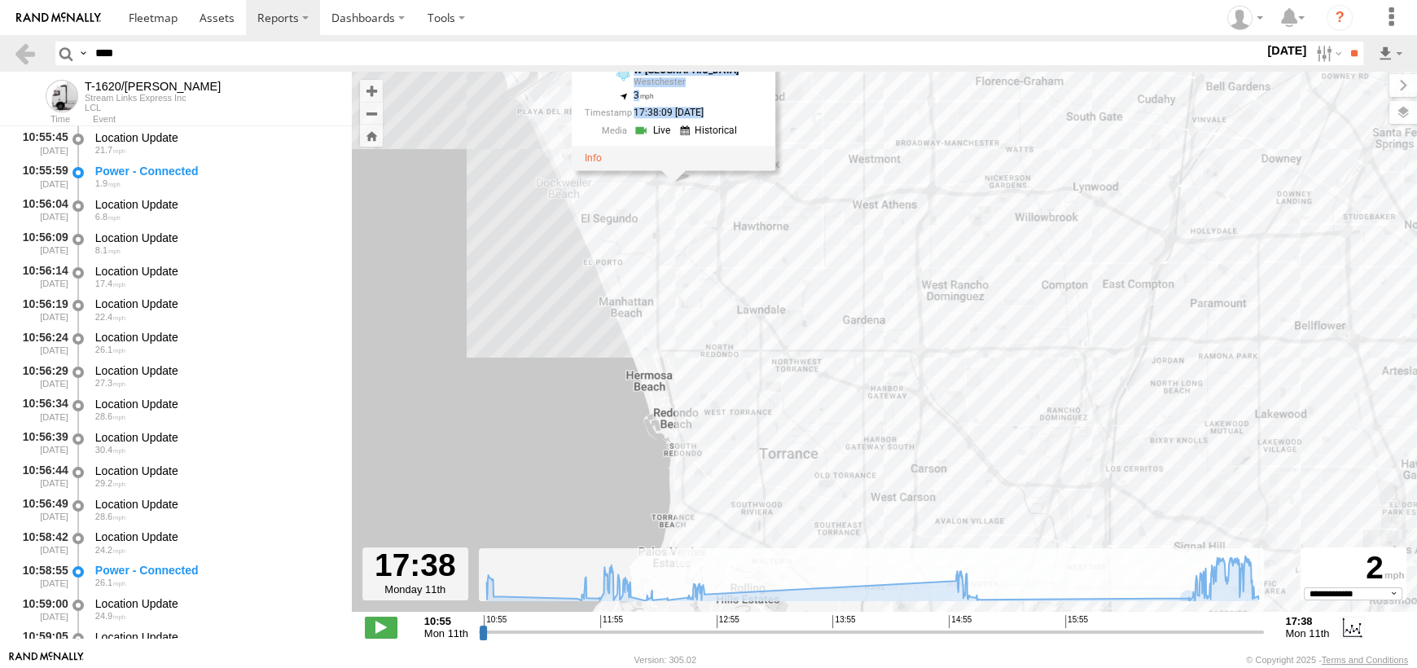
drag, startPoint x: 700, startPoint y: 151, endPoint x: 700, endPoint y: 256, distance: 105.0
click at [700, 256] on div "T-1620/JONI T-1620/JONI LCL W Imperial Hwy Westchester 33.9317 , -118.38944 3 1…" at bounding box center [884, 350] width 1065 height 557
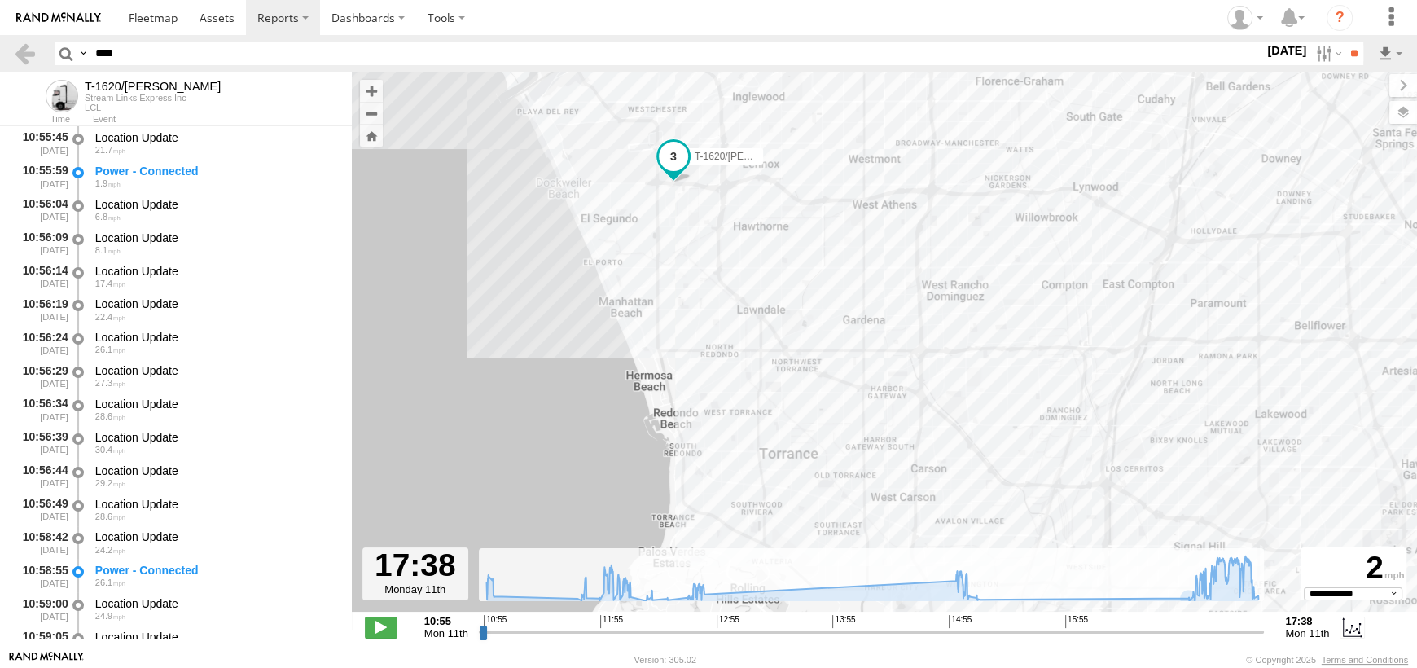
click at [696, 308] on div "T-1620/JONI" at bounding box center [884, 350] width 1065 height 557
click at [1242, 588] on icon at bounding box center [872, 577] width 788 height 45
click at [1237, 577] on icon at bounding box center [872, 577] width 788 height 45
click at [1223, 581] on icon at bounding box center [872, 577] width 788 height 45
click at [1195, 589] on icon at bounding box center [872, 577] width 788 height 45
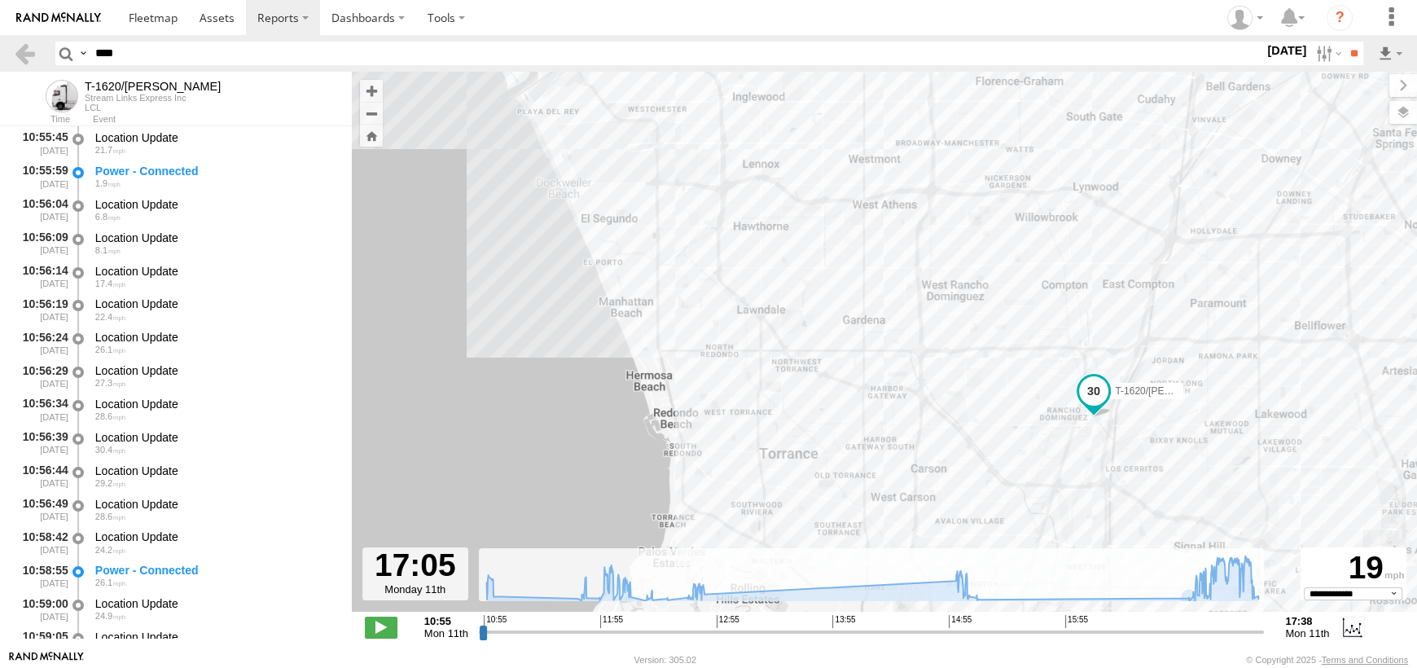
click at [1088, 393] on span at bounding box center [1093, 390] width 29 height 29
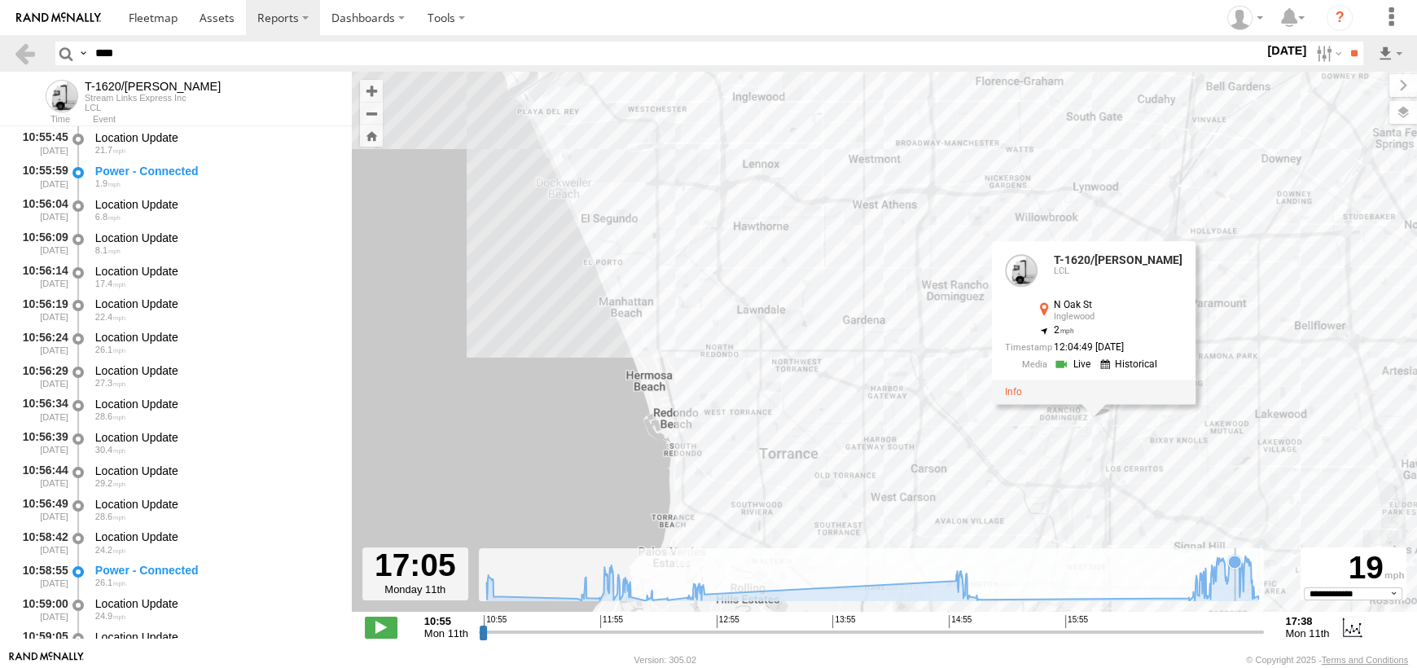
click at [1234, 584] on icon at bounding box center [872, 577] width 788 height 45
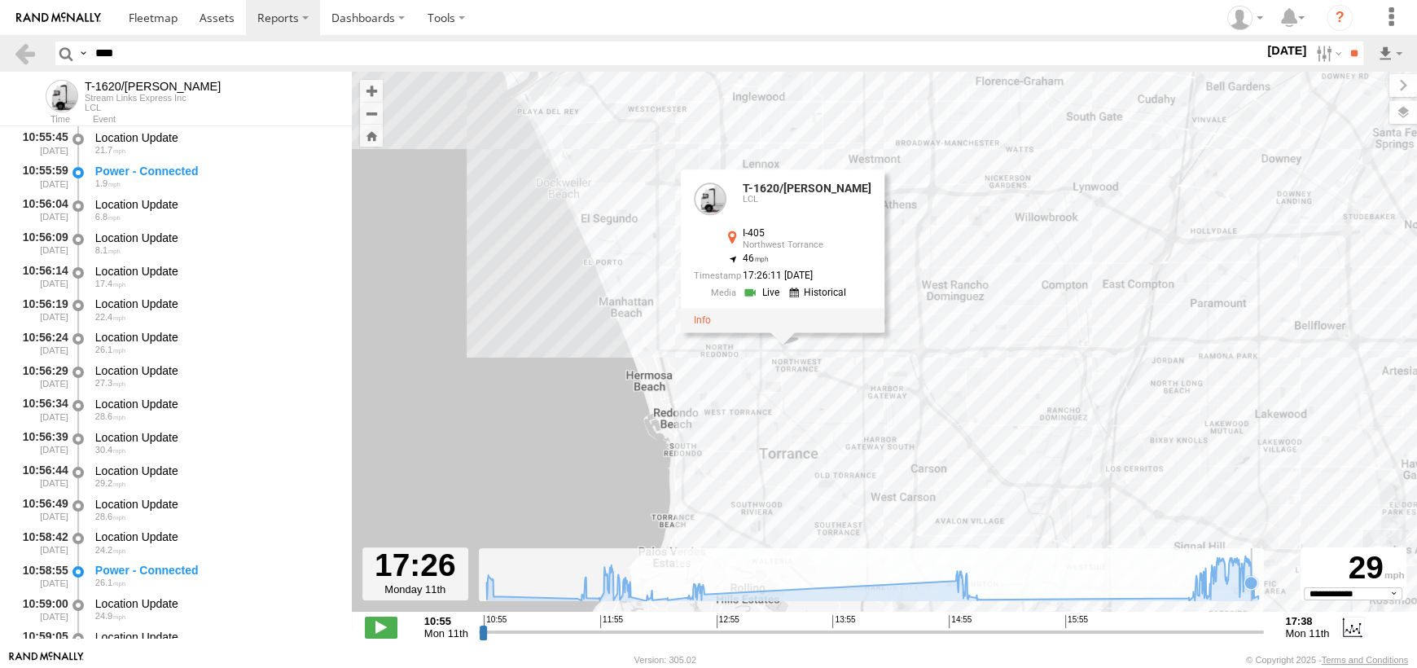
click at [1250, 583] on icon at bounding box center [1250, 582] width 13 height 13
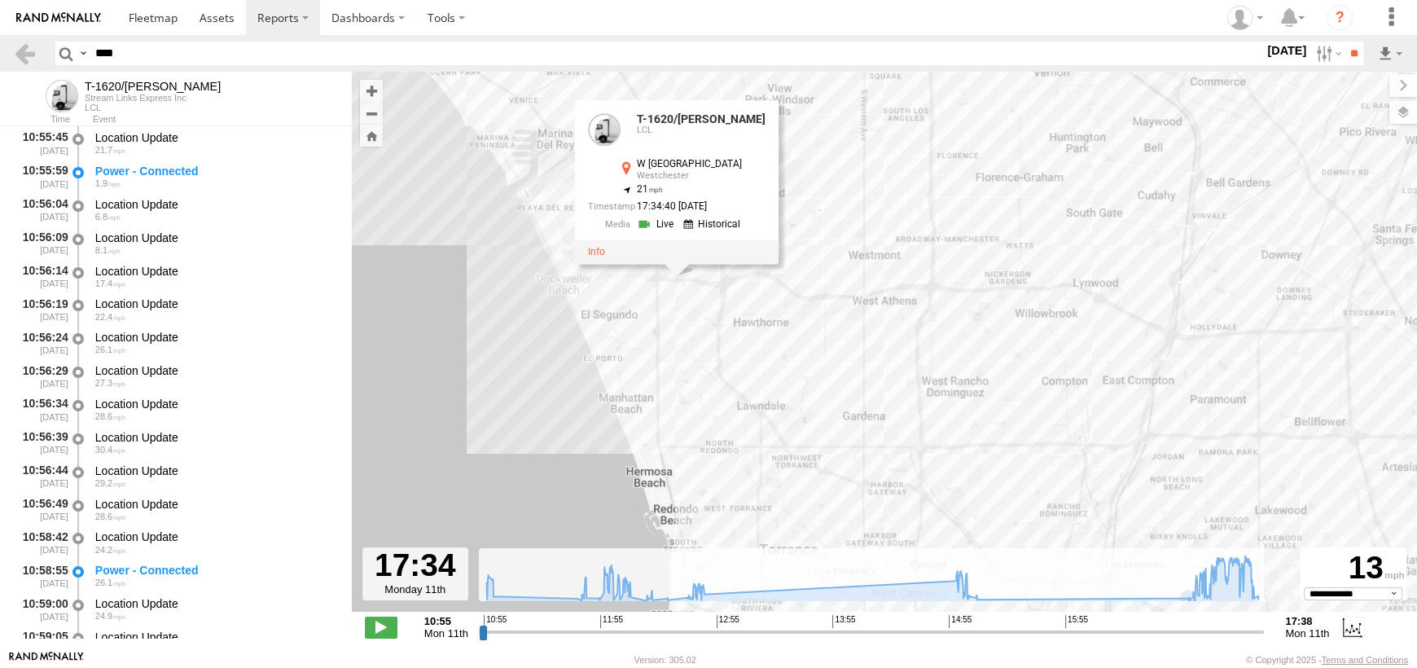
drag, startPoint x: 539, startPoint y: 395, endPoint x: 731, endPoint y: 470, distance: 206.2
click at [539, 493] on div "T-1620/JONI T-1620/JONI LCL W Imperial Hwy Westchester 33.93255 , -118.38796 21…" at bounding box center [884, 350] width 1065 height 557
click at [1254, 593] on icon at bounding box center [1253, 597] width 13 height 13
click at [1260, 598] on icon at bounding box center [1257, 598] width 13 height 13
click at [1263, 589] on icon at bounding box center [872, 577] width 788 height 45
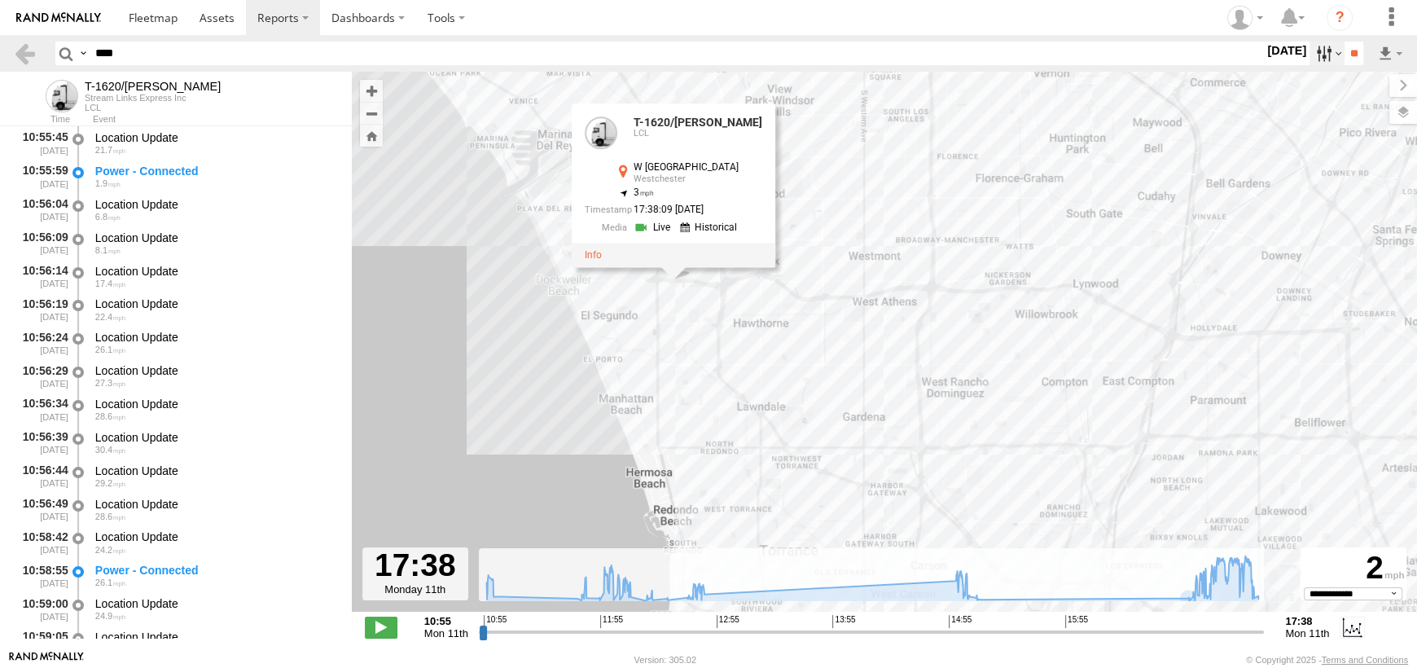
click at [1316, 50] on label at bounding box center [1326, 54] width 35 height 24
click at [0, 0] on label at bounding box center [0, 0] width 0 height 0
click at [1349, 63] on input "**" at bounding box center [1353, 54] width 19 height 24
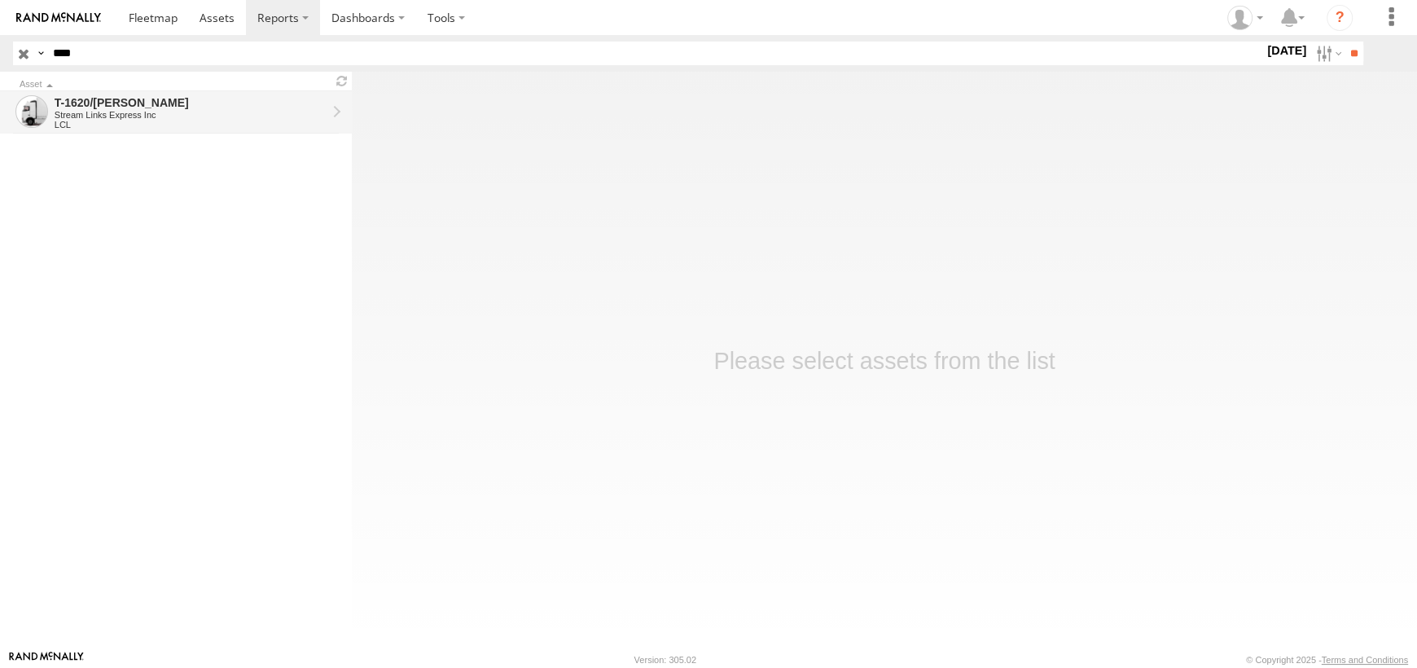
click at [169, 120] on div "LCL" at bounding box center [191, 125] width 272 height 10
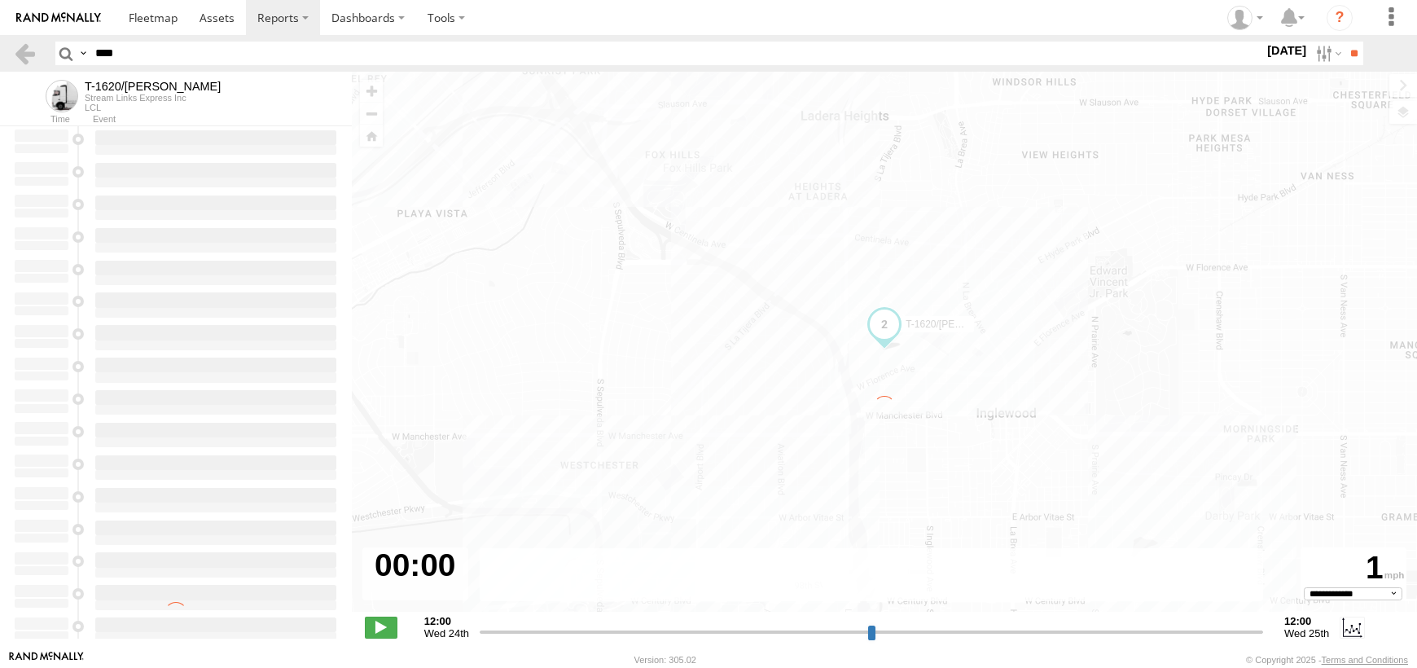
select select "**********"
type input "**********"
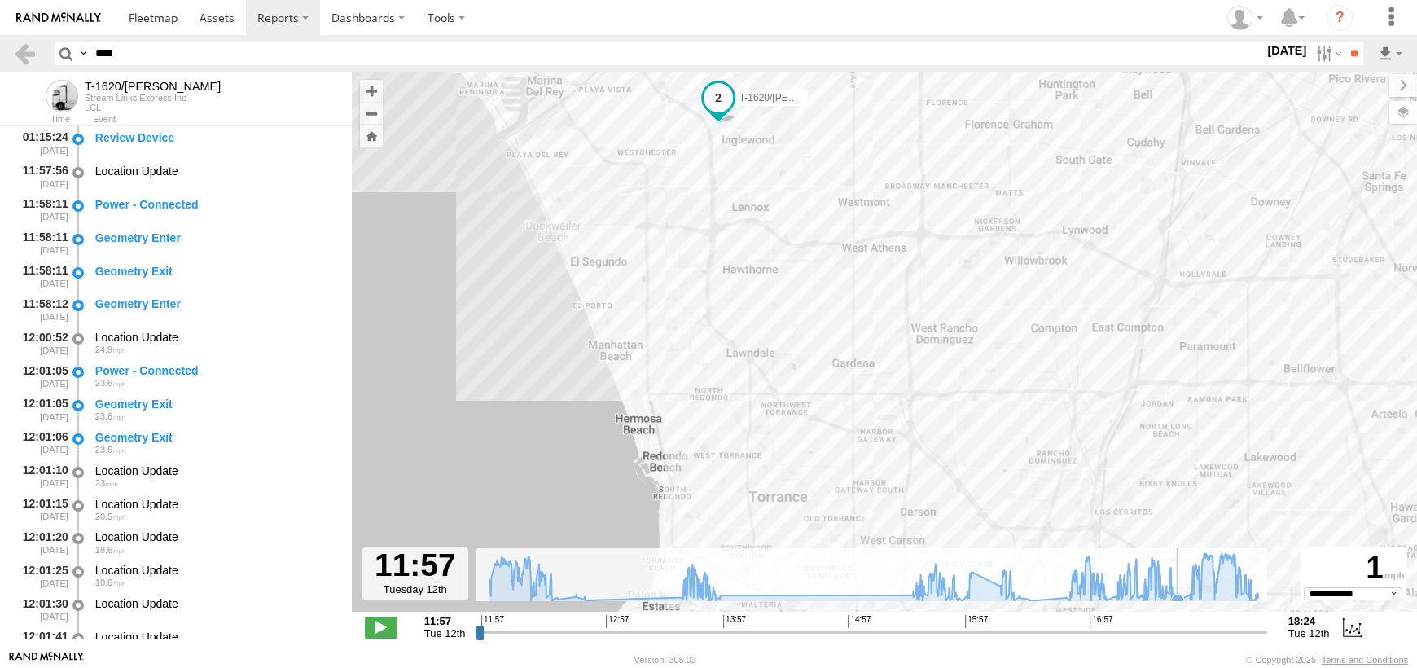
click at [1180, 575] on rect at bounding box center [870, 574] width 790 height 53
click at [1233, 575] on icon at bounding box center [873, 576] width 785 height 47
click at [1246, 580] on icon at bounding box center [873, 576] width 785 height 47
click at [1263, 593] on icon at bounding box center [1256, 596] width 13 height 13
click at [691, 155] on span at bounding box center [684, 146] width 29 height 29
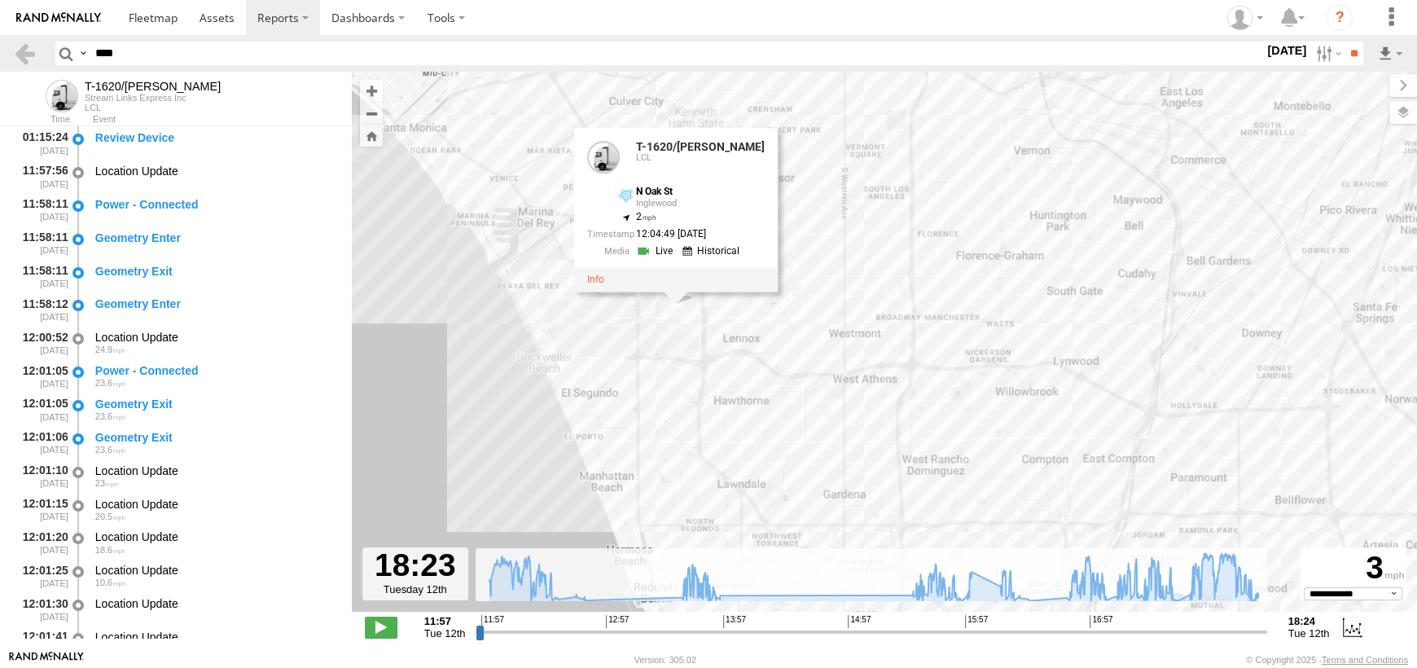
drag, startPoint x: 663, startPoint y: 280, endPoint x: 654, endPoint y: 414, distance: 133.9
click at [654, 414] on div "T-1620/[PERSON_NAME]-1620/[PERSON_NAME] LCL [GEOGRAPHIC_DATA] 33.95025 , -118.3…" at bounding box center [884, 350] width 1065 height 557
click at [1260, 595] on icon at bounding box center [1256, 596] width 13 height 13
click at [493, 584] on icon at bounding box center [873, 576] width 785 height 47
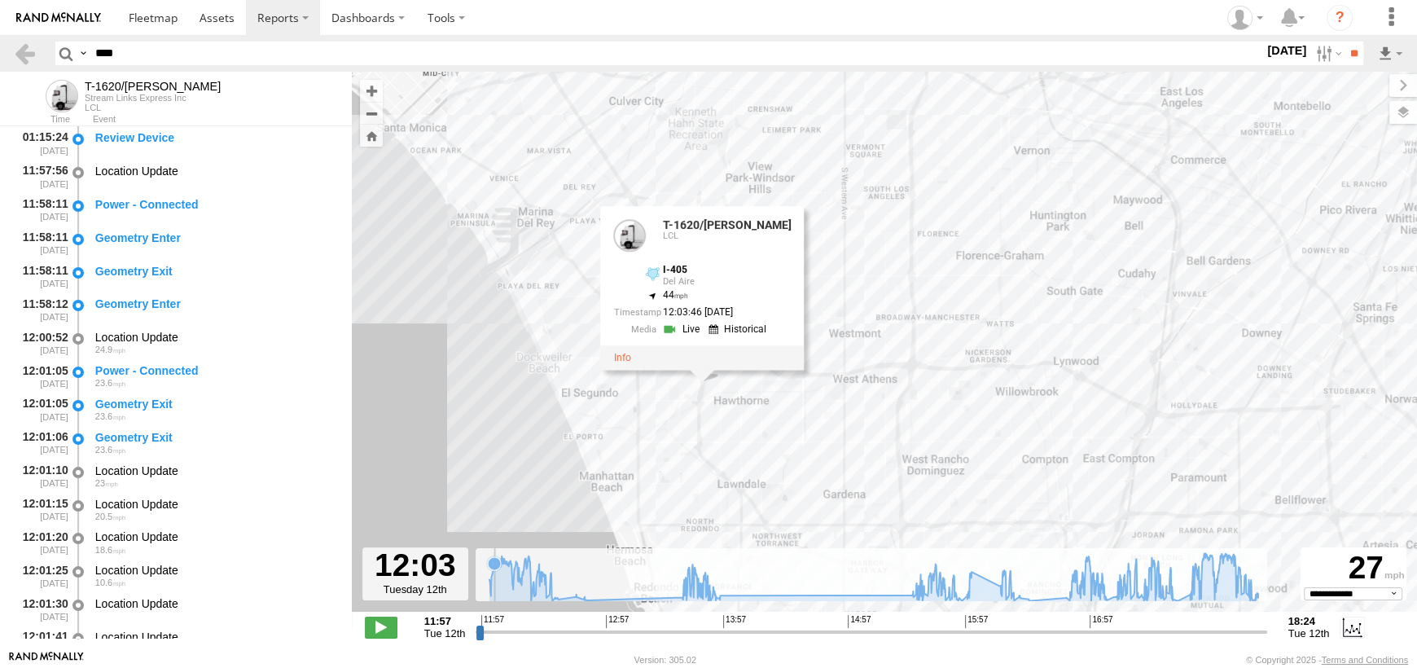
scroll to position [632, 0]
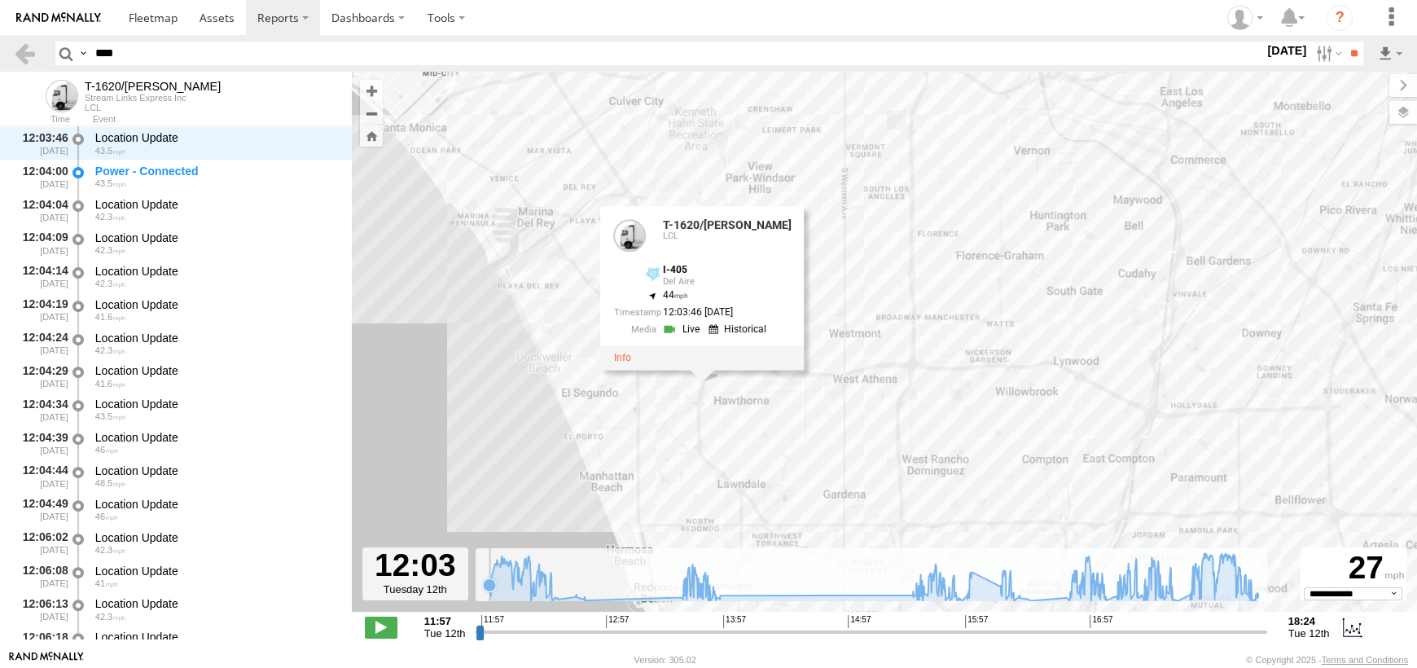
click at [490, 578] on icon at bounding box center [489, 584] width 13 height 13
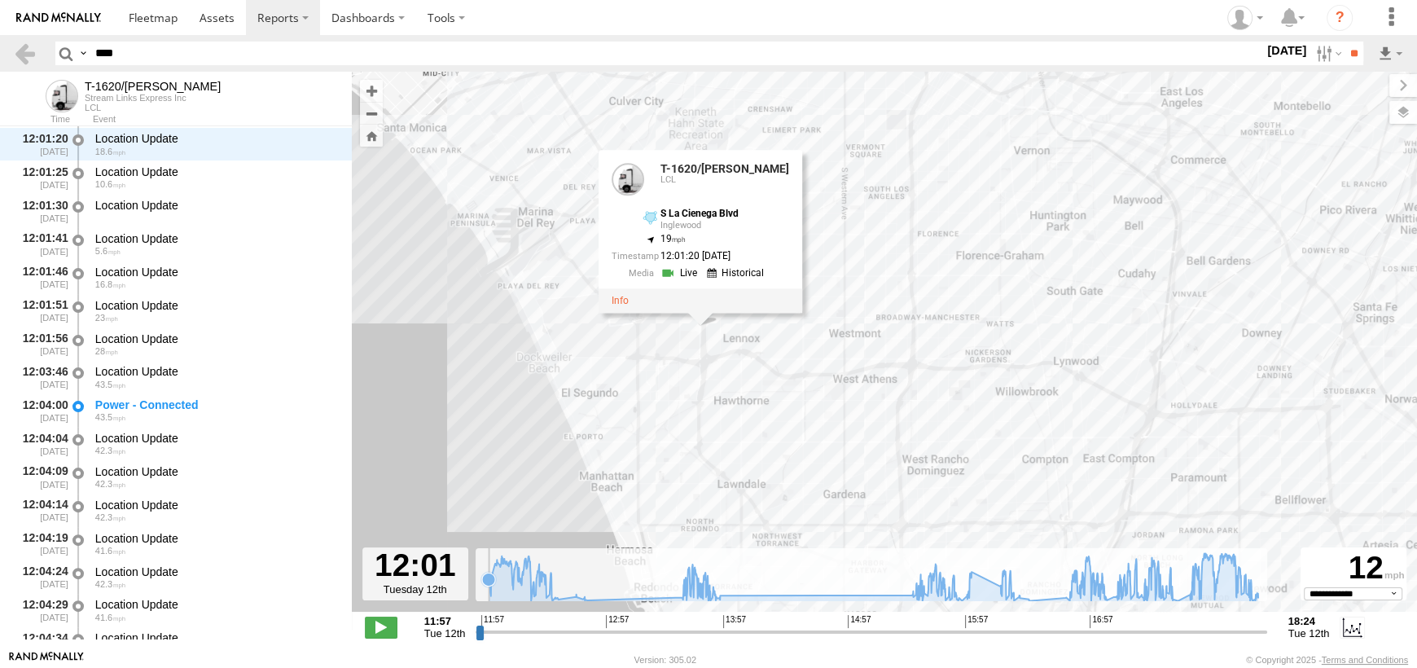
click at [480, 594] on rect at bounding box center [870, 574] width 790 height 53
click at [1314, 49] on label at bounding box center [1326, 54] width 35 height 24
click at [0, 0] on label at bounding box center [0, 0] width 0 height 0
click at [1358, 52] on input "**" at bounding box center [1353, 54] width 19 height 24
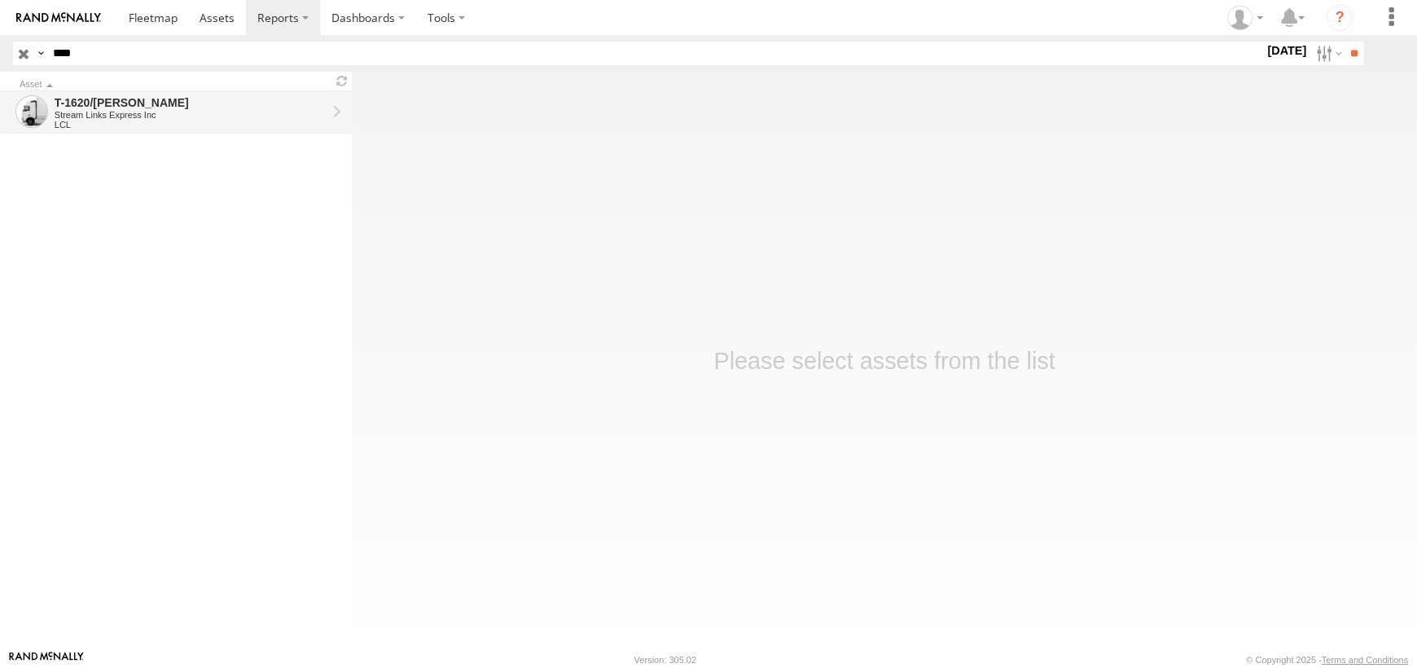
click at [132, 122] on div "LCL" at bounding box center [191, 125] width 272 height 10
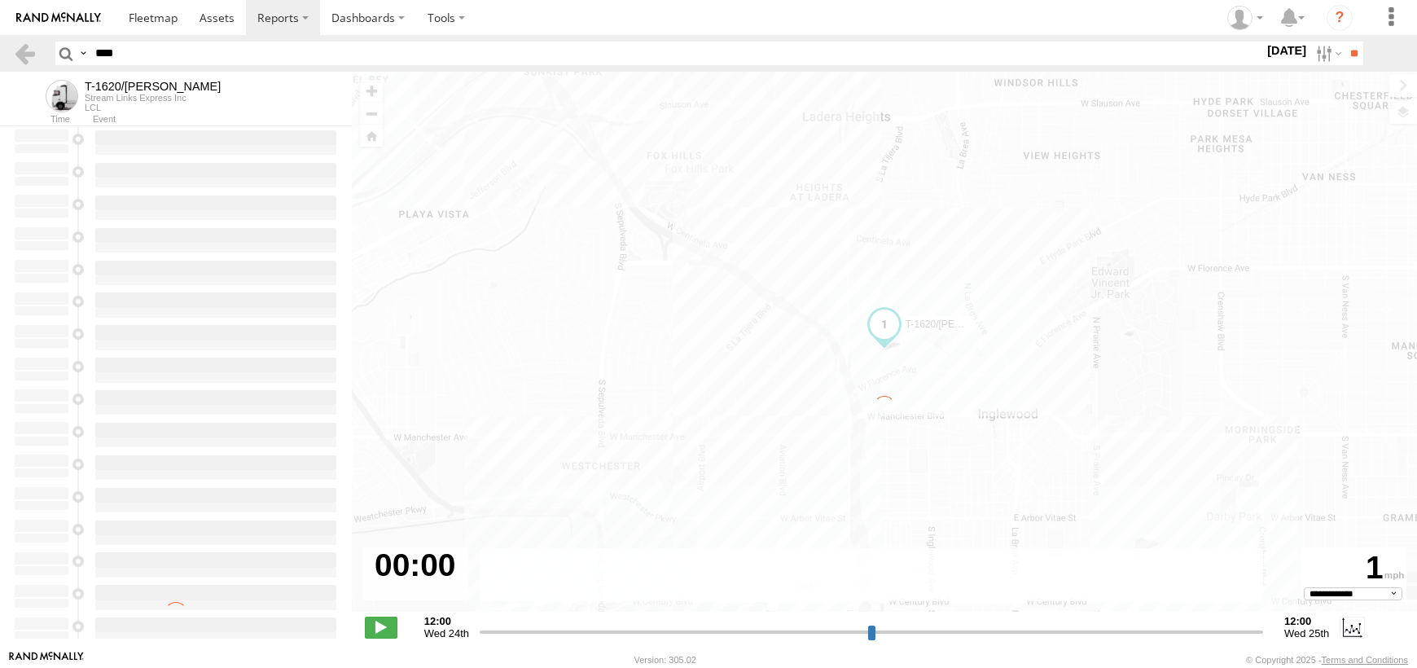
select select "**********"
type input "**********"
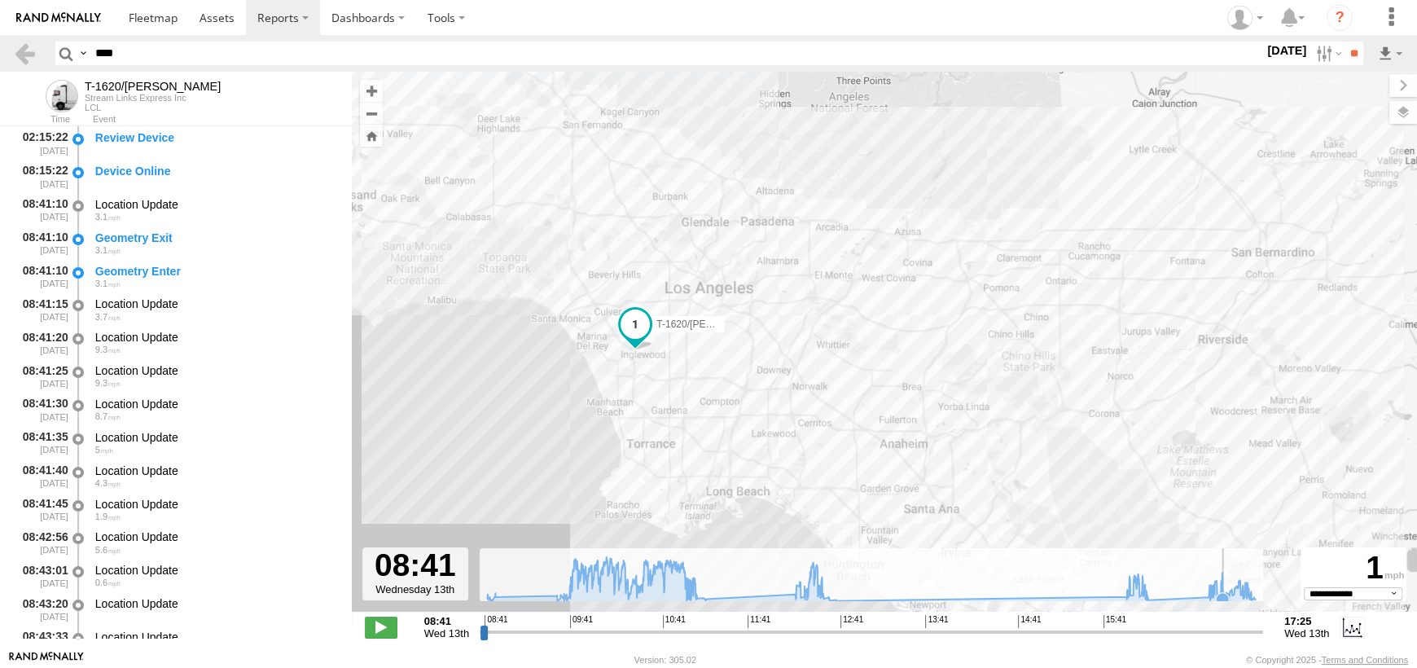
click at [1223, 585] on icon at bounding box center [871, 579] width 784 height 44
click at [345, 572] on div "08:43:01 08/13/2025 Location Update 0.6" at bounding box center [176, 574] width 352 height 33
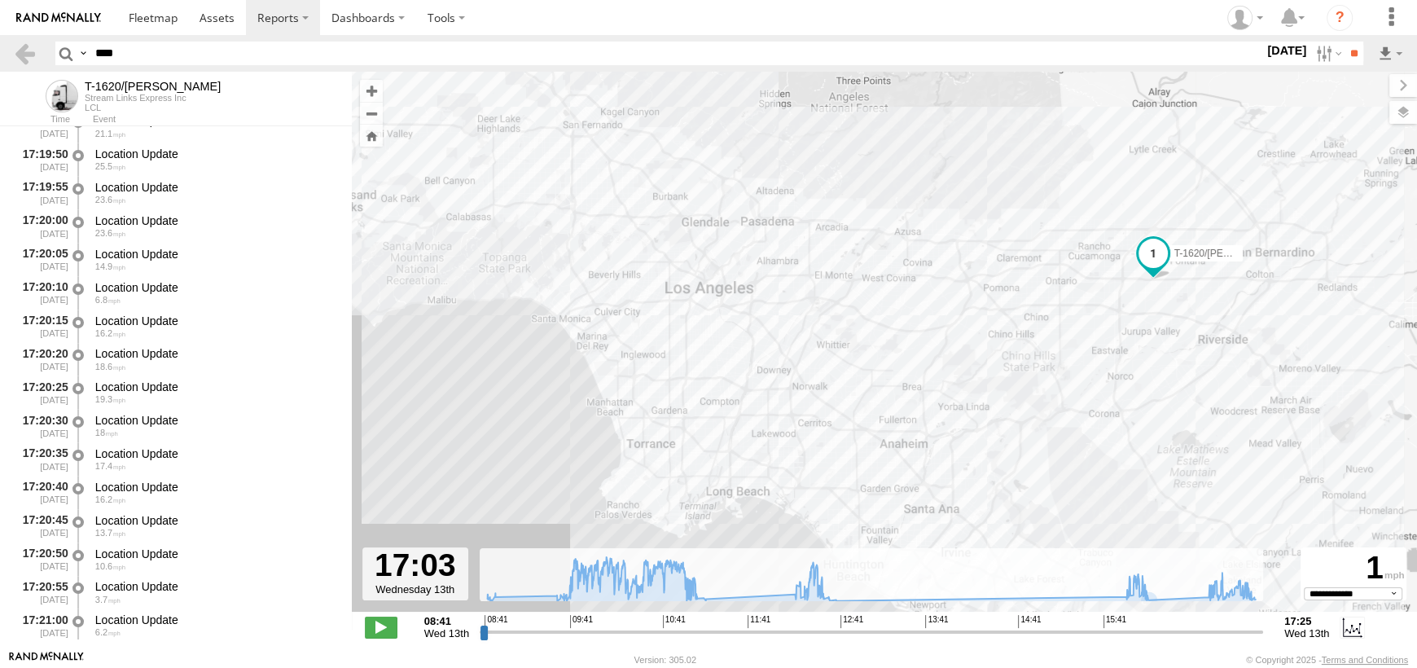
scroll to position [52763, 0]
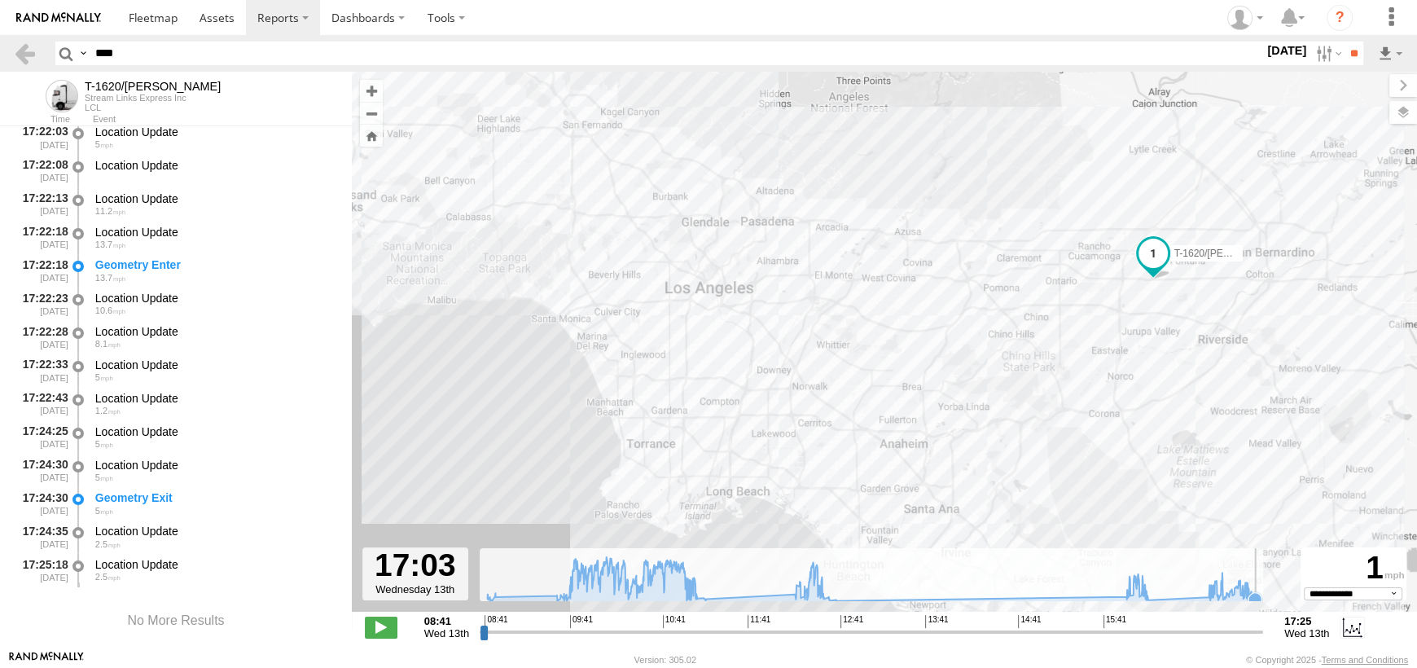
click at [1258, 597] on icon at bounding box center [1254, 599] width 13 height 13
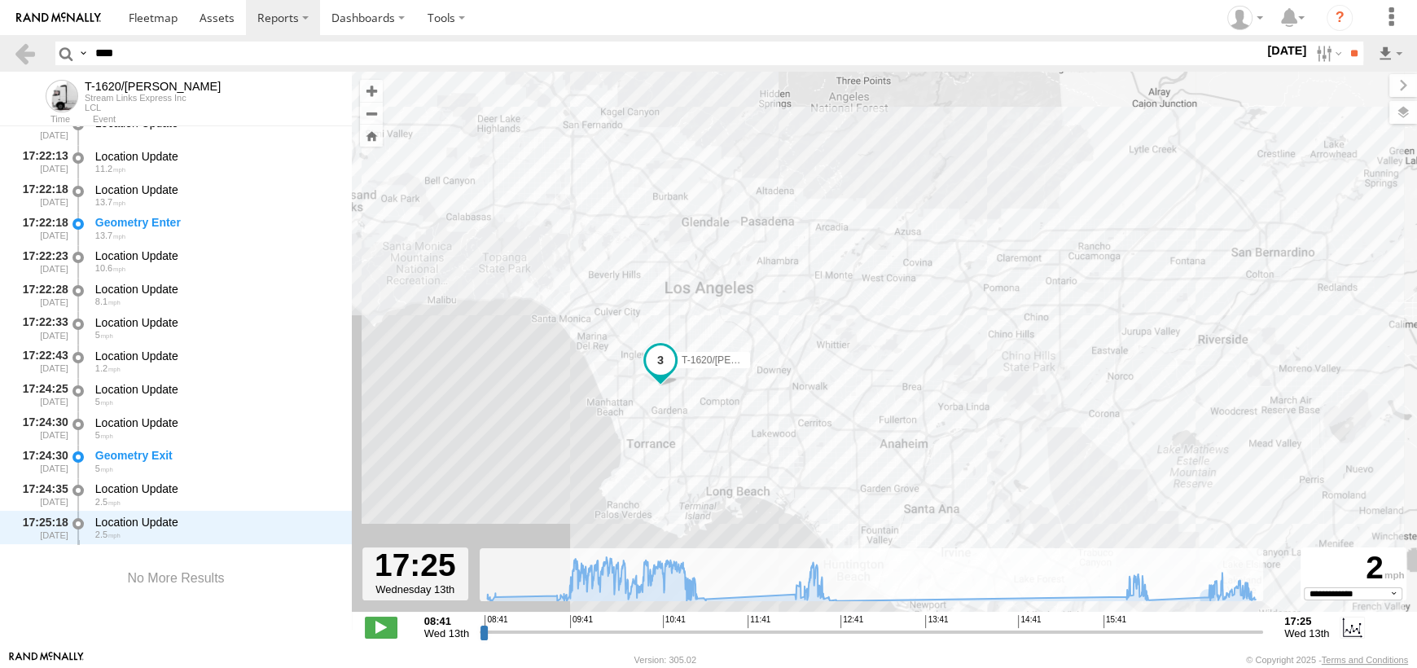
click at [658, 370] on span at bounding box center [660, 359] width 29 height 29
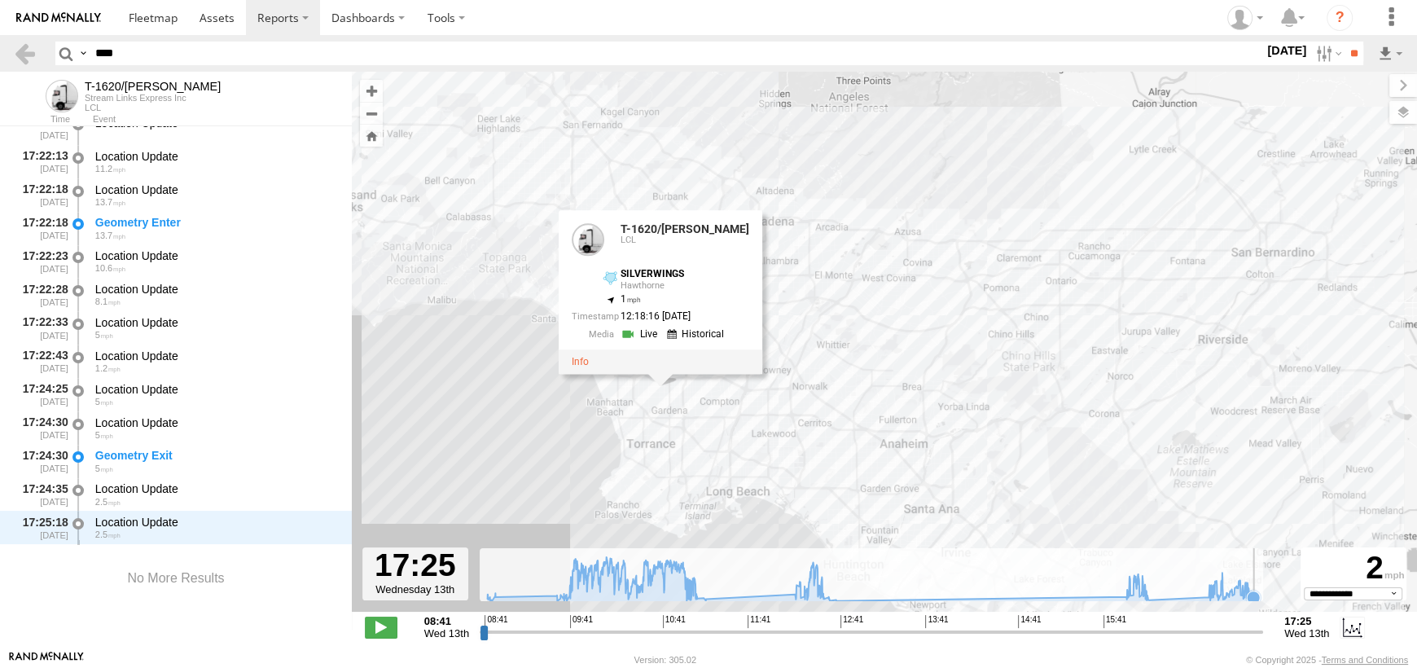
click at [1254, 597] on icon at bounding box center [1252, 596] width 13 height 13
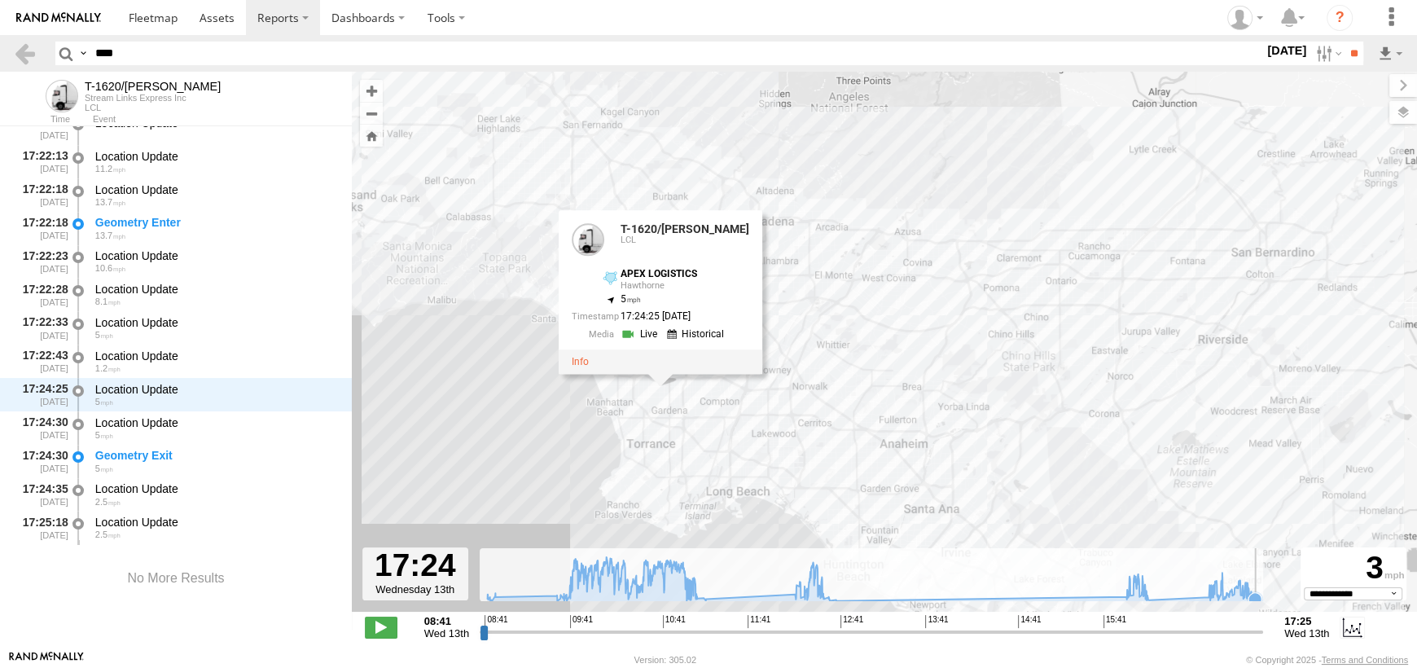
click at [1257, 593] on icon at bounding box center [1254, 599] width 13 height 13
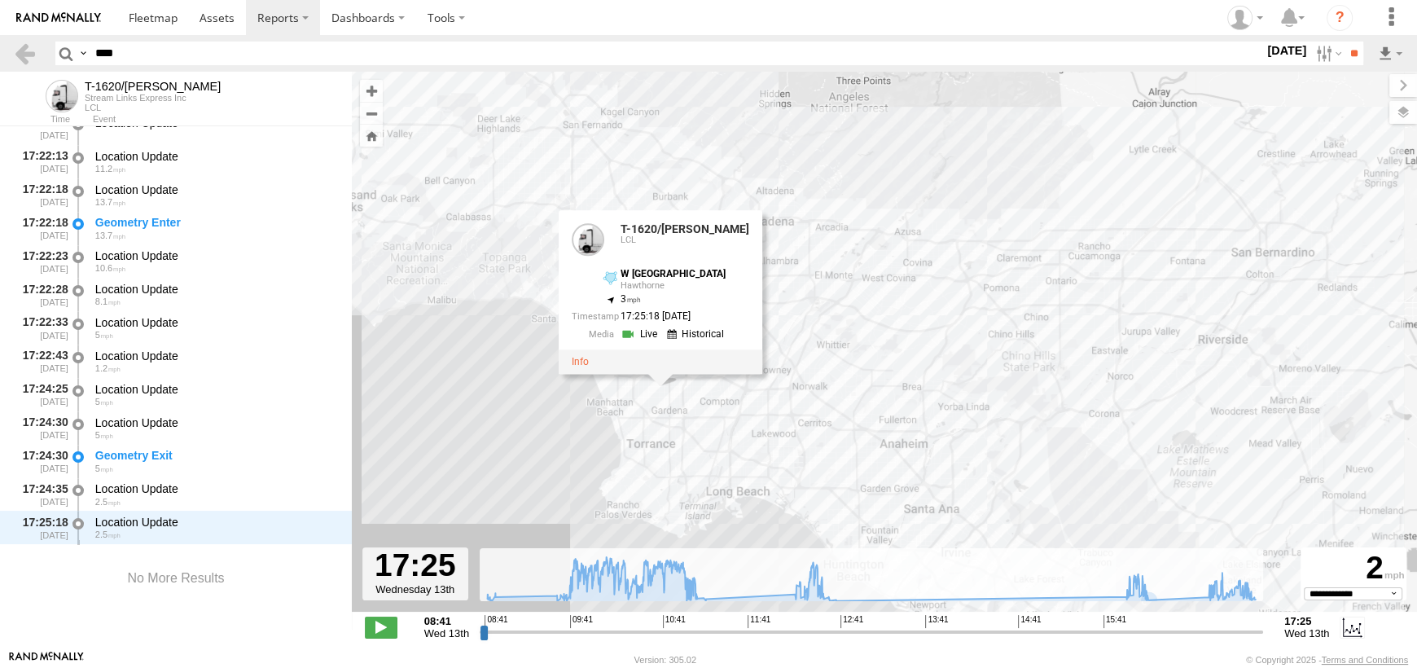
drag, startPoint x: 230, startPoint y: 55, endPoint x: 0, endPoint y: 50, distance: 230.5
click at [0, 50] on header "Search Query Asset ID Asset Label Registration Manufacturer Model VIN Job ID **…" at bounding box center [708, 53] width 1417 height 37
type input "******"
click at [1344, 42] on input "**" at bounding box center [1353, 54] width 19 height 24
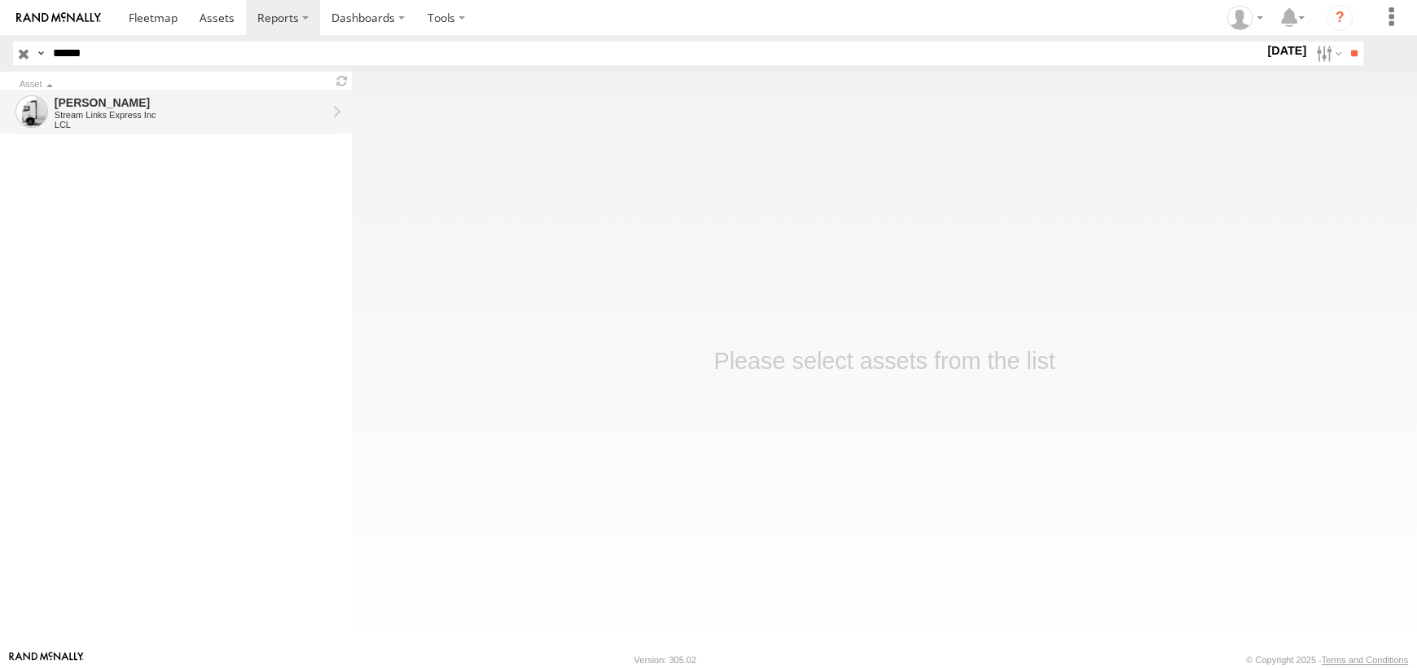
click at [107, 98] on div "[PERSON_NAME]" at bounding box center [191, 102] width 272 height 15
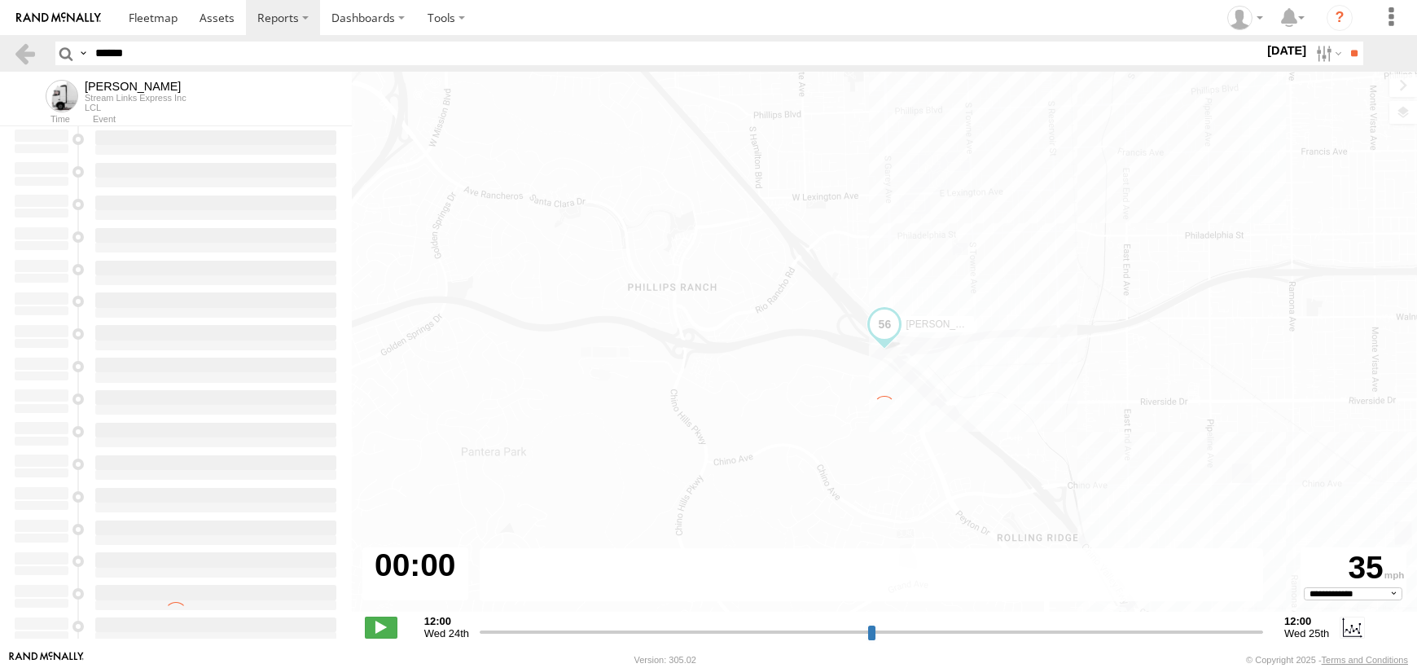
select select "**********"
type input "**********"
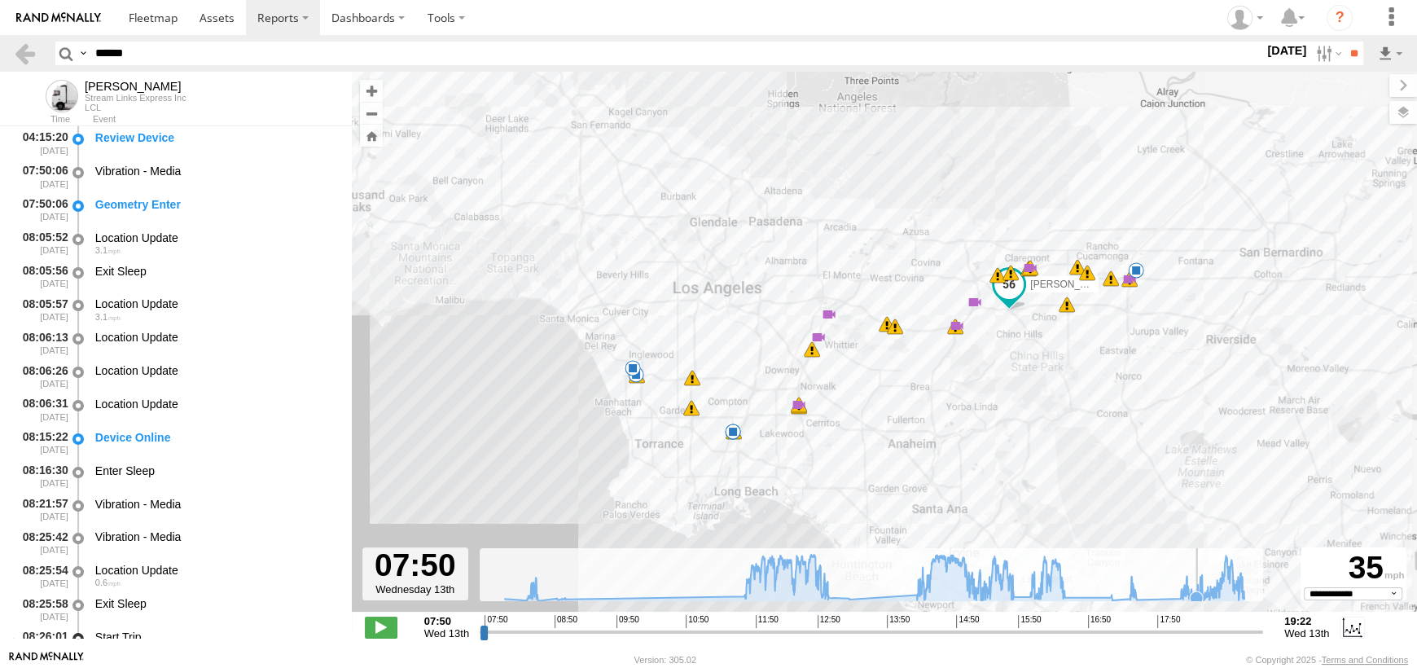
click at [1195, 593] on icon at bounding box center [1195, 597] width 13 height 13
click at [1142, 586] on icon at bounding box center [874, 577] width 755 height 46
click at [636, 352] on span at bounding box center [632, 341] width 29 height 29
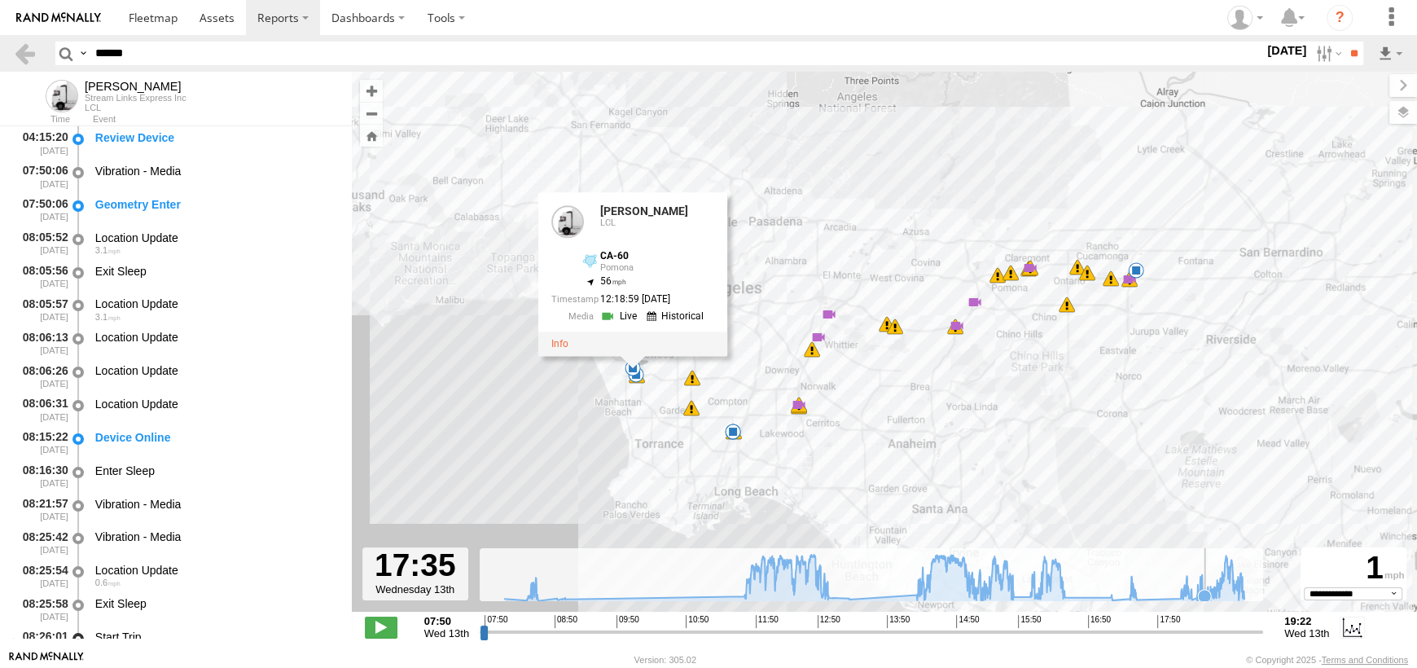
click at [1205, 570] on icon at bounding box center [874, 577] width 755 height 46
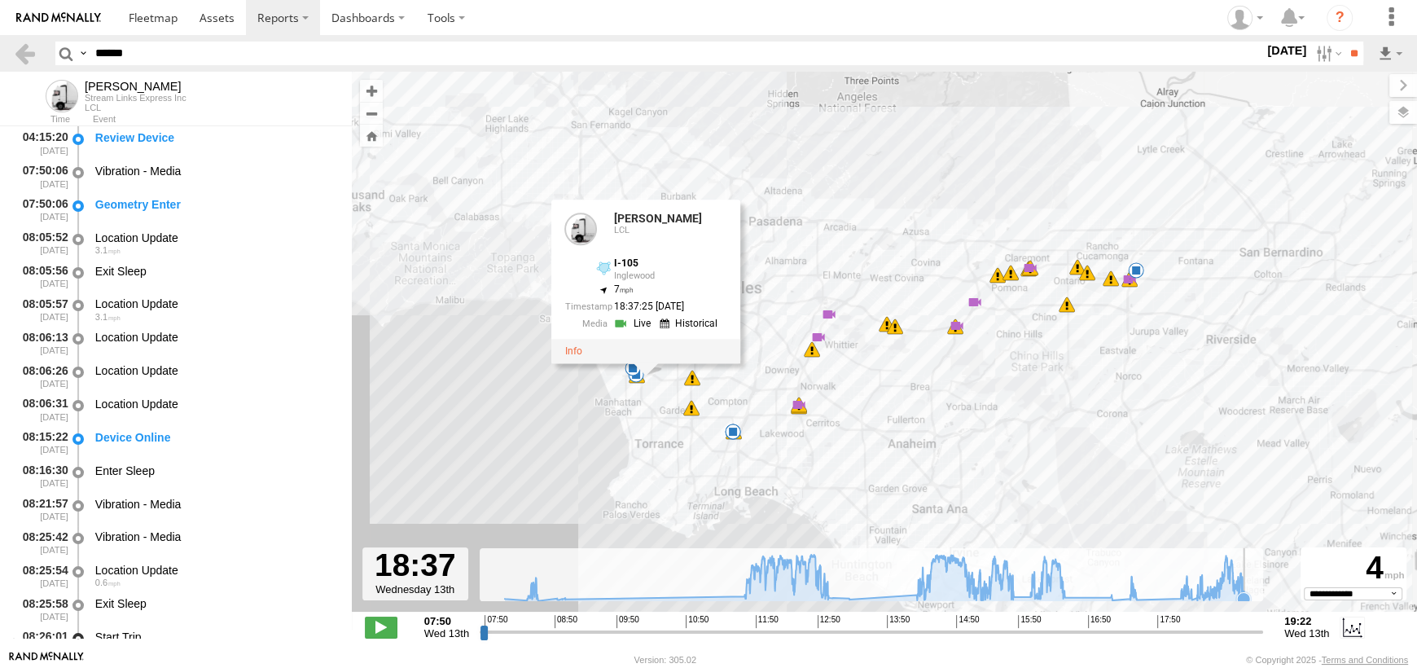
click at [1250, 589] on icon at bounding box center [874, 577] width 755 height 46
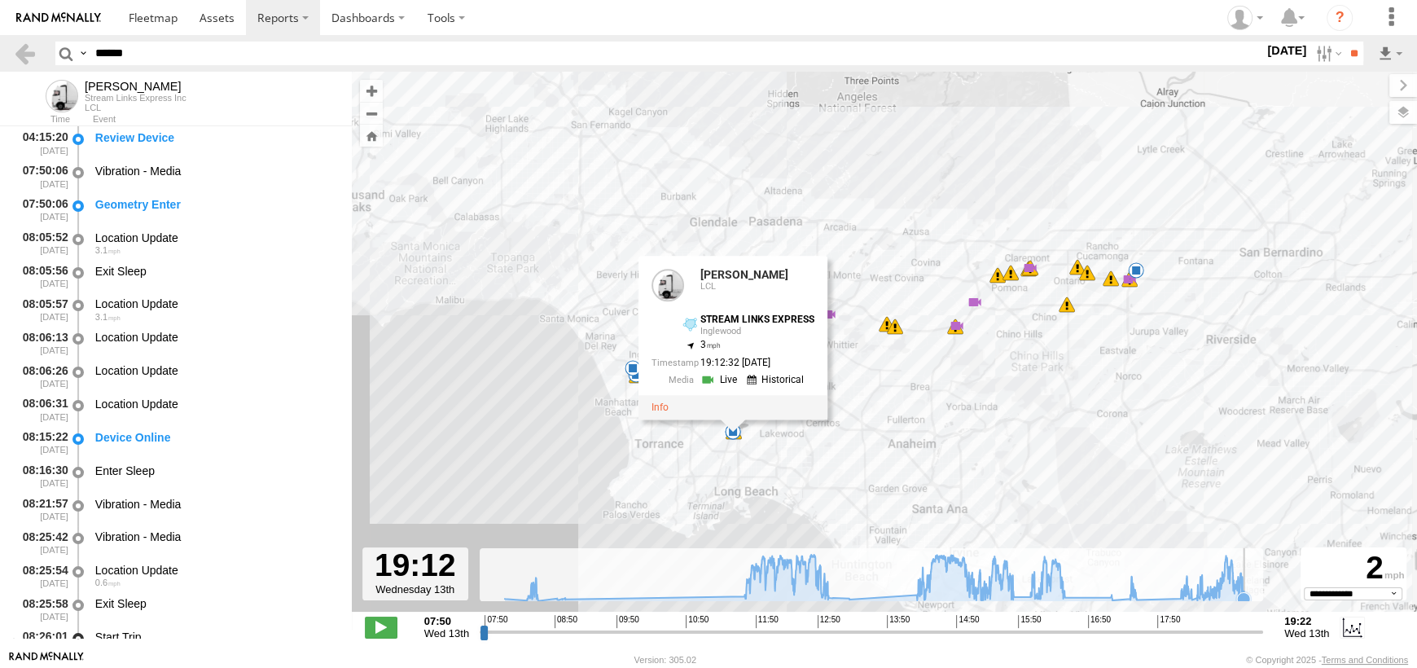
click at [1250, 594] on icon at bounding box center [874, 577] width 755 height 46
click at [153, 42] on input "******" at bounding box center [676, 54] width 1175 height 24
drag, startPoint x: 199, startPoint y: 58, endPoint x: 0, endPoint y: 19, distance: 202.4
click at [0, 19] on body "?" at bounding box center [708, 334] width 1417 height 668
type input "***"
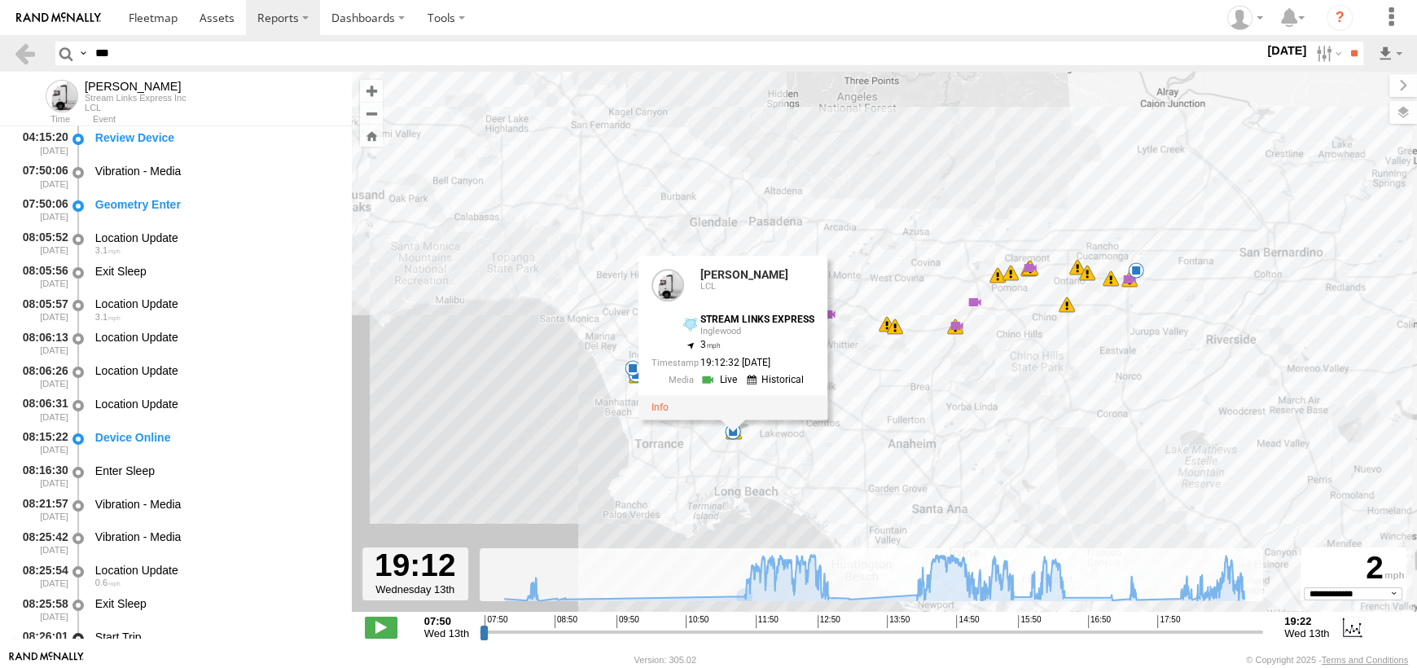
click at [1344, 42] on input "**" at bounding box center [1353, 54] width 19 height 24
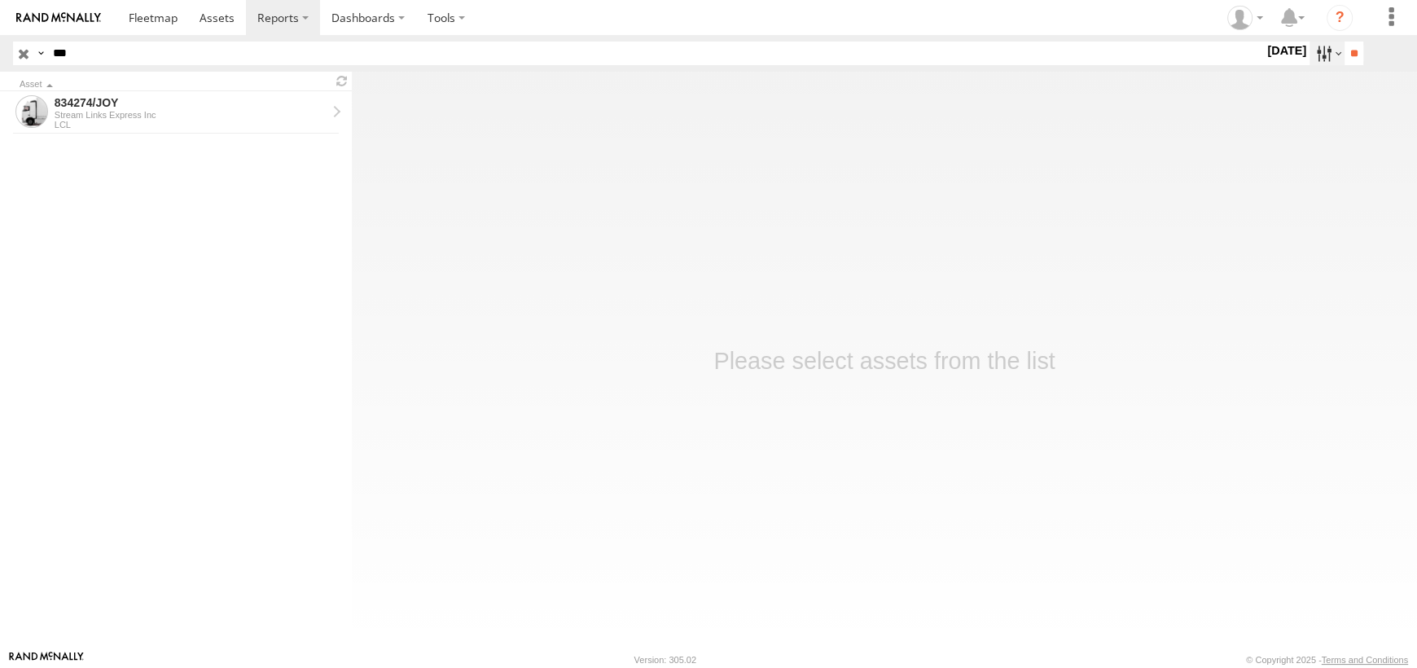
click at [1309, 53] on label at bounding box center [1326, 54] width 35 height 24
click at [0, 0] on label at bounding box center [0, 0] width 0 height 0
click at [1346, 50] on input "**" at bounding box center [1353, 54] width 19 height 24
click at [109, 113] on div "Stream Links Express Inc" at bounding box center [191, 115] width 272 height 10
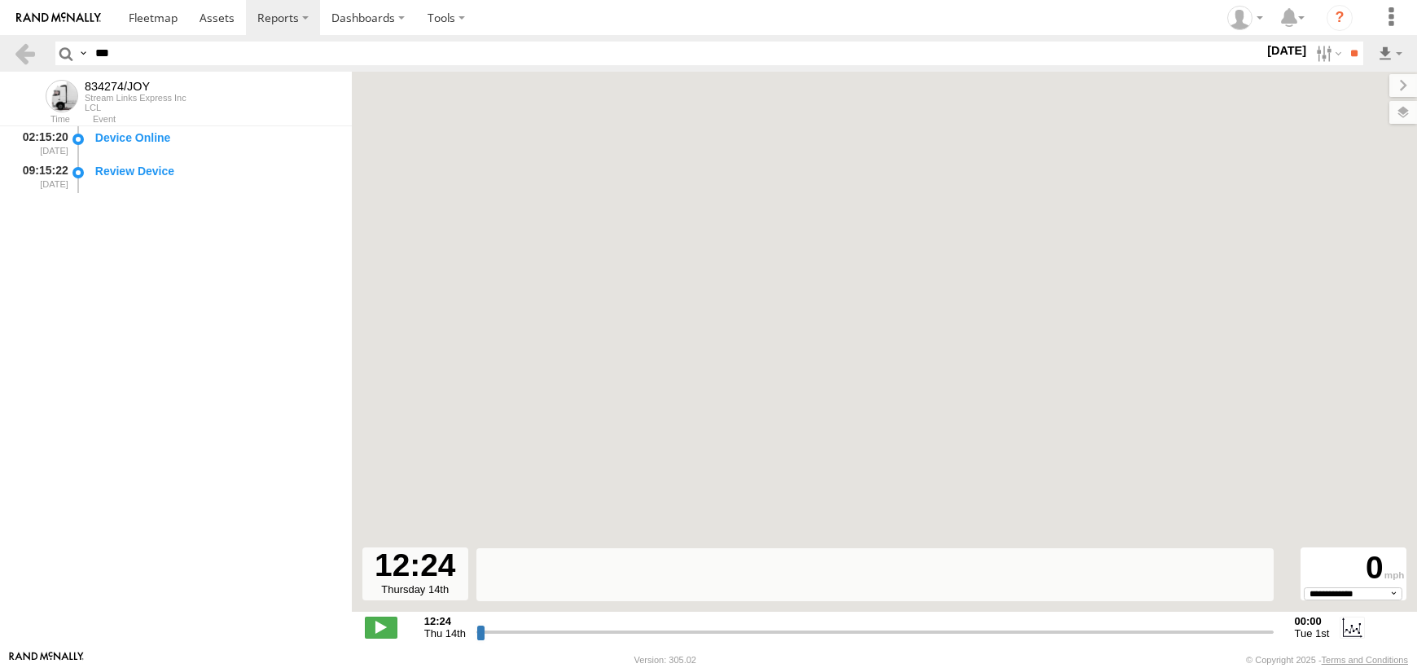
select select "**********"
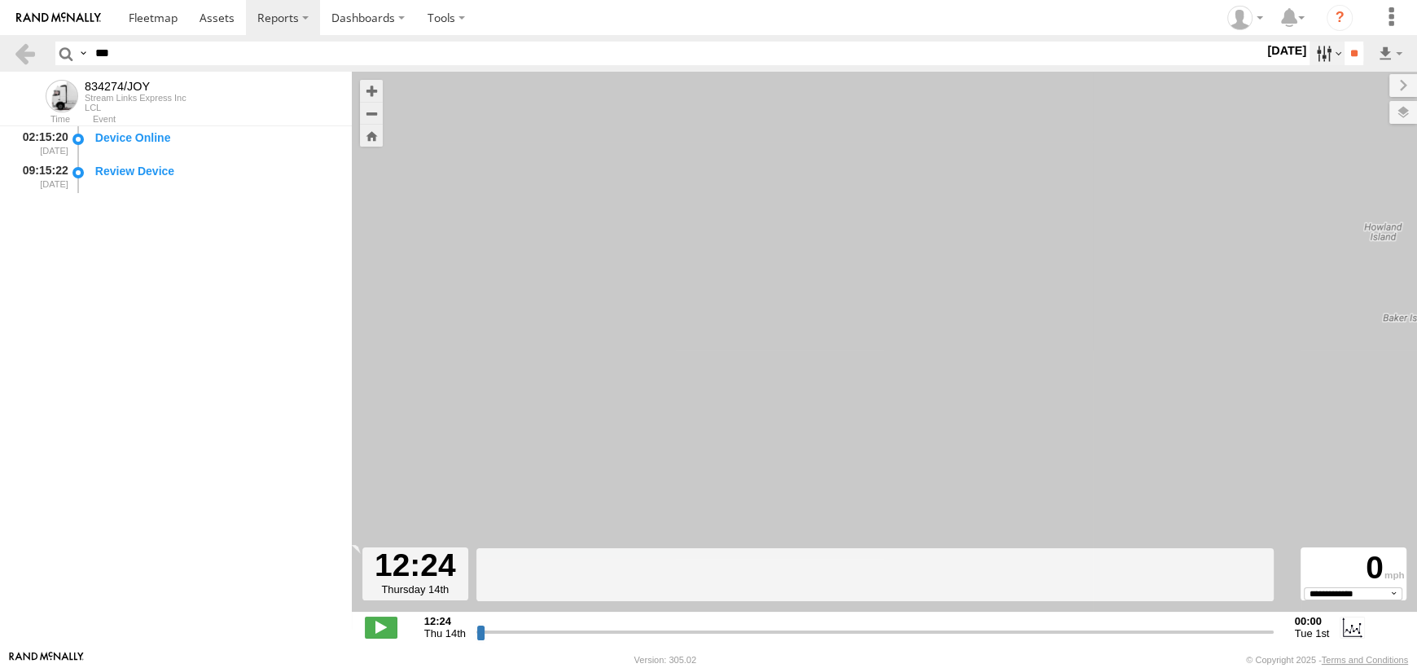
click at [1316, 45] on label at bounding box center [1326, 54] width 35 height 24
click at [0, 0] on label at bounding box center [0, 0] width 0 height 0
click at [1347, 61] on input "**" at bounding box center [1353, 54] width 19 height 24
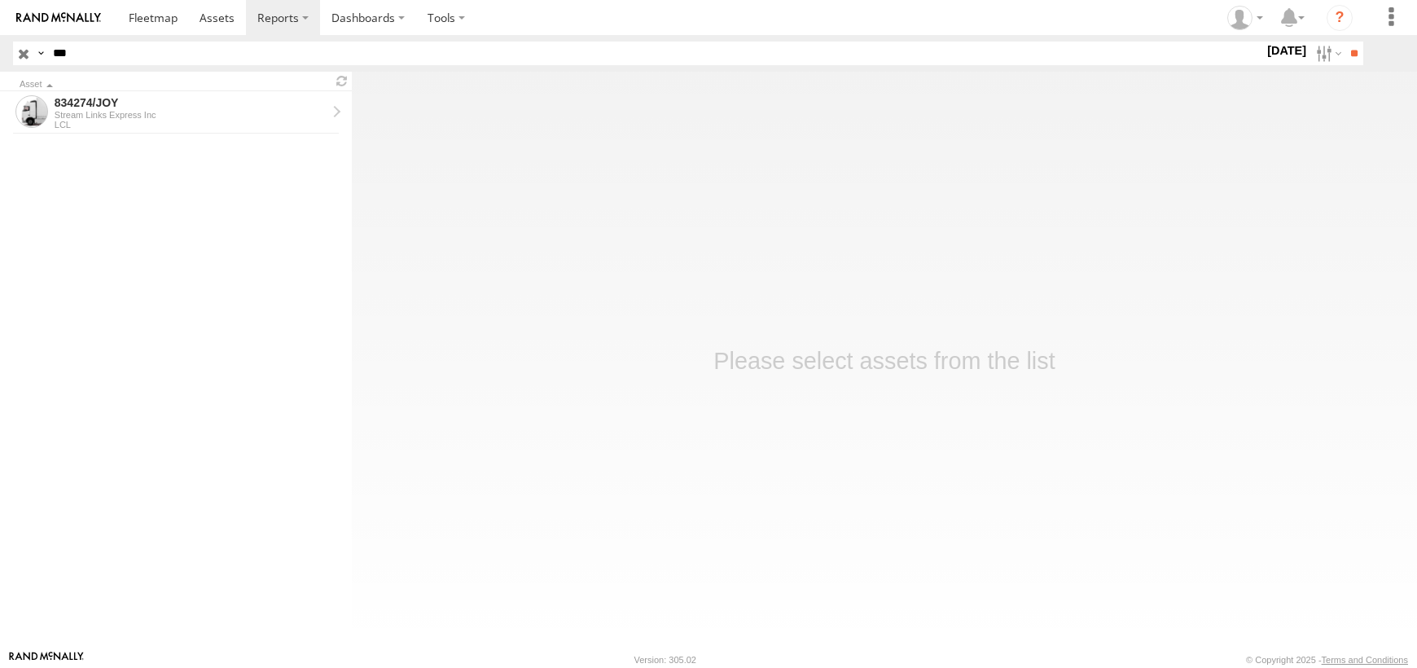
click at [0, 41] on header "Search Query Asset ID Asset Label Registration Manufacturer Model VIN ***" at bounding box center [708, 53] width 1417 height 37
type input "*****"
click at [1344, 42] on input "**" at bounding box center [1353, 54] width 19 height 24
drag, startPoint x: 160, startPoint y: 116, endPoint x: 304, endPoint y: 162, distance: 151.4
click at [160, 115] on div "Stream Links Express Inc" at bounding box center [191, 115] width 272 height 10
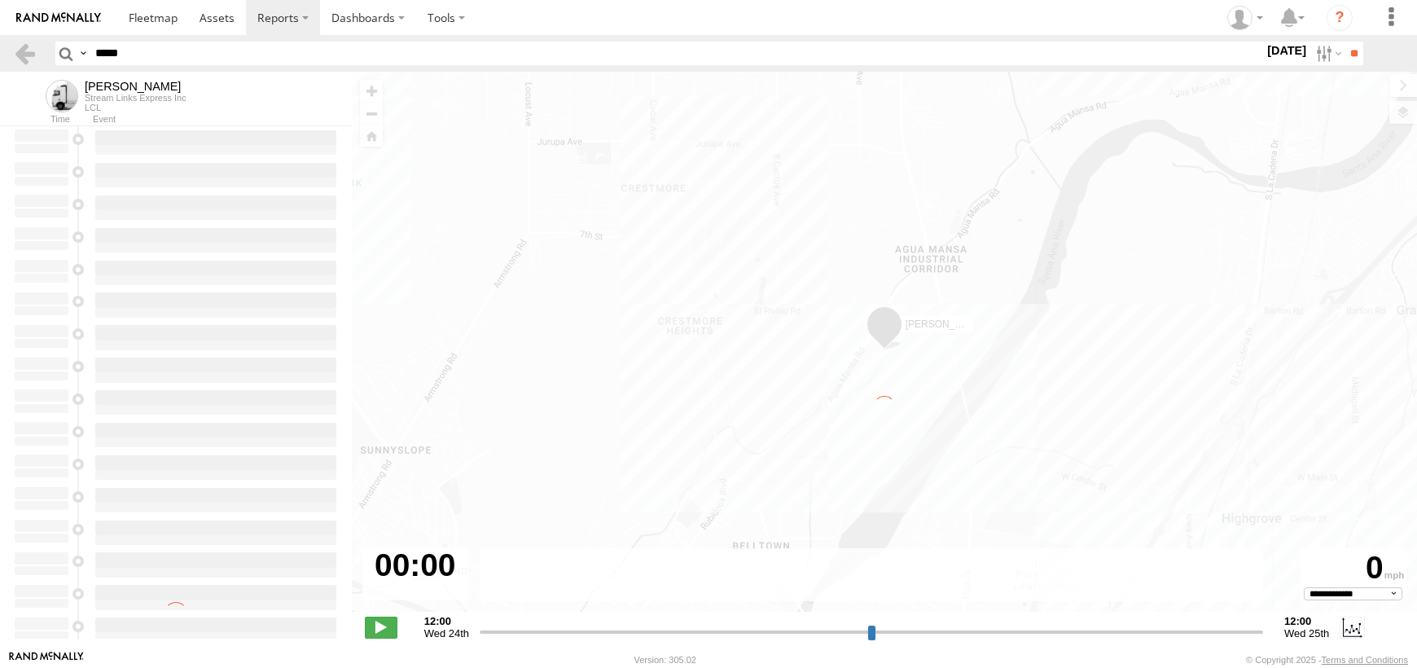
select select "**********"
type input "**********"
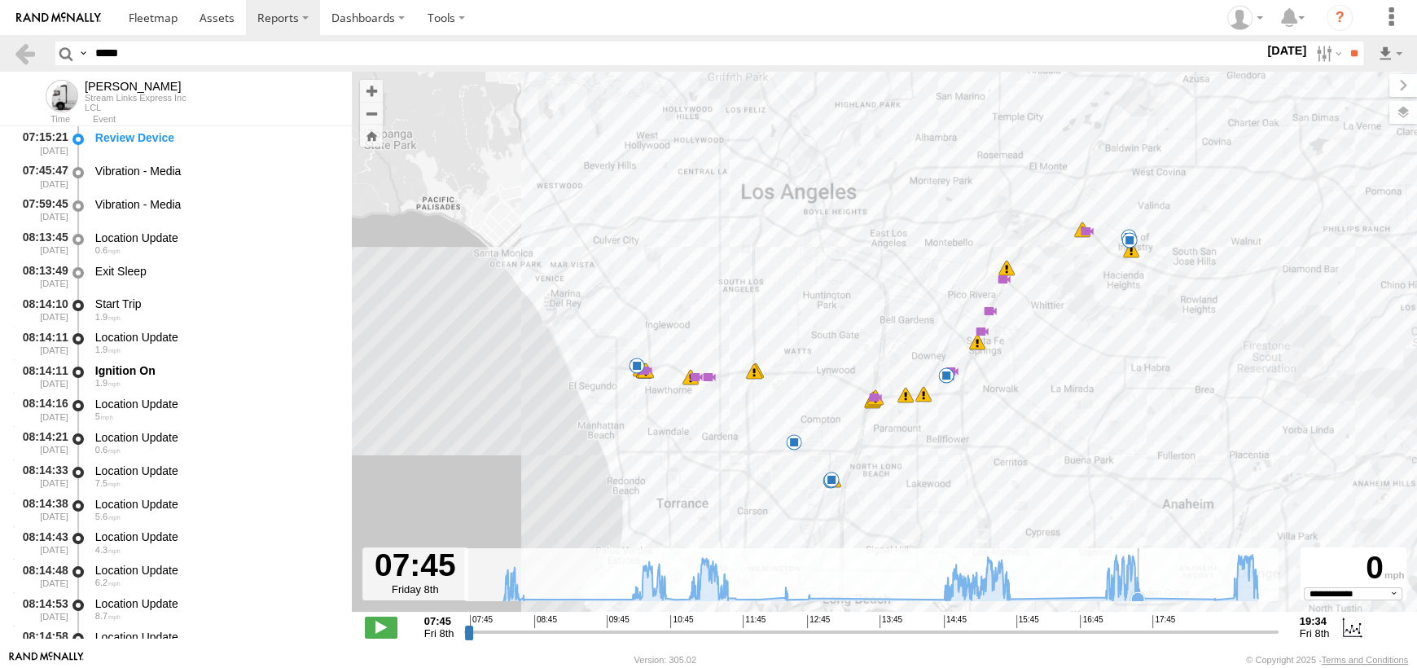
click at [1138, 598] on icon at bounding box center [1137, 598] width 13 height 13
click at [636, 353] on span at bounding box center [634, 341] width 29 height 29
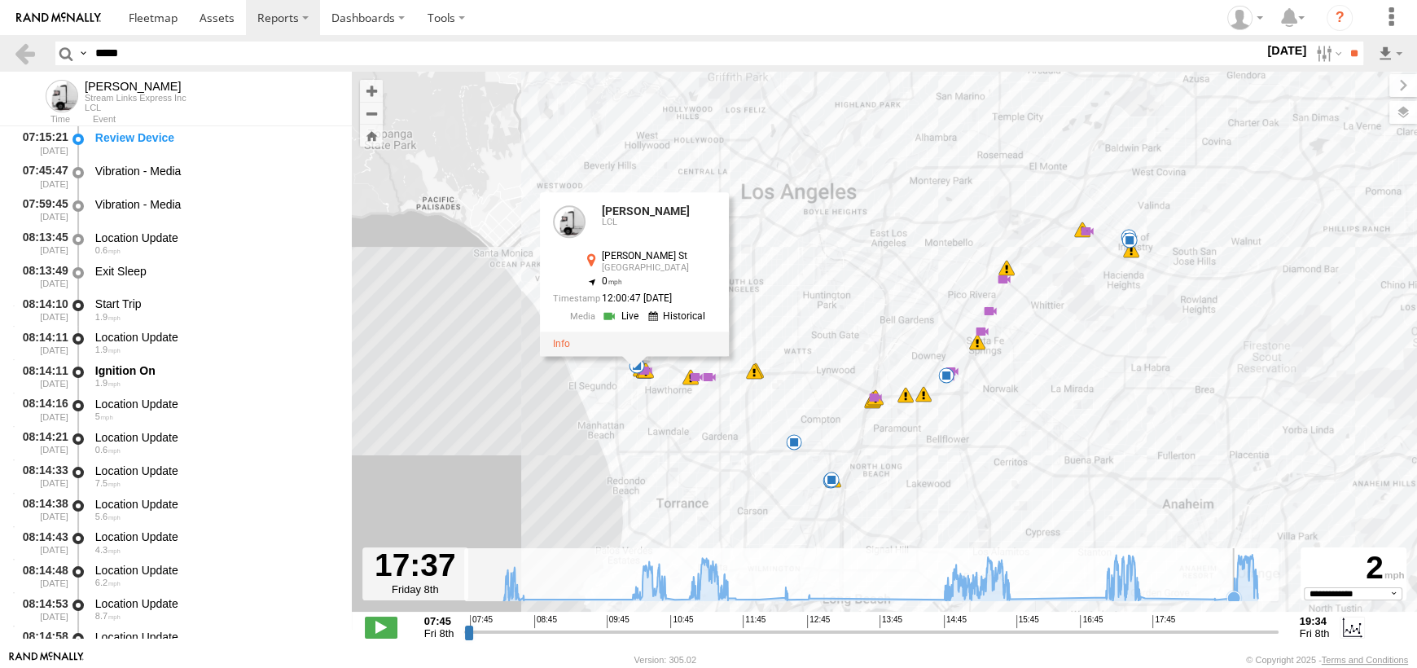
click at [1226, 589] on icon at bounding box center [881, 577] width 770 height 46
click at [1266, 593] on rect at bounding box center [870, 574] width 813 height 53
click at [1260, 595] on icon at bounding box center [1256, 597] width 13 height 13
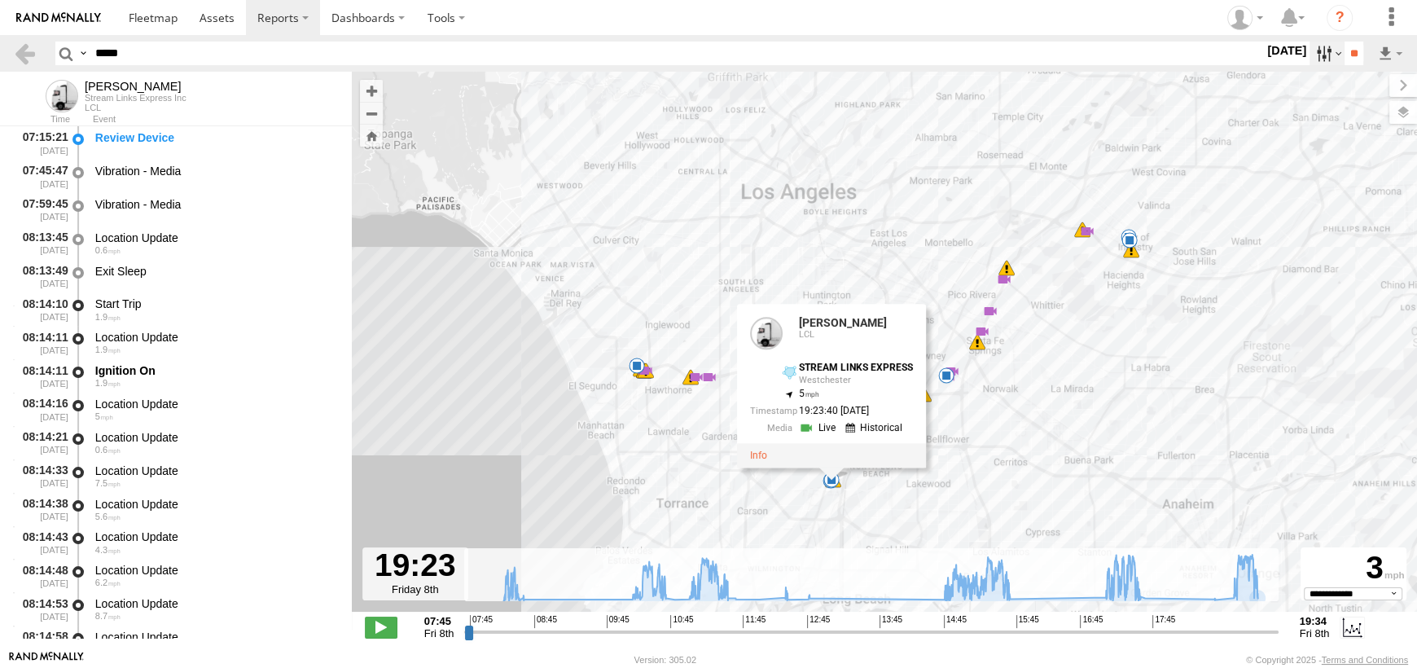
click at [1318, 55] on label at bounding box center [1326, 54] width 35 height 24
drag, startPoint x: 1293, startPoint y: 143, endPoint x: 1328, endPoint y: 106, distance: 51.3
click at [0, 0] on label at bounding box center [0, 0] width 0 height 0
click at [1361, 55] on input "**" at bounding box center [1353, 54] width 19 height 24
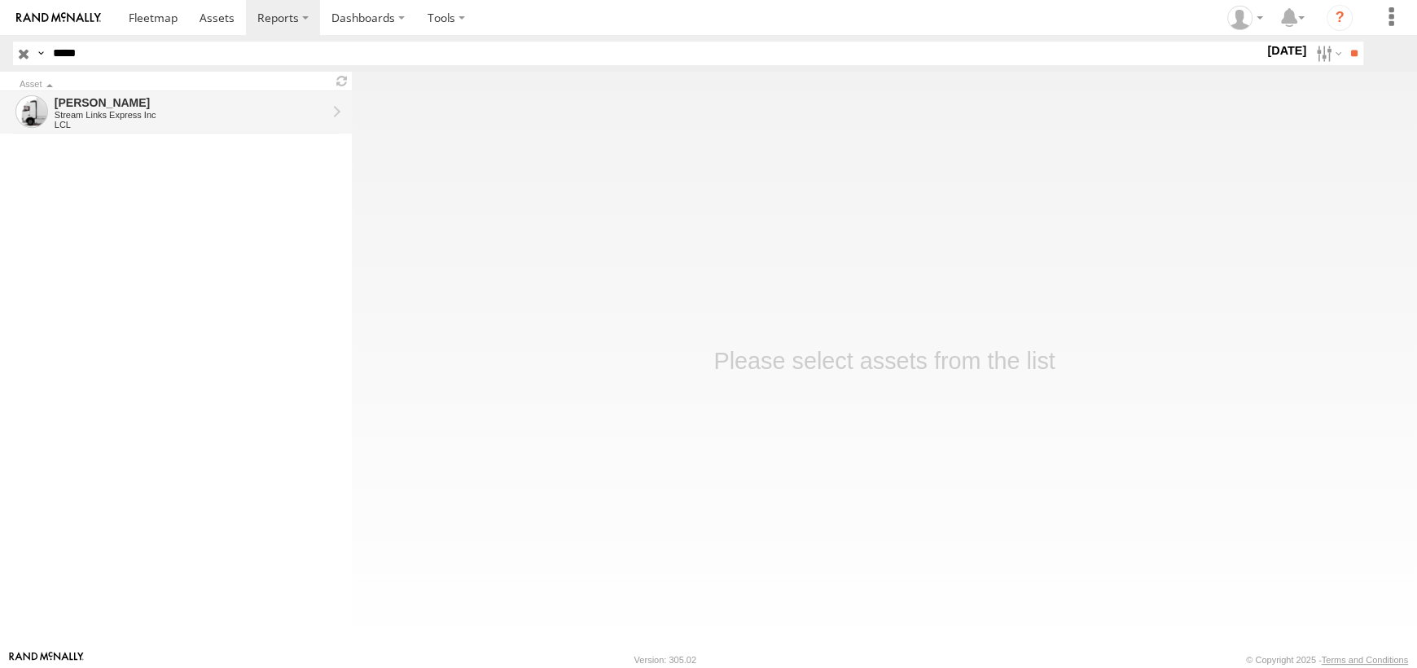
click at [90, 107] on div "[PERSON_NAME]" at bounding box center [191, 102] width 272 height 15
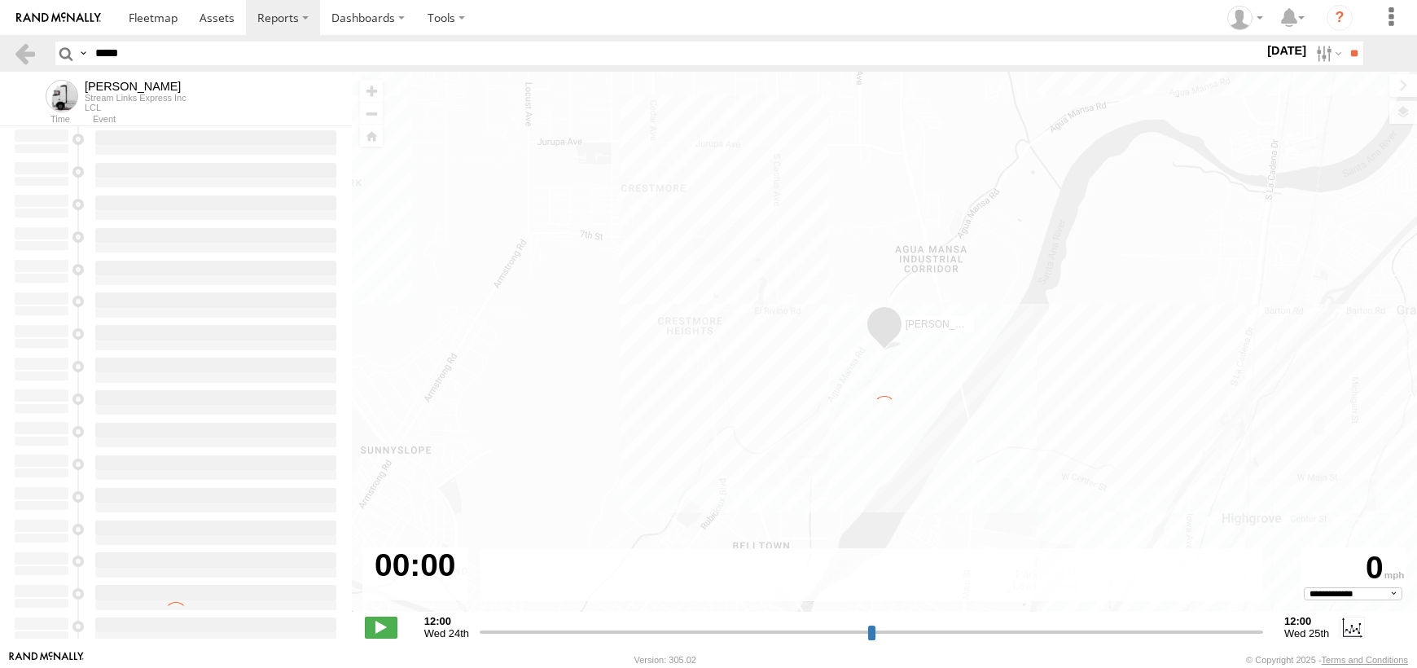
select select "**********"
type input "**********"
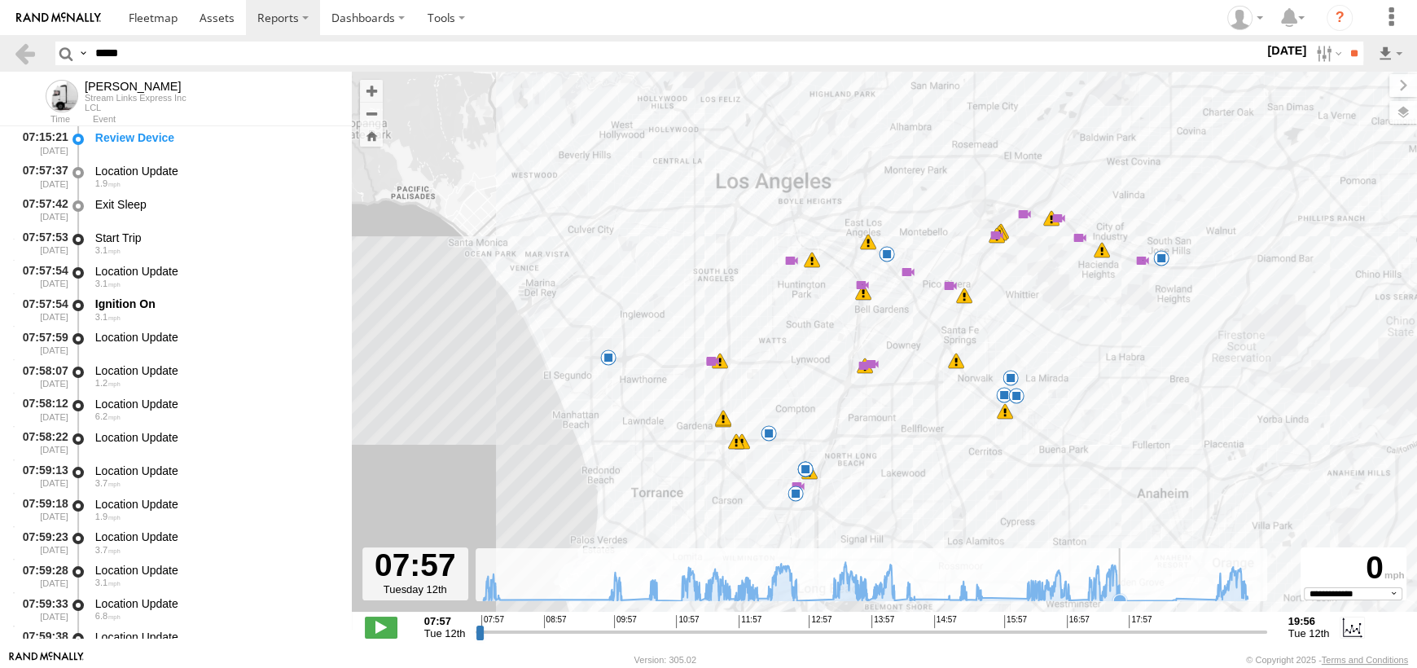
click at [1126, 592] on icon at bounding box center [865, 581] width 781 height 39
click at [1214, 593] on icon at bounding box center [1214, 599] width 13 height 13
click at [1229, 593] on icon at bounding box center [865, 581] width 781 height 39
click at [698, 339] on span at bounding box center [696, 339] width 29 height 29
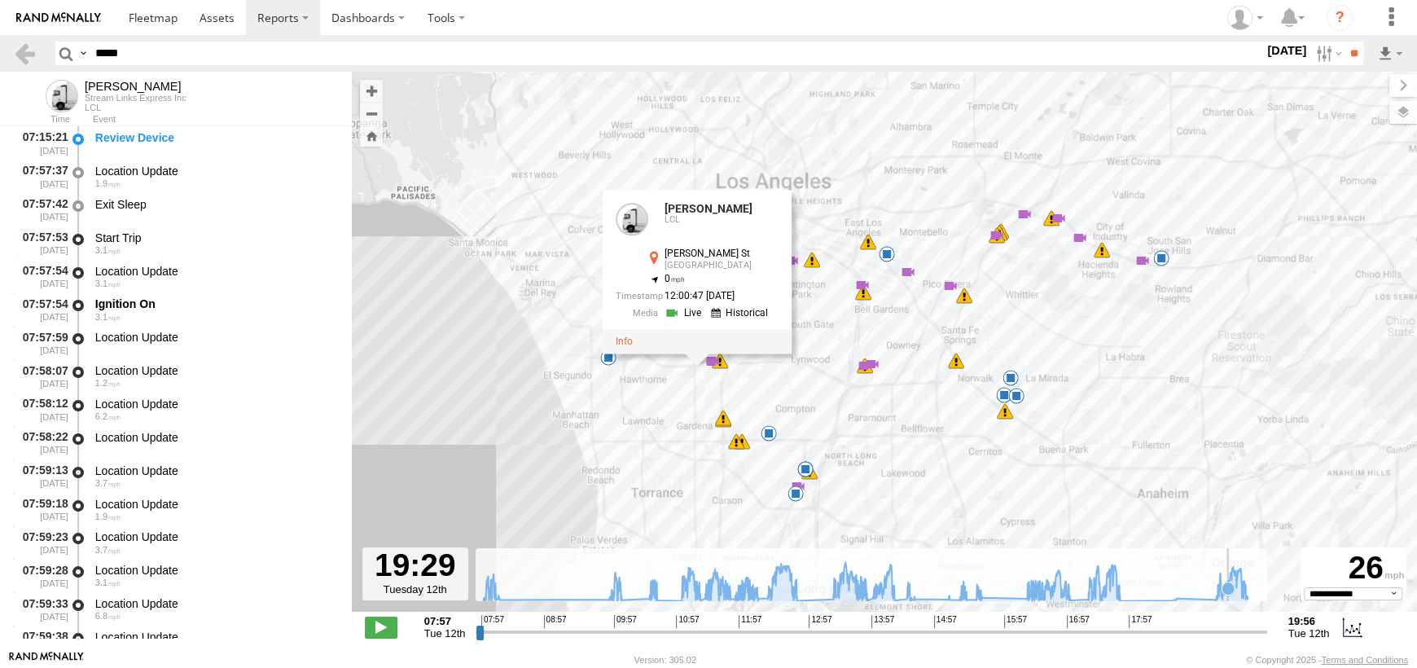
click at [1228, 591] on icon at bounding box center [1227, 587] width 13 height 13
click at [1234, 591] on icon at bounding box center [865, 581] width 781 height 39
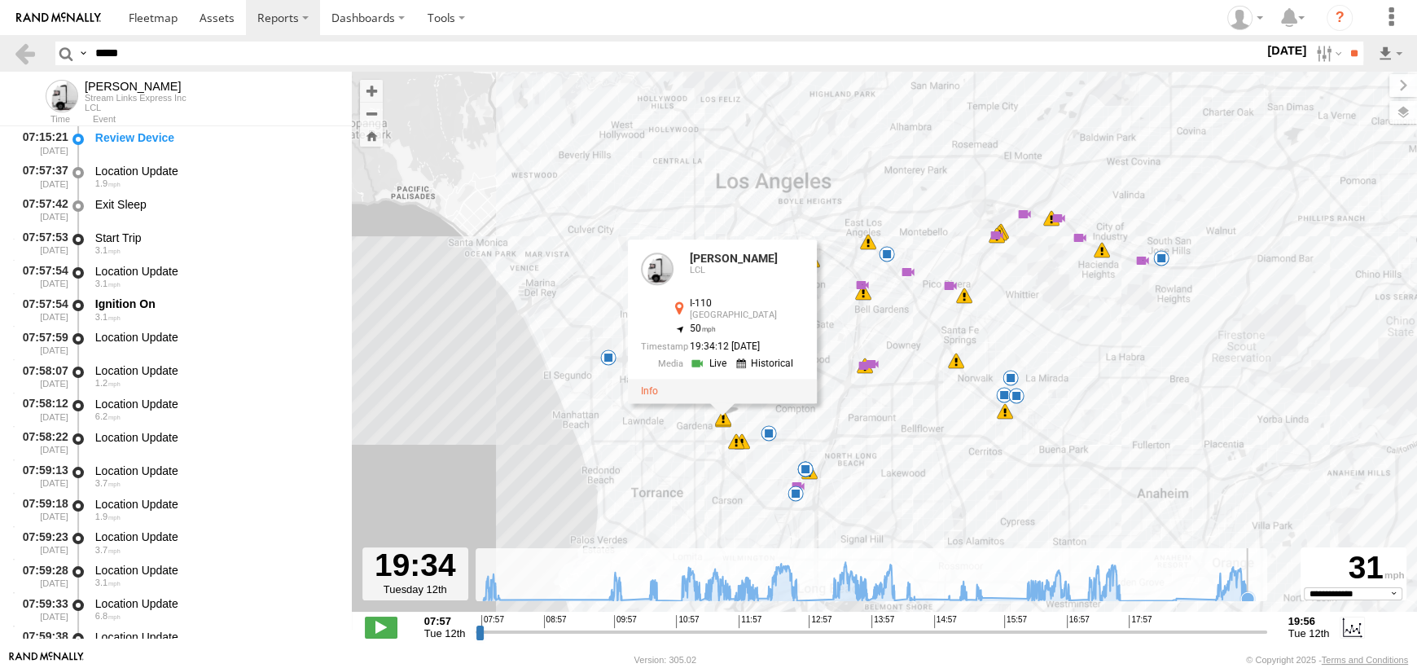
click at [1248, 592] on icon at bounding box center [1247, 598] width 13 height 13
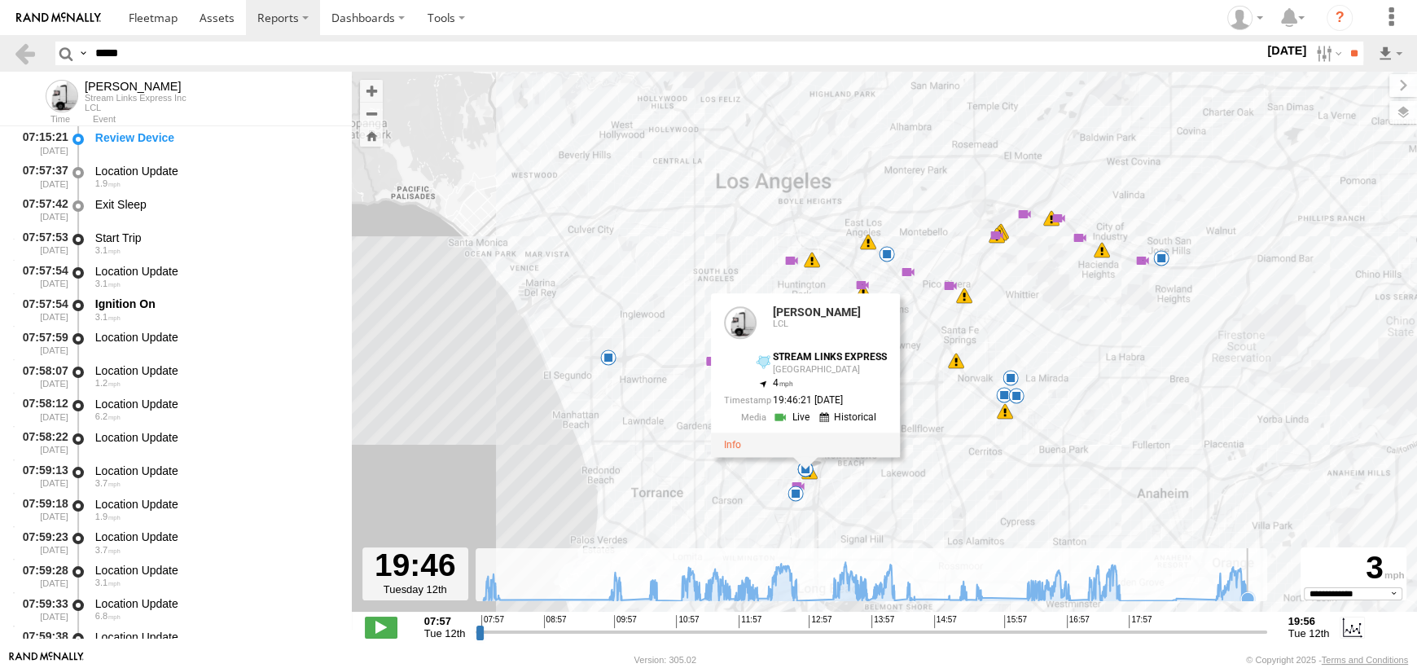
click at [1253, 593] on icon at bounding box center [1247, 598] width 16 height 16
drag, startPoint x: 162, startPoint y: 55, endPoint x: 0, endPoint y: 28, distance: 164.2
click at [0, 28] on body "?" at bounding box center [708, 334] width 1417 height 668
type input "*****"
click at [1344, 42] on input "**" at bounding box center [1353, 54] width 19 height 24
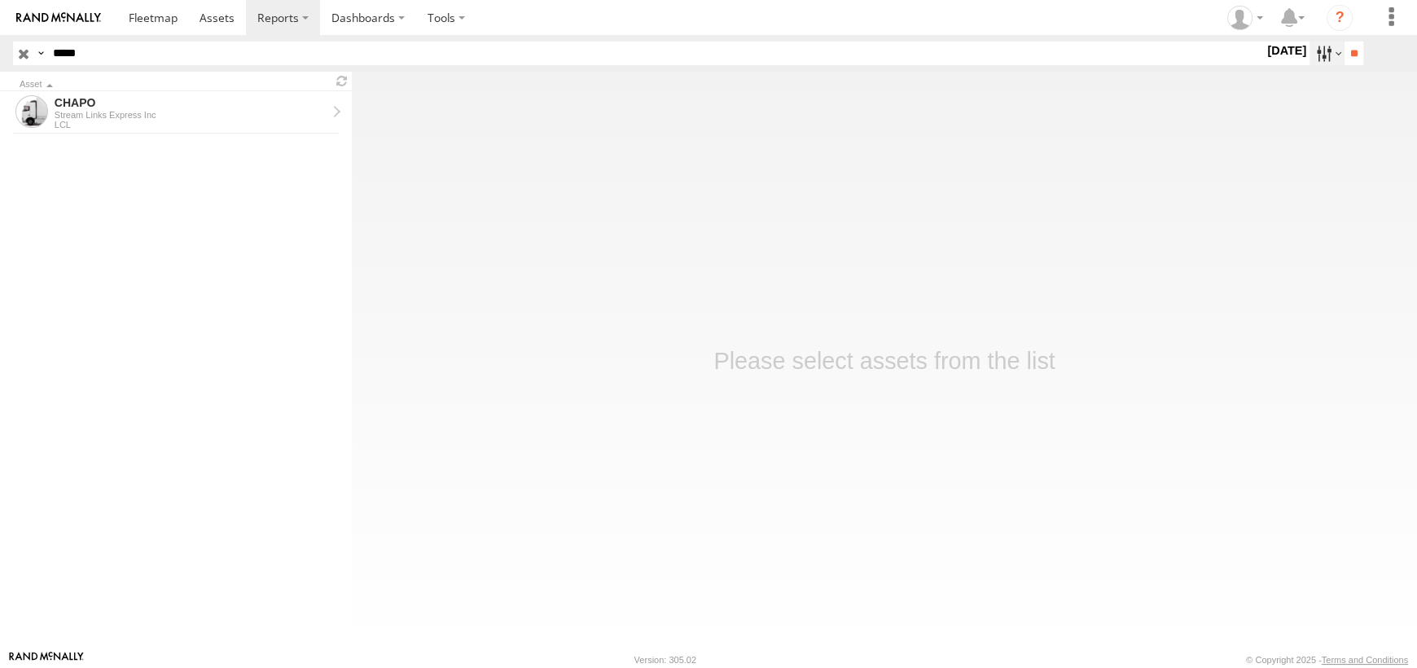
click at [1309, 50] on label at bounding box center [1326, 54] width 35 height 24
click at [0, 0] on label at bounding box center [0, 0] width 0 height 0
click at [1353, 50] on input "**" at bounding box center [1353, 54] width 19 height 24
click at [120, 112] on div "Stream Links Express Inc" at bounding box center [191, 115] width 272 height 10
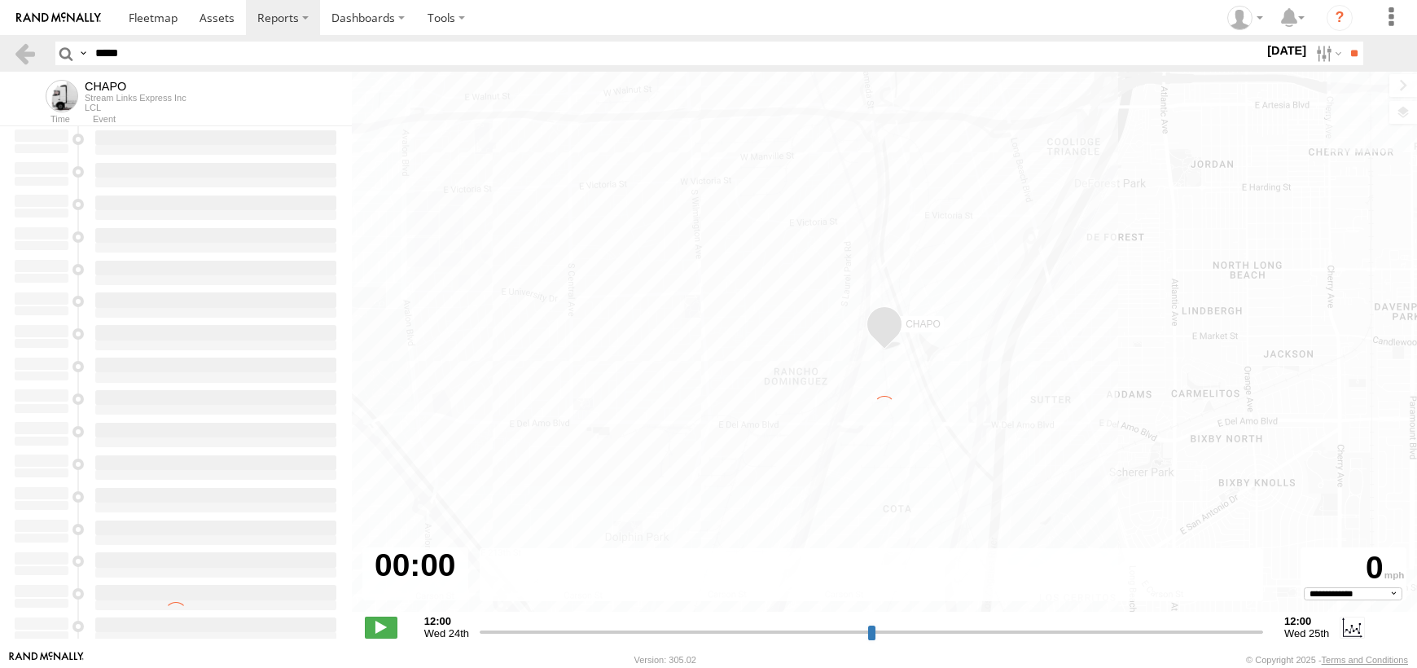
select select "**********"
type input "**********"
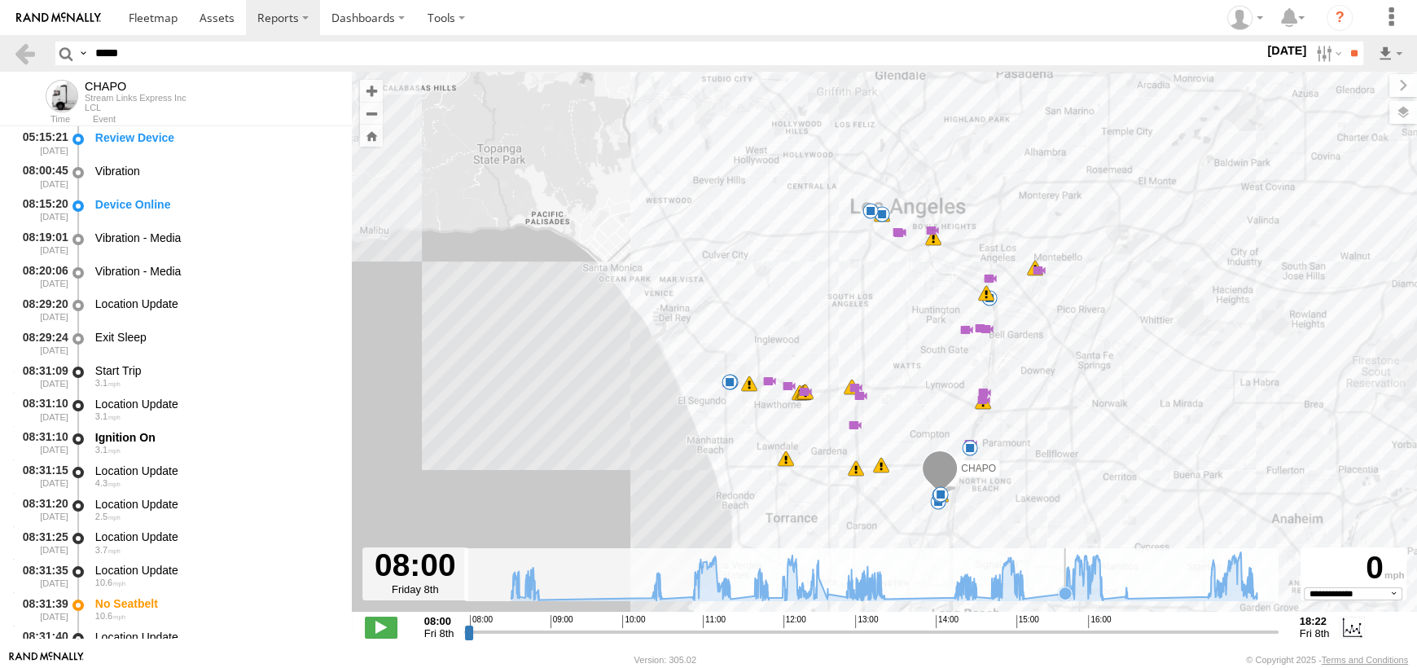
click at [1046, 593] on icon at bounding box center [884, 576] width 762 height 49
click at [1101, 589] on icon at bounding box center [1101, 593] width 13 height 13
click at [727, 357] on span at bounding box center [730, 356] width 29 height 29
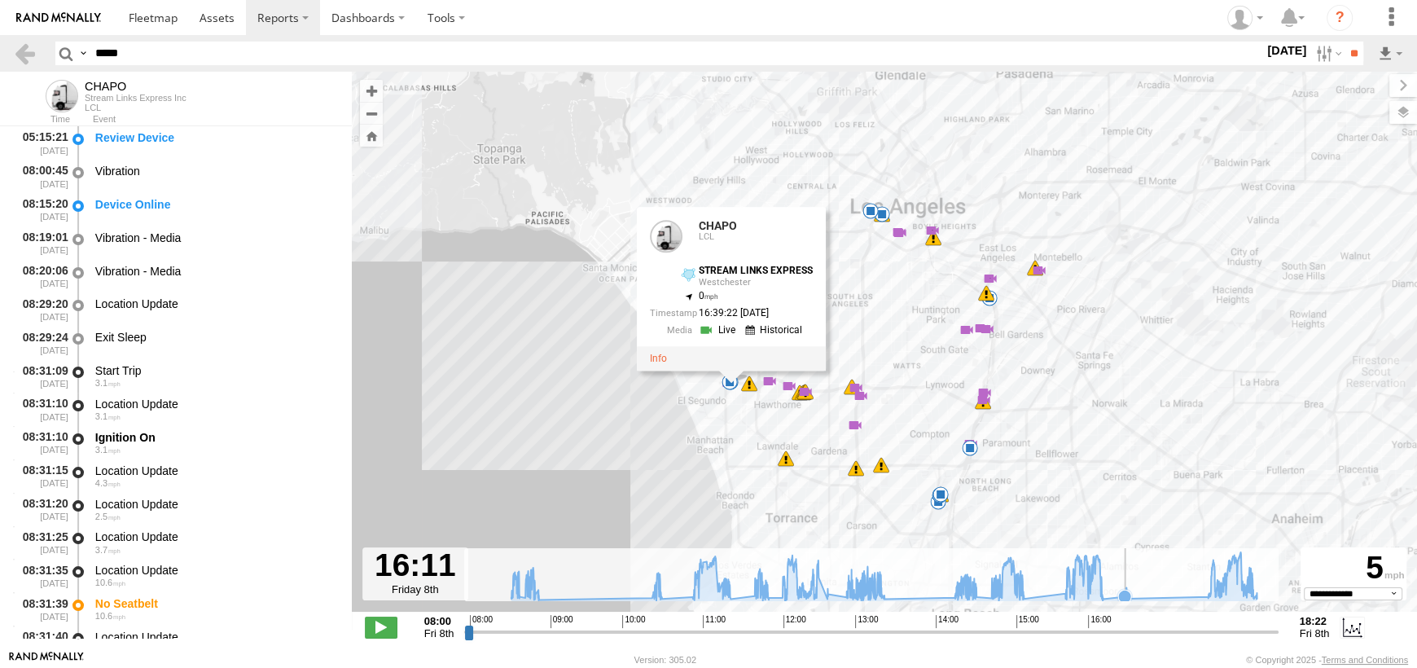
click at [1122, 593] on icon at bounding box center [1124, 595] width 13 height 13
click at [1211, 596] on icon at bounding box center [884, 576] width 762 height 49
click at [1258, 597] on icon at bounding box center [1256, 598] width 13 height 13
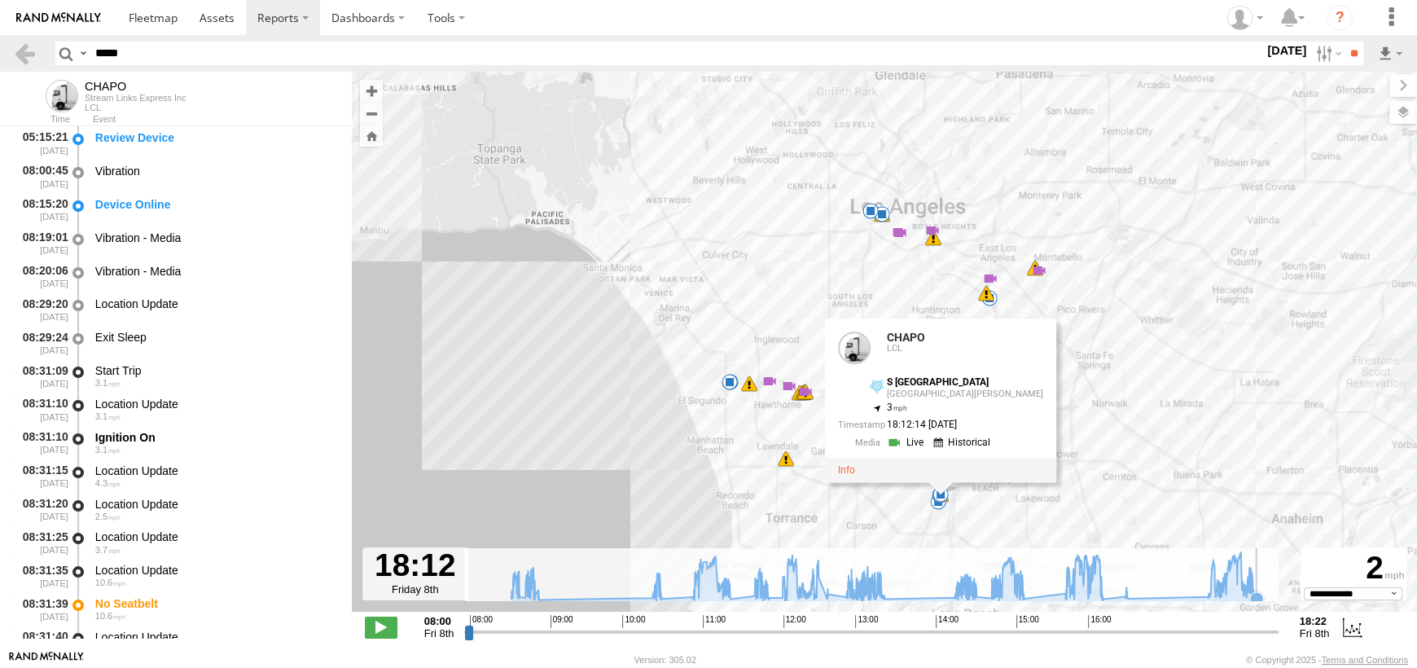
click at [1268, 593] on rect at bounding box center [870, 574] width 813 height 53
click at [1258, 587] on icon at bounding box center [884, 576] width 762 height 49
click at [1260, 587] on icon at bounding box center [884, 576] width 762 height 49
drag, startPoint x: 162, startPoint y: 50, endPoint x: 0, endPoint y: 49, distance: 162.0
click at [0, 49] on header "Search Query Asset ID Asset Label Registration Manufacturer Model VIN Job ID **…" at bounding box center [708, 53] width 1417 height 37
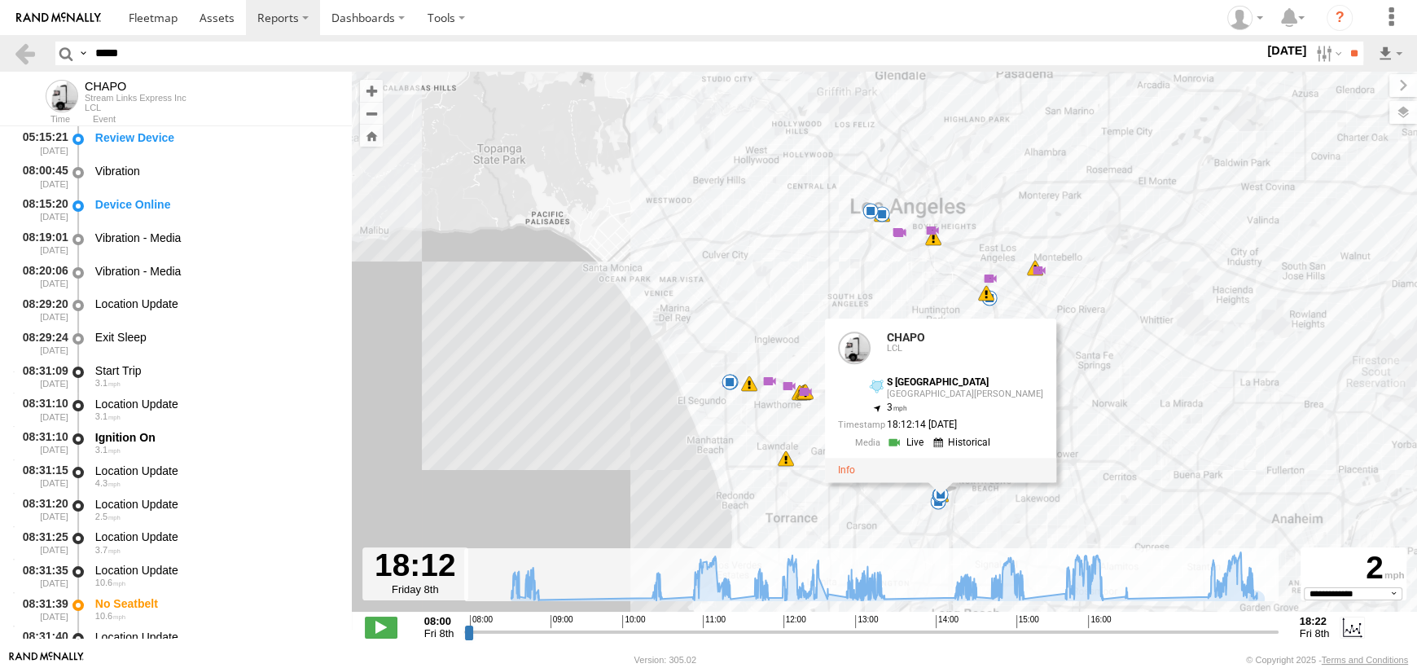
type input "*"
type input "****"
click at [1344, 42] on input "**" at bounding box center [1353, 54] width 19 height 24
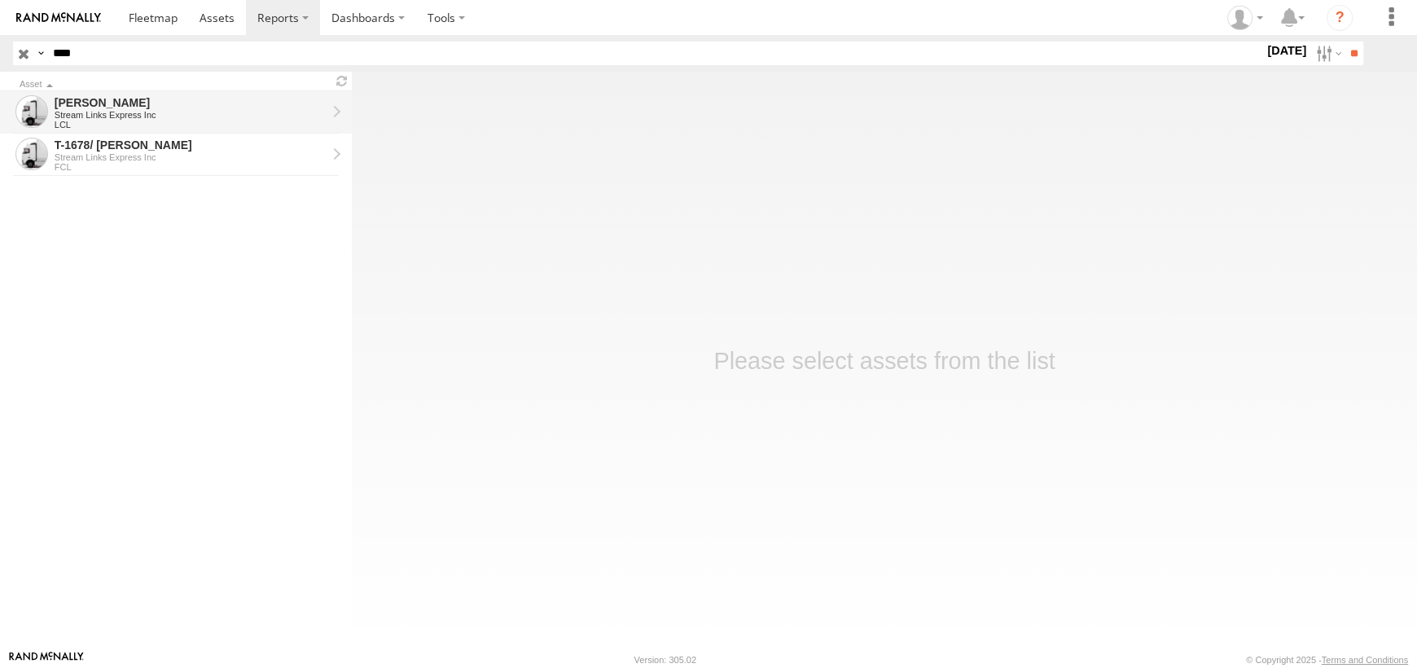
click at [138, 107] on div "[PERSON_NAME]" at bounding box center [191, 102] width 272 height 15
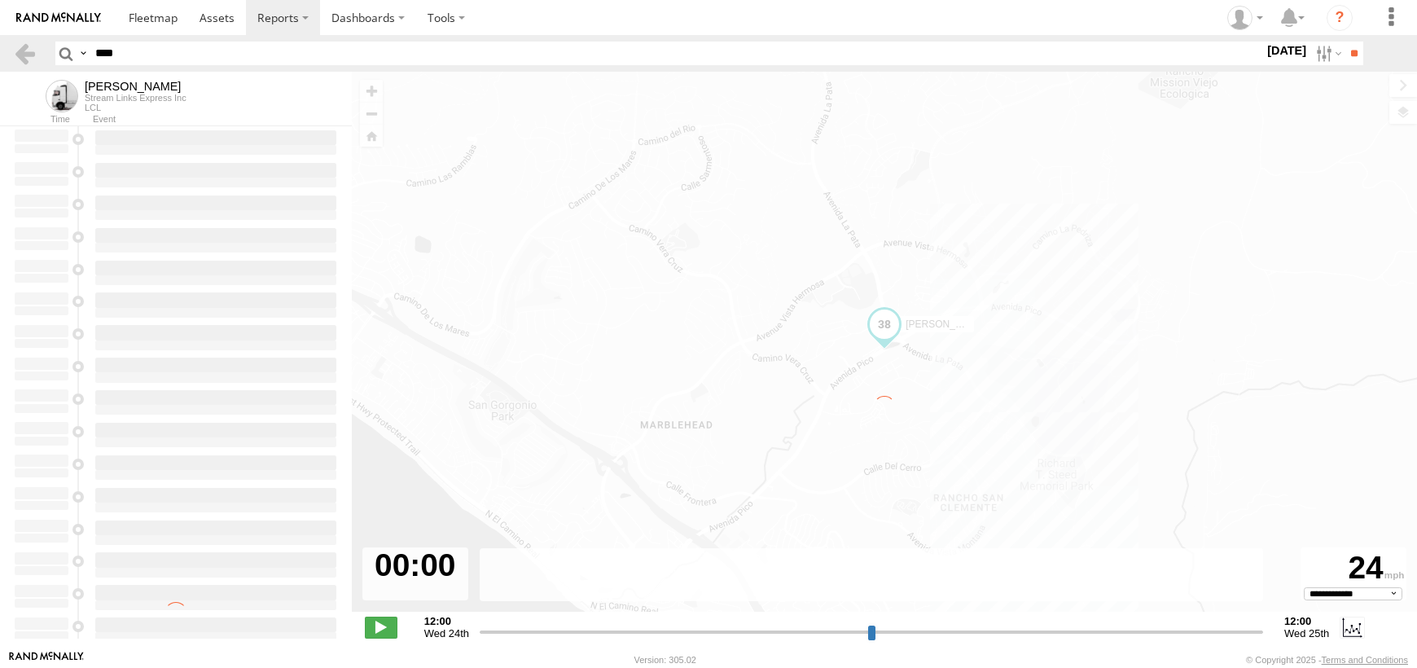
select select "**********"
type input "**********"
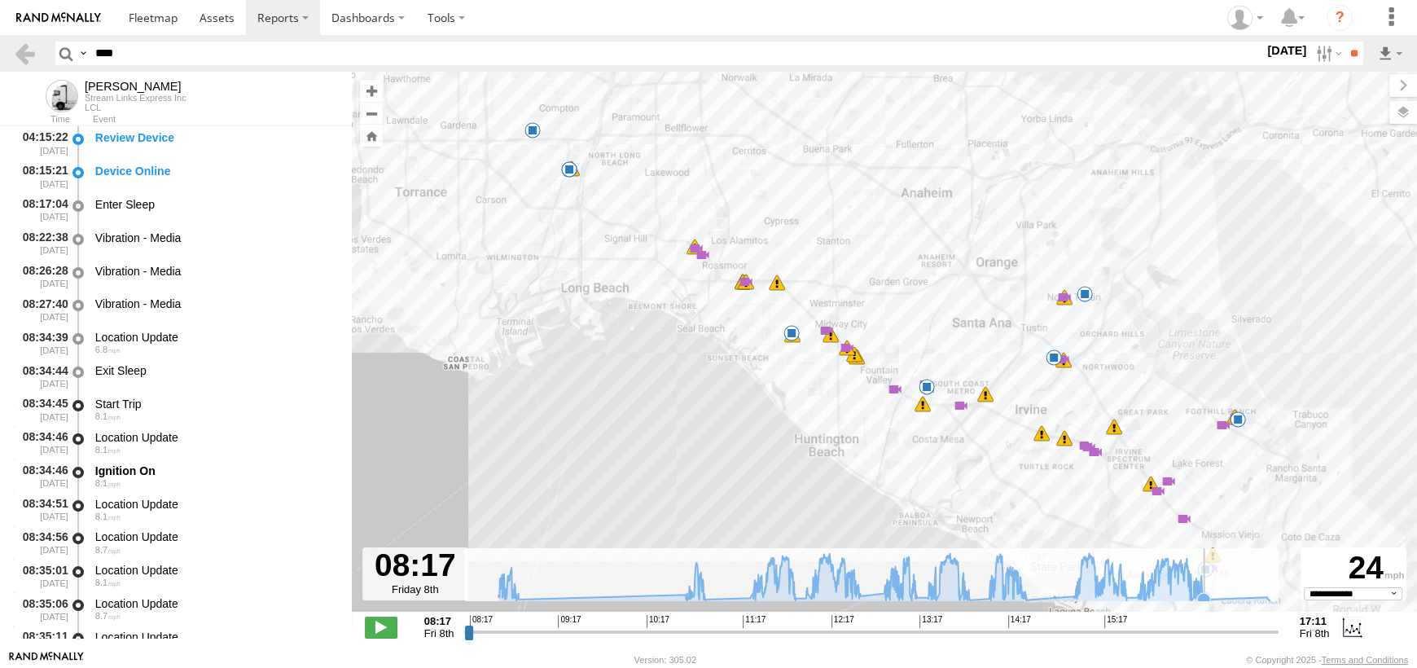
click at [1215, 595] on icon at bounding box center [883, 576] width 787 height 47
click at [579, 151] on span at bounding box center [568, 143] width 29 height 29
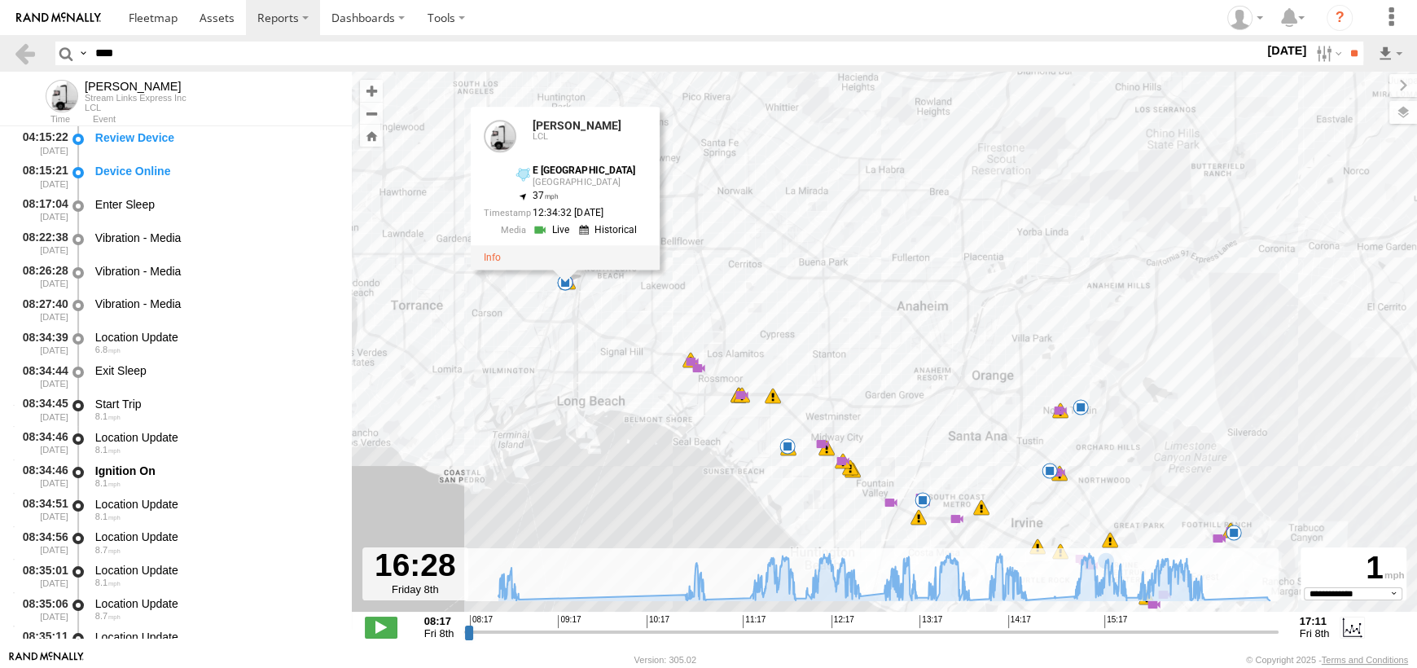
drag, startPoint x: 607, startPoint y: 372, endPoint x: 602, endPoint y: 487, distance: 114.9
click at [602, 487] on div "[PERSON_NAME] 08:48 Fri 10:53 Fri 11:43 Fri 11:43 Fri 11:46 Fri 11:46 Fri 11:46…" at bounding box center [884, 350] width 1065 height 557
click at [1196, 583] on icon at bounding box center [1195, 578] width 13 height 13
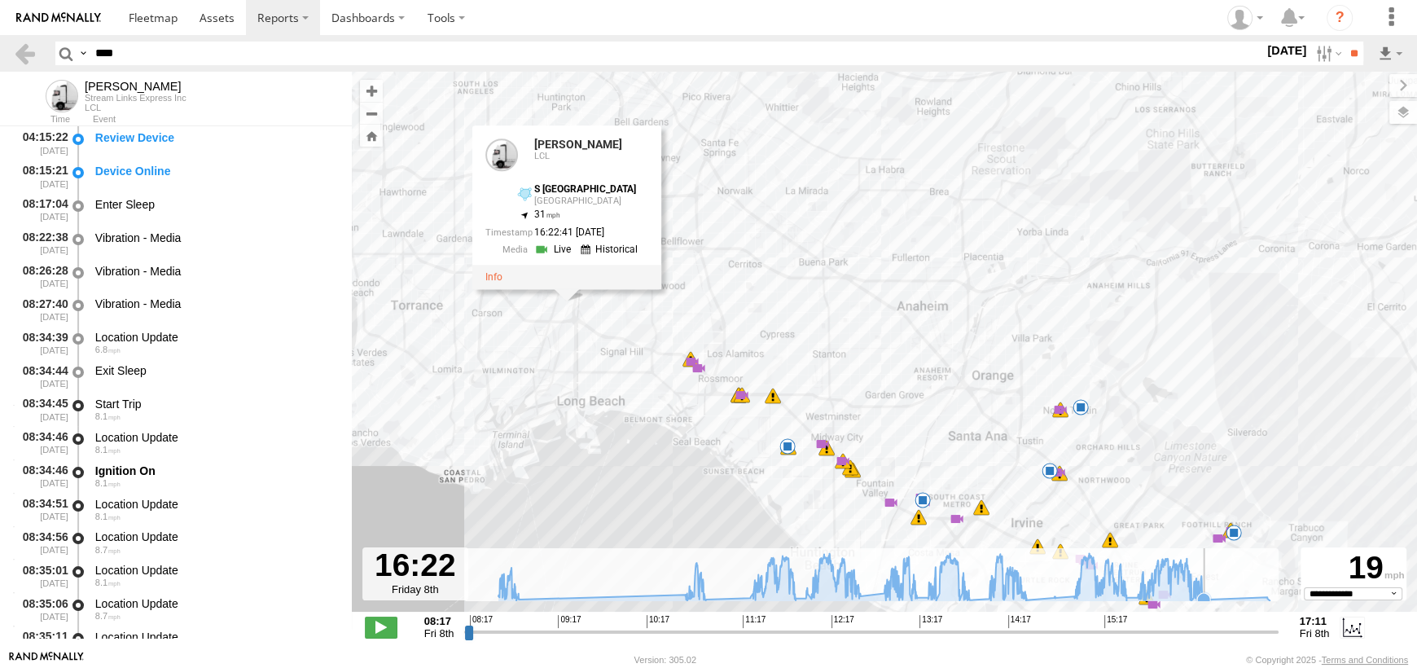
click at [1208, 597] on icon at bounding box center [1203, 599] width 13 height 13
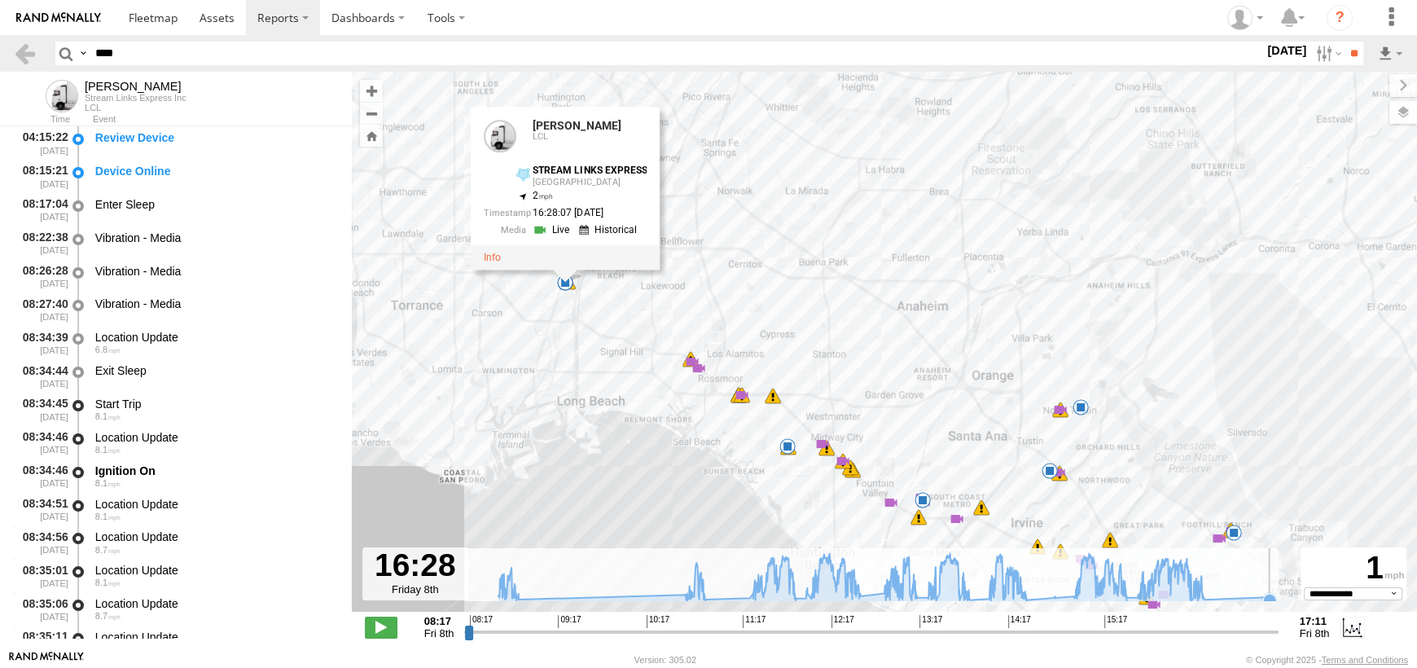
click at [1270, 593] on icon at bounding box center [1269, 599] width 13 height 13
click at [1271, 598] on icon at bounding box center [1269, 599] width 13 height 13
click at [1204, 593] on icon at bounding box center [1203, 599] width 13 height 13
click at [519, 598] on icon at bounding box center [517, 598] width 13 height 13
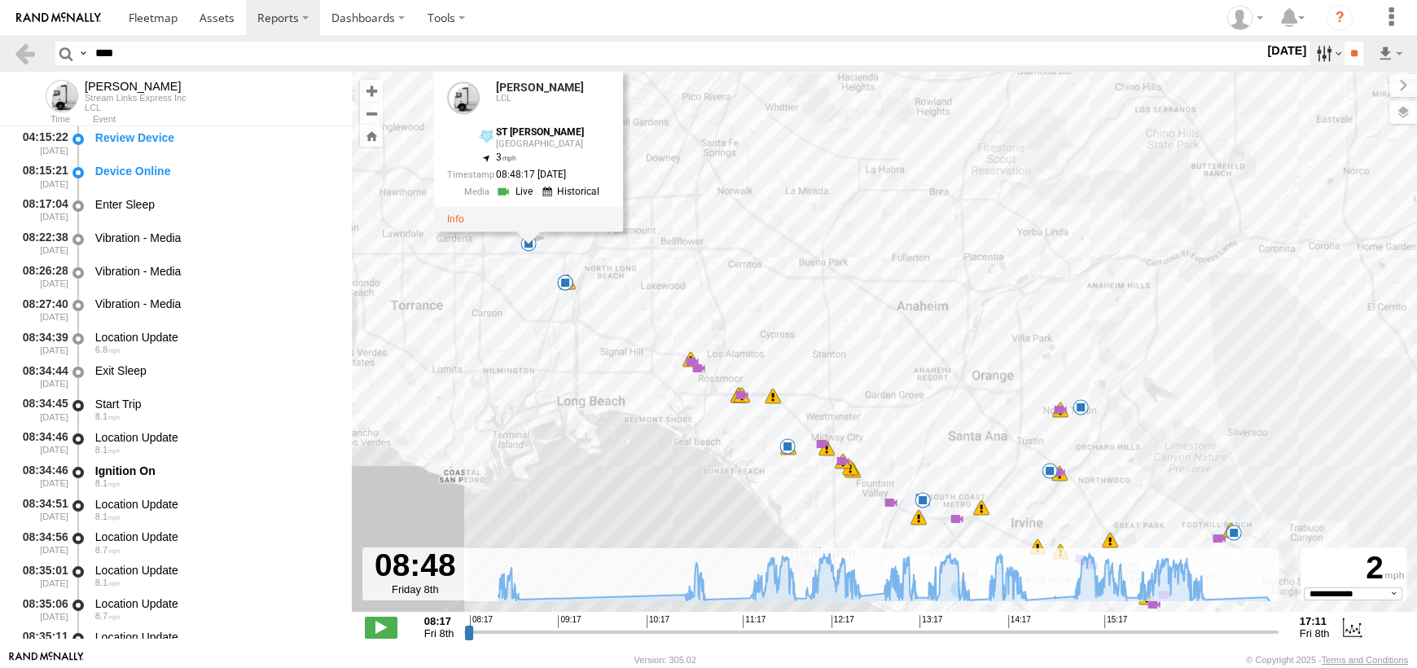
click at [1314, 53] on label at bounding box center [1326, 54] width 35 height 24
click at [0, 0] on label at bounding box center [0, 0] width 0 height 0
click at [1350, 52] on input "**" at bounding box center [1353, 54] width 19 height 24
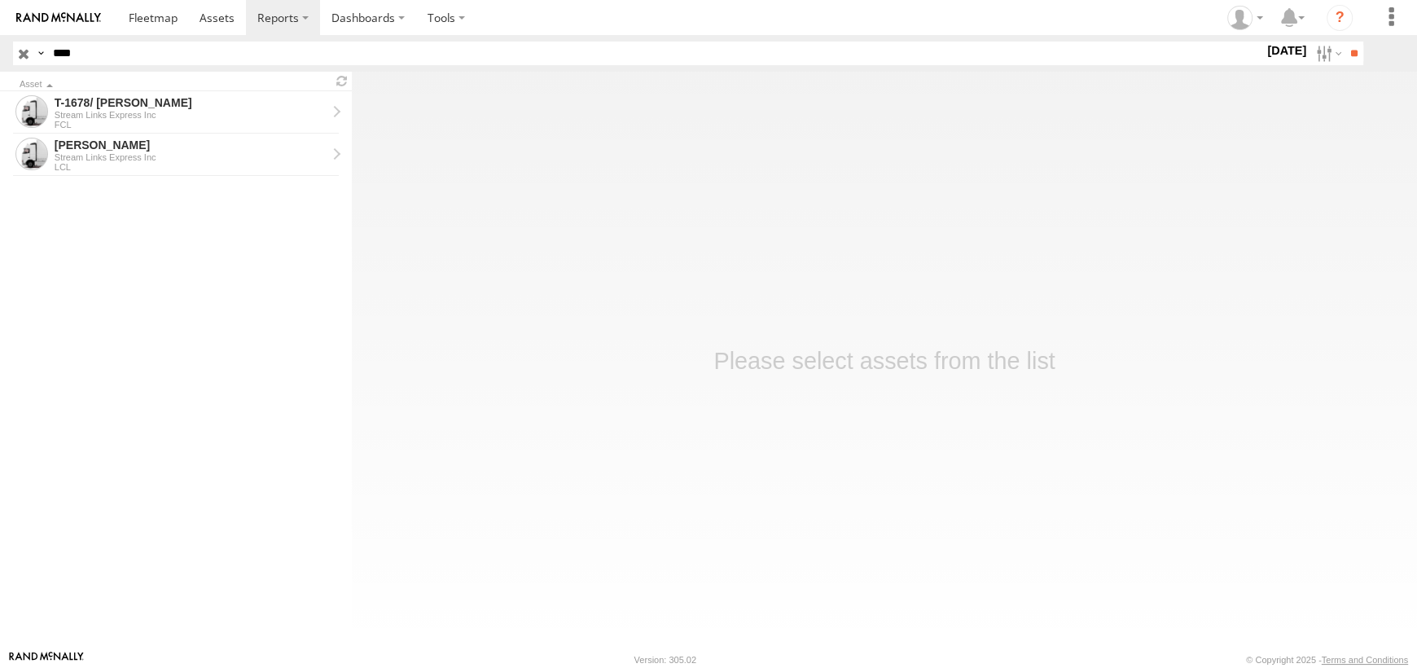
drag, startPoint x: 173, startPoint y: 160, endPoint x: 448, endPoint y: 199, distance: 277.9
click at [173, 160] on div "Stream Links Express Inc" at bounding box center [191, 157] width 272 height 10
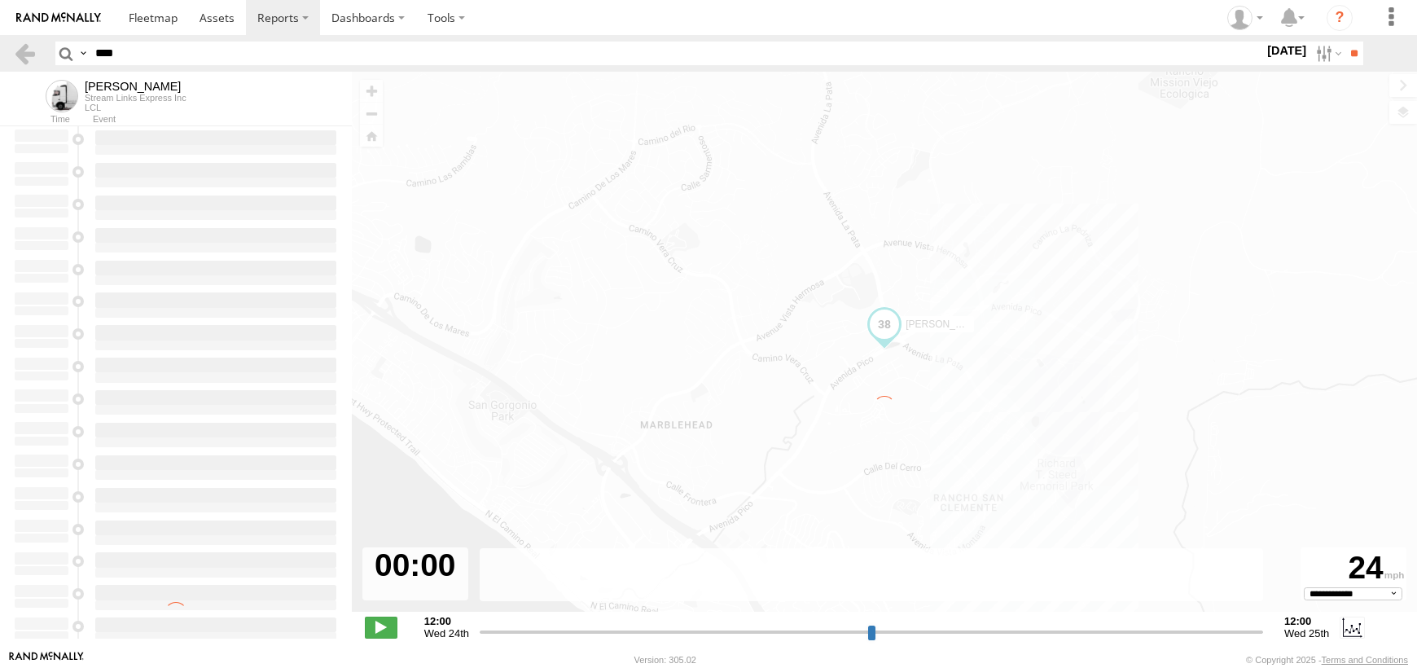
select select "**********"
type input "**********"
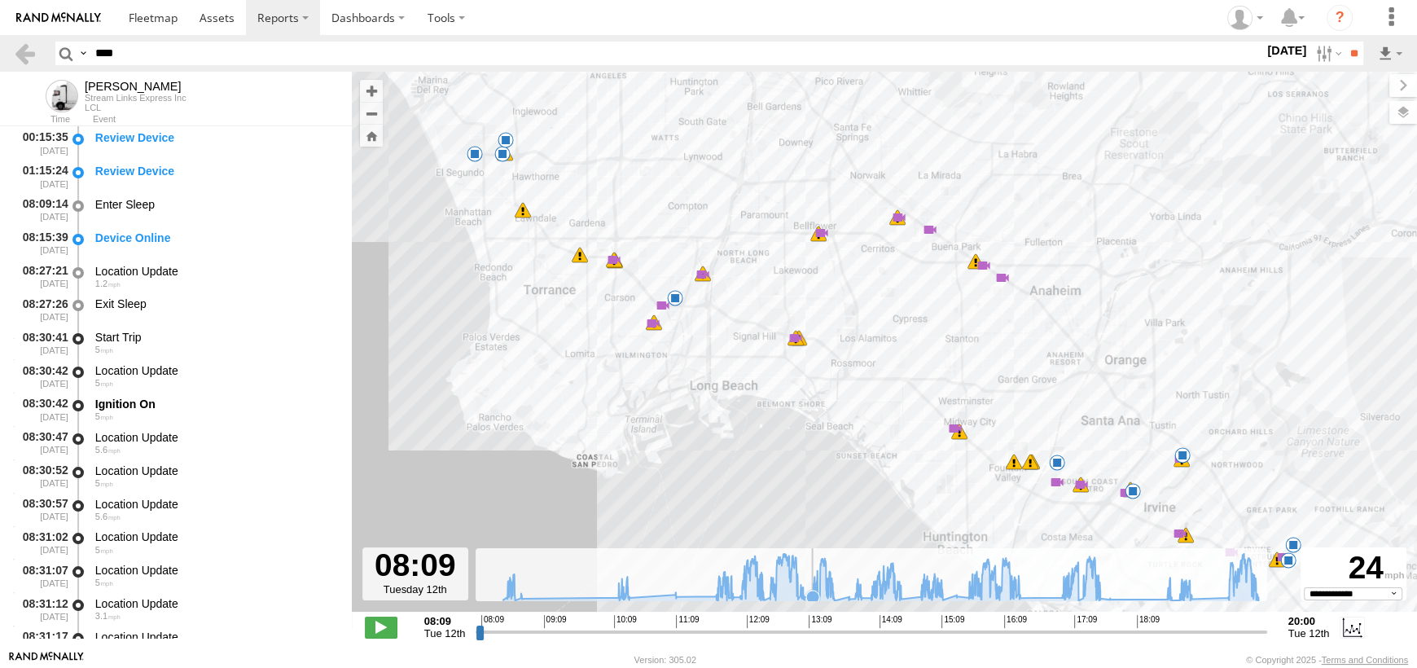
click at [812, 597] on icon at bounding box center [812, 596] width 13 height 13
click at [921, 591] on icon at bounding box center [919, 595] width 13 height 13
click at [906, 596] on icon at bounding box center [901, 598] width 13 height 13
click at [1101, 588] on icon at bounding box center [881, 577] width 772 height 47
click at [1180, 593] on icon at bounding box center [1180, 597] width 13 height 13
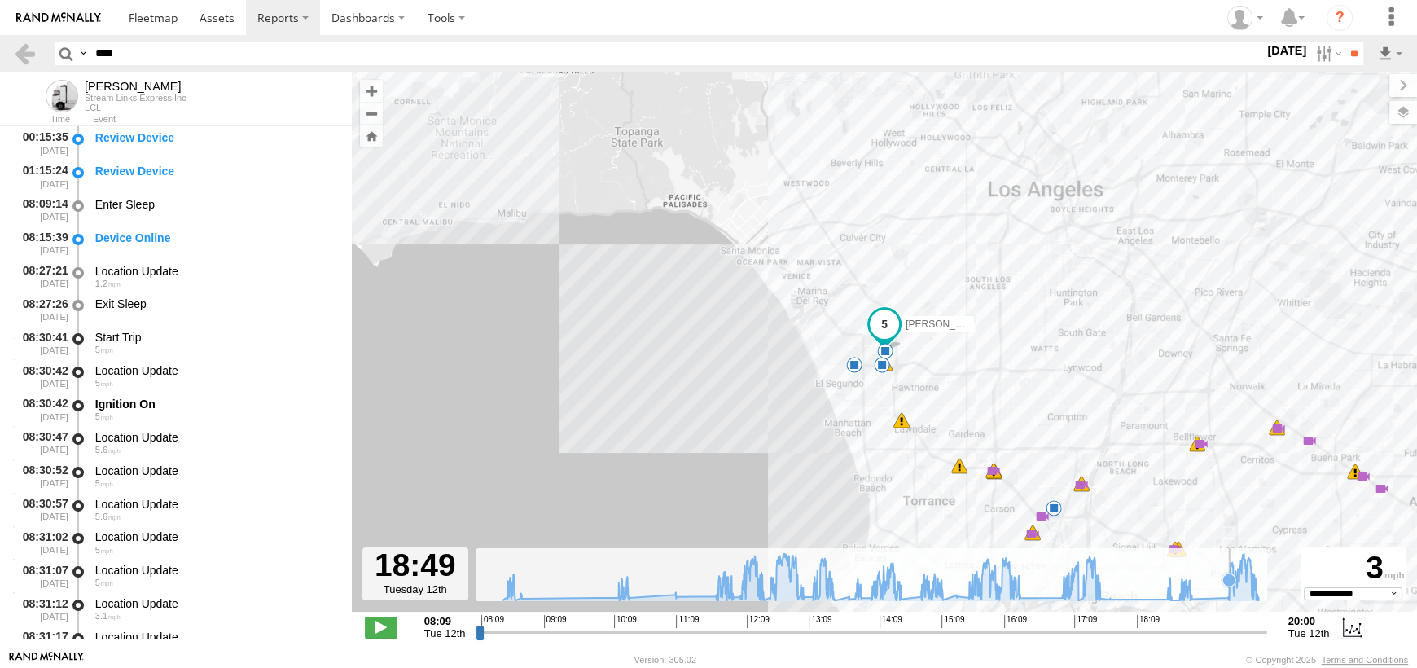
click at [1229, 589] on icon at bounding box center [881, 577] width 772 height 47
click at [866, 348] on span at bounding box center [857, 339] width 29 height 29
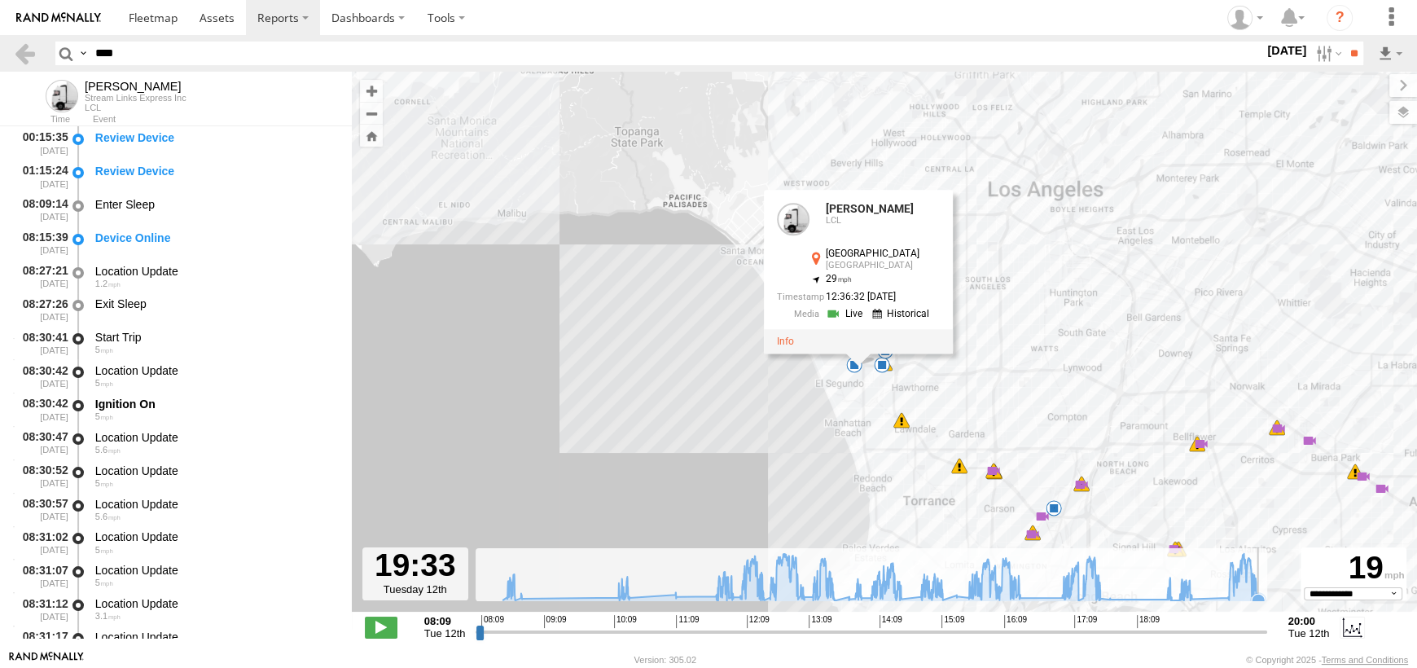
click at [1260, 589] on icon at bounding box center [881, 577] width 772 height 47
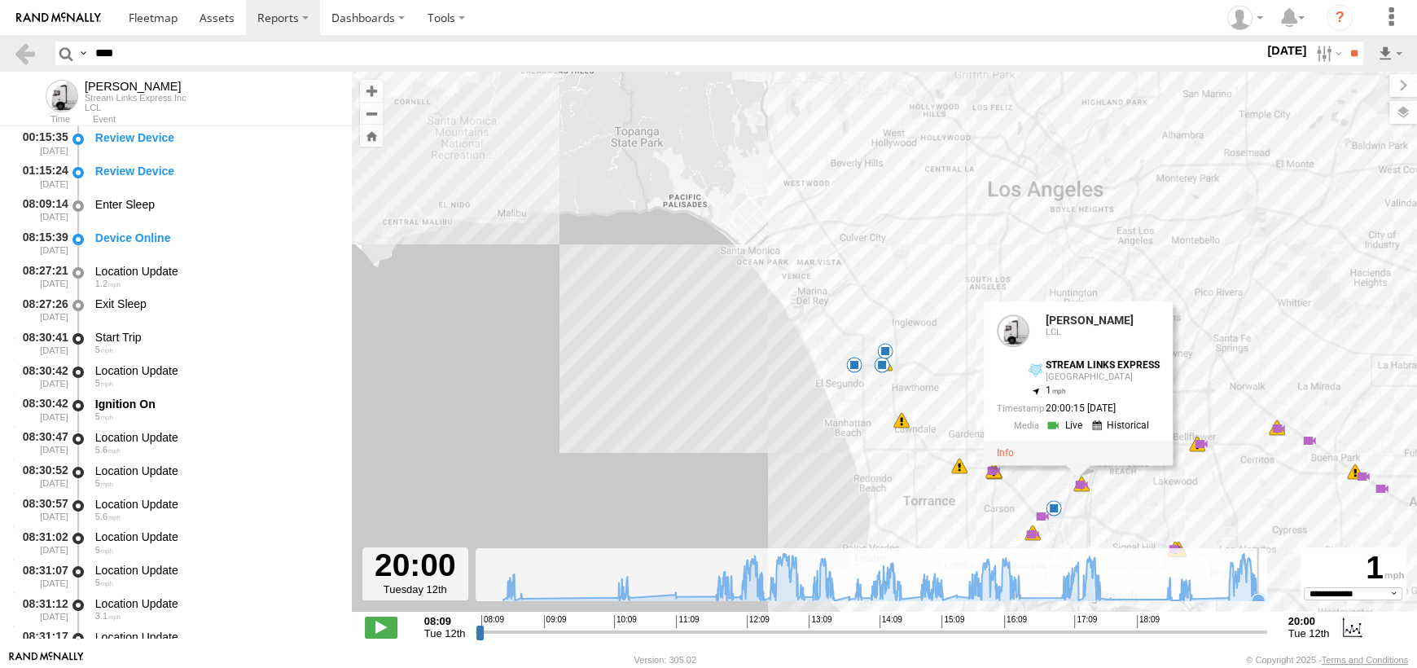
click at [1262, 593] on icon at bounding box center [1258, 600] width 16 height 16
drag, startPoint x: 195, startPoint y: 63, endPoint x: 0, endPoint y: 2, distance: 204.5
click at [0, 2] on body "?" at bounding box center [708, 334] width 1417 height 668
type input "*****"
click at [1344, 42] on input "**" at bounding box center [1353, 54] width 19 height 24
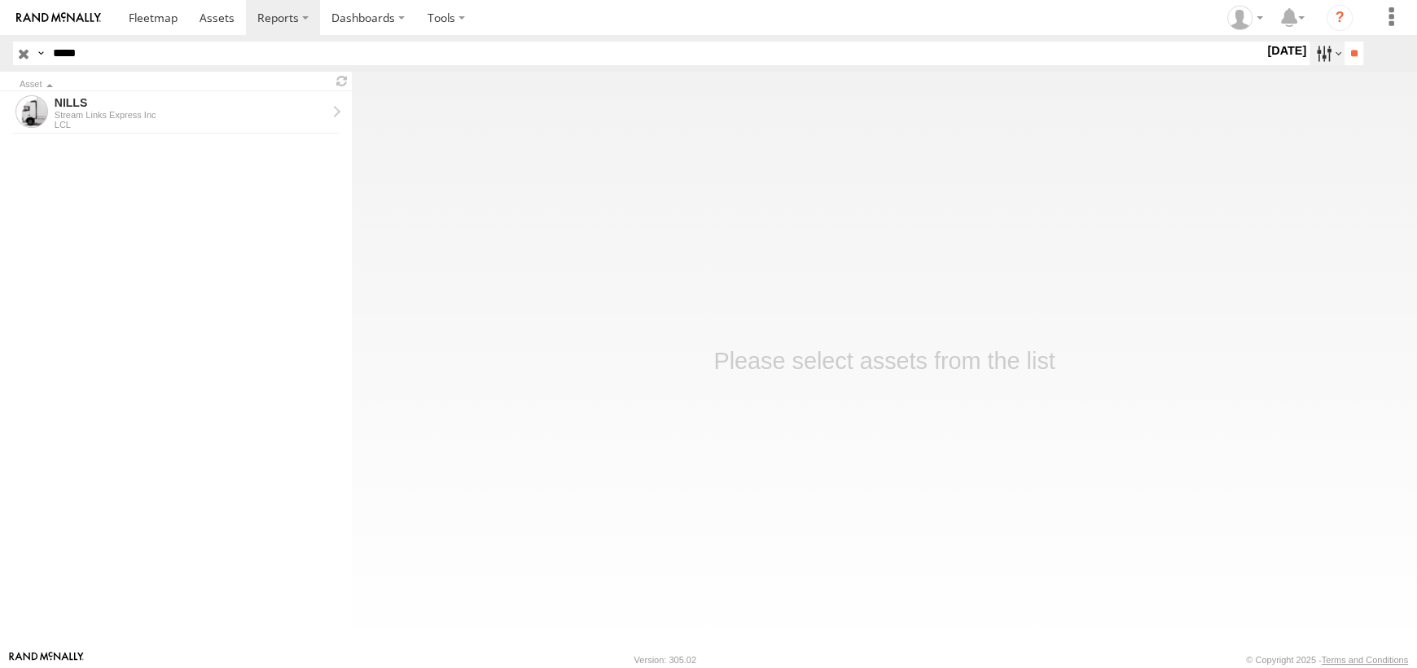
click at [1333, 44] on label at bounding box center [1326, 54] width 35 height 24
drag, startPoint x: 1307, startPoint y: 135, endPoint x: 1342, endPoint y: 91, distance: 56.2
click at [0, 0] on label at bounding box center [0, 0] width 0 height 0
click at [1348, 59] on input "**" at bounding box center [1353, 54] width 19 height 24
drag, startPoint x: 93, startPoint y: 114, endPoint x: 115, endPoint y: 118, distance: 22.4
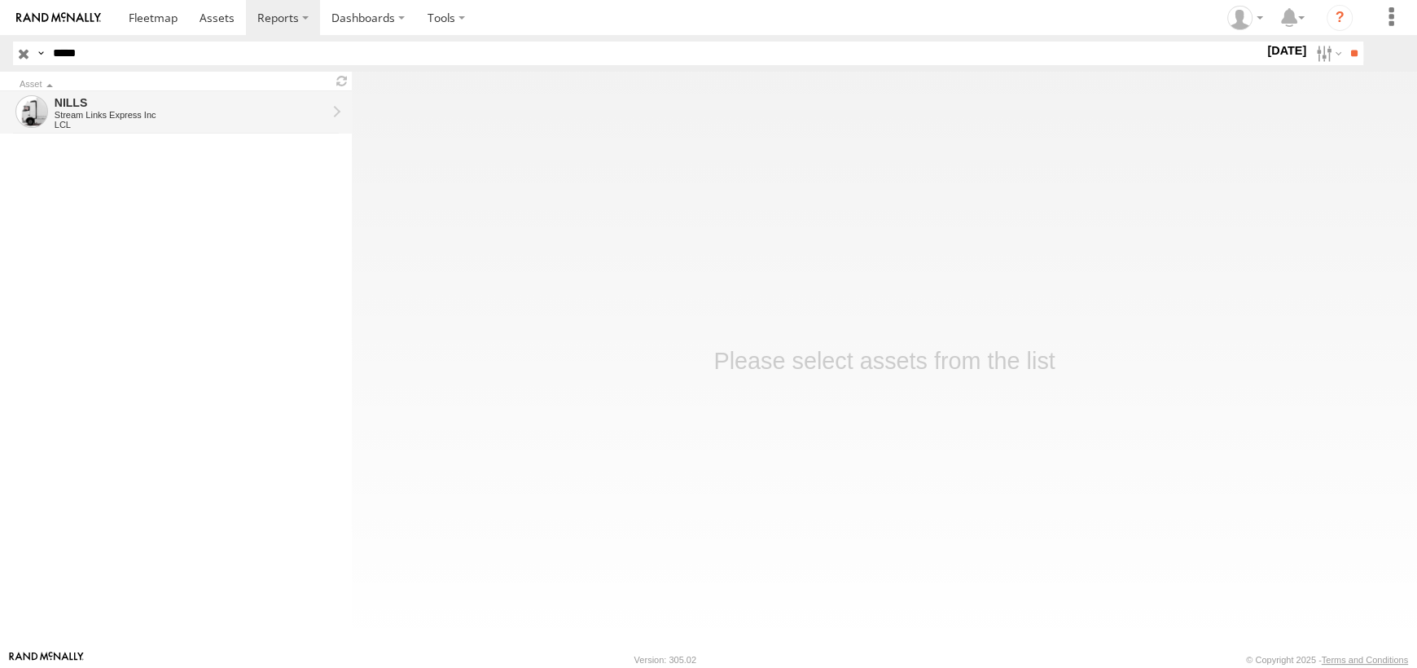
click at [94, 115] on div "Stream Links Express Inc" at bounding box center [191, 115] width 272 height 10
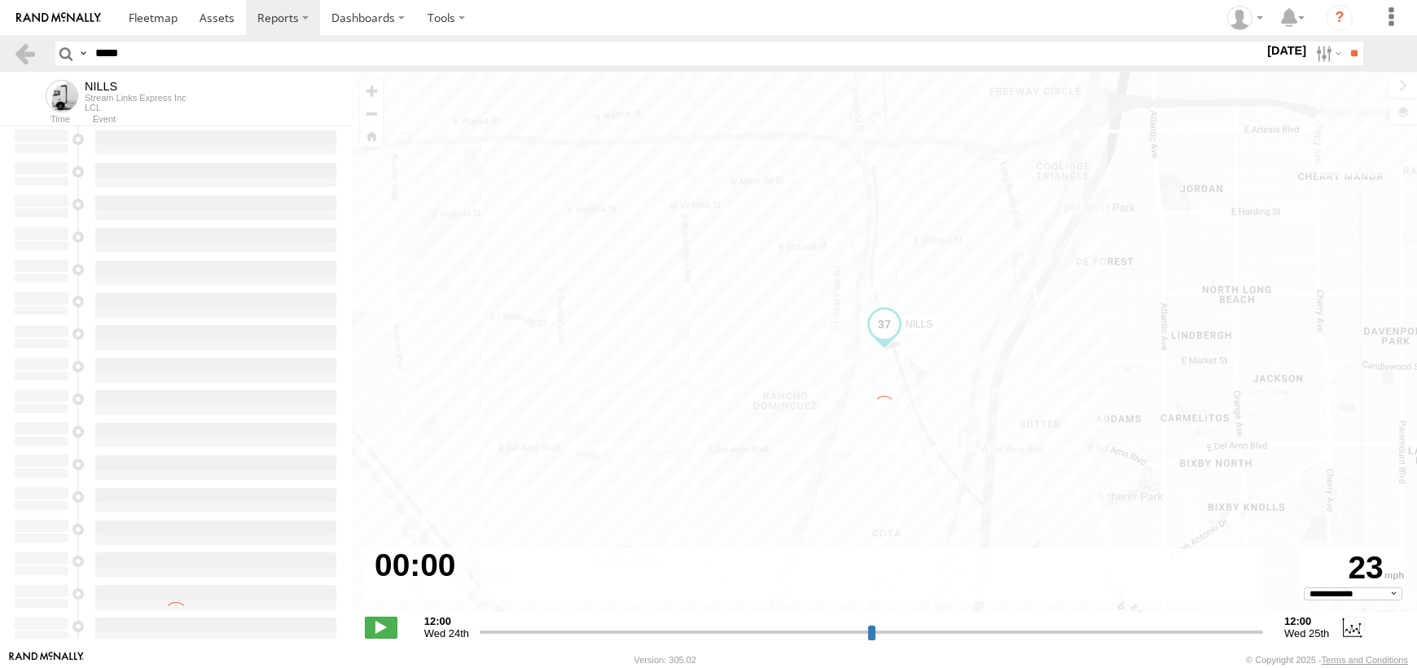
select select "**********"
type input "**********"
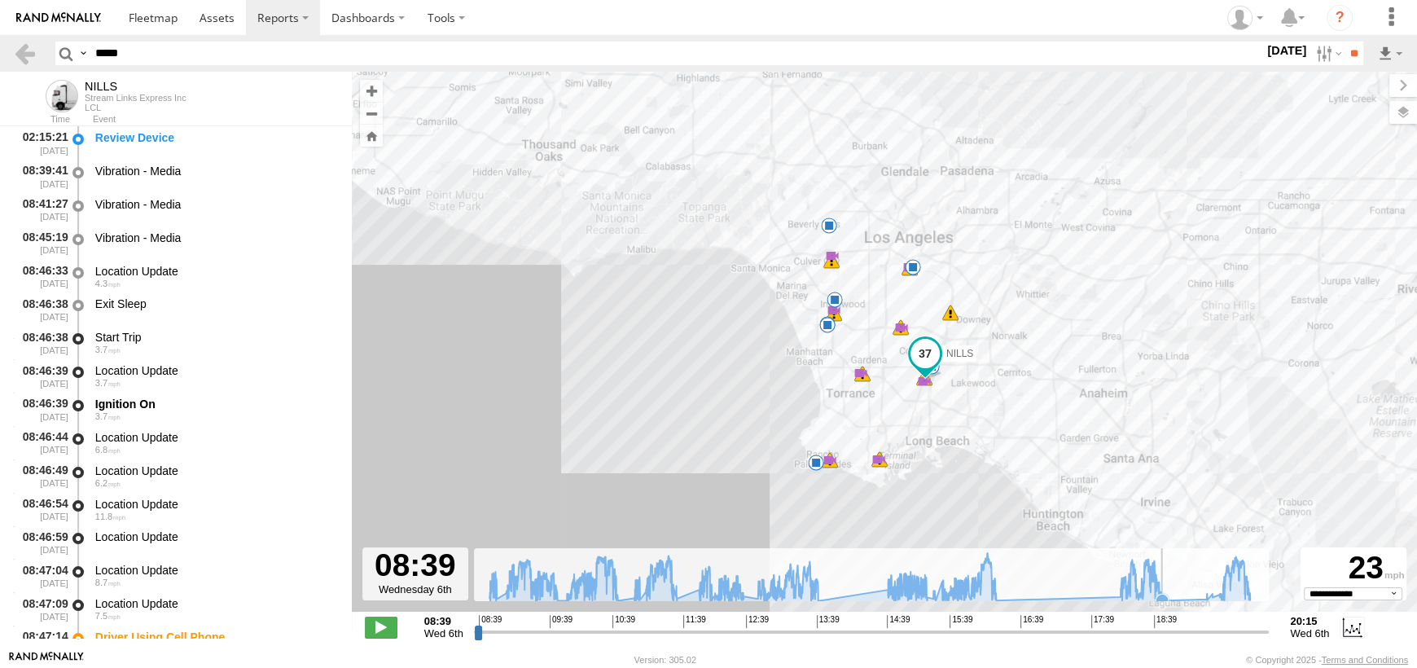
click at [1172, 598] on icon at bounding box center [869, 577] width 777 height 48
click at [817, 296] on span at bounding box center [826, 297] width 29 height 29
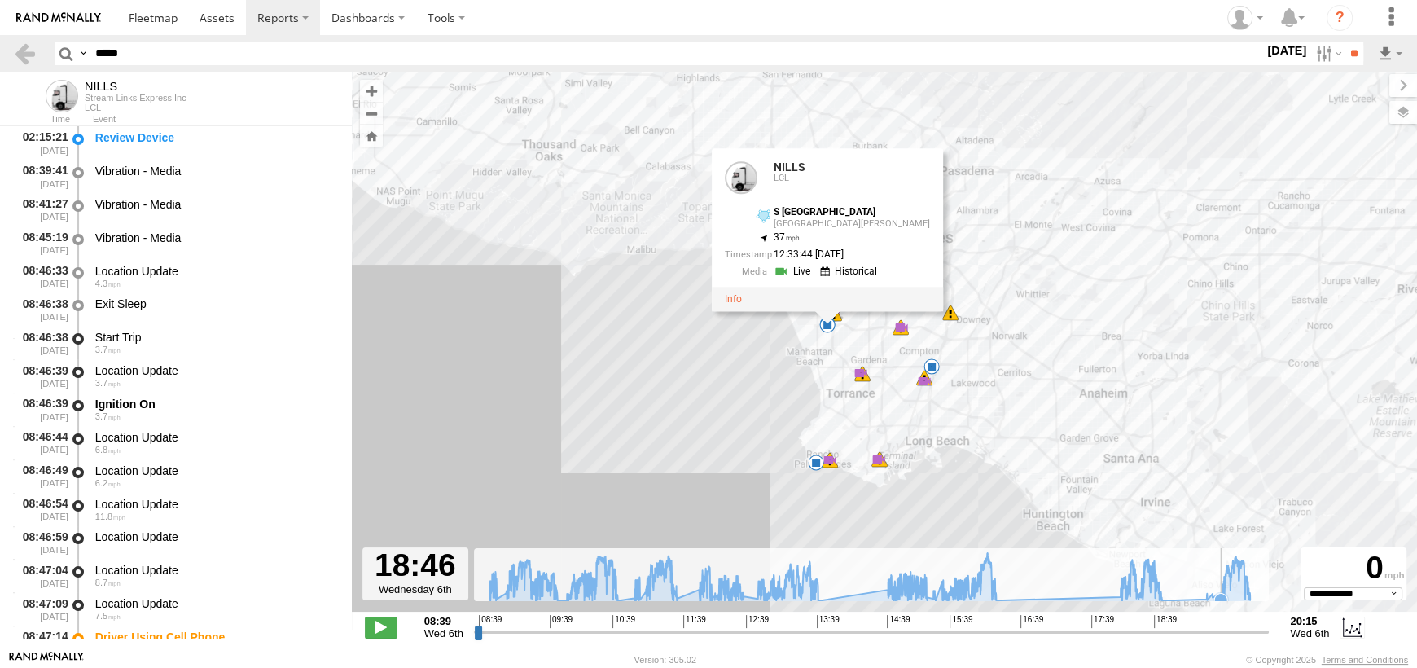
click at [1221, 592] on icon at bounding box center [1220, 599] width 16 height 16
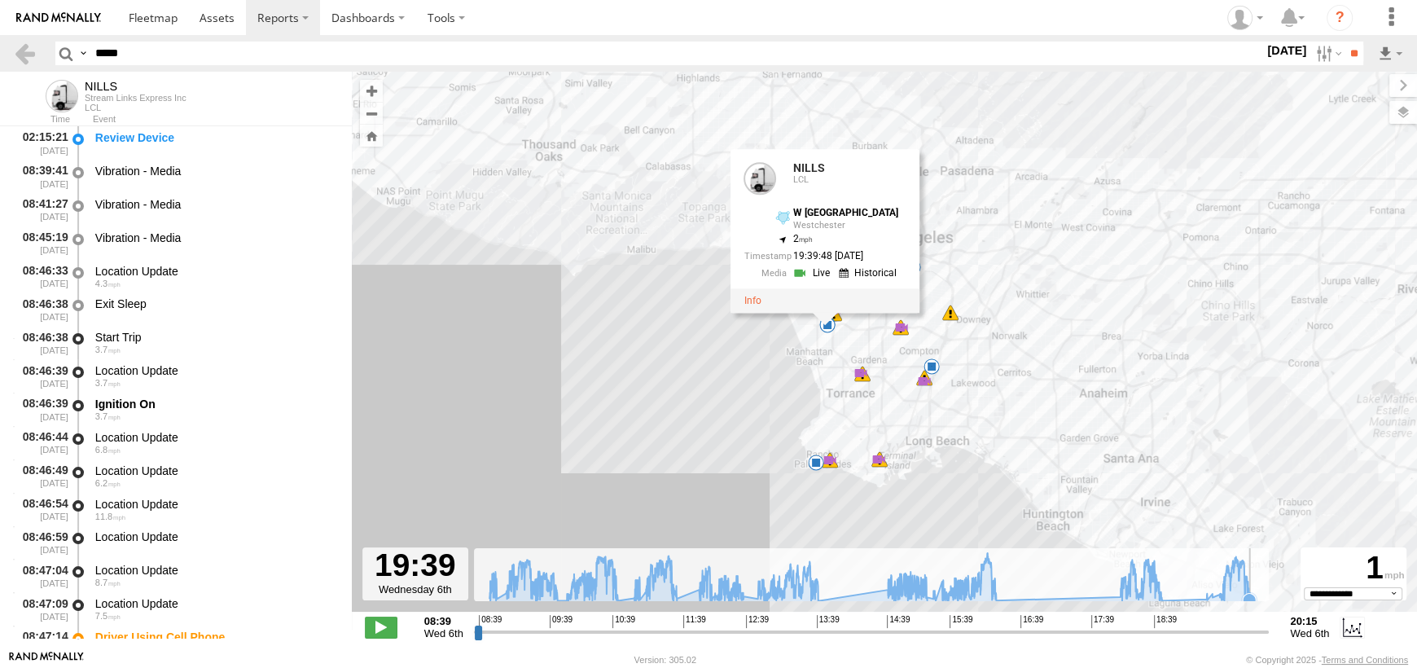
click at [1255, 593] on icon at bounding box center [869, 577] width 777 height 48
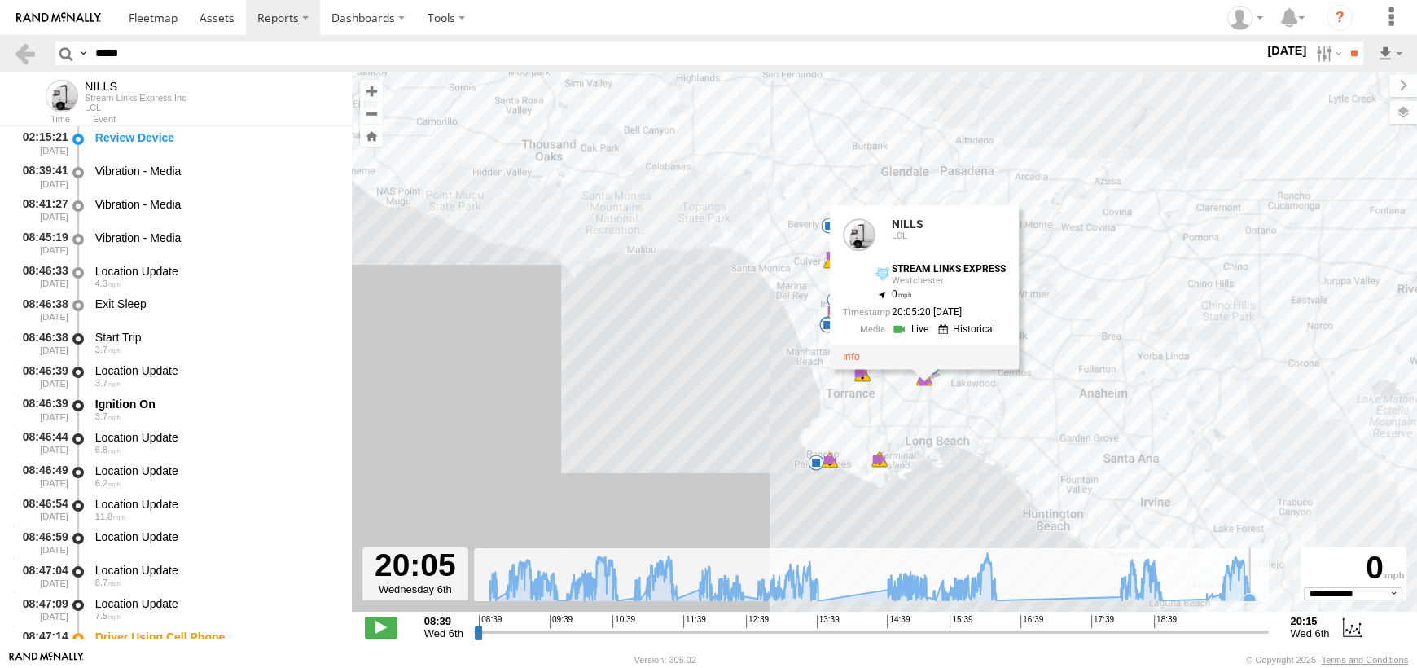
click at [1250, 596] on icon at bounding box center [1248, 599] width 13 height 13
click at [1252, 590] on icon at bounding box center [869, 577] width 777 height 48
click at [1321, 63] on label at bounding box center [1326, 54] width 35 height 24
click at [0, 0] on label at bounding box center [0, 0] width 0 height 0
click at [1348, 58] on input "**" at bounding box center [1353, 54] width 19 height 24
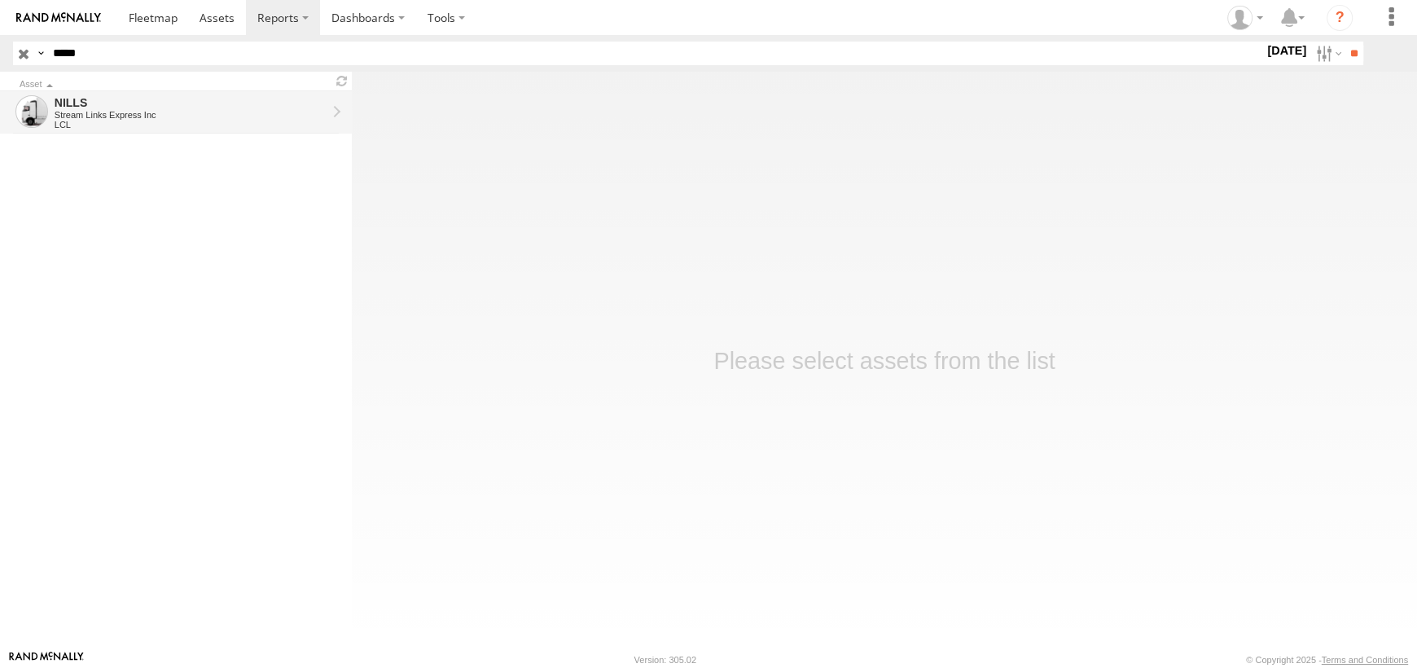
click at [116, 120] on div "LCL" at bounding box center [191, 125] width 272 height 10
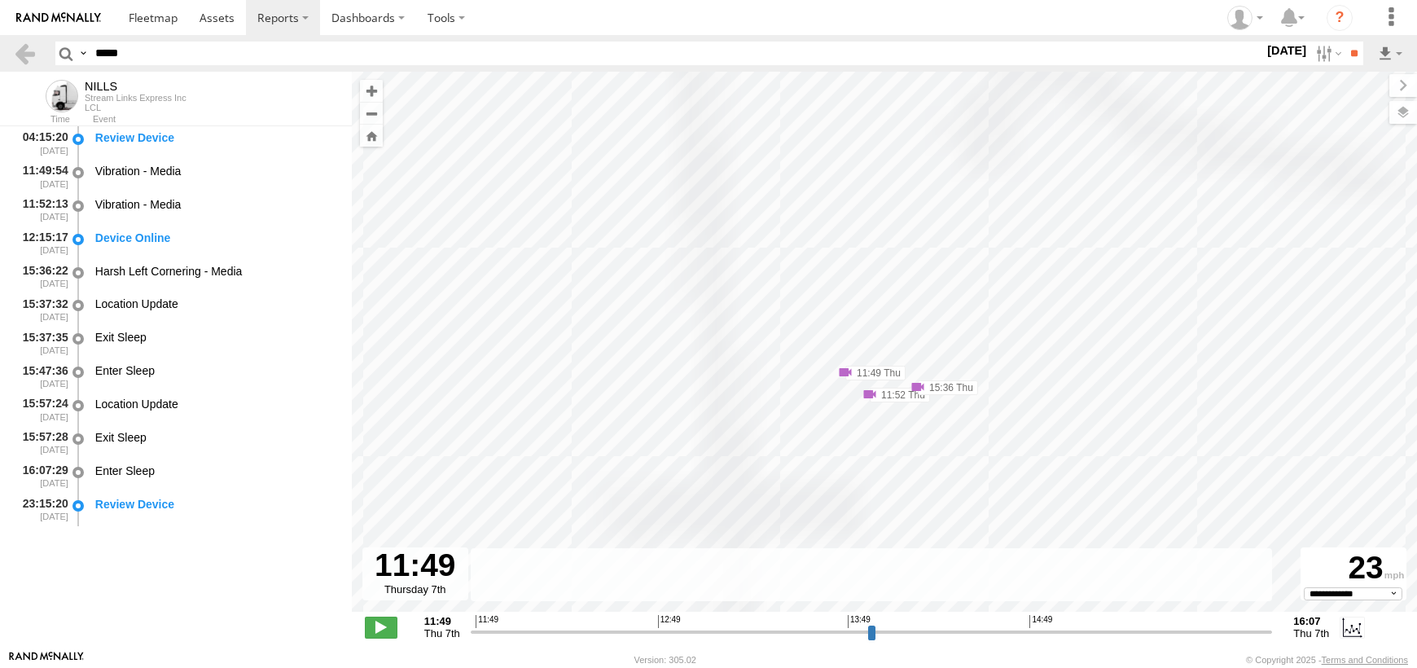
select select "**********"
click at [1319, 61] on label at bounding box center [1326, 54] width 35 height 24
click at [0, 0] on label at bounding box center [0, 0] width 0 height 0
click at [1347, 50] on input "**" at bounding box center [1353, 54] width 19 height 24
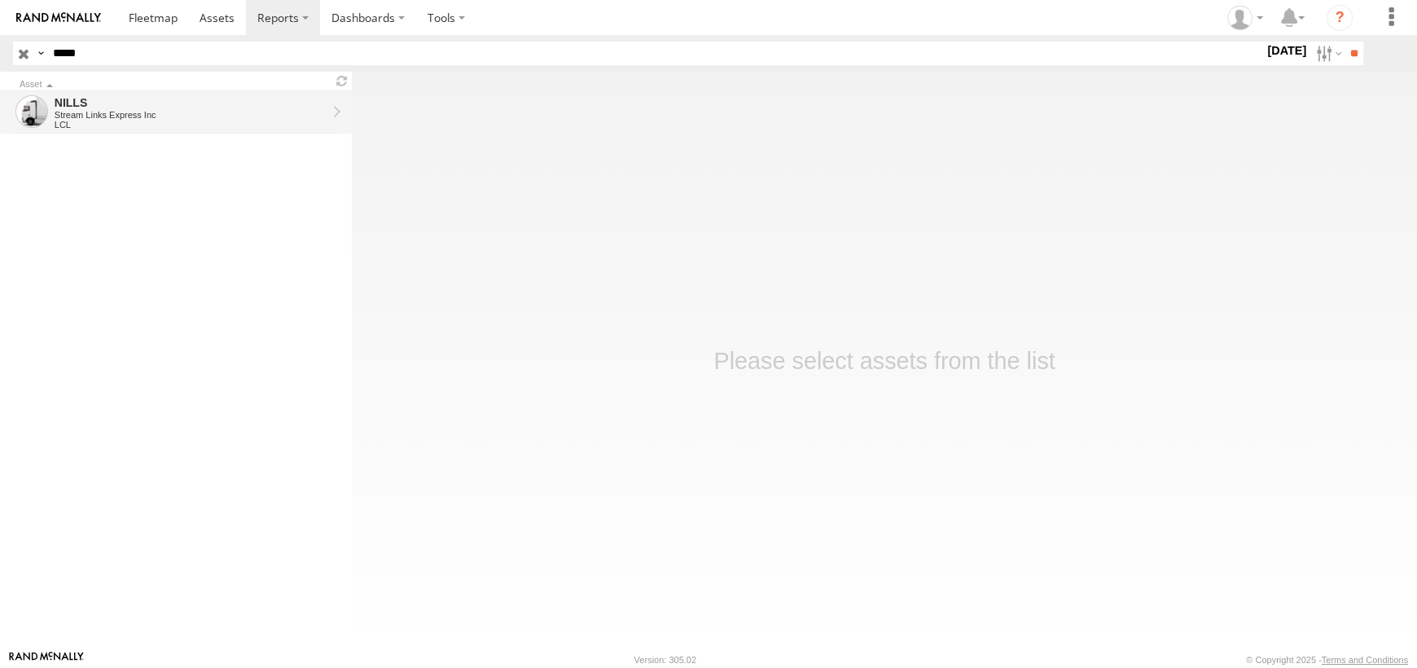
click at [97, 122] on div "LCL" at bounding box center [191, 125] width 272 height 10
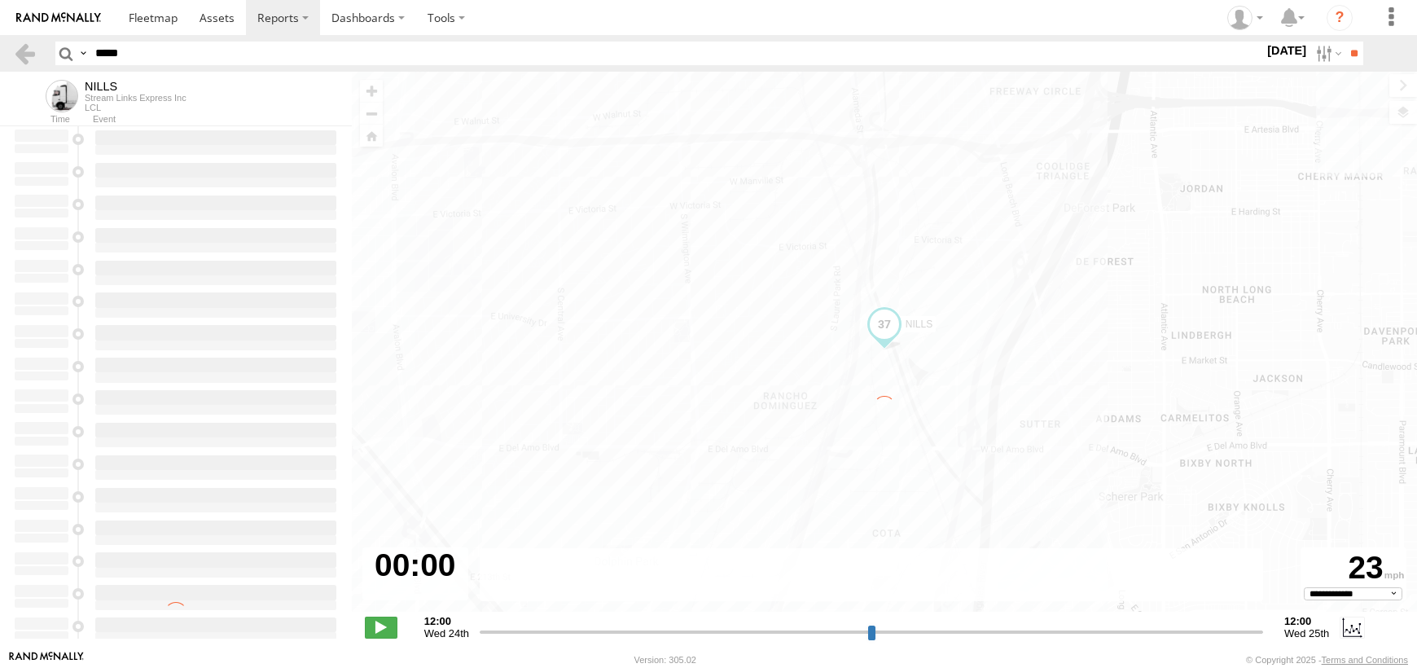
select select "**********"
type input "**********"
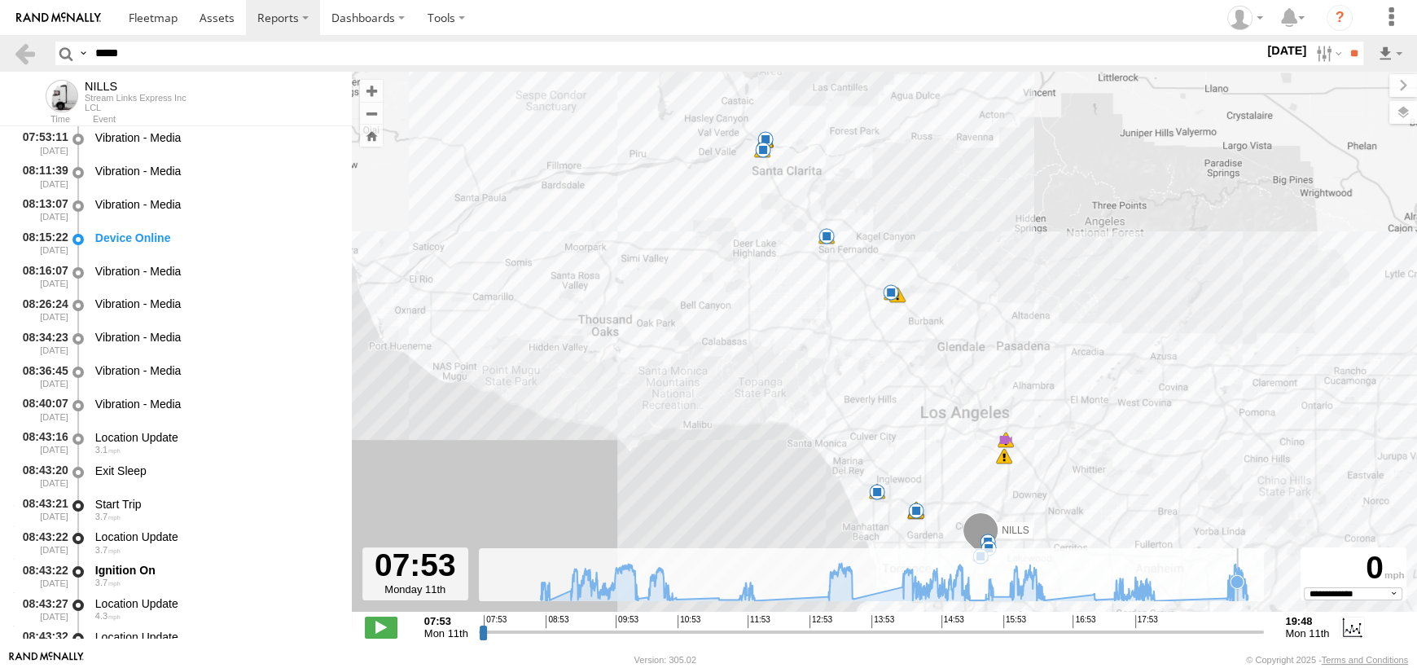
click at [1237, 596] on icon at bounding box center [893, 581] width 723 height 37
click at [1141, 581] on icon at bounding box center [893, 581] width 723 height 37
click at [912, 483] on span at bounding box center [907, 485] width 29 height 29
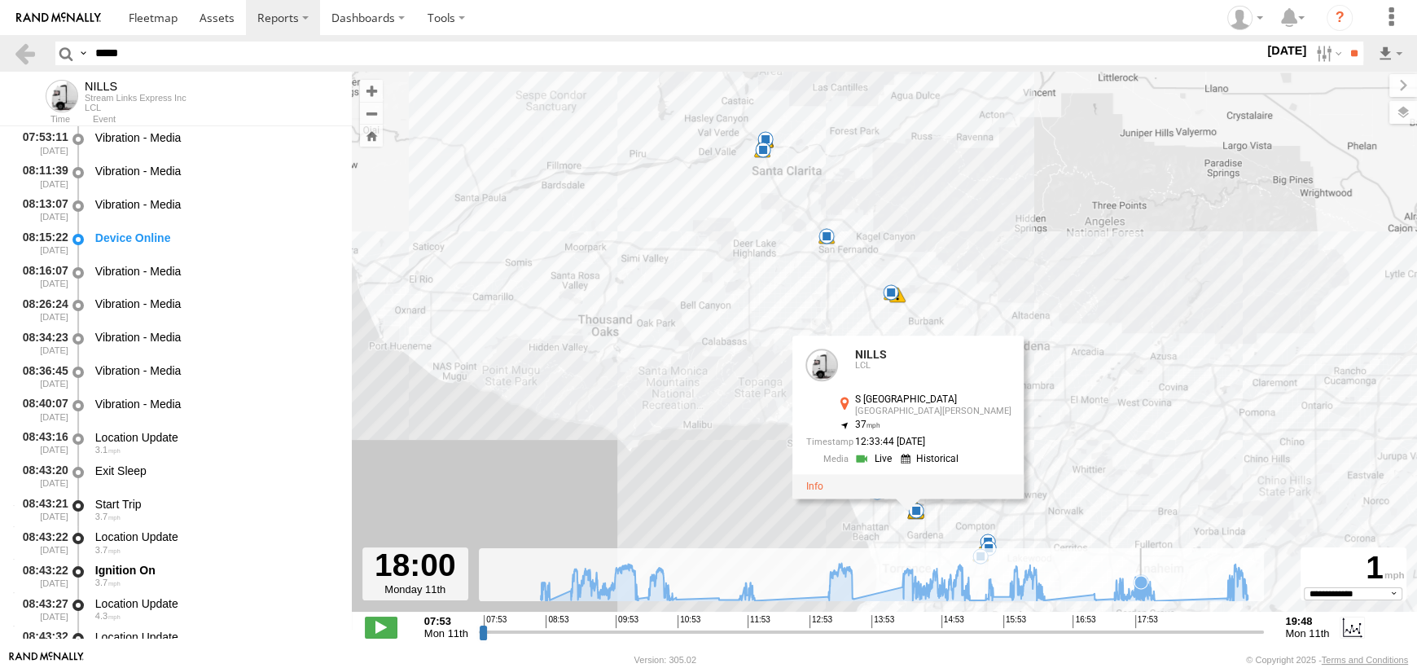
click at [1140, 589] on icon at bounding box center [893, 581] width 723 height 37
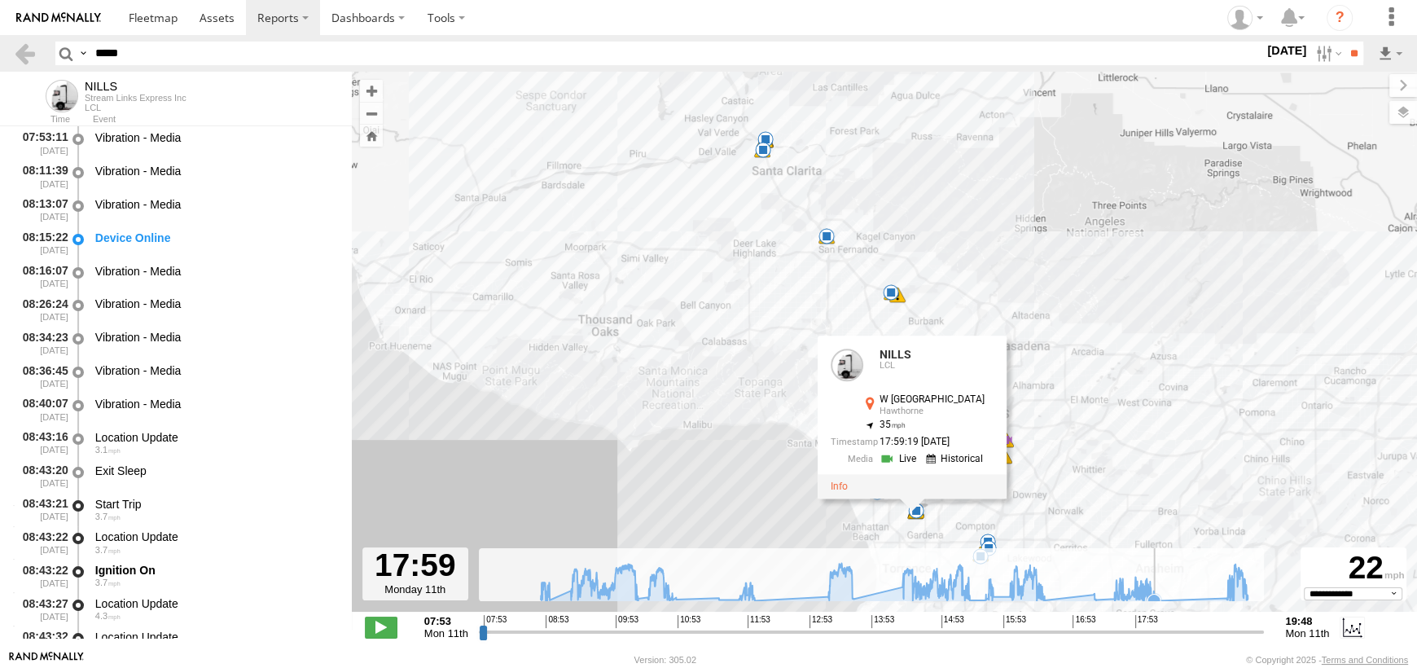
click at [1165, 594] on icon at bounding box center [893, 581] width 723 height 37
click at [1227, 589] on icon at bounding box center [893, 581] width 723 height 37
click at [1250, 596] on icon at bounding box center [1247, 598] width 13 height 13
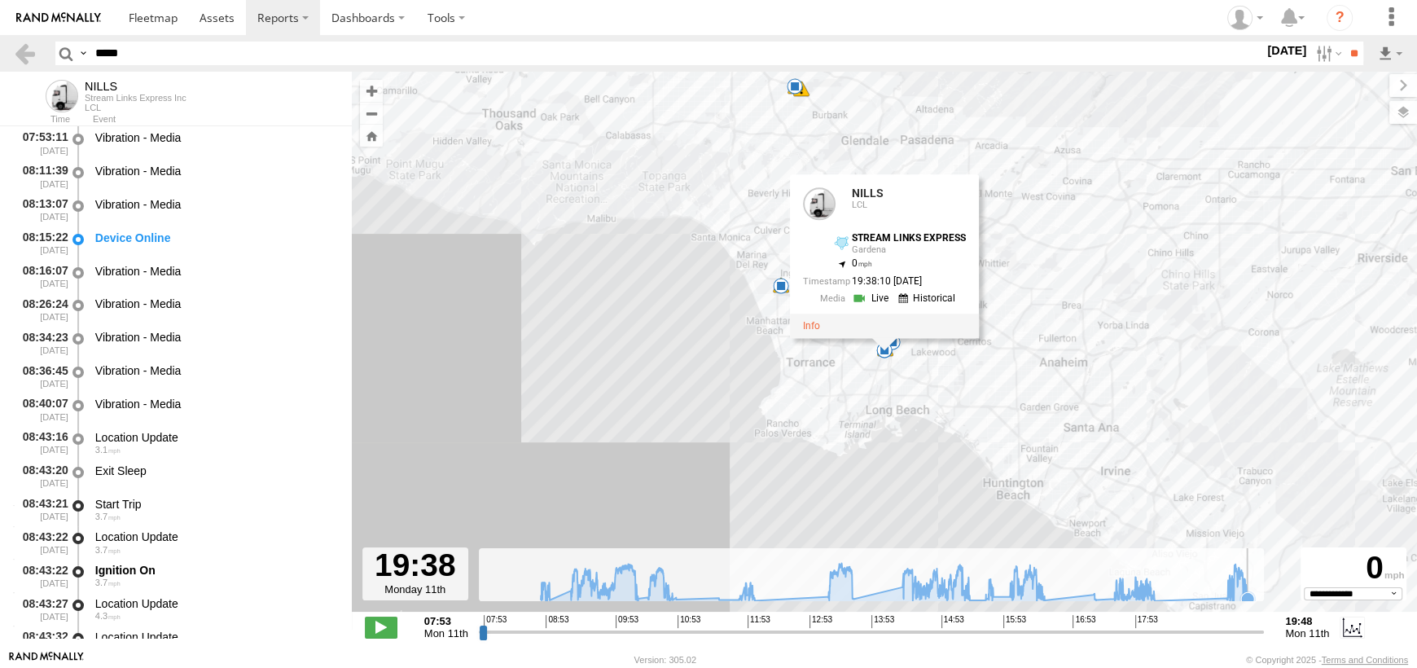
click at [1250, 595] on icon at bounding box center [1247, 598] width 13 height 13
click at [1310, 46] on label at bounding box center [1326, 54] width 35 height 24
click at [0, 0] on label at bounding box center [0, 0] width 0 height 0
click at [1373, 49] on div "Search Query Asset ID Asset Label Registration Manufacturer Model VIN Job ID" at bounding box center [729, 54] width 1348 height 24
click at [1351, 50] on input "**" at bounding box center [1353, 54] width 19 height 24
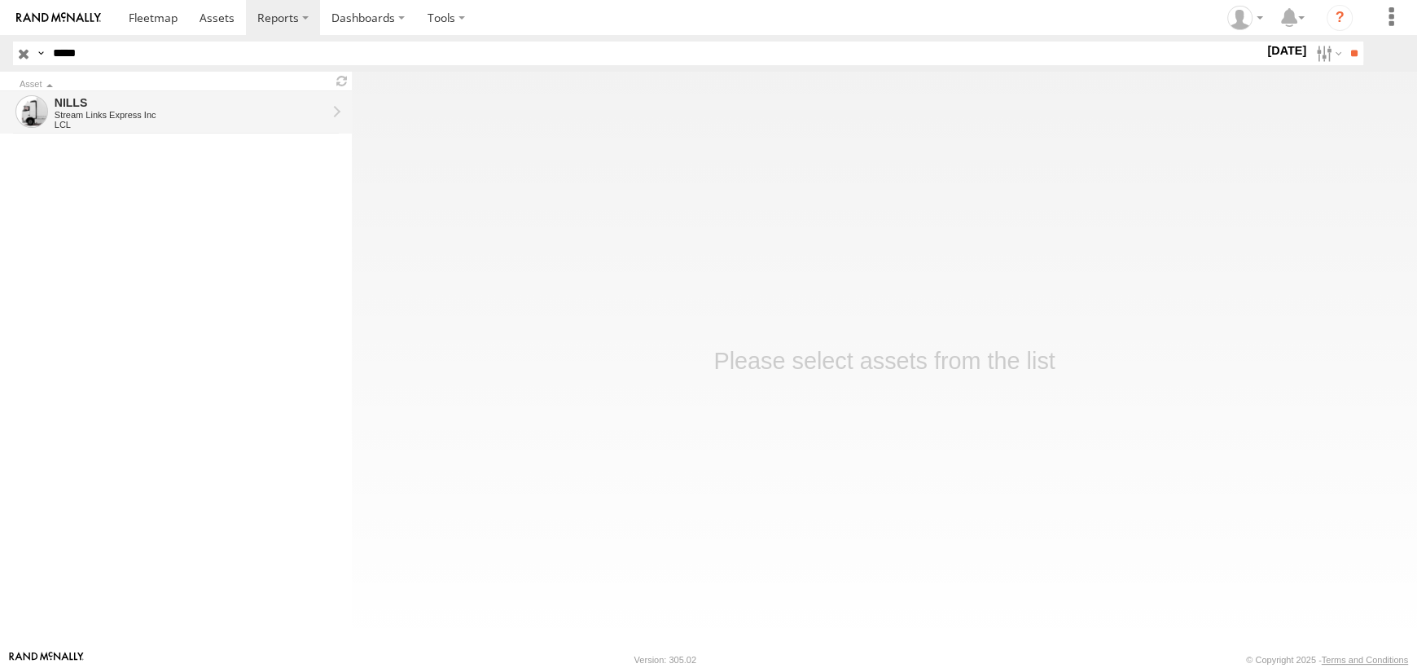
click at [108, 108] on div "NILLS" at bounding box center [191, 102] width 272 height 15
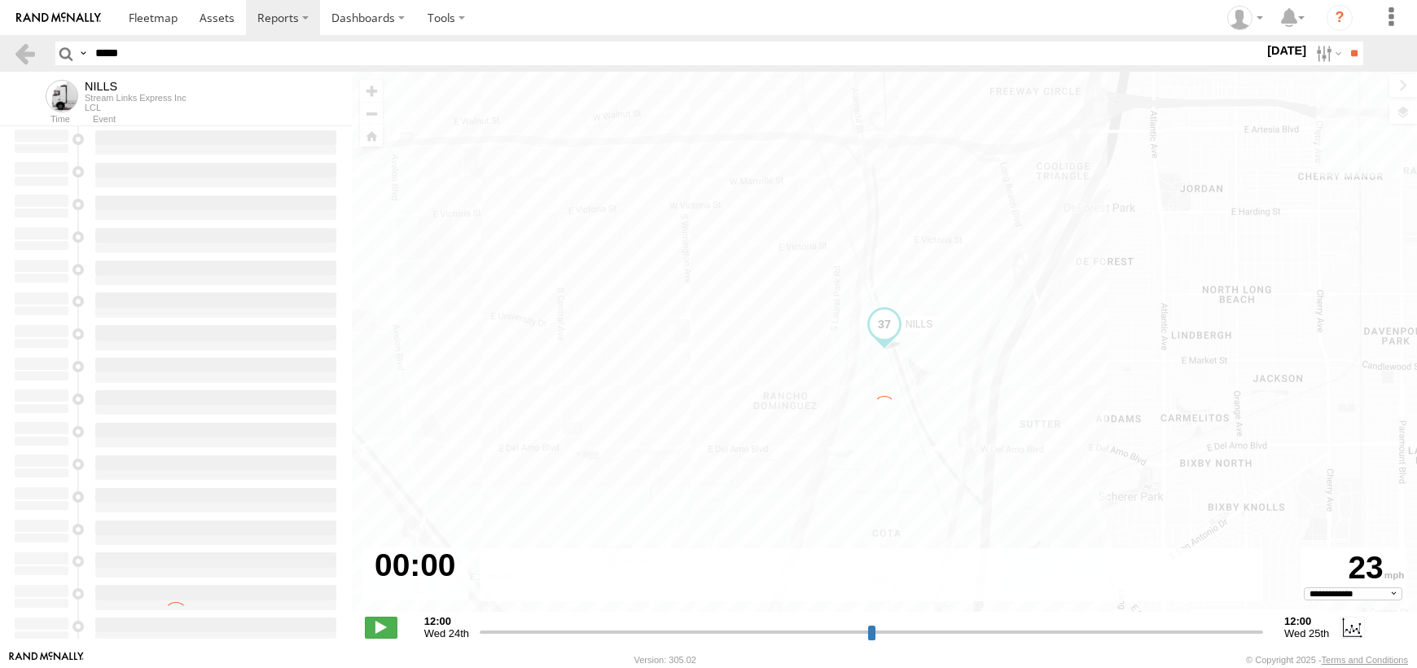
select select "**********"
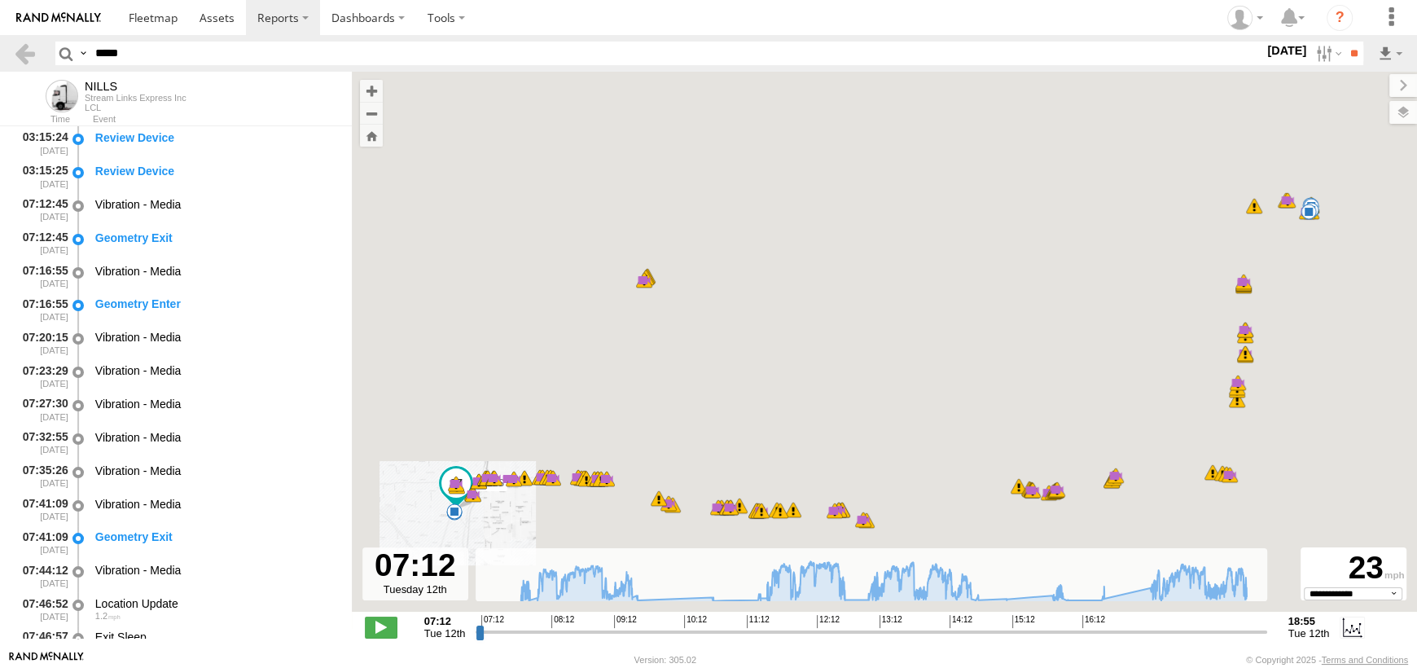
type input "**********"
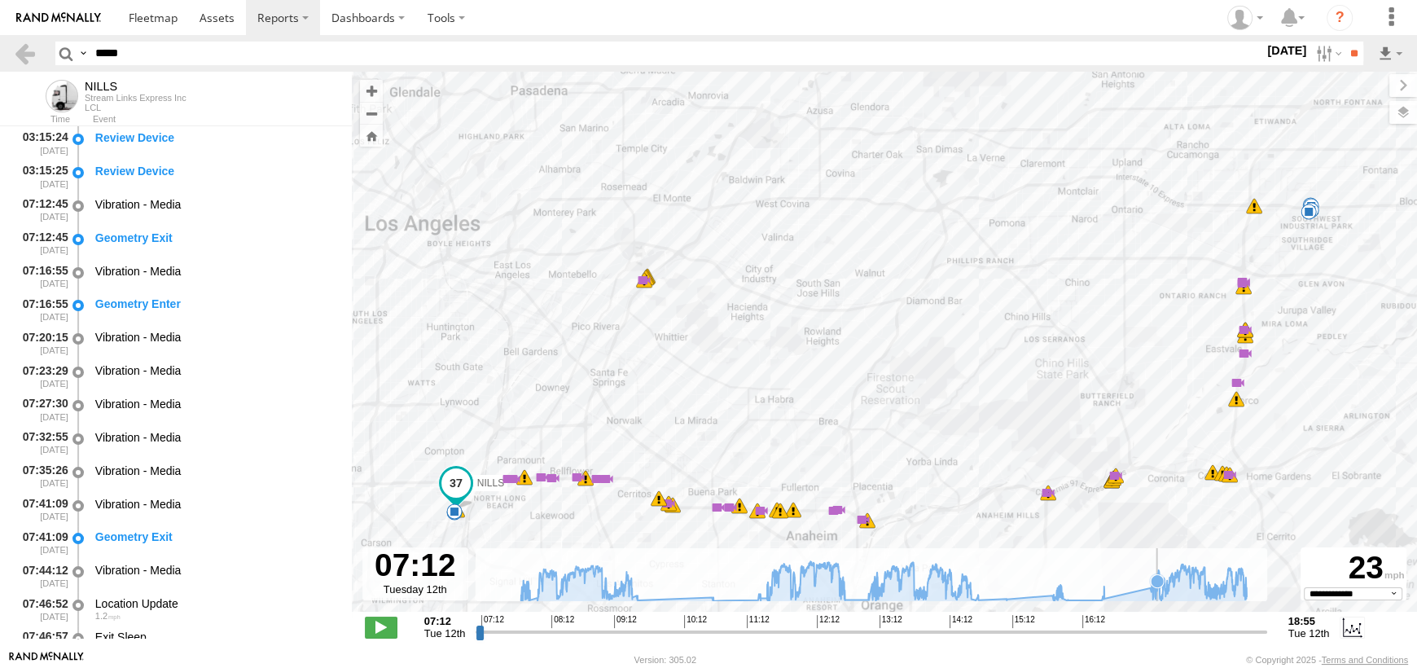
click at [1157, 595] on icon at bounding box center [884, 581] width 742 height 40
click at [1154, 593] on icon at bounding box center [884, 581] width 742 height 40
click at [1277, 186] on span at bounding box center [1278, 185] width 29 height 29
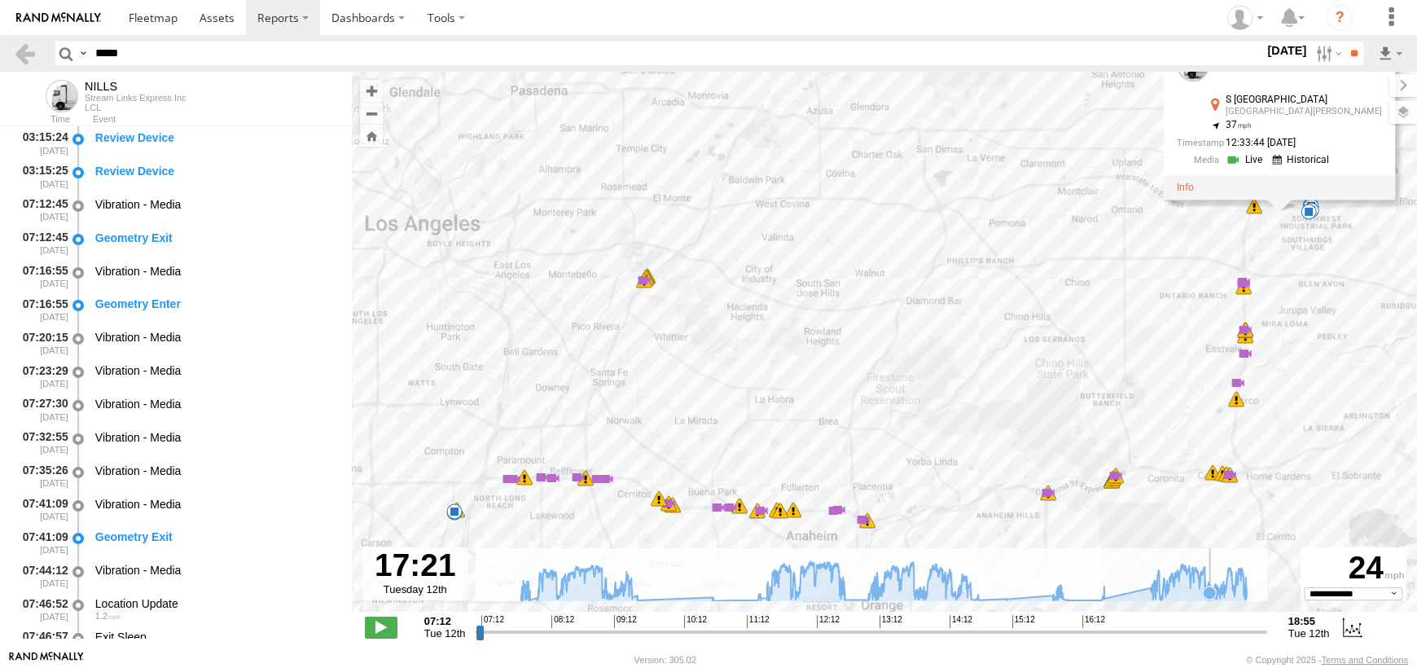
click at [1210, 589] on icon at bounding box center [1208, 592] width 13 height 13
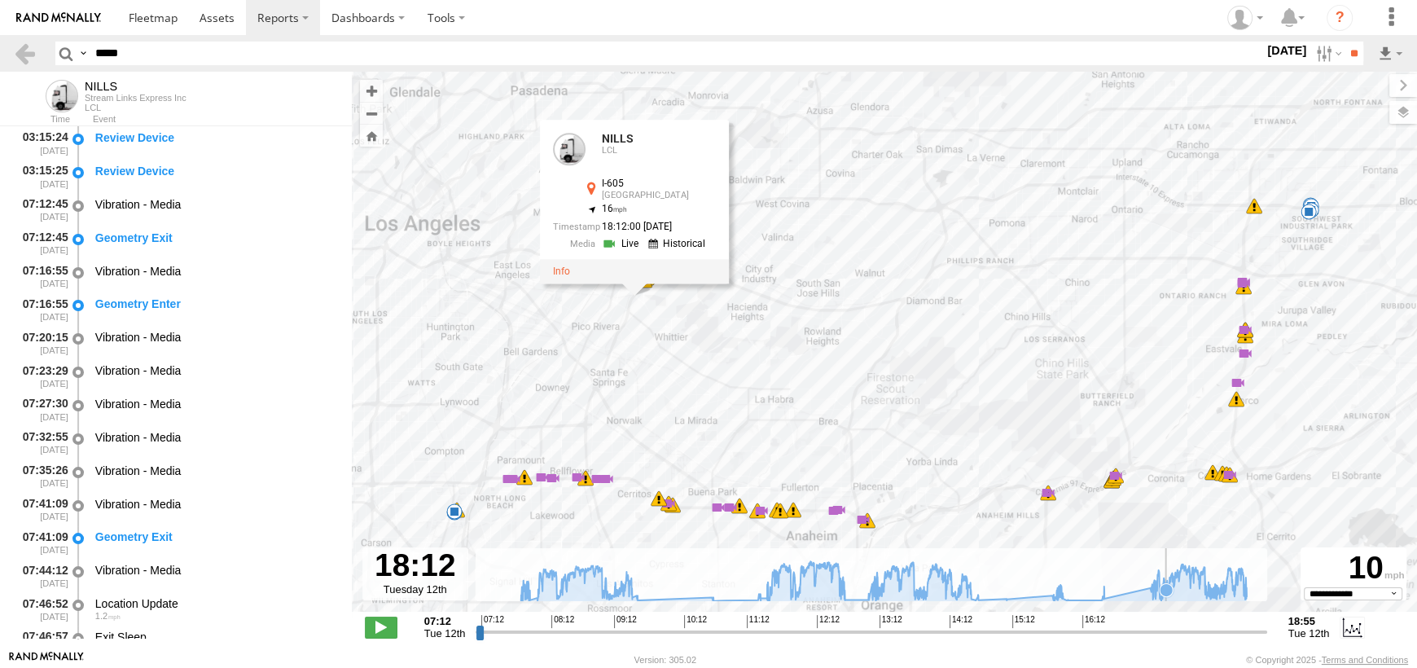
click at [1166, 590] on icon at bounding box center [1165, 589] width 13 height 13
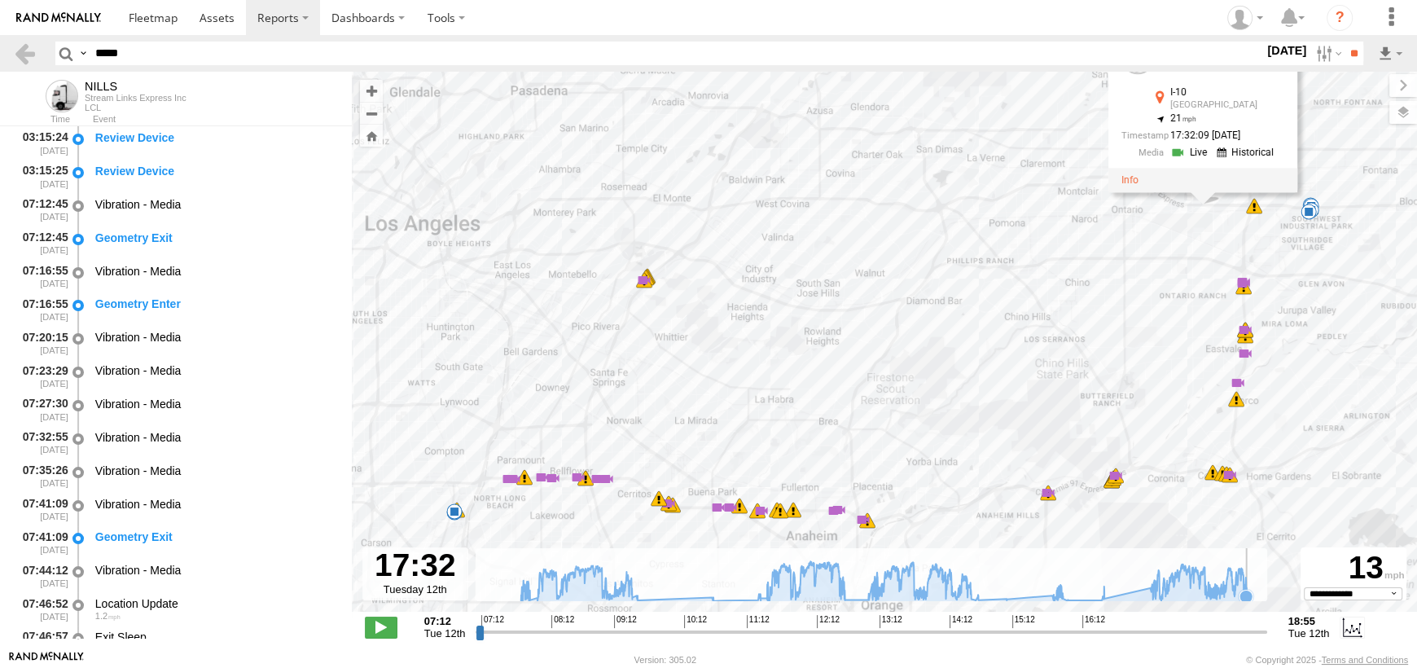
click at [1250, 590] on icon at bounding box center [1245, 596] width 16 height 16
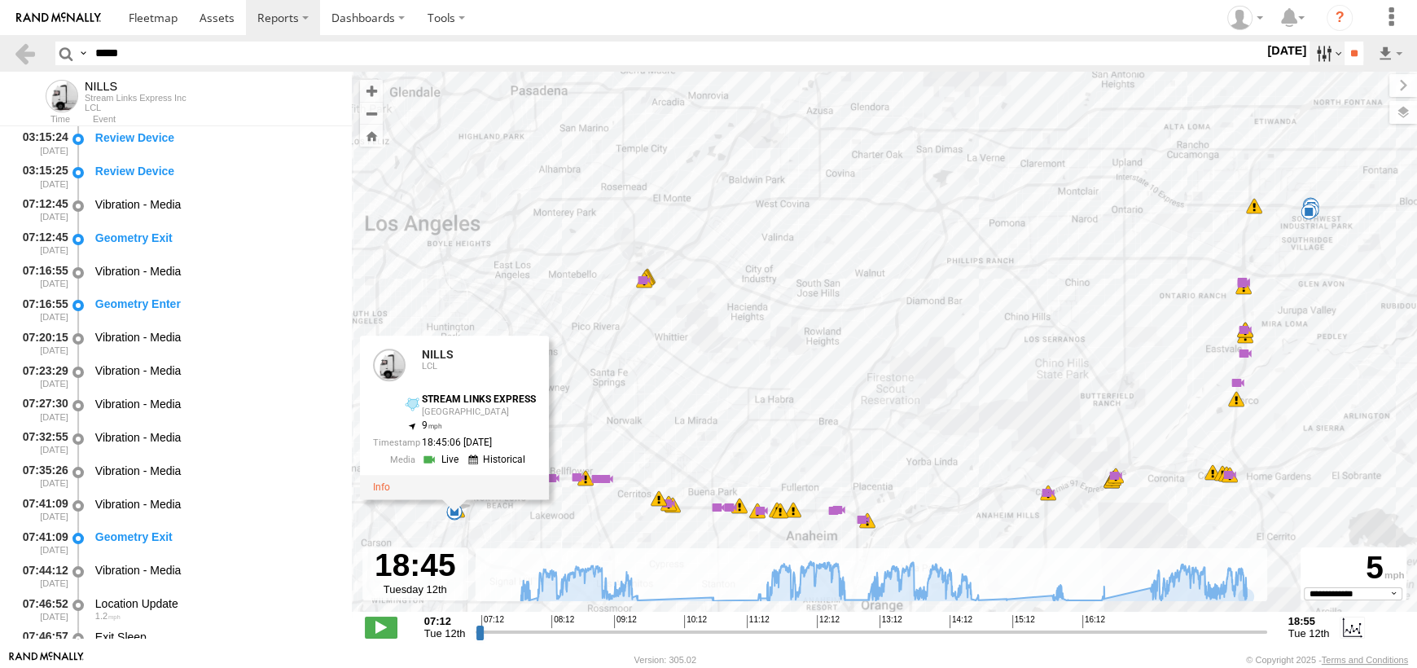
click at [1314, 59] on label at bounding box center [1326, 54] width 35 height 24
drag, startPoint x: 1308, startPoint y: 145, endPoint x: 1326, endPoint y: 89, distance: 59.0
click at [0, 0] on label at bounding box center [0, 0] width 0 height 0
click at [1344, 55] on input "**" at bounding box center [1353, 54] width 19 height 24
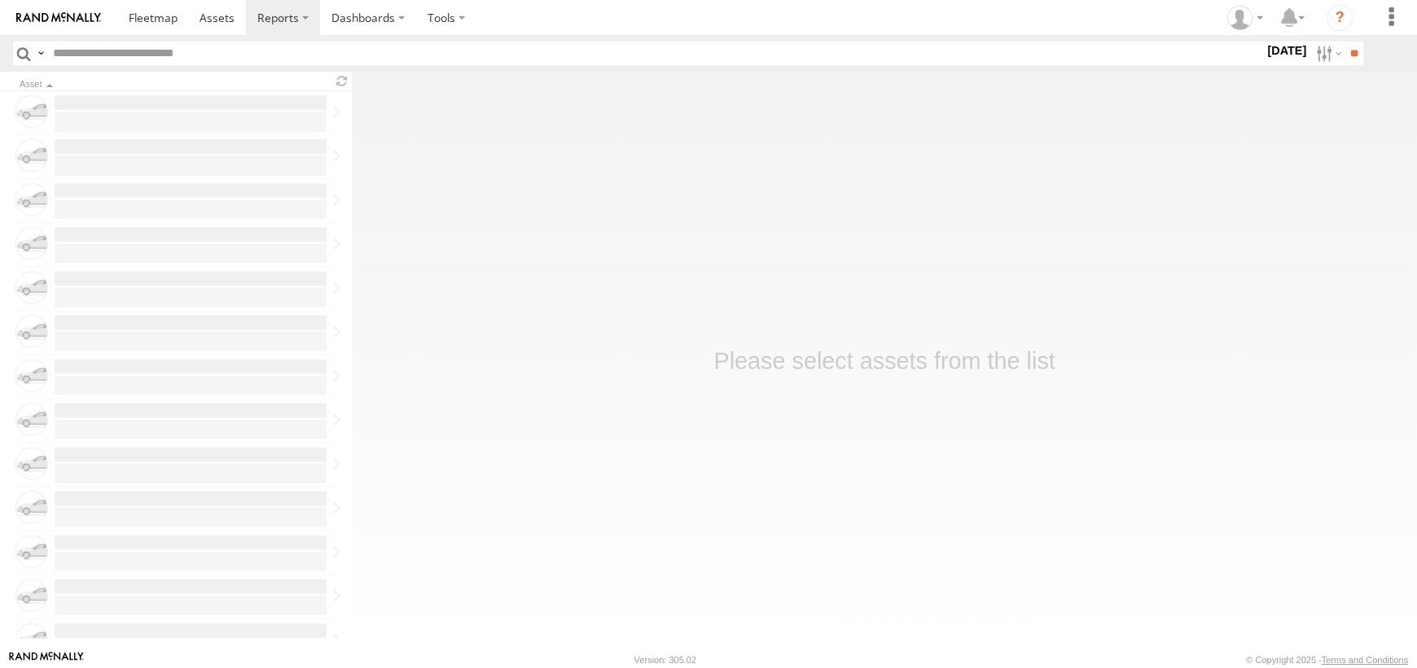
type input "*****"
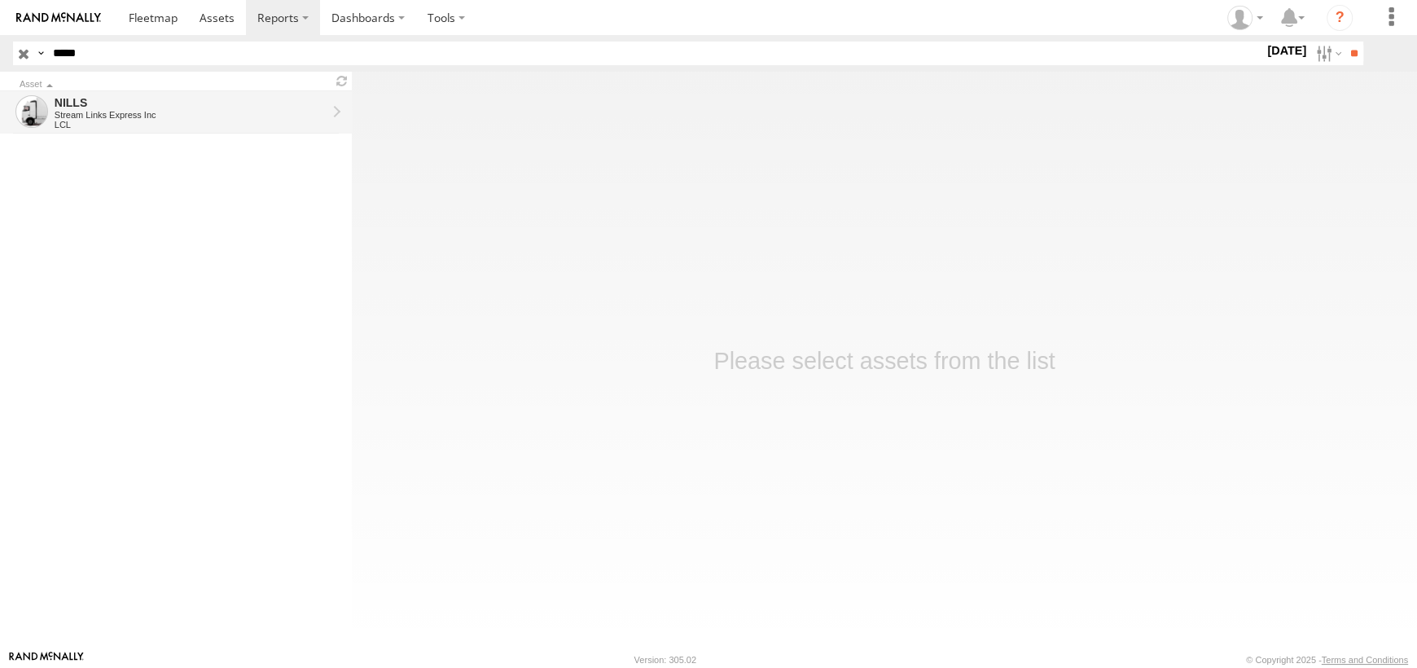
click at [165, 117] on div "Stream Links Express Inc" at bounding box center [191, 115] width 272 height 10
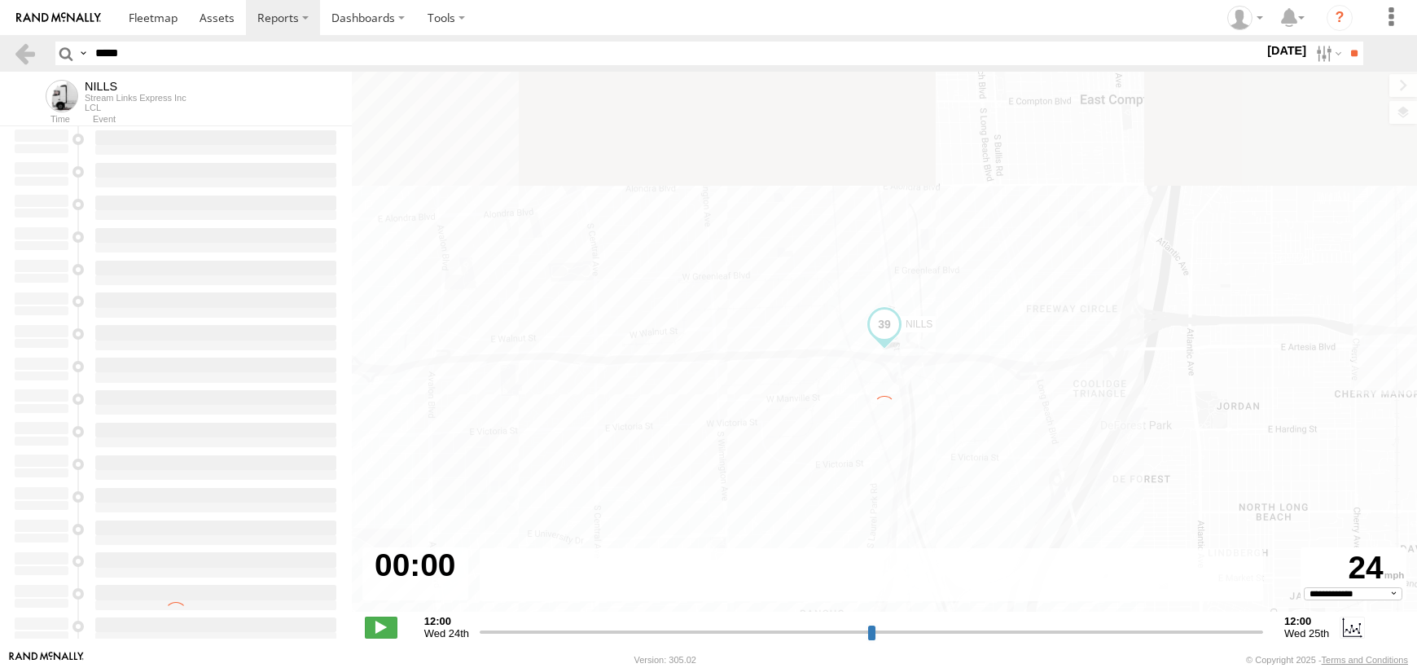
select select "**********"
type input "**********"
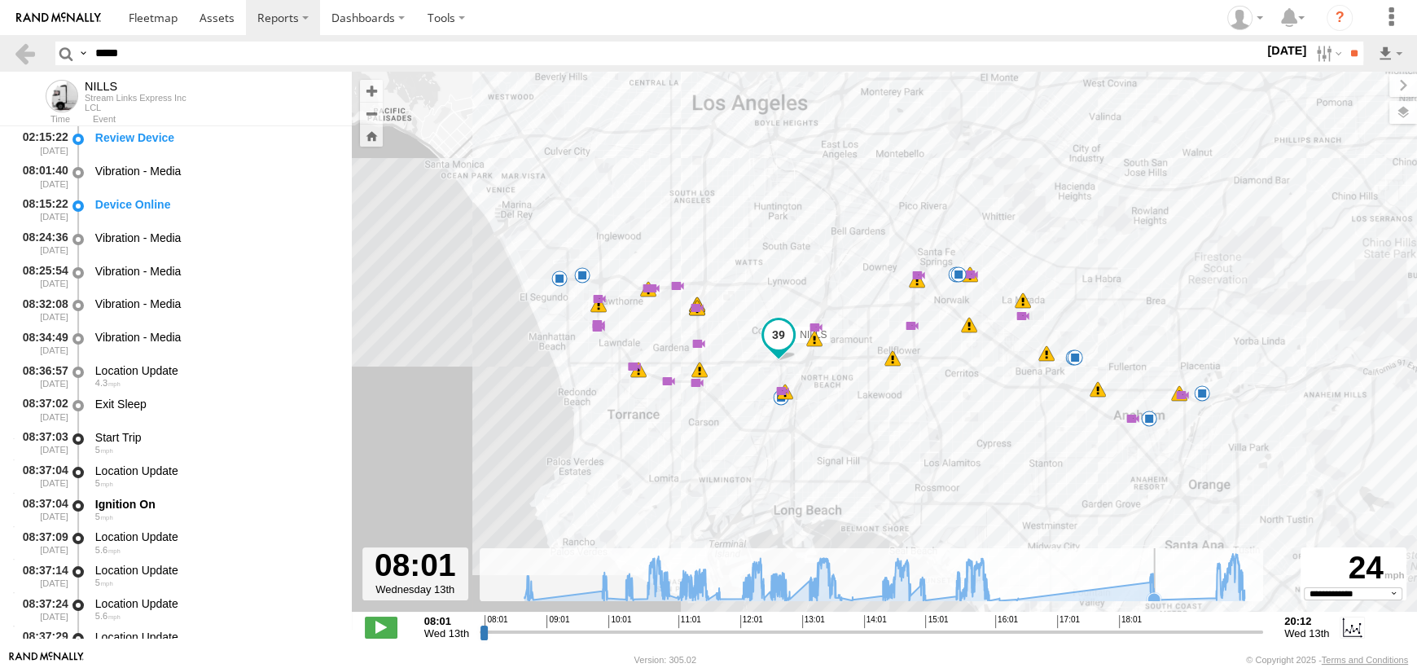
click at [1156, 582] on icon at bounding box center [884, 577] width 736 height 47
click at [566, 256] on span at bounding box center [559, 252] width 29 height 29
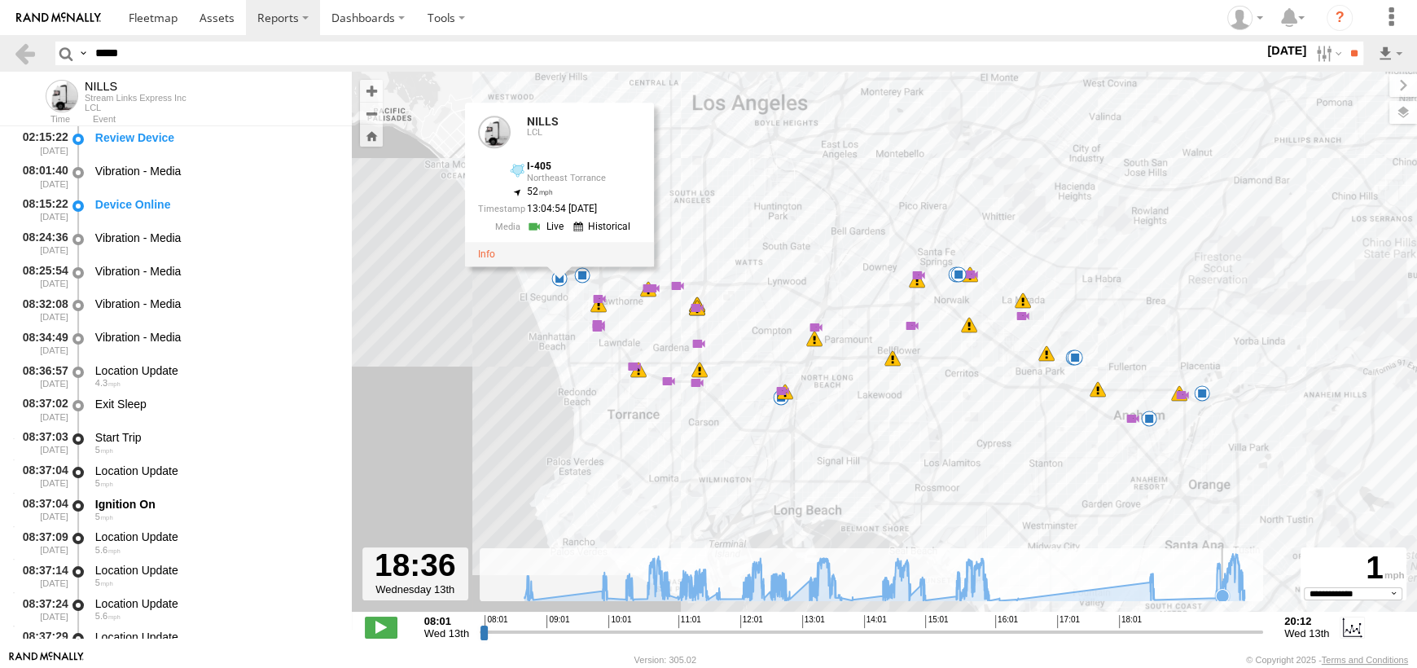
click at [1222, 589] on icon at bounding box center [1221, 595] width 13 height 13
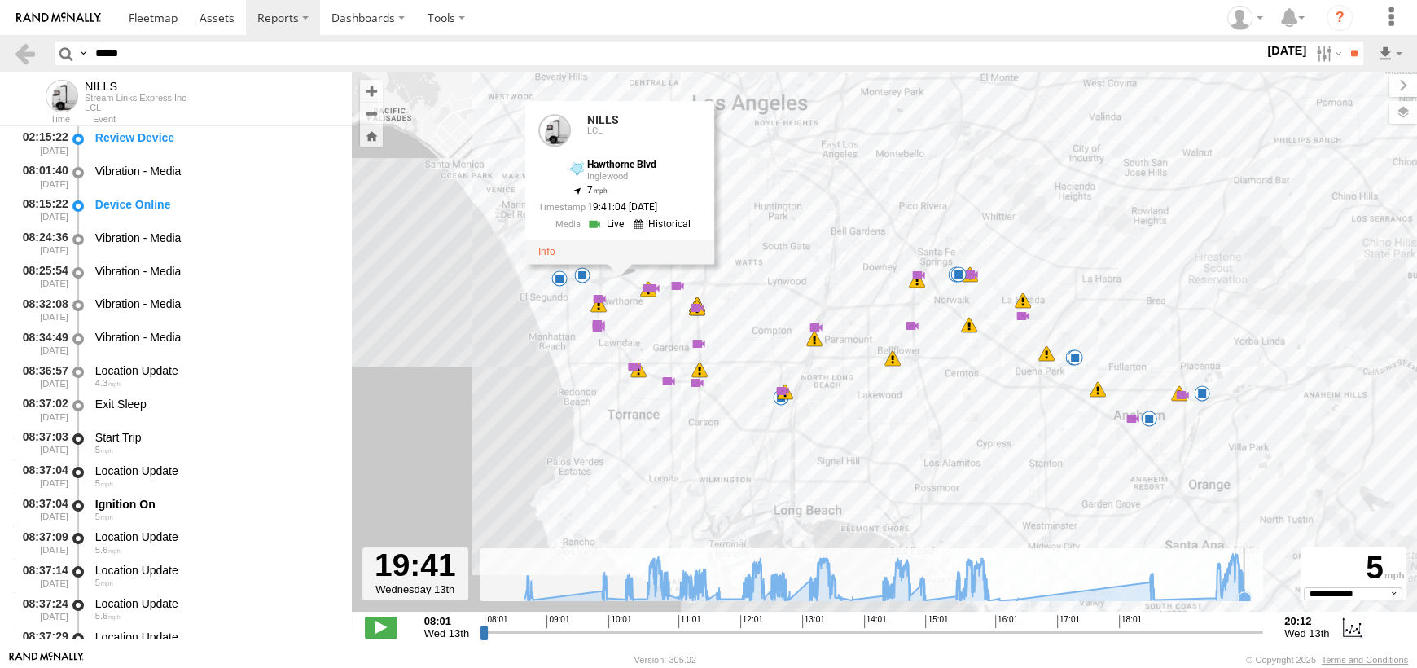
click at [1250, 588] on icon at bounding box center [884, 577] width 736 height 47
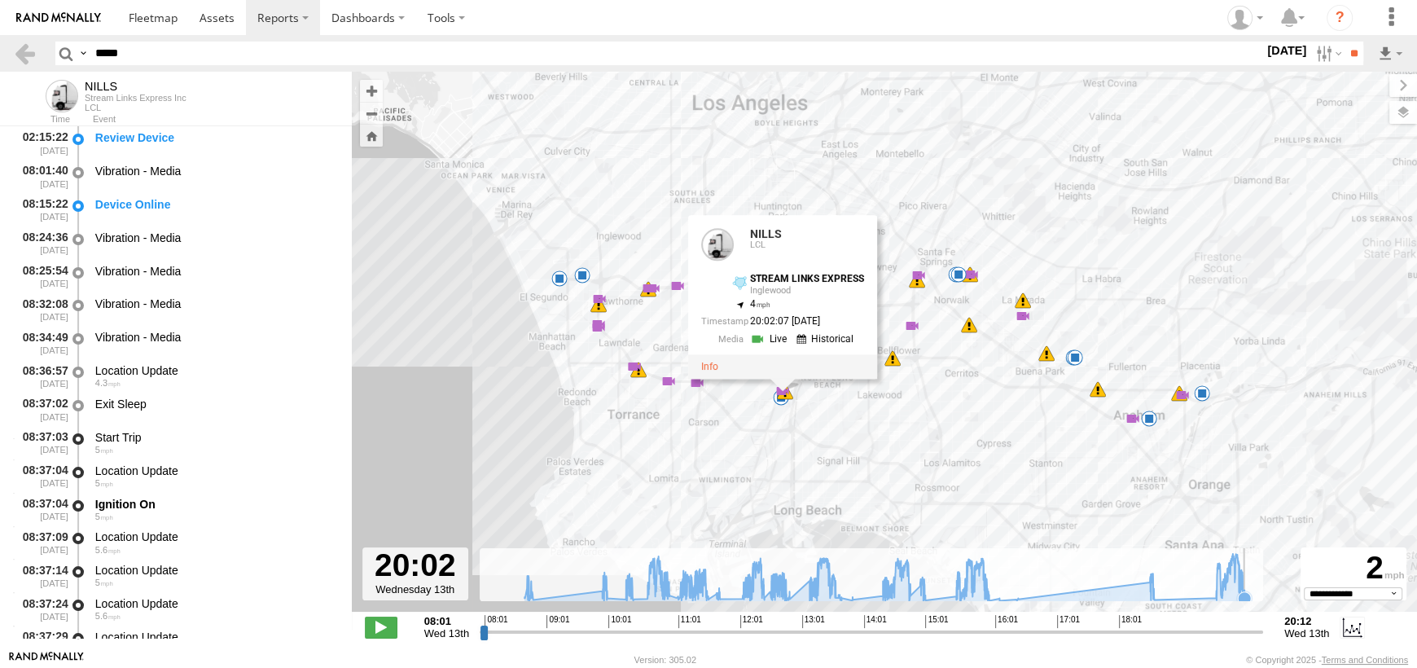
click at [1249, 586] on icon at bounding box center [884, 577] width 736 height 47
